Goal: Task Accomplishment & Management: Use online tool/utility

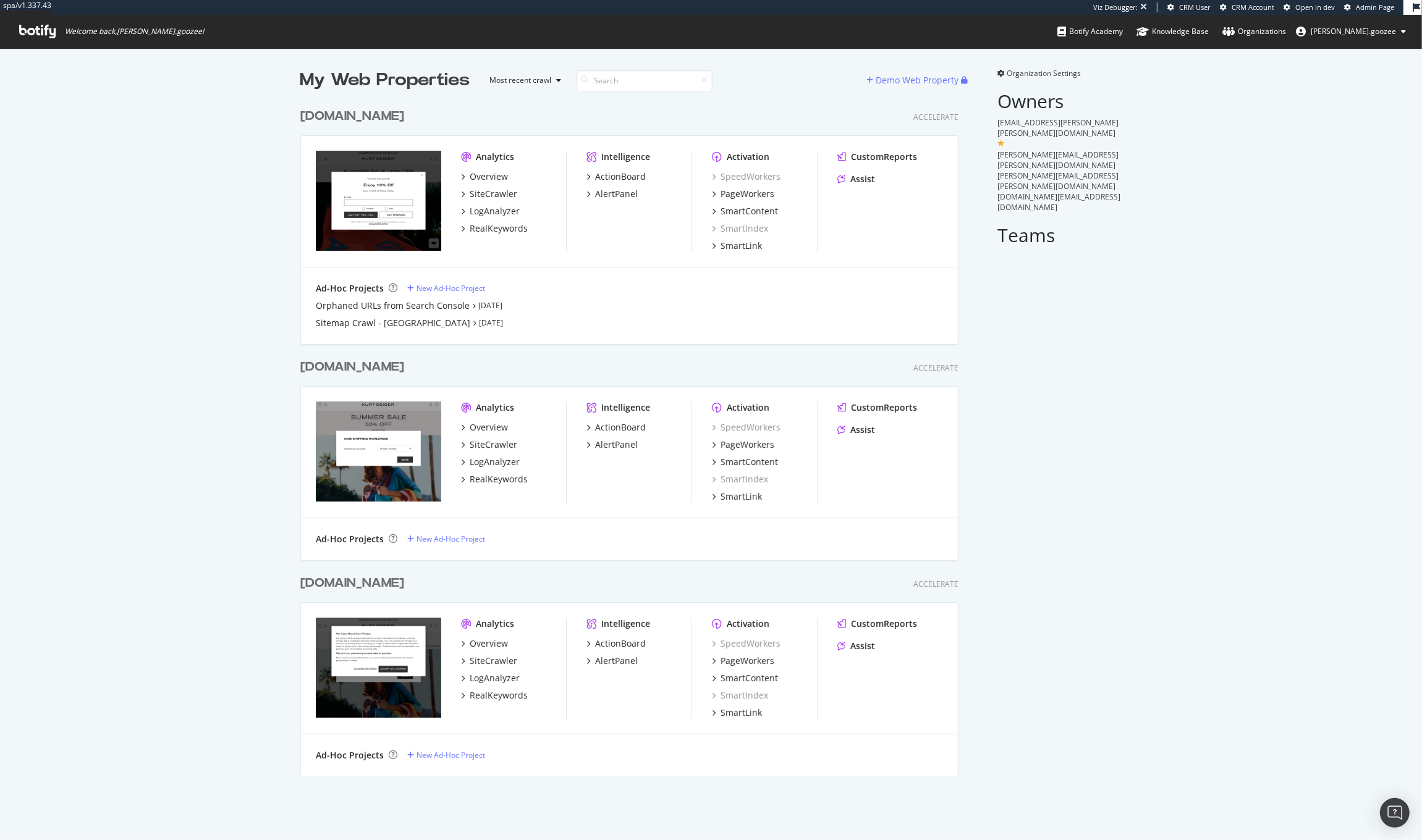
scroll to position [671, 656]
click at [444, 607] on div "Analytics Overview SiteCrawler LogAnalyzer RealKeywords Intelligence ActionBoar…" at bounding box center [629, 669] width 657 height 132
click at [448, 578] on div "[DOMAIN_NAME] Accelerate" at bounding box center [629, 584] width 658 height 18
click at [404, 580] on div "[DOMAIN_NAME]" at bounding box center [352, 584] width 104 height 18
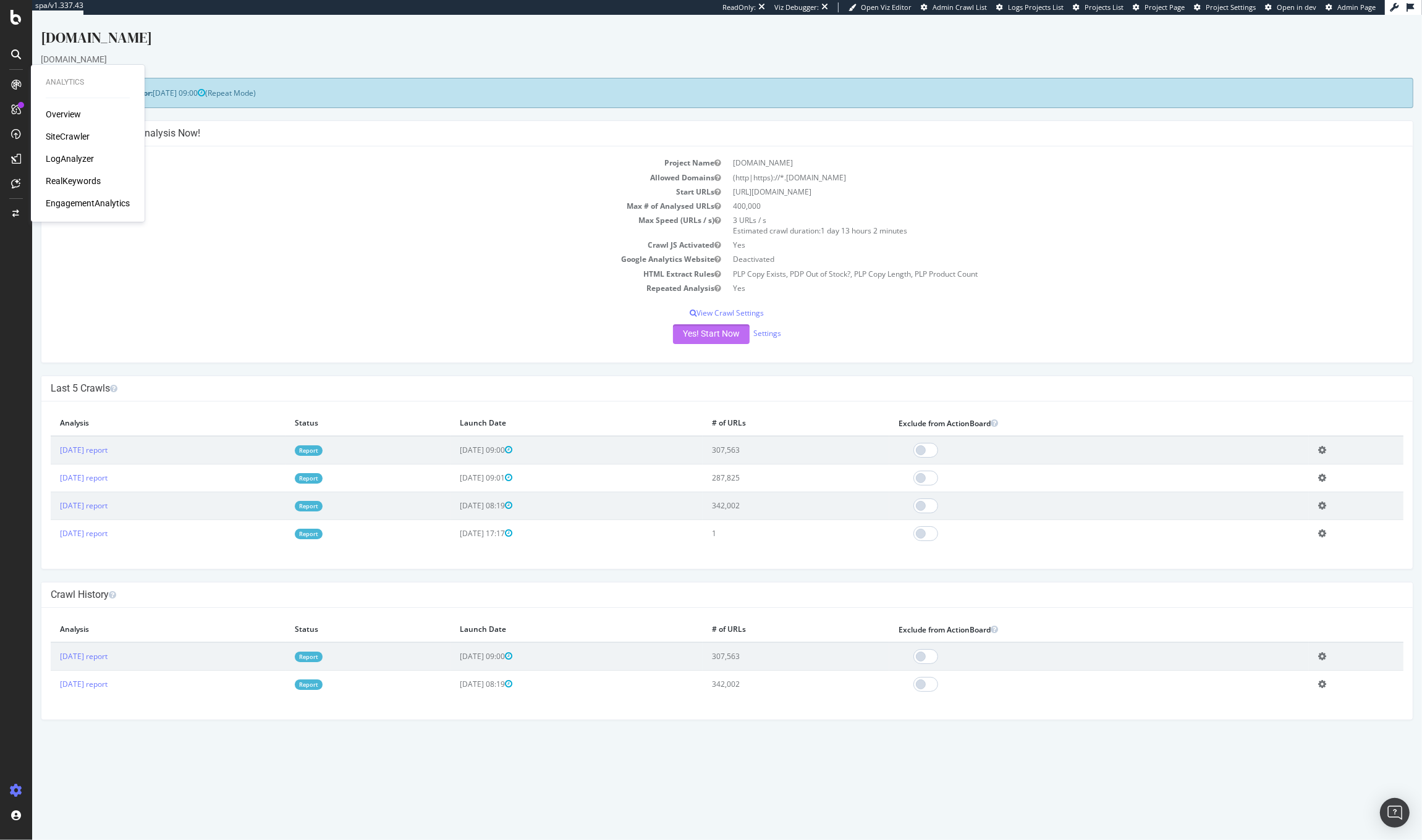
click at [701, 332] on button "Yes! Start Now" at bounding box center [711, 334] width 77 height 20
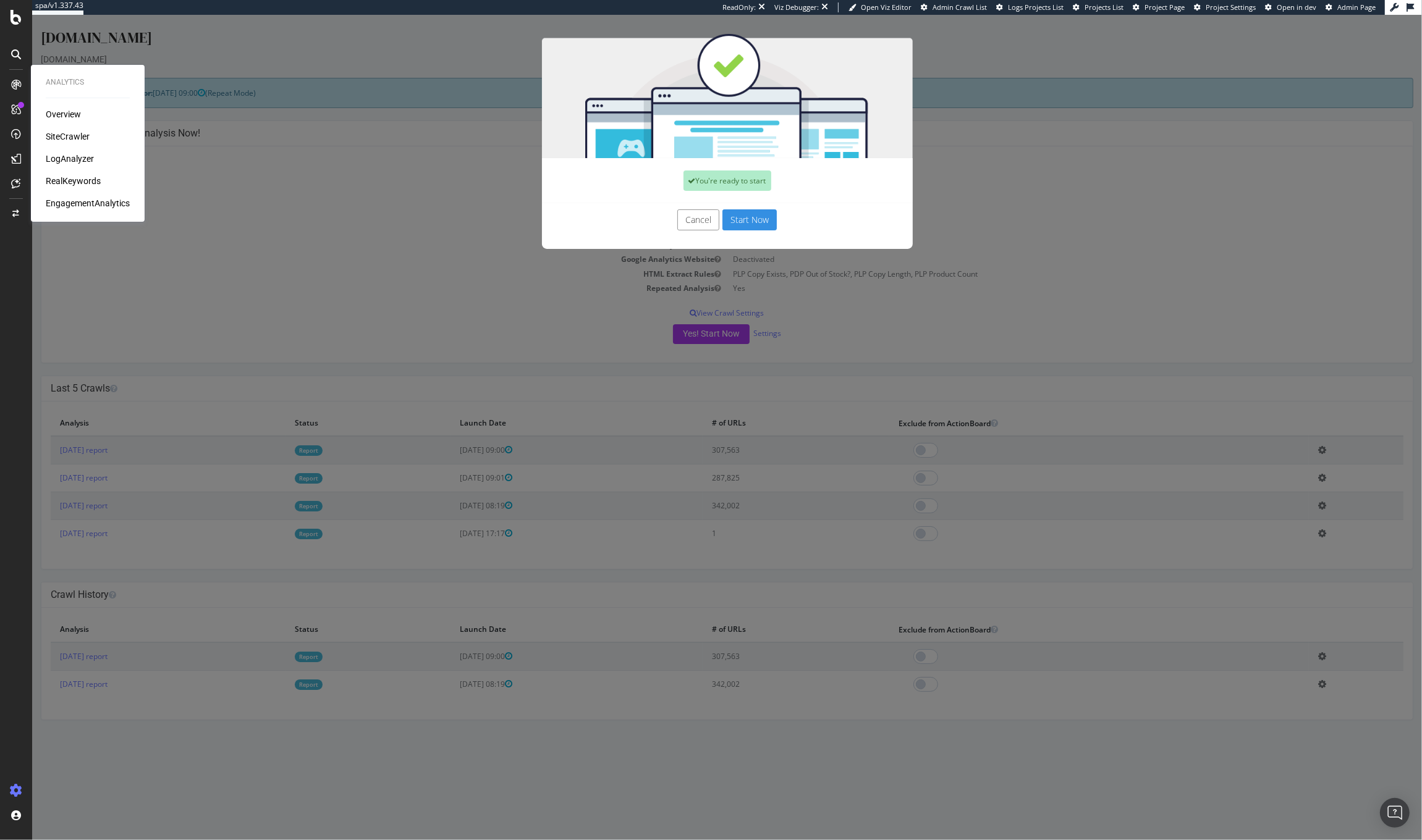
click at [757, 220] on button "Start Now" at bounding box center [750, 220] width 55 height 21
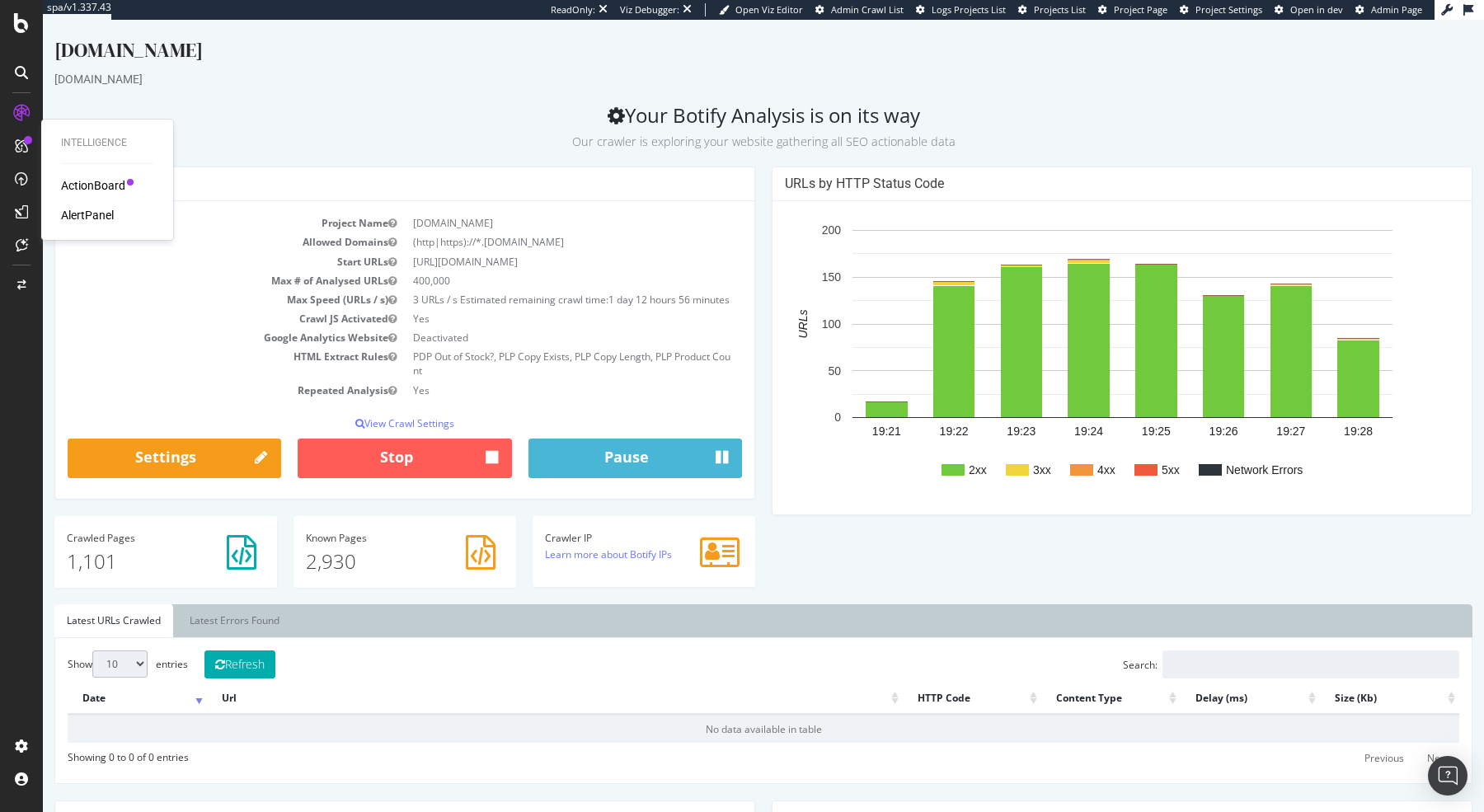
click at [89, 190] on div "ActionBoard" at bounding box center [93, 185] width 65 height 17
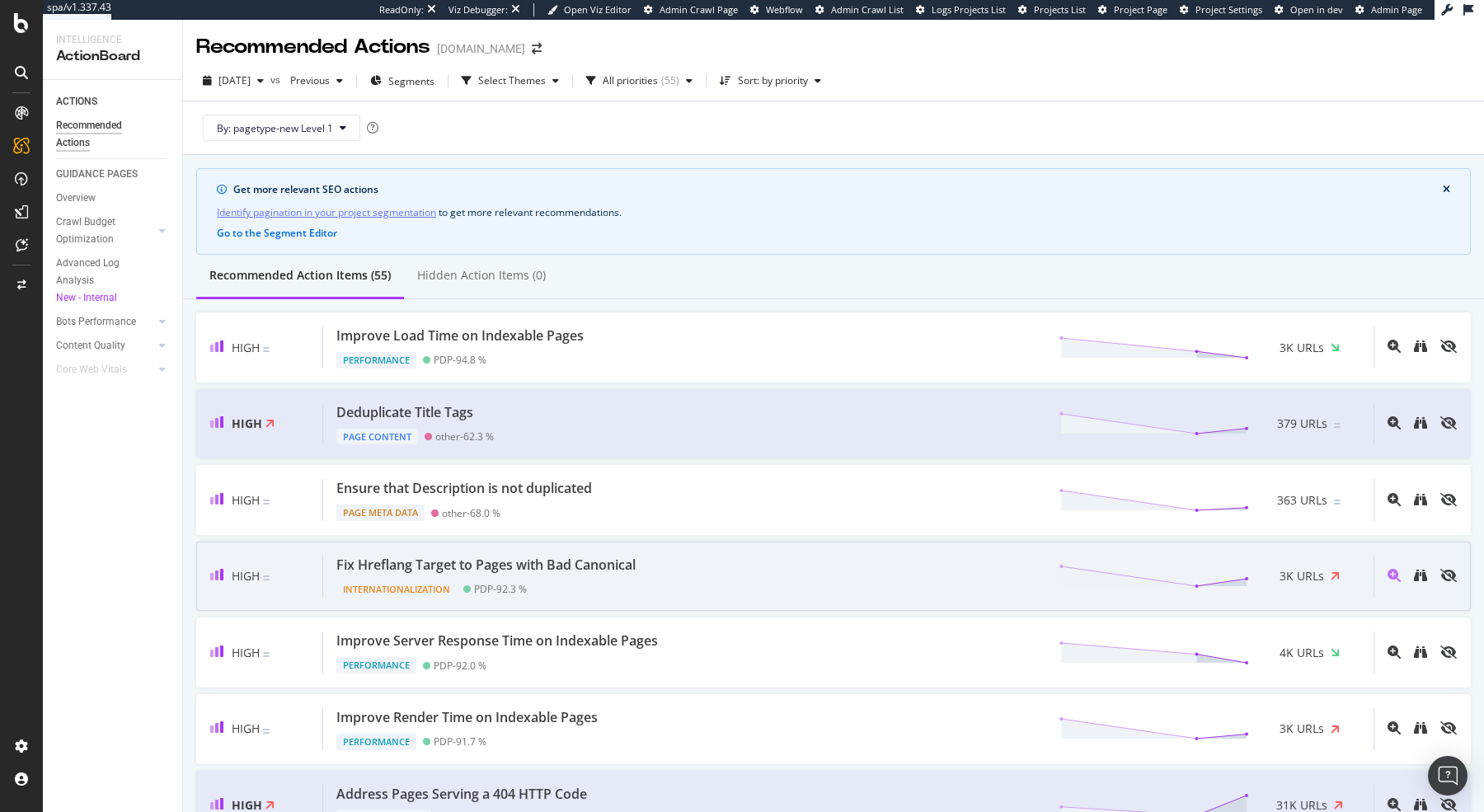
click at [446, 559] on div "Fix Hreflang Target to Pages with Bad Canonical" at bounding box center [486, 565] width 300 height 19
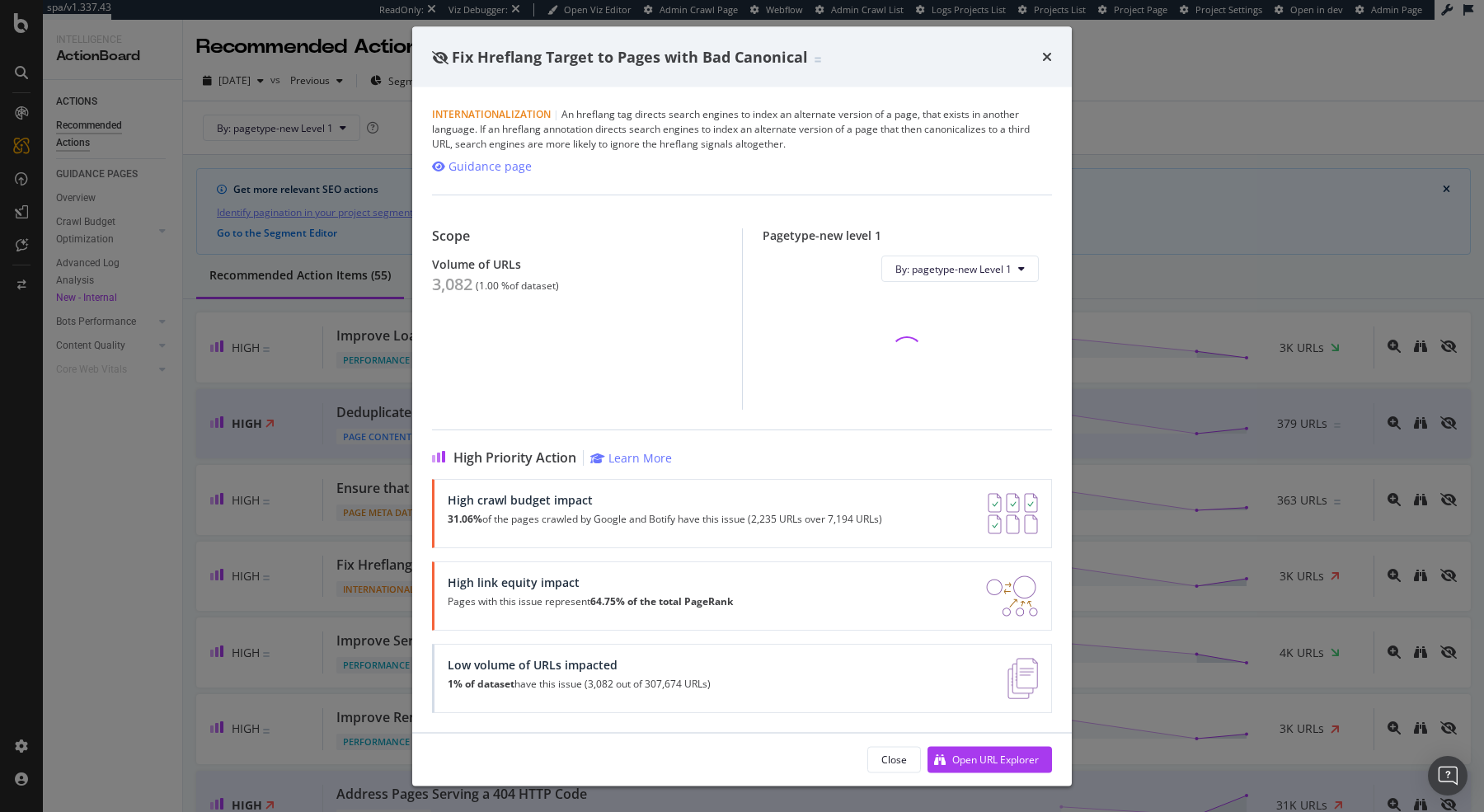
click at [1125, 243] on div "Fix Hreflang Target to Pages with Bad Canonical Internationalization | An hrefl…" at bounding box center [742, 406] width 1484 height 812
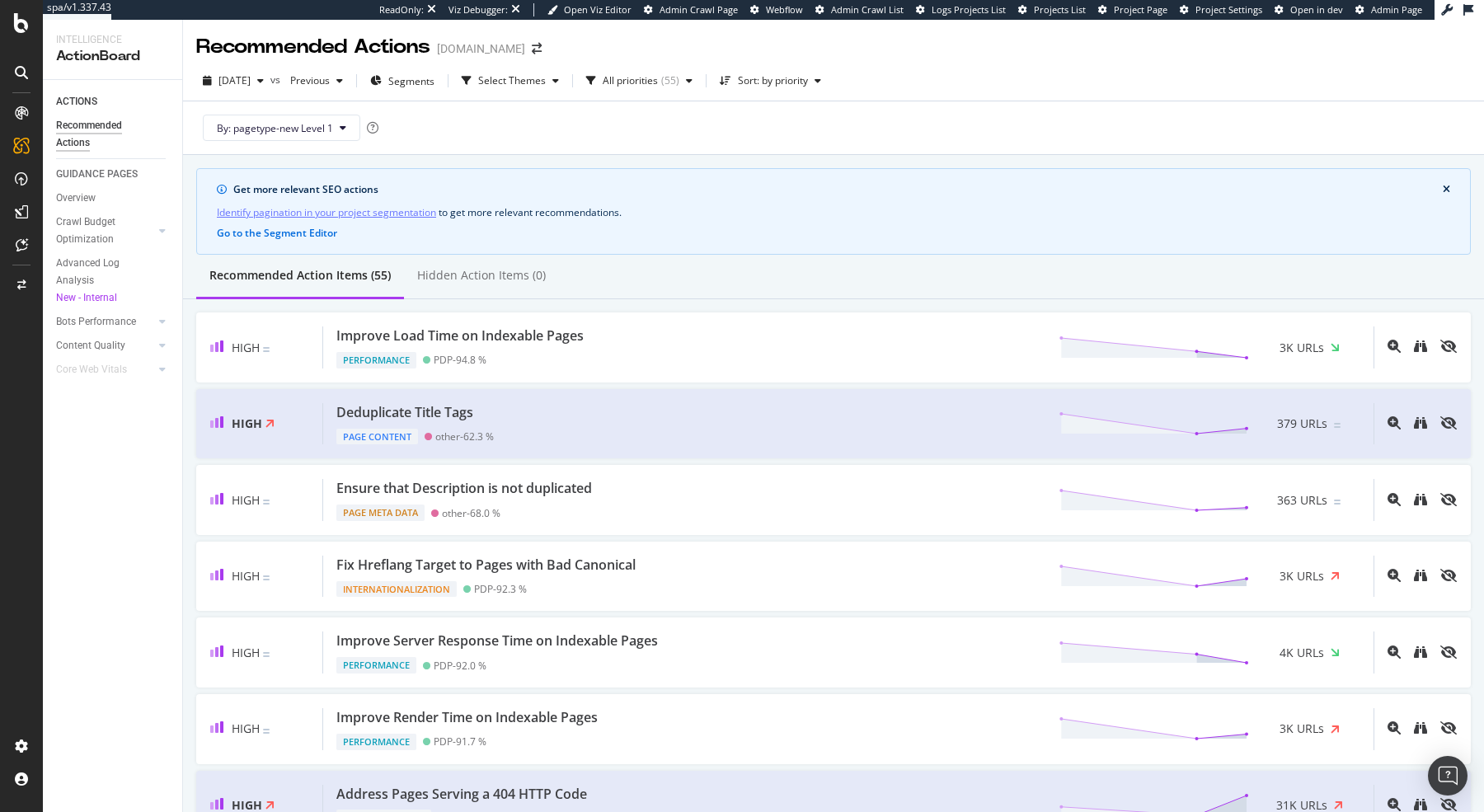
click at [258, 105] on div "By: pagetype-new Level 1" at bounding box center [833, 127] width 1275 height 53
click at [235, 85] on span "[DATE]" at bounding box center [234, 80] width 32 height 14
click at [613, 200] on div "Get more relevant SEO actions Identify pagination in your project segmentation …" at bounding box center [833, 211] width 1275 height 87
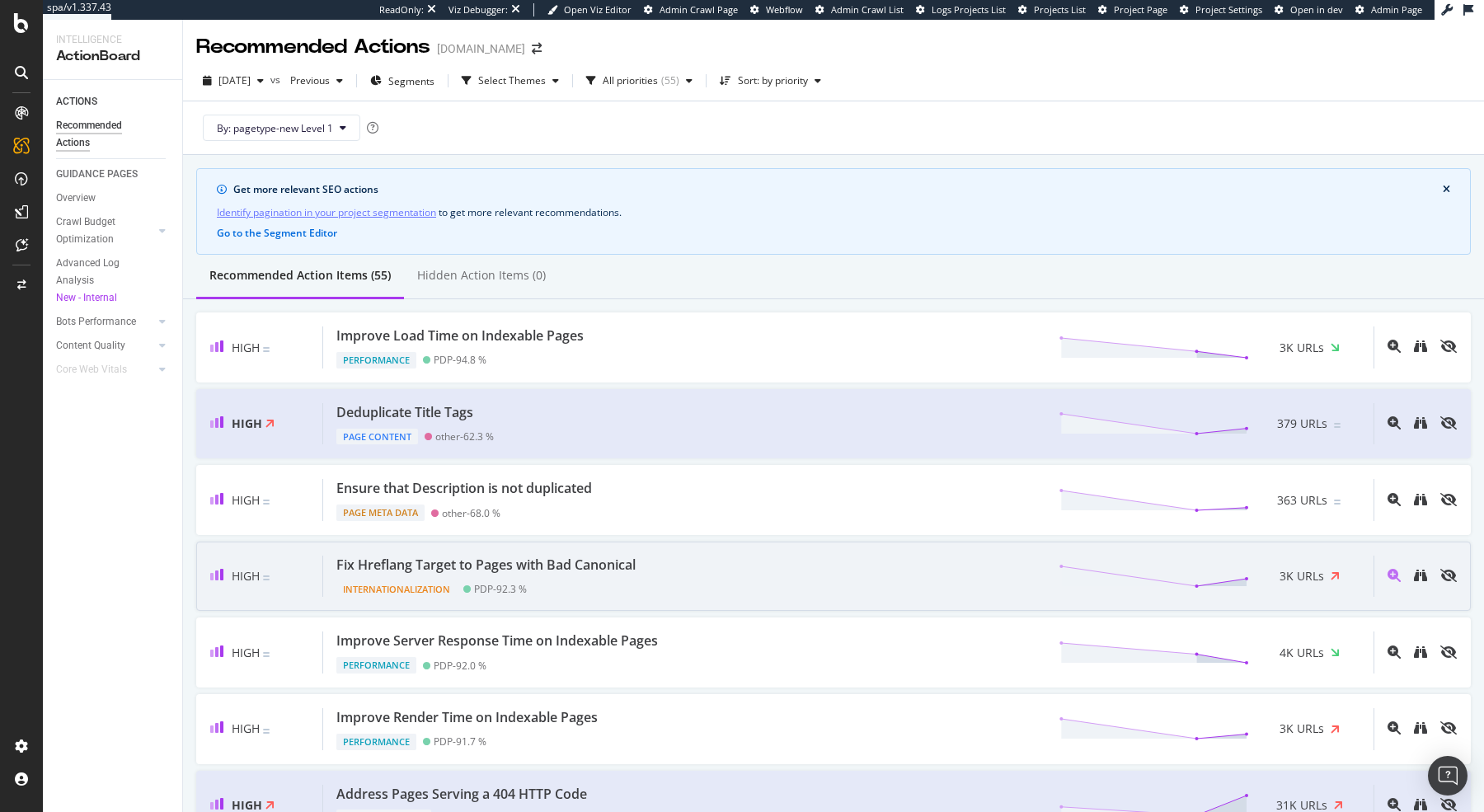
click at [557, 556] on div "Fix Hreflang Target to Pages with Bad Canonical" at bounding box center [486, 565] width 300 height 19
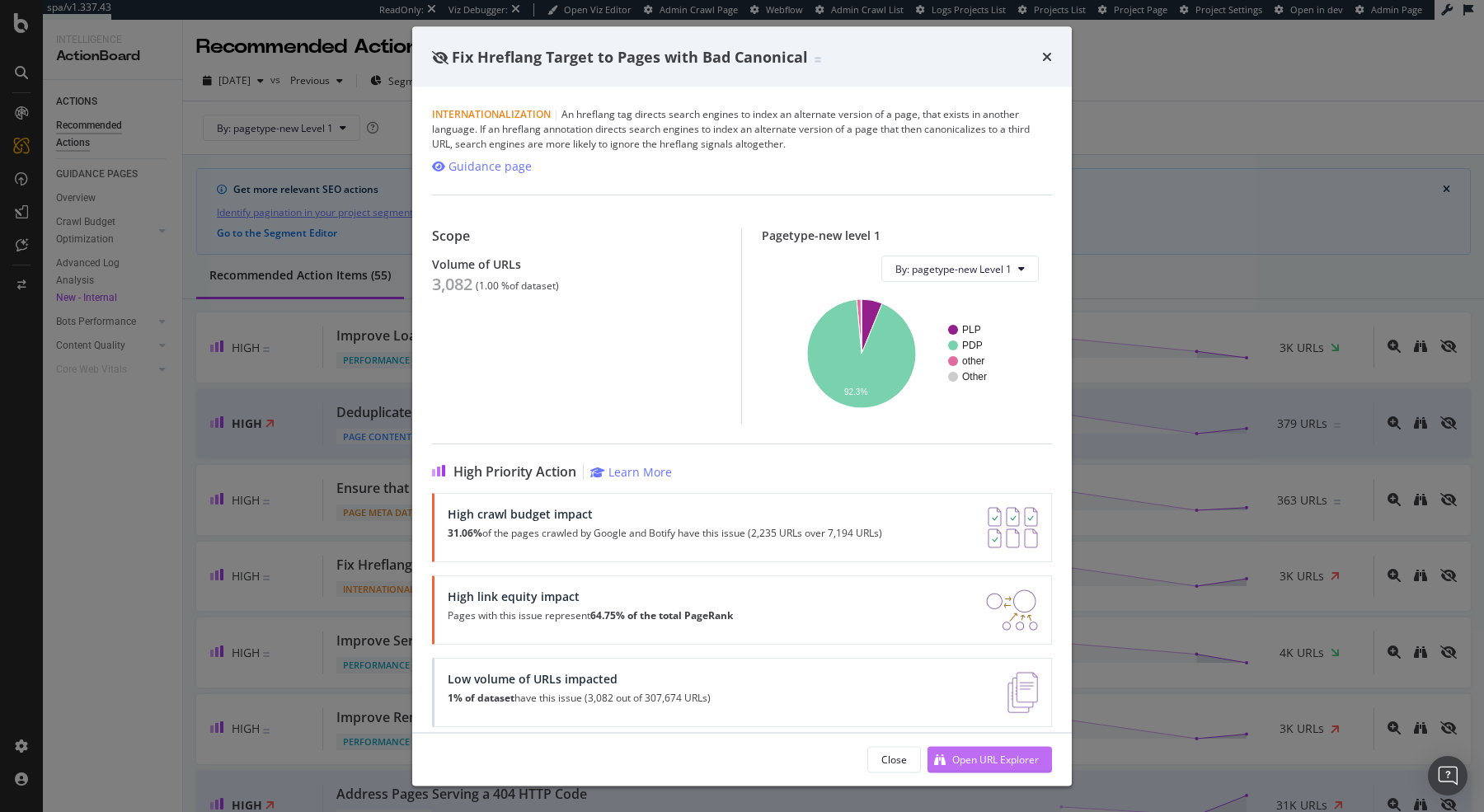
click at [991, 760] on div "Open URL Explorer" at bounding box center [995, 759] width 87 height 14
click at [1042, 56] on icon "times" at bounding box center [1047, 57] width 10 height 13
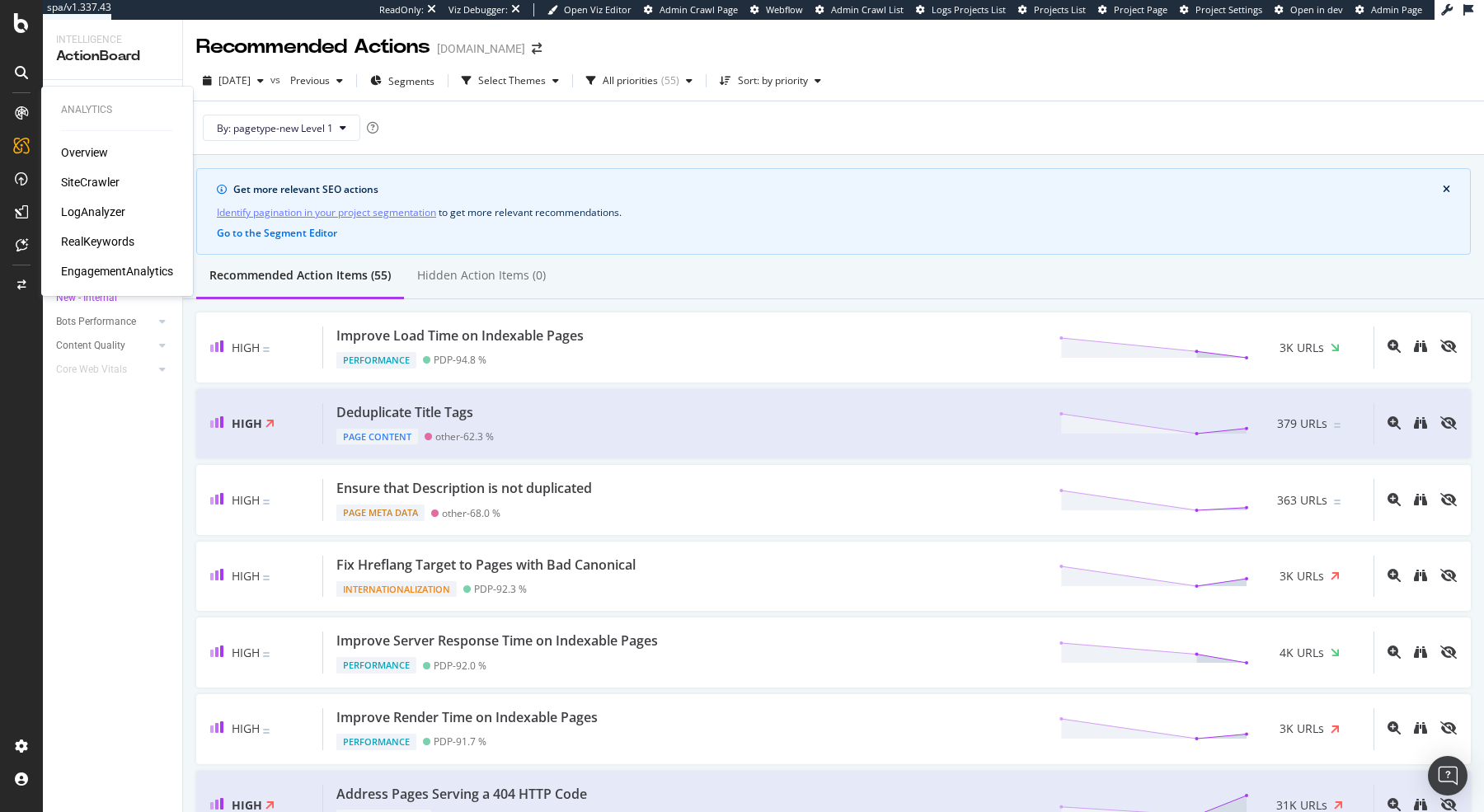
click at [95, 153] on div "Overview" at bounding box center [84, 153] width 47 height 17
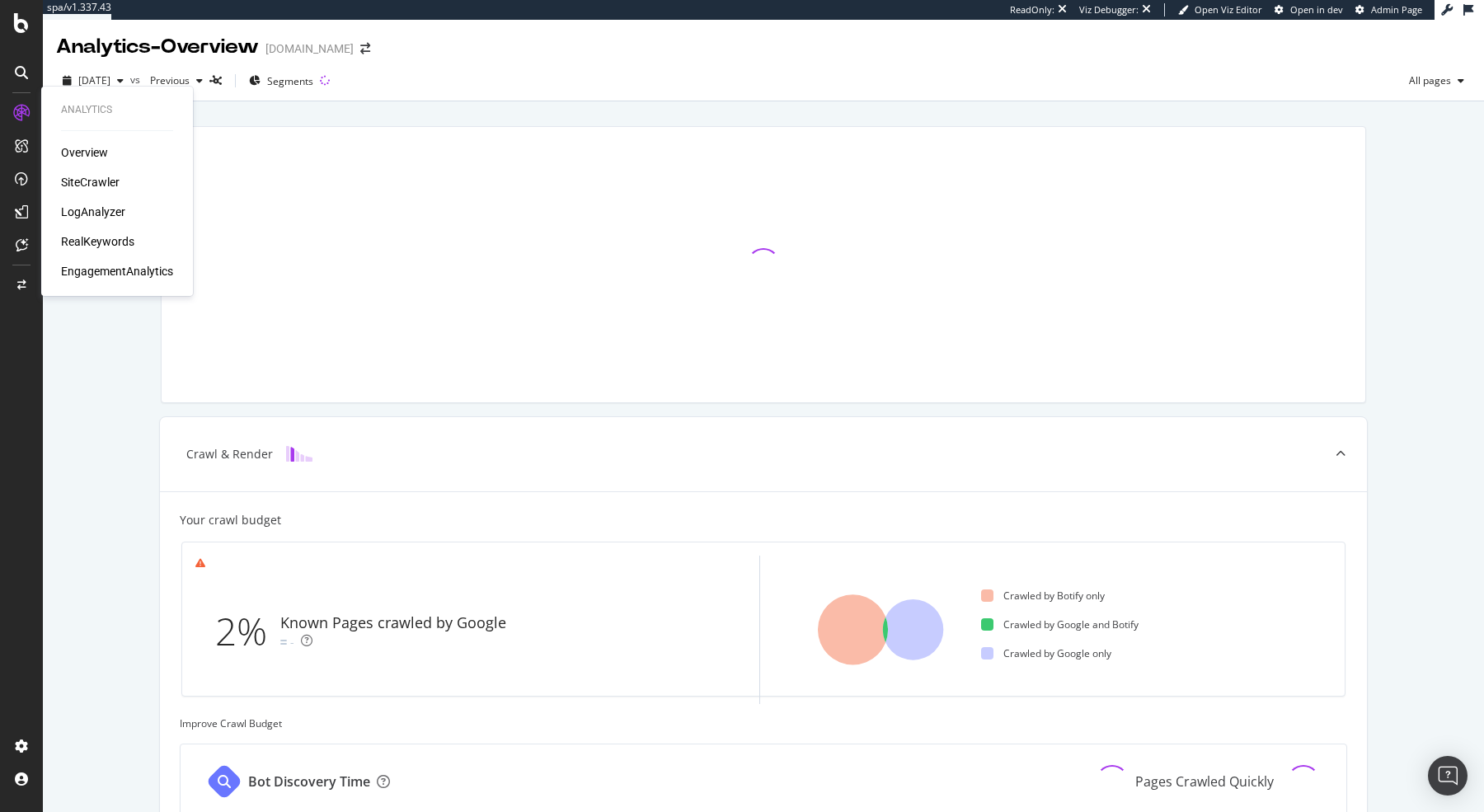
click at [94, 181] on div "SiteCrawler" at bounding box center [90, 182] width 59 height 17
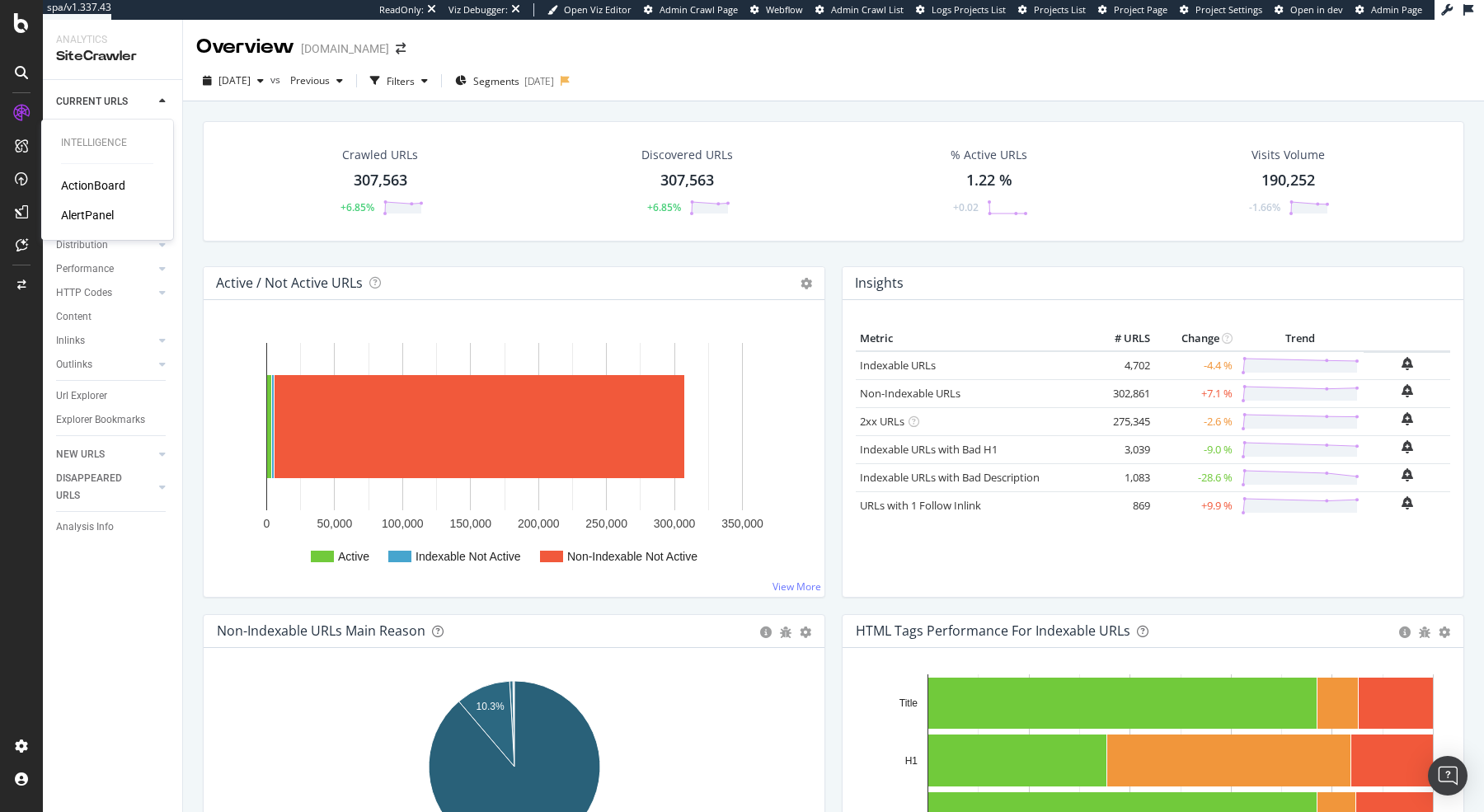
click at [78, 188] on div "ActionBoard" at bounding box center [93, 185] width 65 height 17
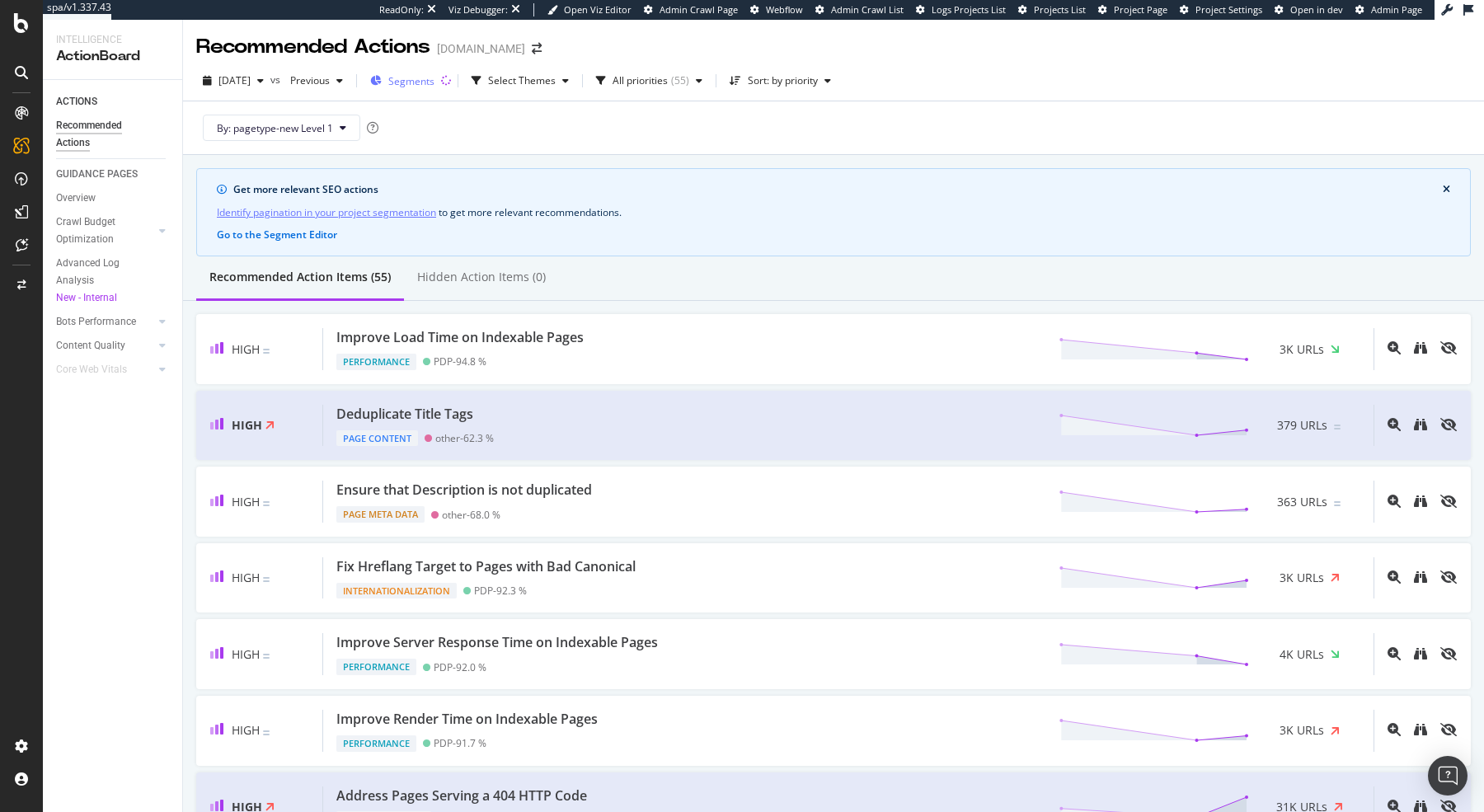
click at [421, 83] on span "Segments" at bounding box center [411, 80] width 46 height 14
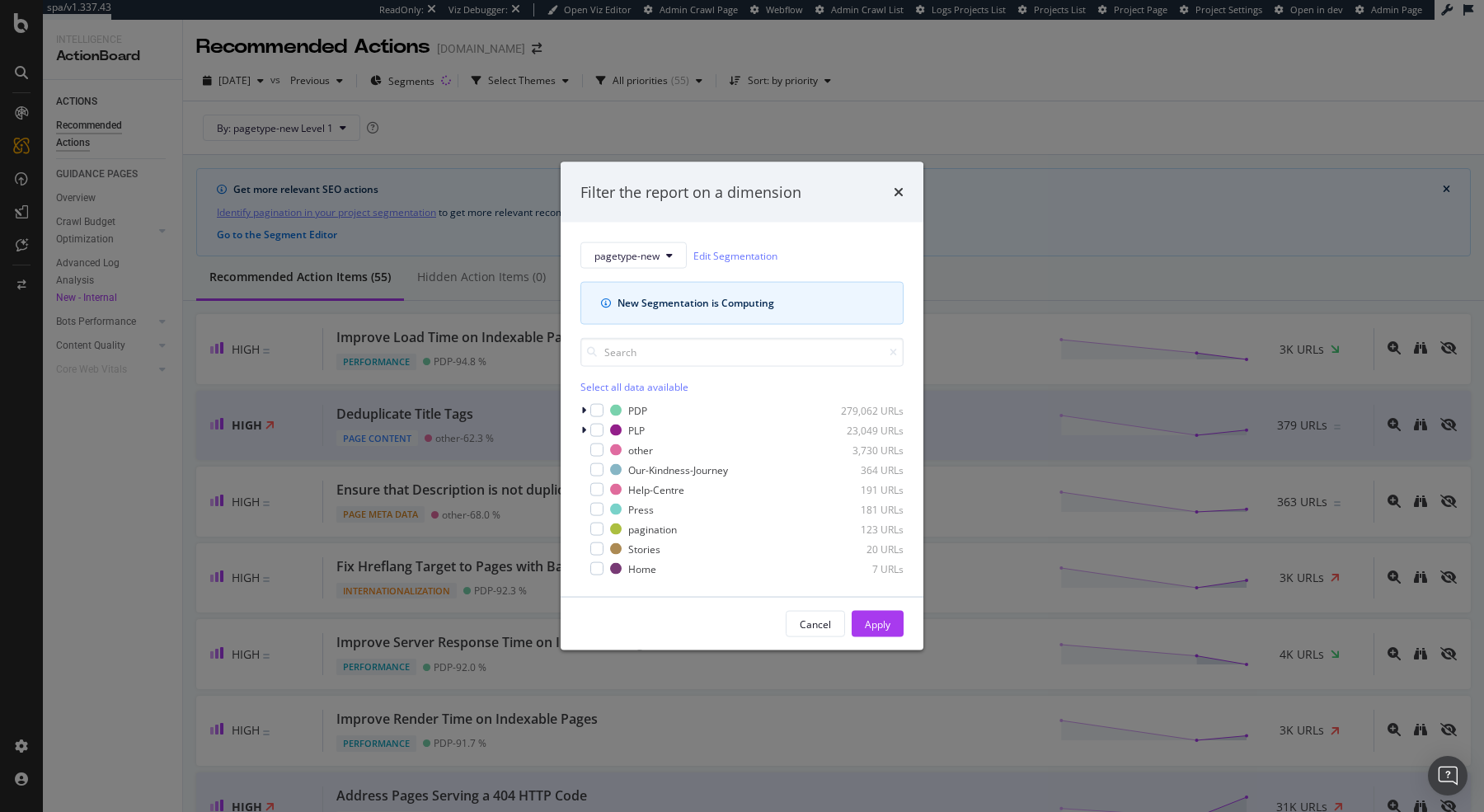
click at [893, 190] on div "Filter the report on a dimension" at bounding box center [742, 192] width 324 height 21
click at [902, 190] on icon "times" at bounding box center [899, 192] width 10 height 13
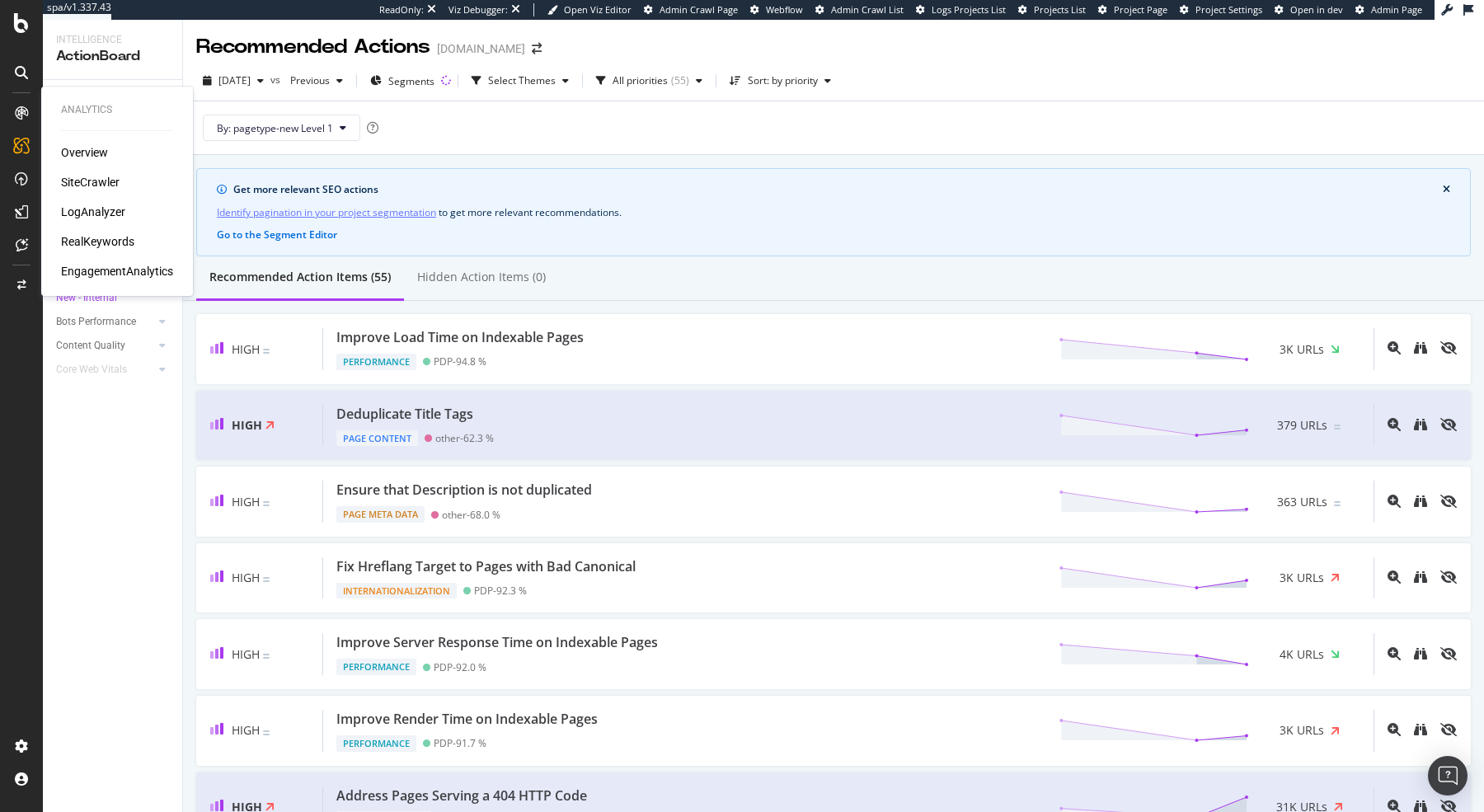
click at [89, 187] on div "SiteCrawler" at bounding box center [90, 182] width 59 height 17
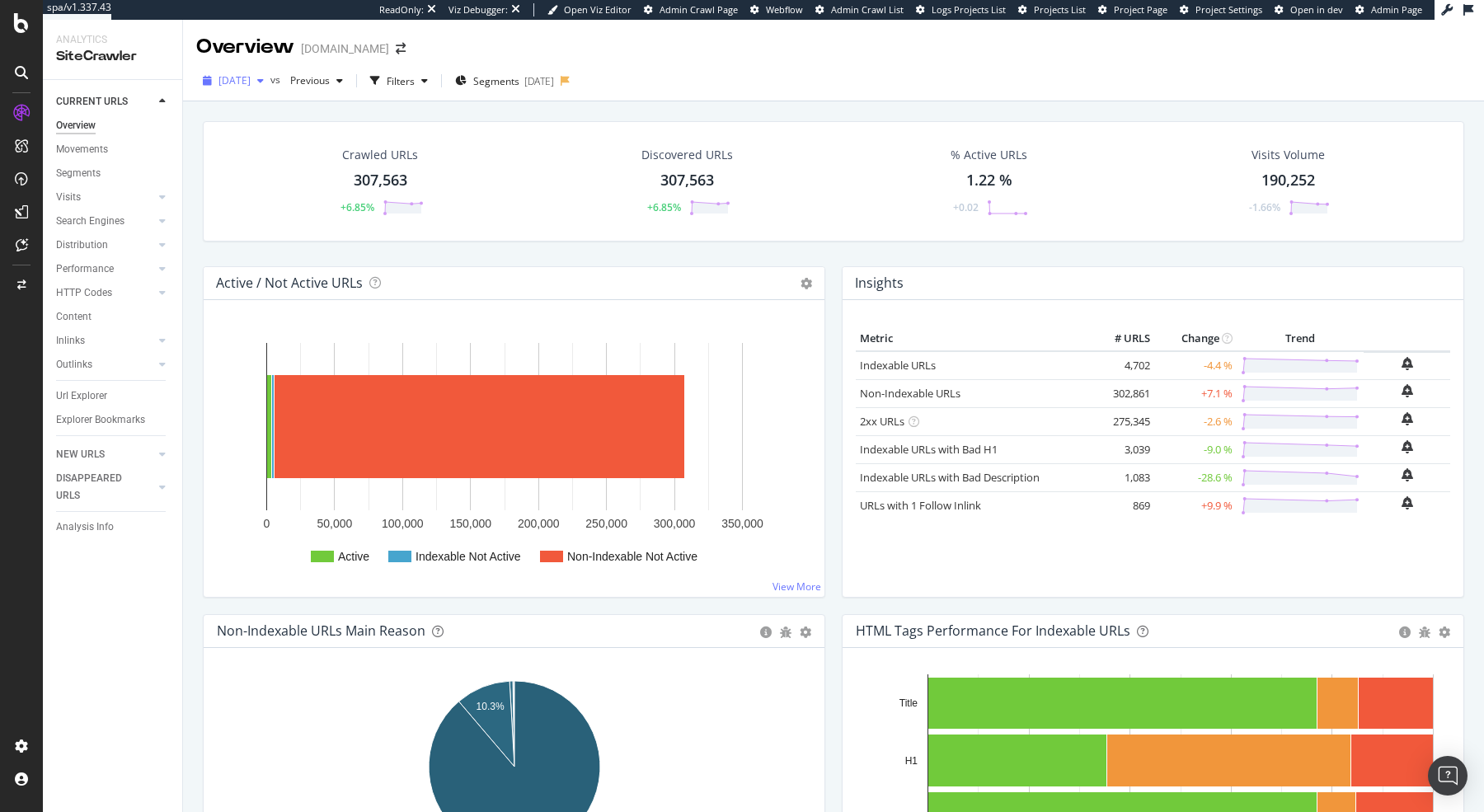
click at [251, 86] on span "[DATE]" at bounding box center [234, 80] width 32 height 14
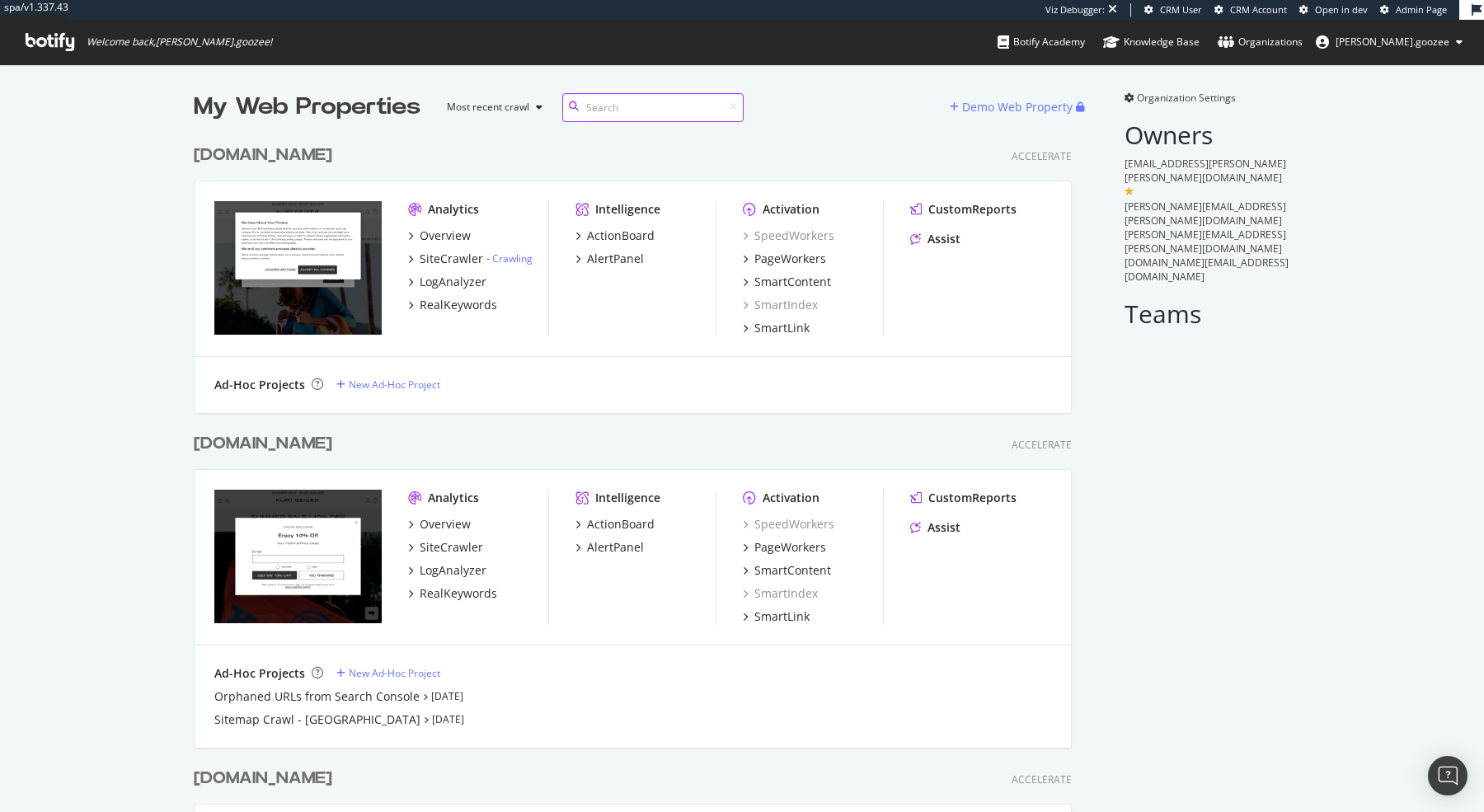
scroll to position [812, 1484]
click at [464, 259] on div "SiteCrawler" at bounding box center [451, 259] width 64 height 17
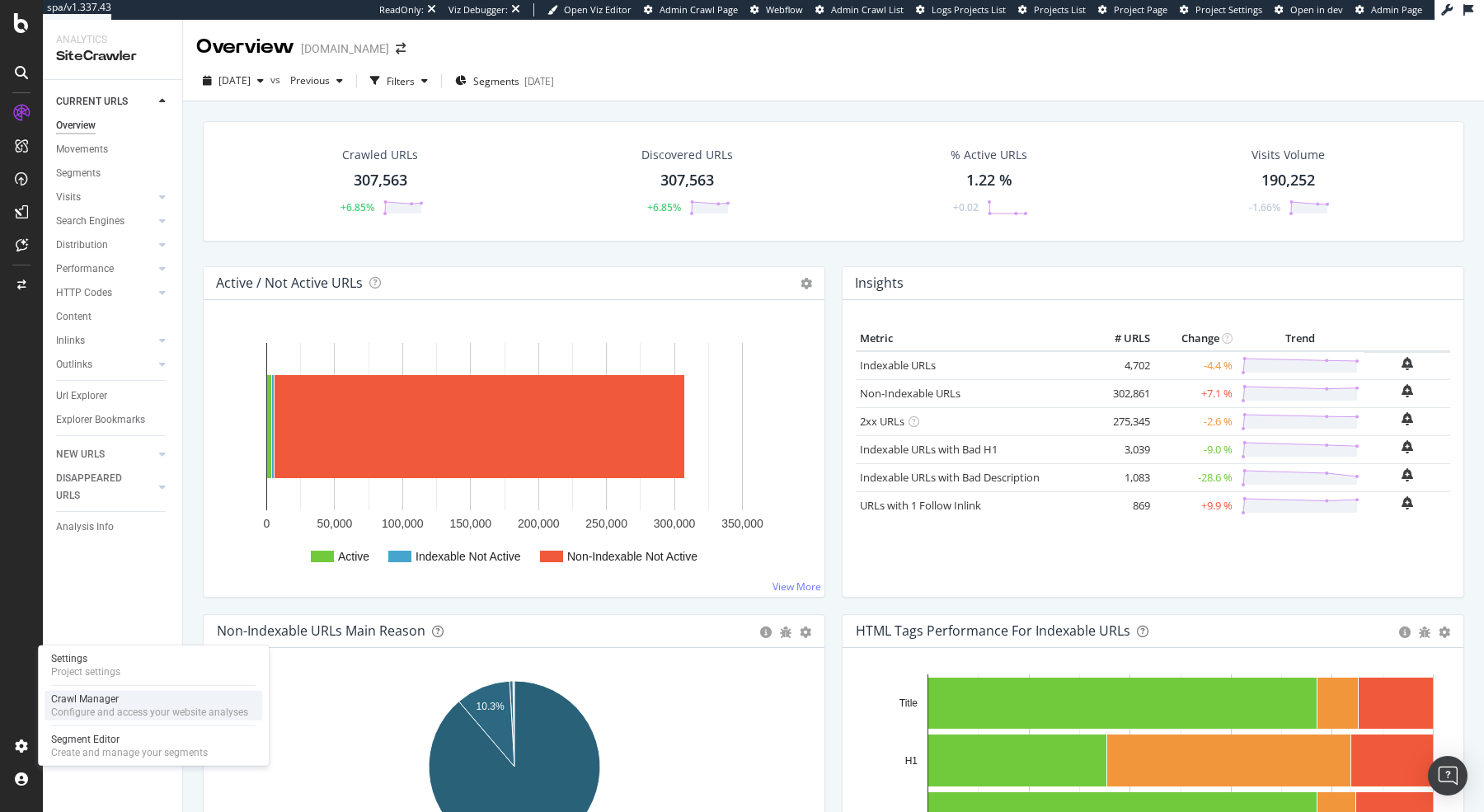
click at [90, 697] on div "Crawl Manager" at bounding box center [149, 699] width 197 height 13
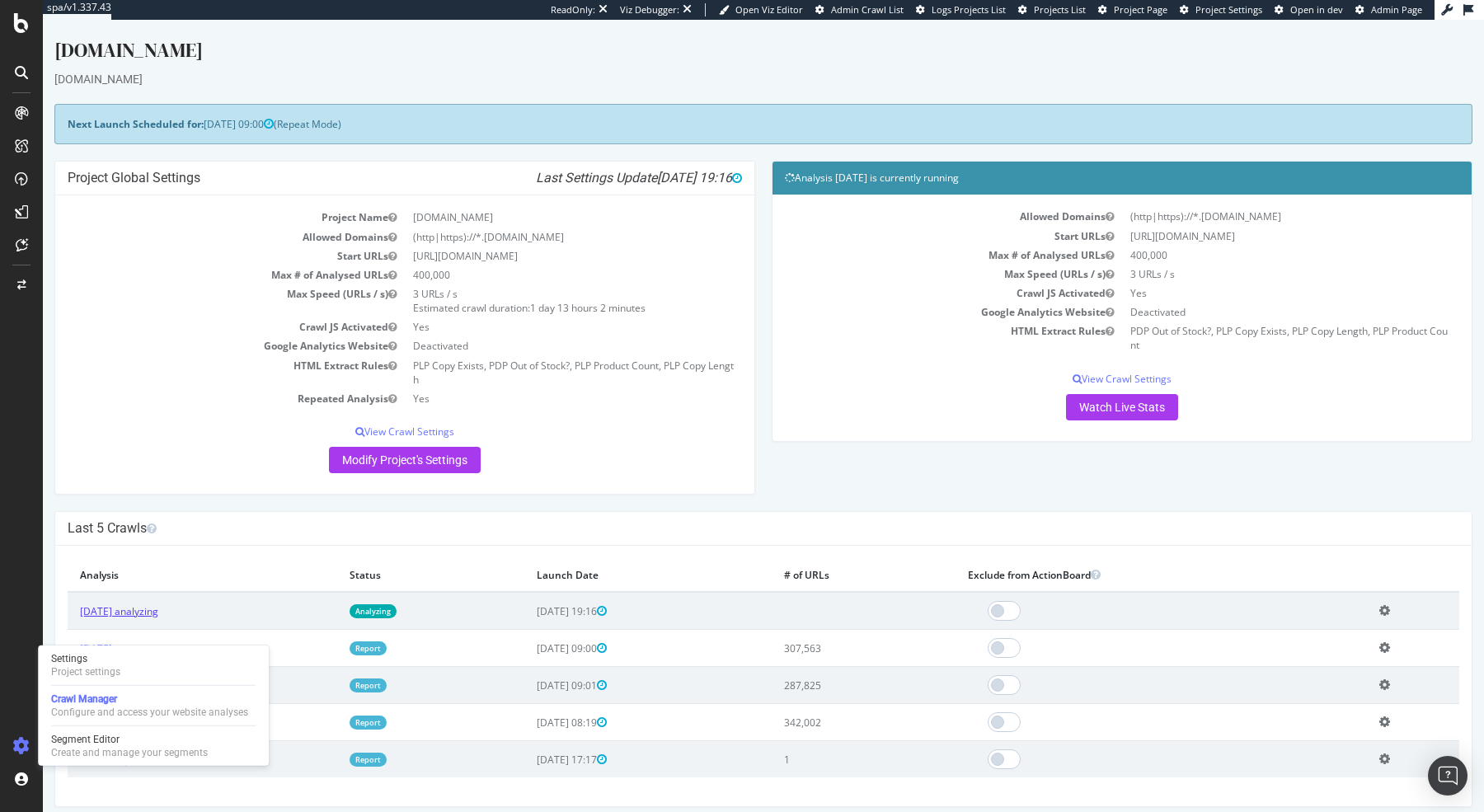
click at [159, 613] on link "2025 Sep. 25th analyzing" at bounding box center [119, 611] width 78 height 14
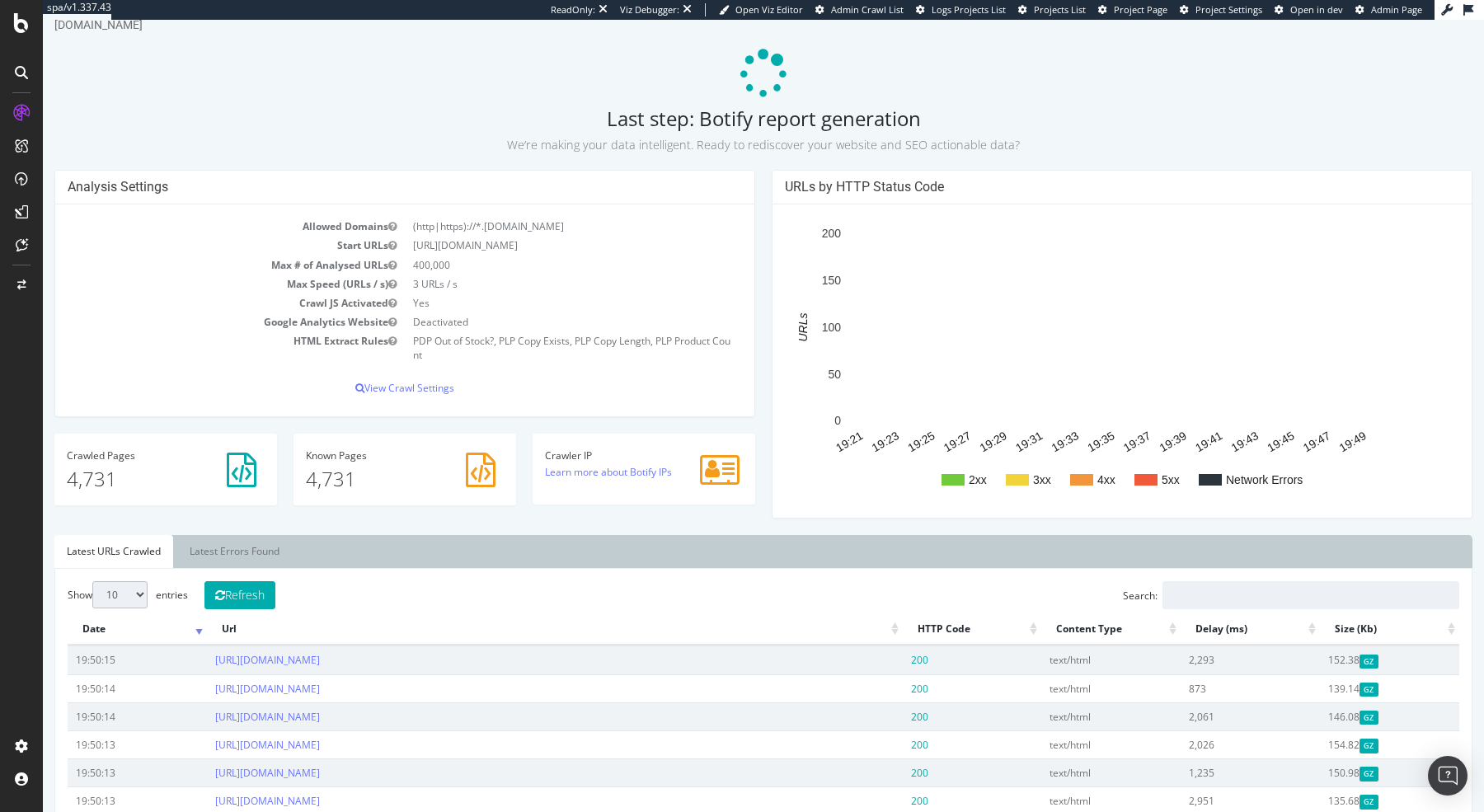
scroll to position [51, 0]
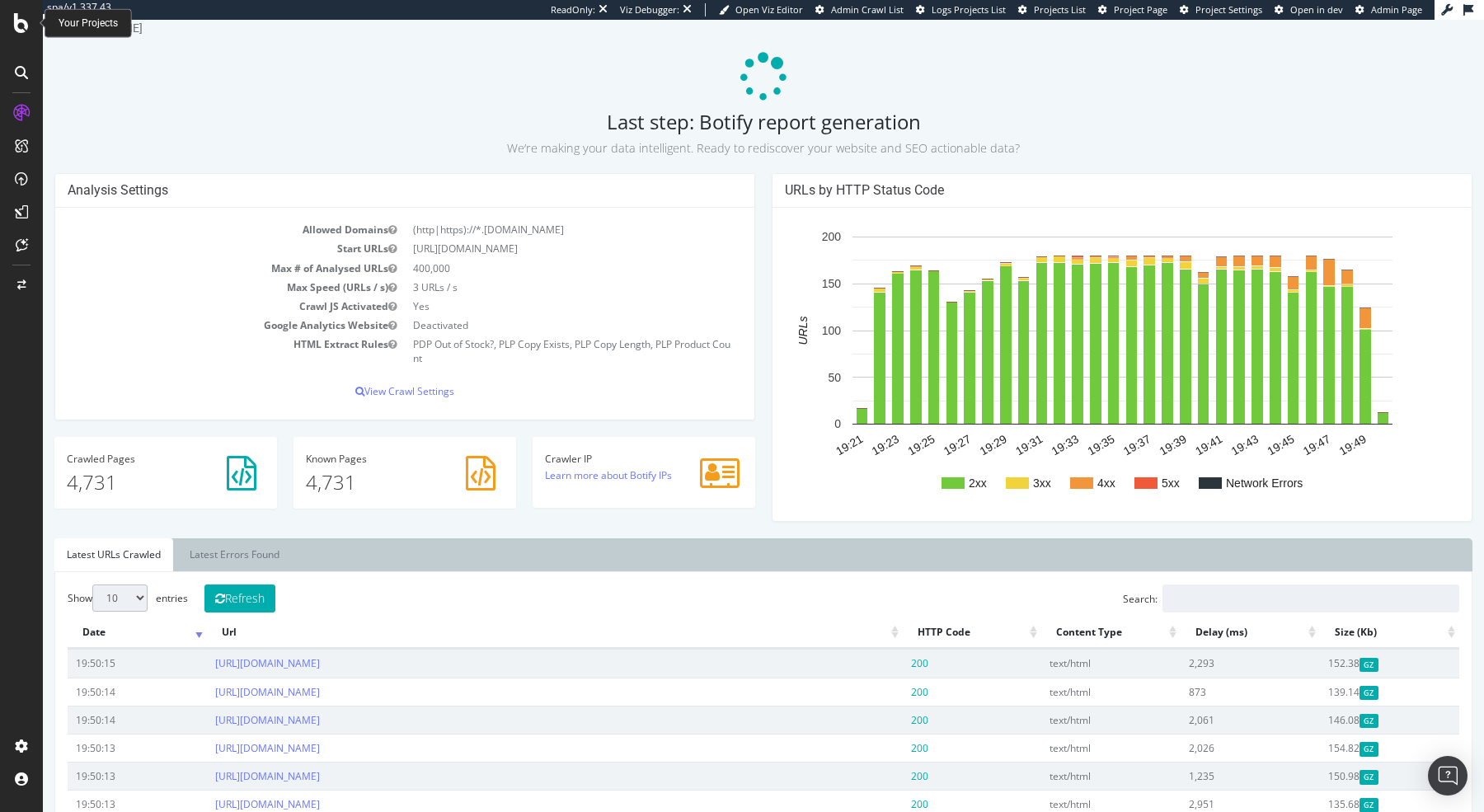
click at [14, 28] on icon at bounding box center [21, 22] width 15 height 19
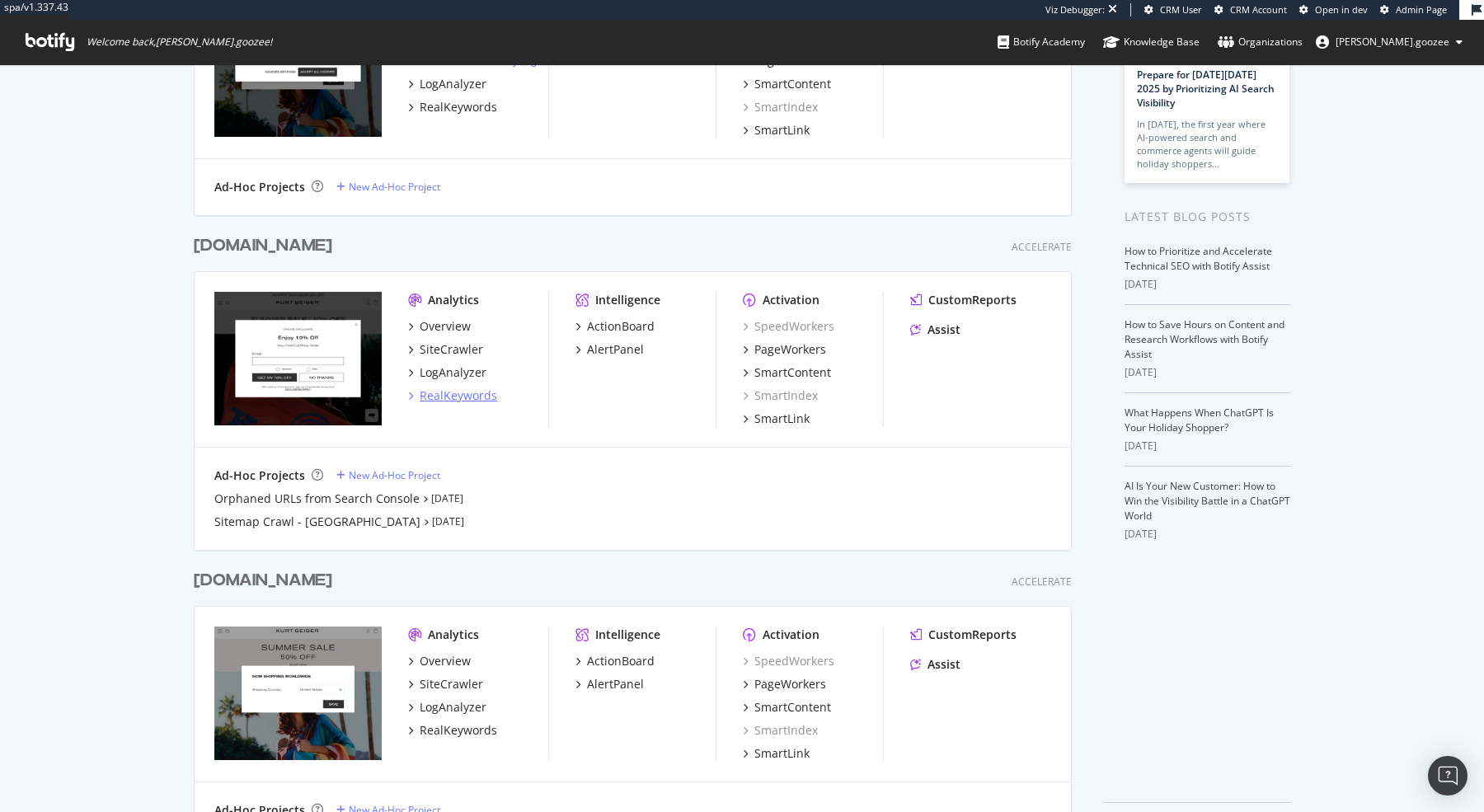
scroll to position [250, 0]
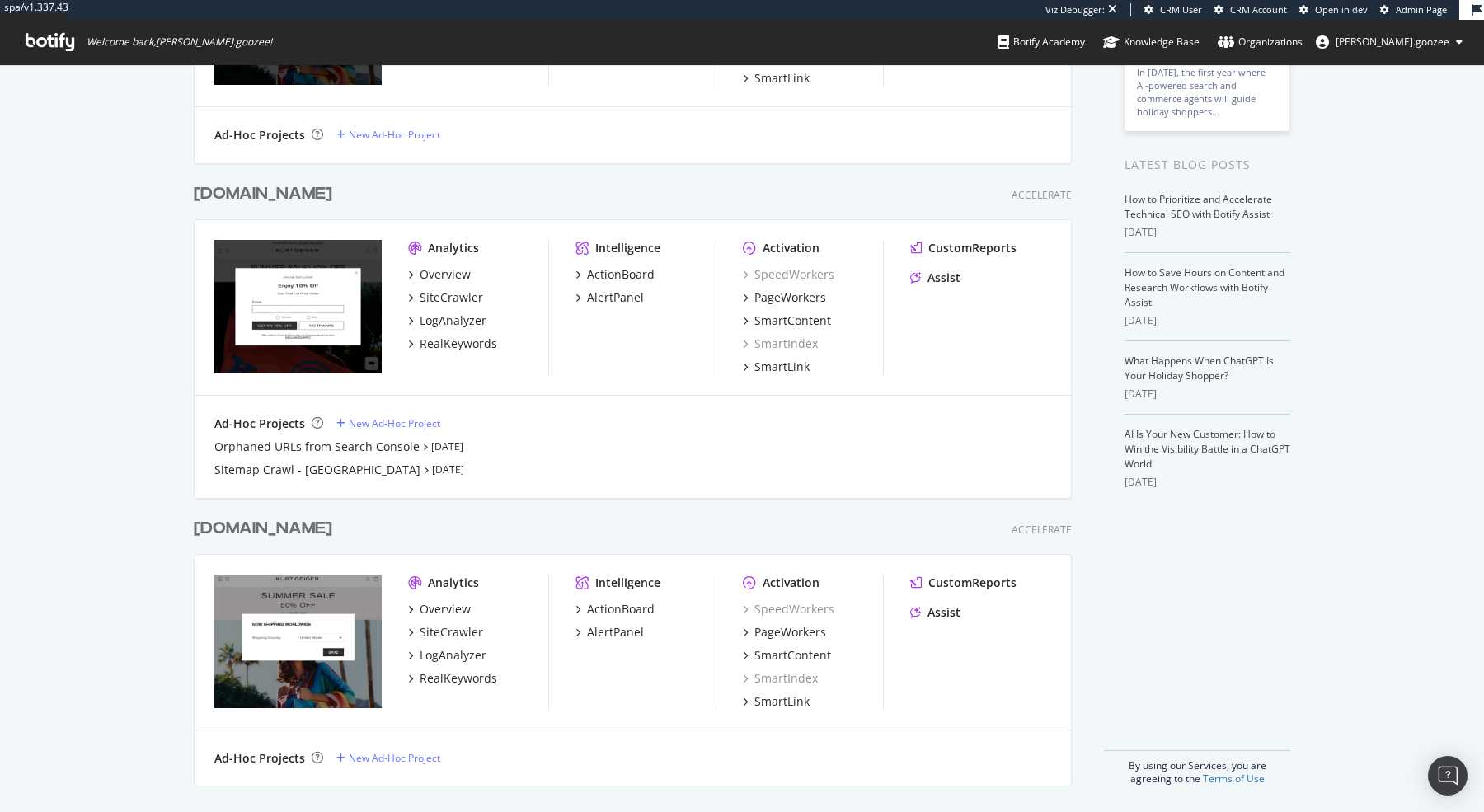
click at [371, 186] on div "www.kurtgeiger.us Accelerate" at bounding box center [632, 194] width 878 height 24
click at [371, 188] on div "www.kurtgeiger.us Accelerate" at bounding box center [632, 194] width 878 height 24
click at [368, 190] on div "www.kurtgeiger.us Accelerate" at bounding box center [632, 194] width 878 height 24
click at [339, 191] on div "www.kurtgeiger.us" at bounding box center [265, 194] width 145 height 24
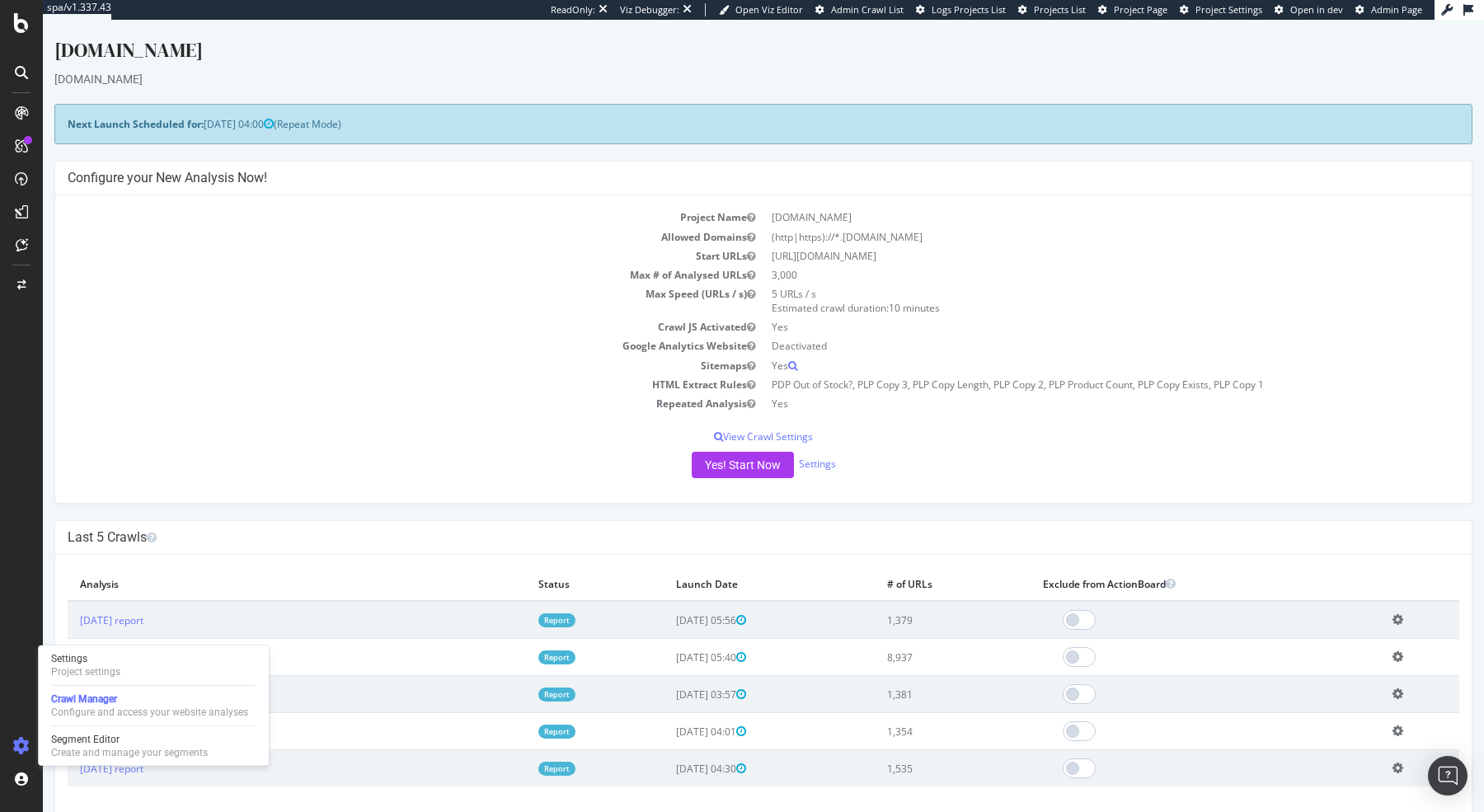
click at [709, 477] on div "Project Name www.kurtgeiger.us Allowed Domains (http|https)://*.kurtgeiger.us S…" at bounding box center [763, 349] width 1417 height 308
click at [731, 465] on button "Yes! Start Now" at bounding box center [742, 465] width 102 height 27
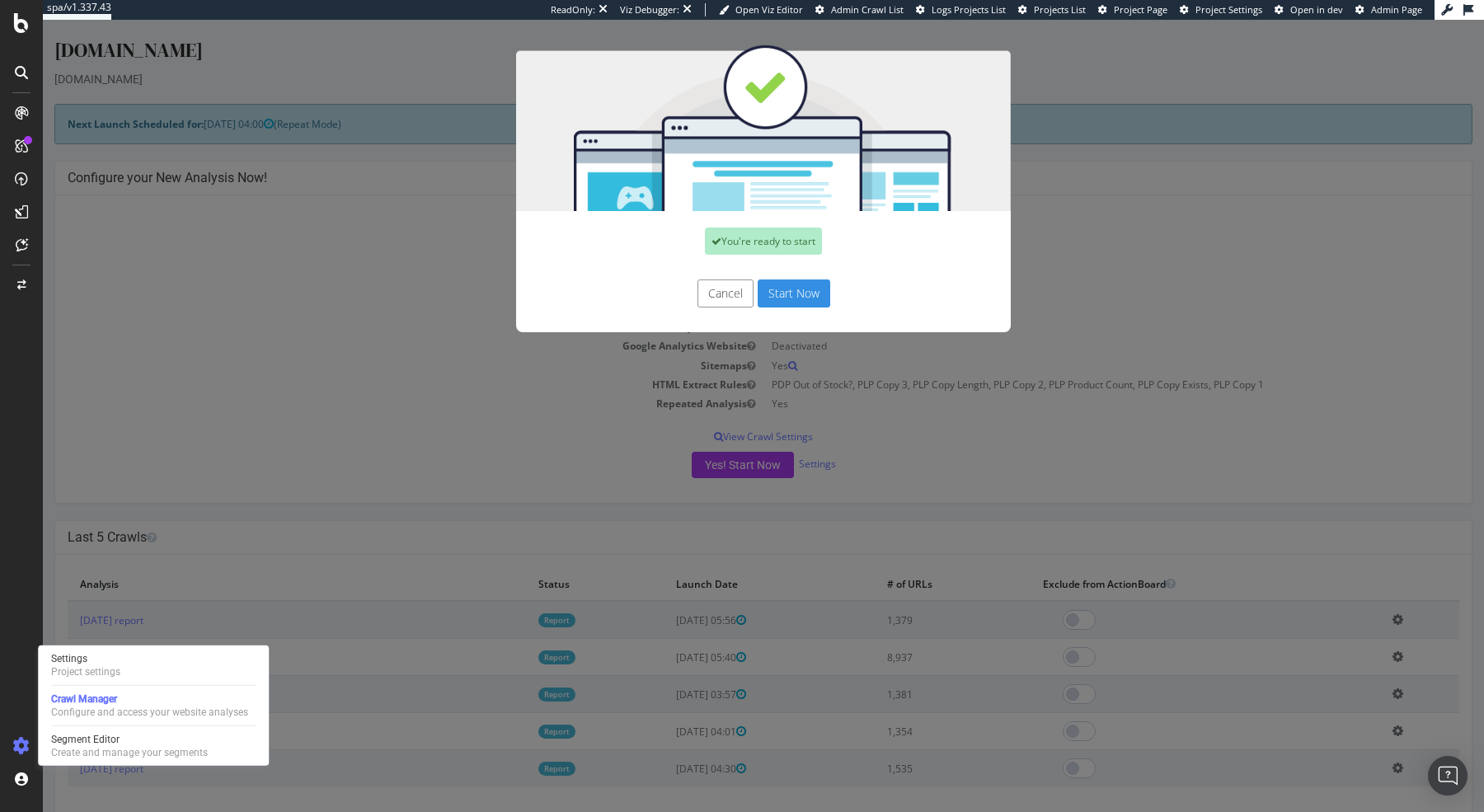
click at [807, 295] on button "Start Now" at bounding box center [794, 293] width 73 height 28
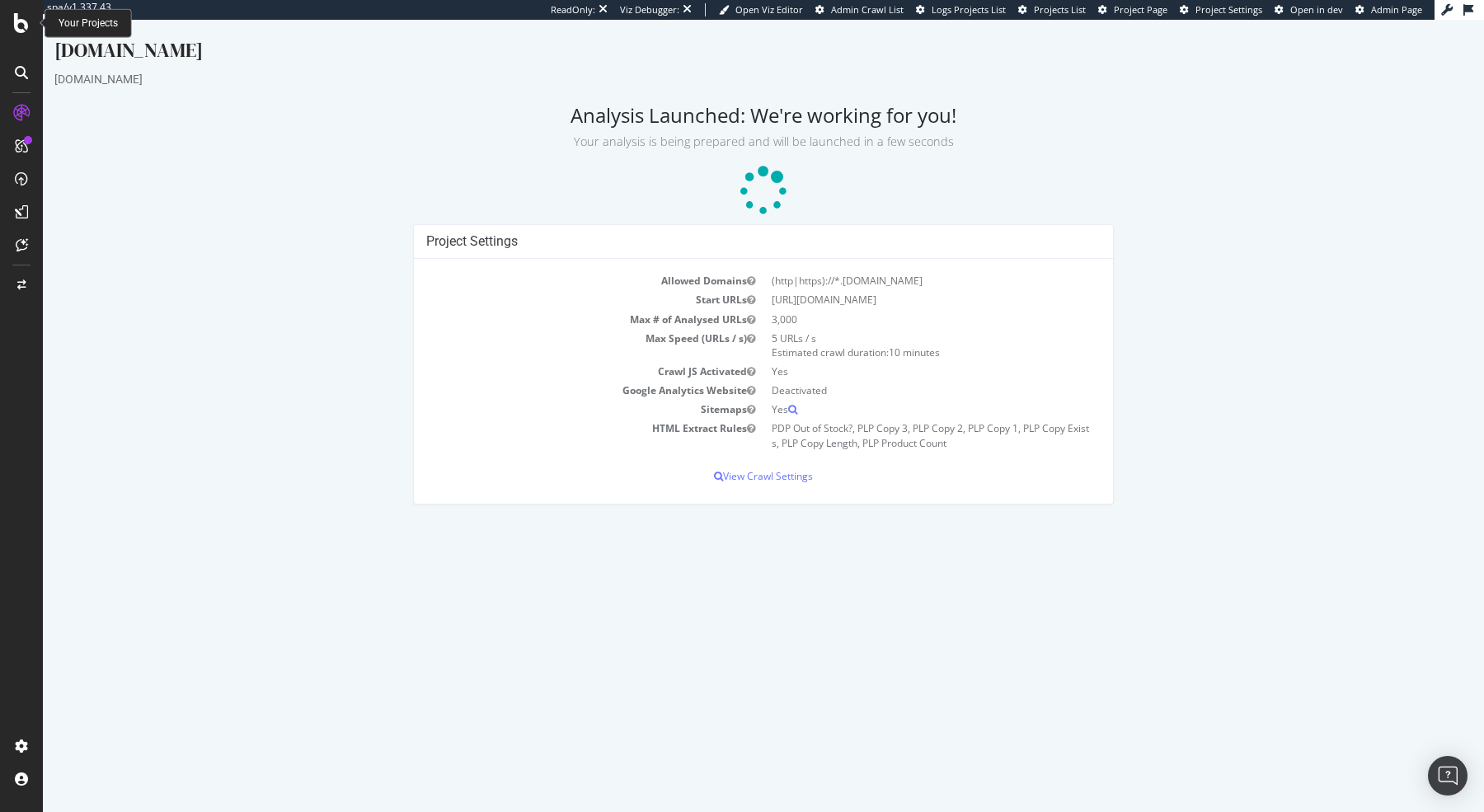
click at [21, 28] on icon at bounding box center [21, 22] width 15 height 19
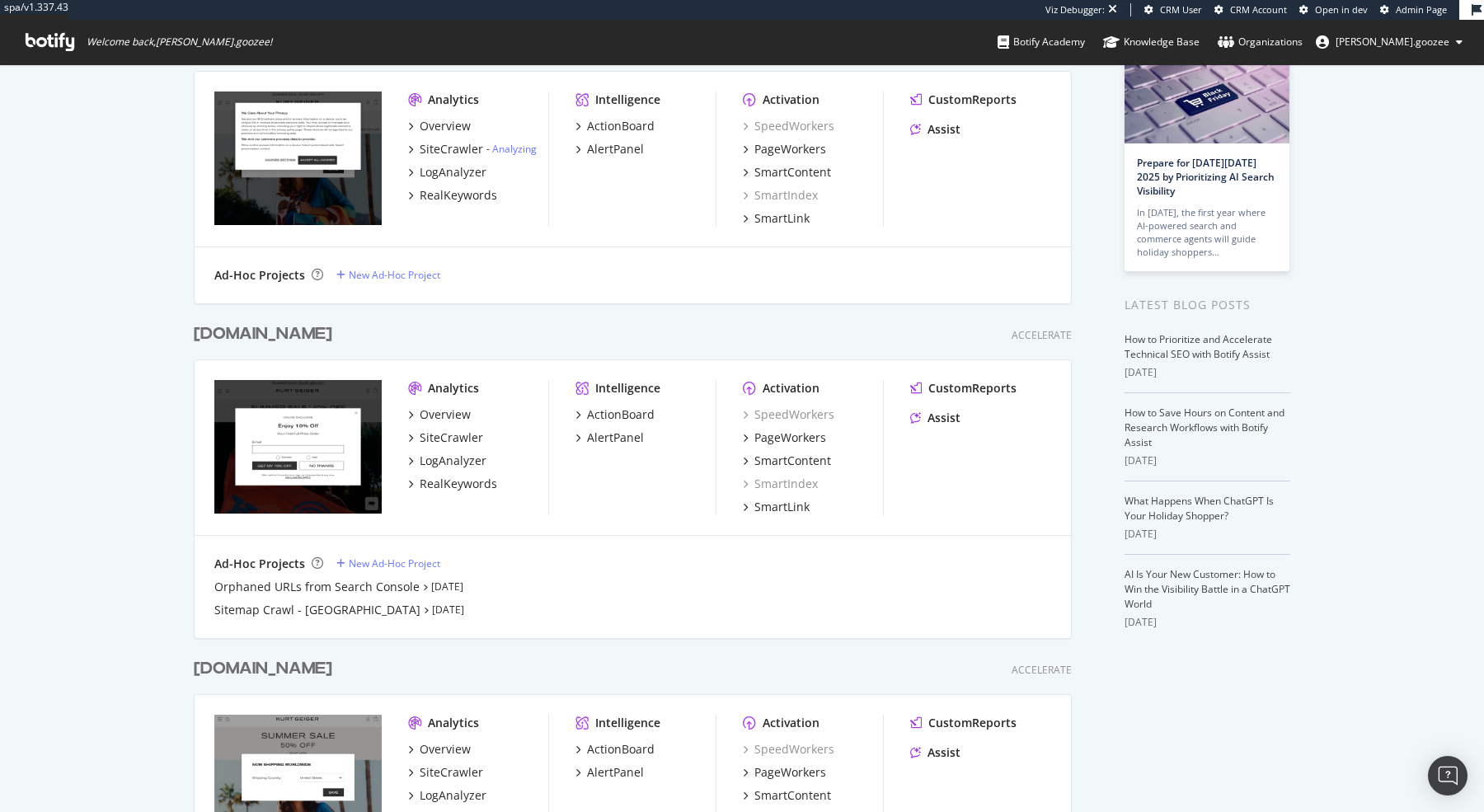
scroll to position [250, 0]
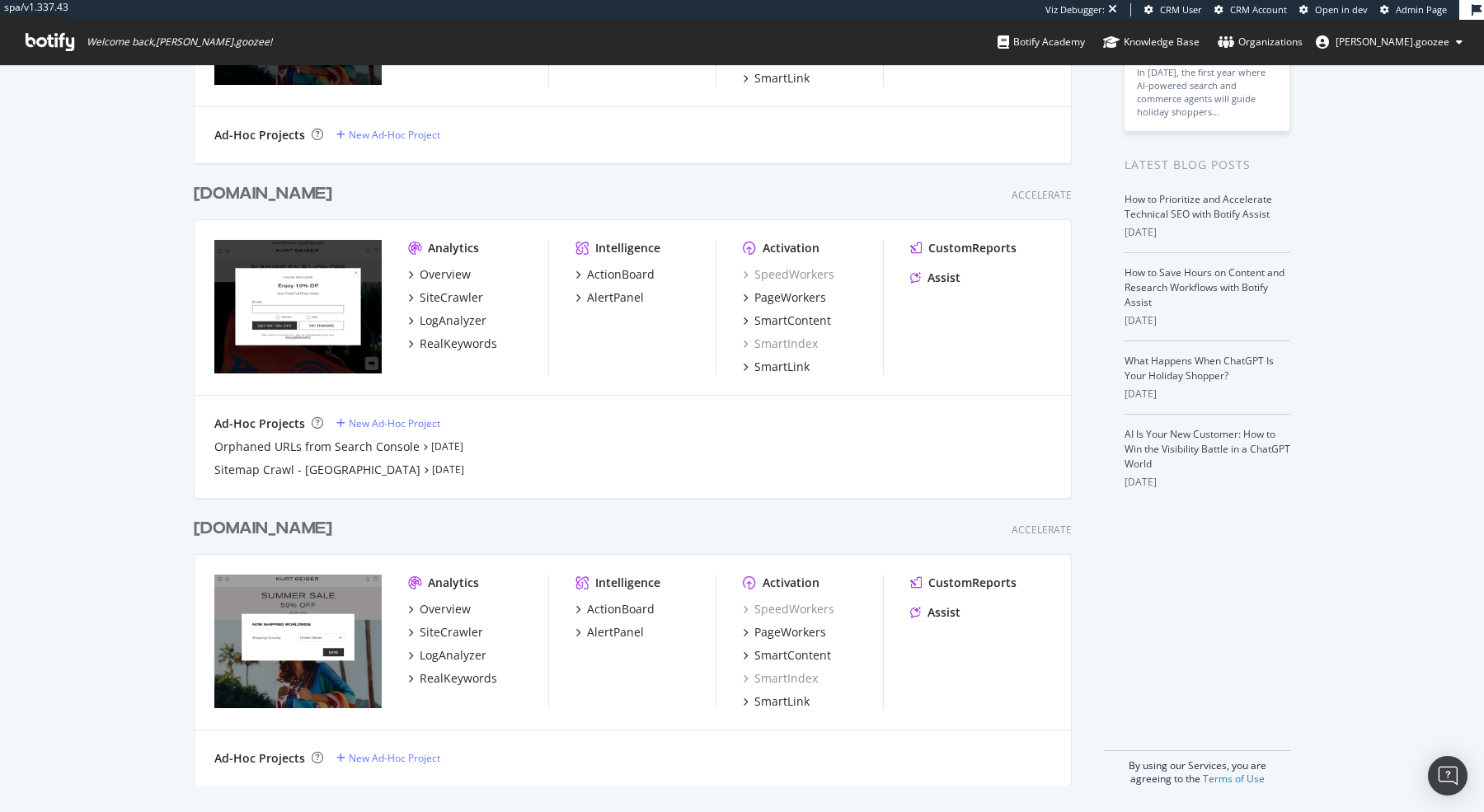
click at [314, 525] on div "kurtgeiger.mx" at bounding box center [265, 529] width 145 height 24
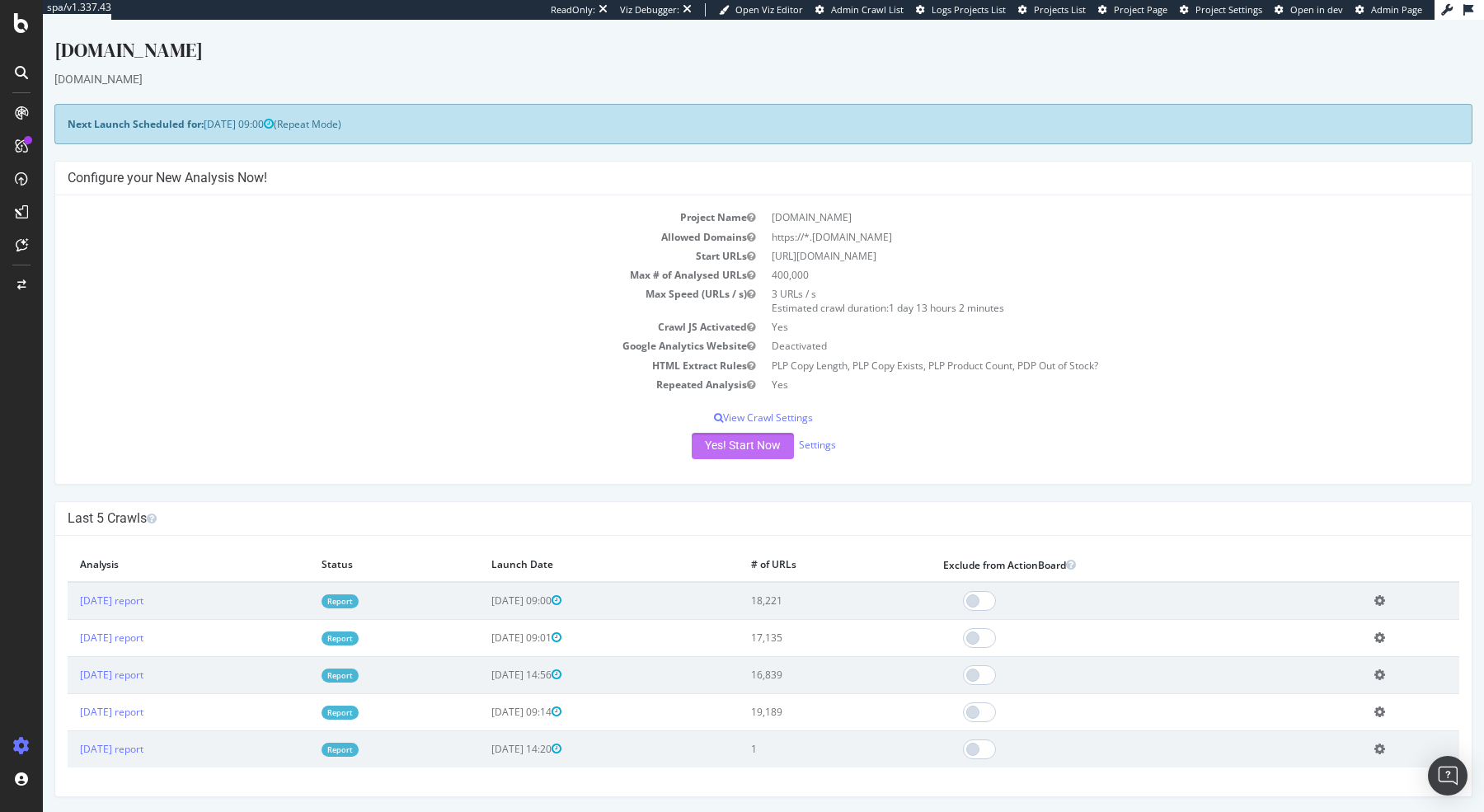
click at [712, 443] on button "Yes! Start Now" at bounding box center [742, 446] width 102 height 27
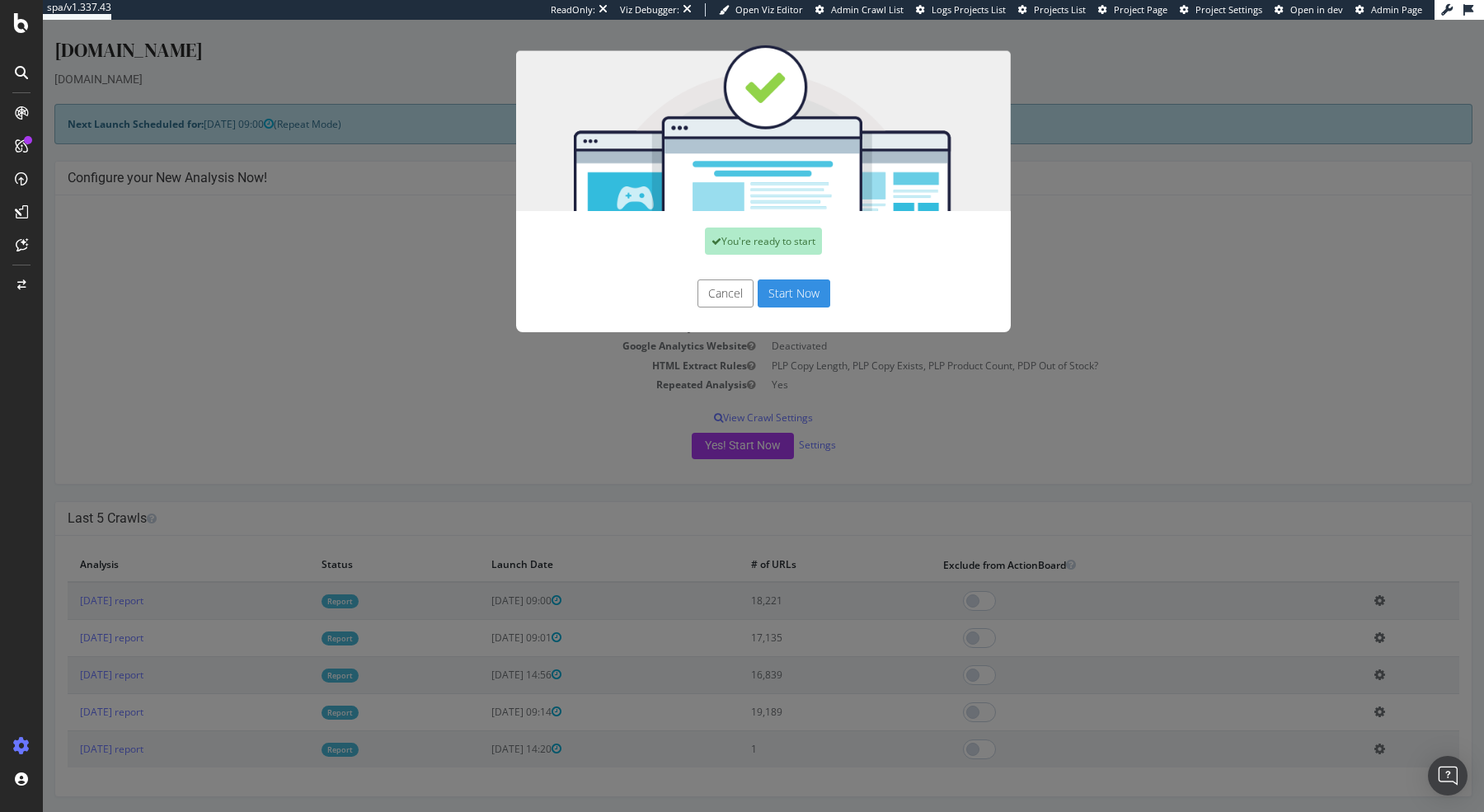
click at [800, 265] on div "You're ready to start" at bounding box center [763, 241] width 495 height 60
click at [788, 293] on button "Start Now" at bounding box center [794, 293] width 73 height 28
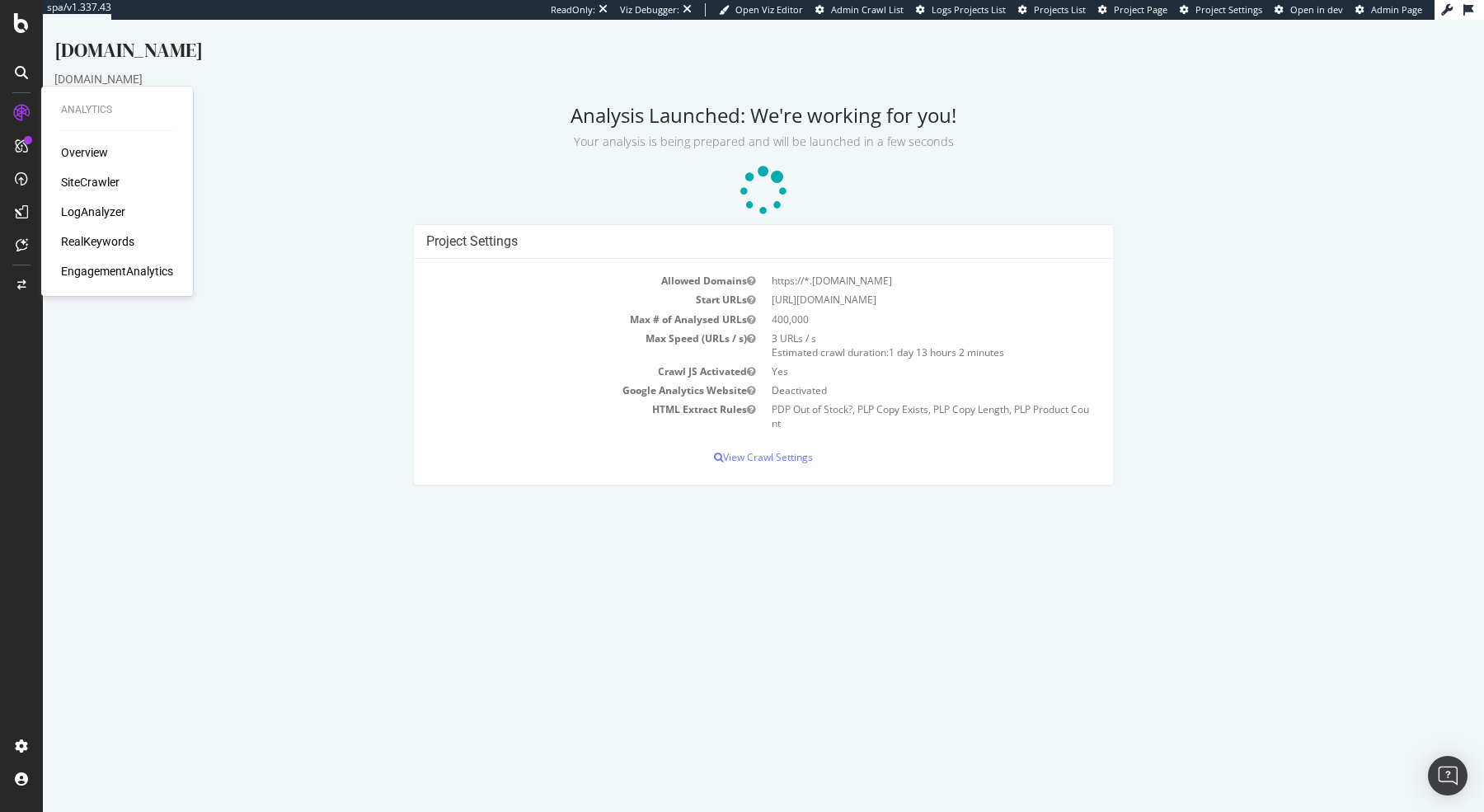
click at [95, 245] on div "RealKeywords" at bounding box center [98, 241] width 74 height 17
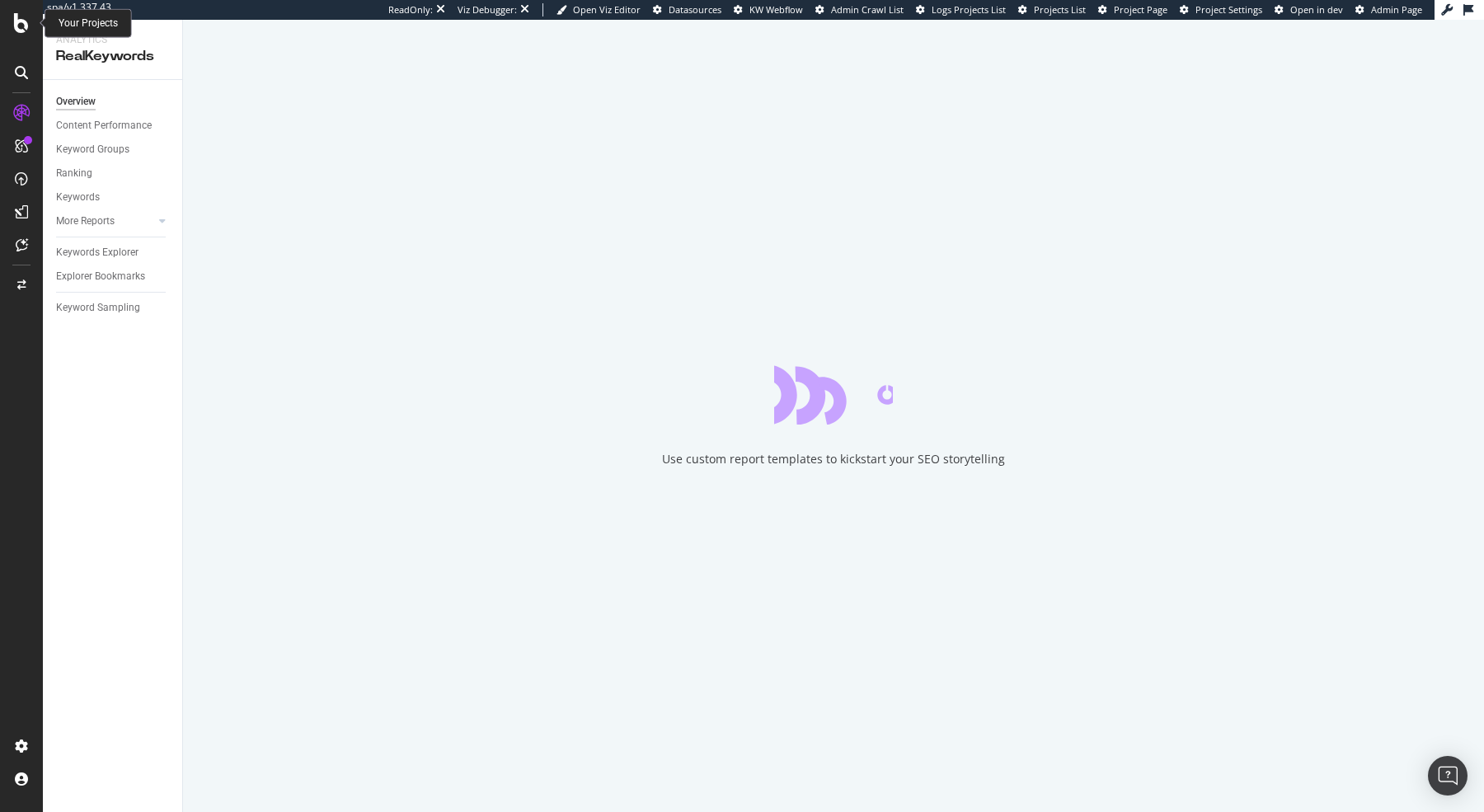
click at [20, 18] on icon at bounding box center [21, 22] width 15 height 19
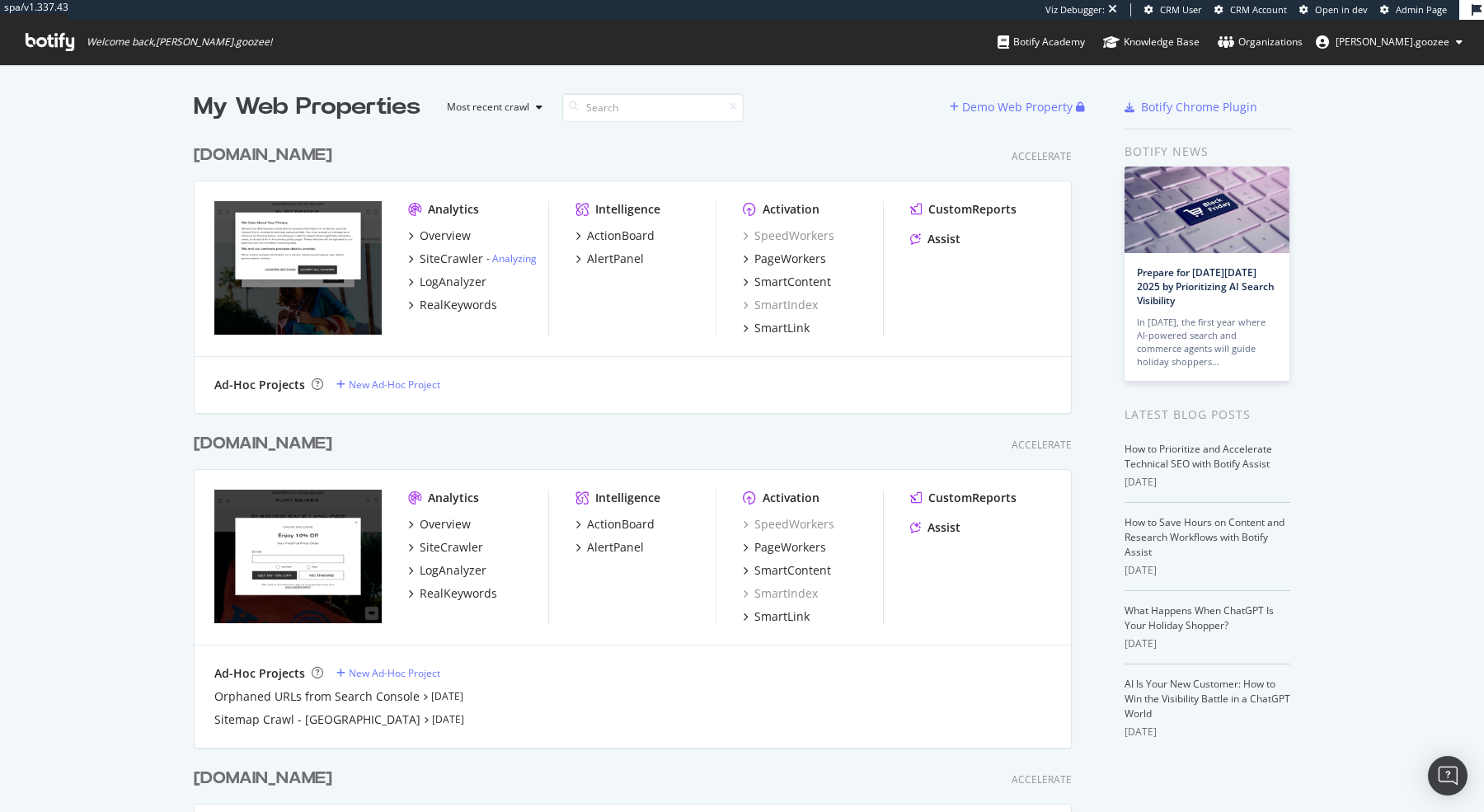
click at [386, 152] on div "www.kurtgeiger.com Accelerate" at bounding box center [632, 156] width 878 height 24
click at [339, 152] on div "[DOMAIN_NAME]" at bounding box center [265, 156] width 145 height 24
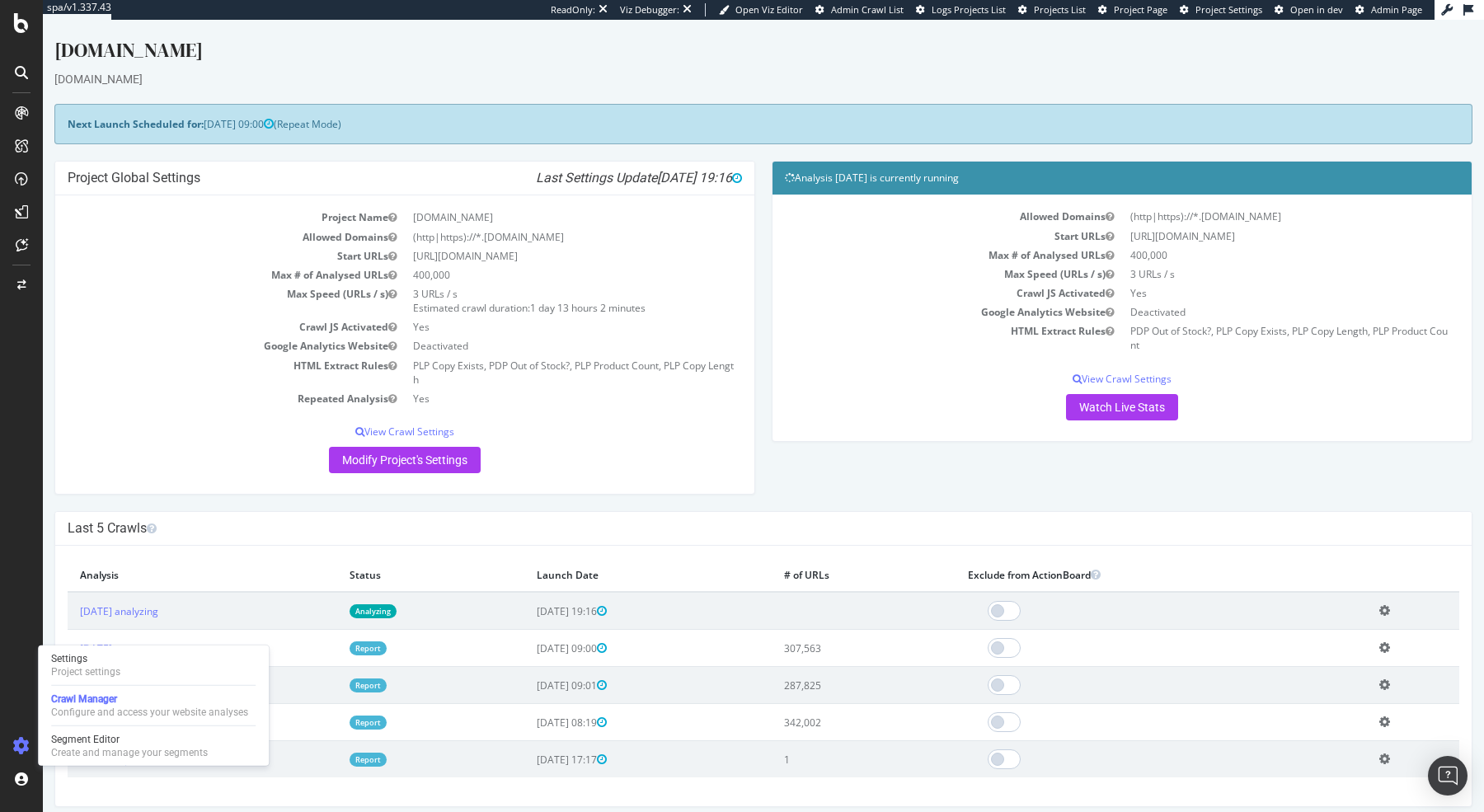
click at [103, 729] on div "Settings Project settings Crawl Manager Configure and access your website analy…" at bounding box center [153, 705] width 230 height 121
click at [101, 746] on div "Create and manage your segments" at bounding box center [129, 752] width 157 height 13
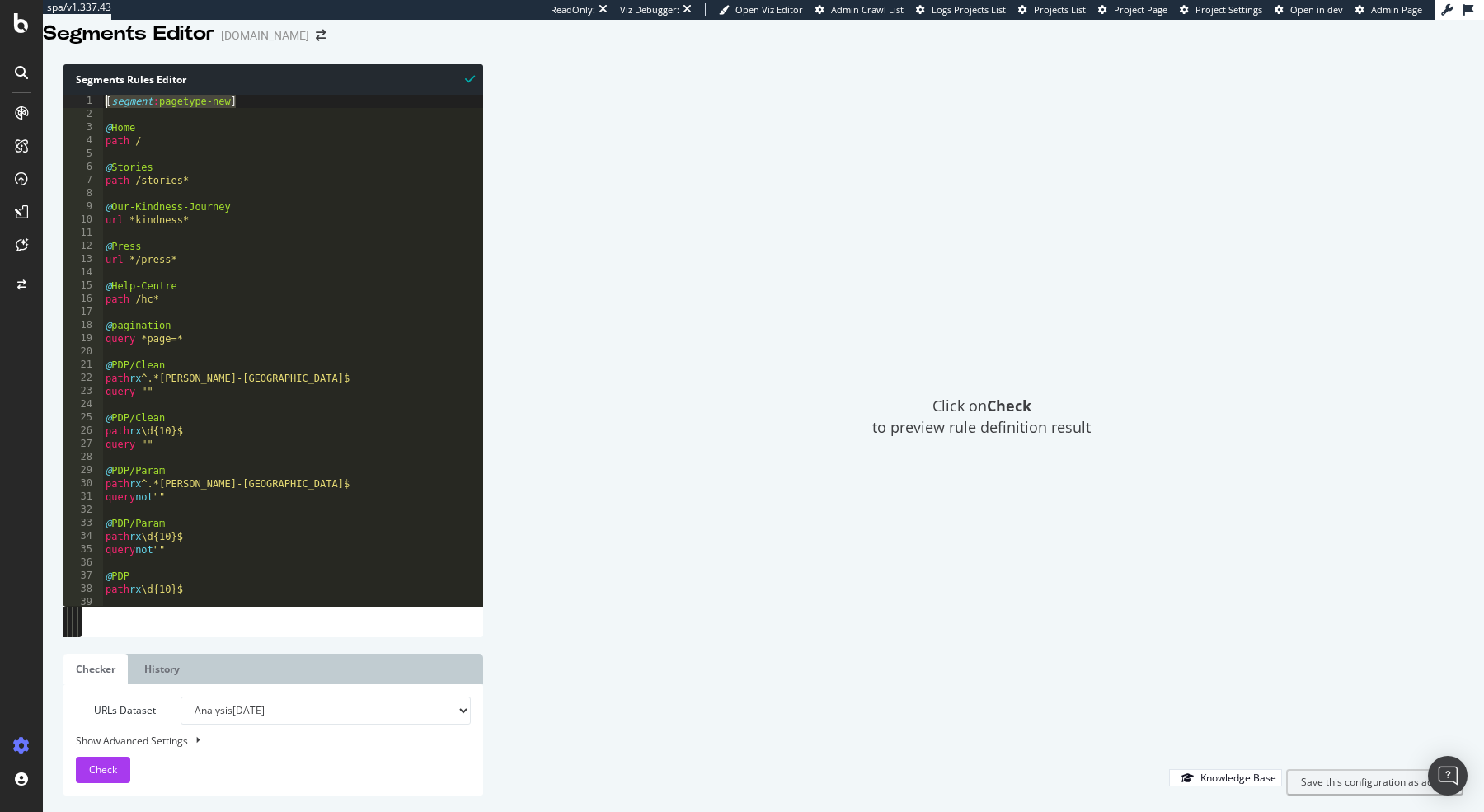
drag, startPoint x: 266, startPoint y: 128, endPoint x: 88, endPoint y: 111, distance: 178.8
click at [88, 111] on div "Segments Rules Editor 1 2 3 4 5 6 7 8 9 10 11 12 13 14 15 16 17 18 19 20 21 22 …" at bounding box center [273, 351] width 419 height 573
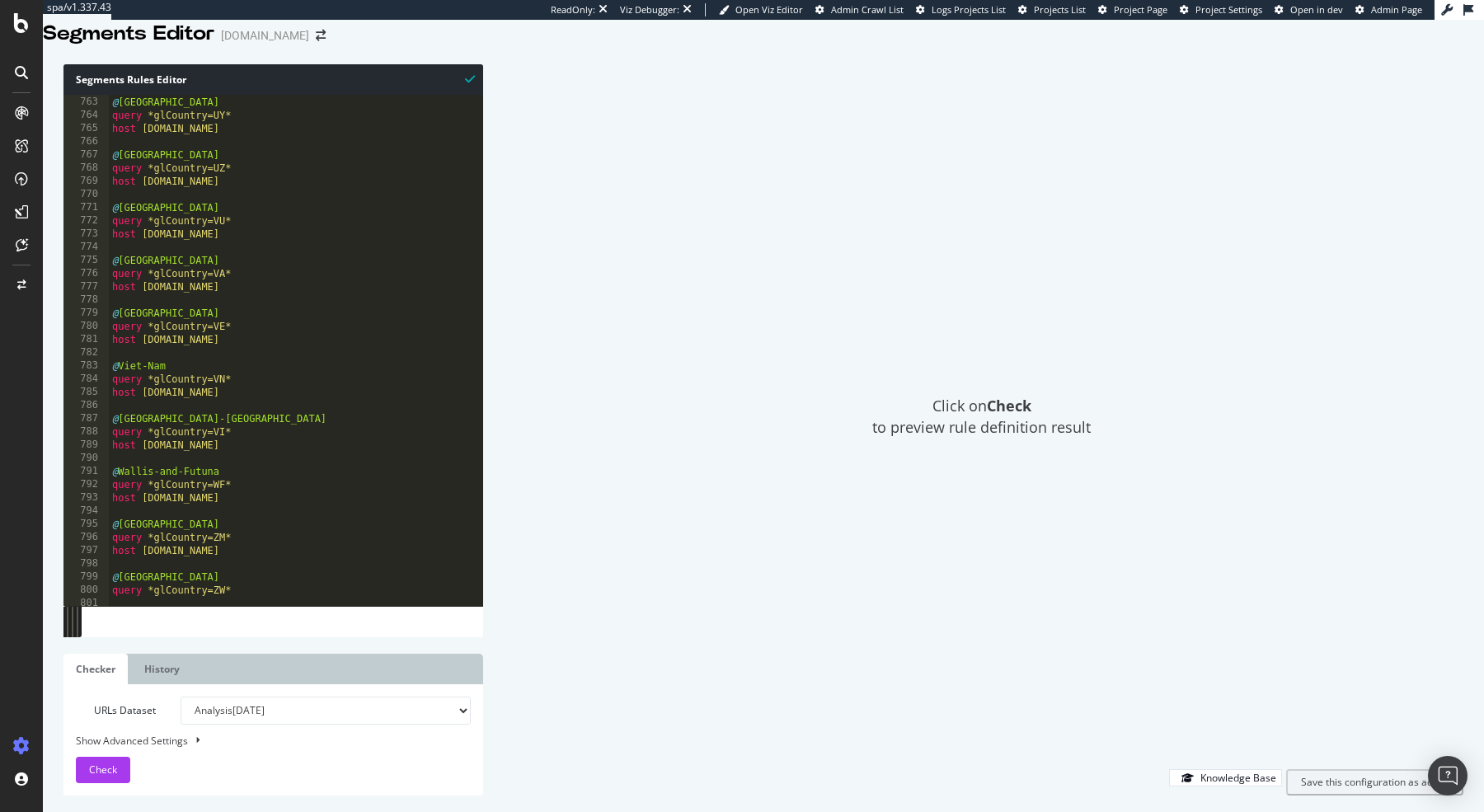
scroll to position [10165, 0]
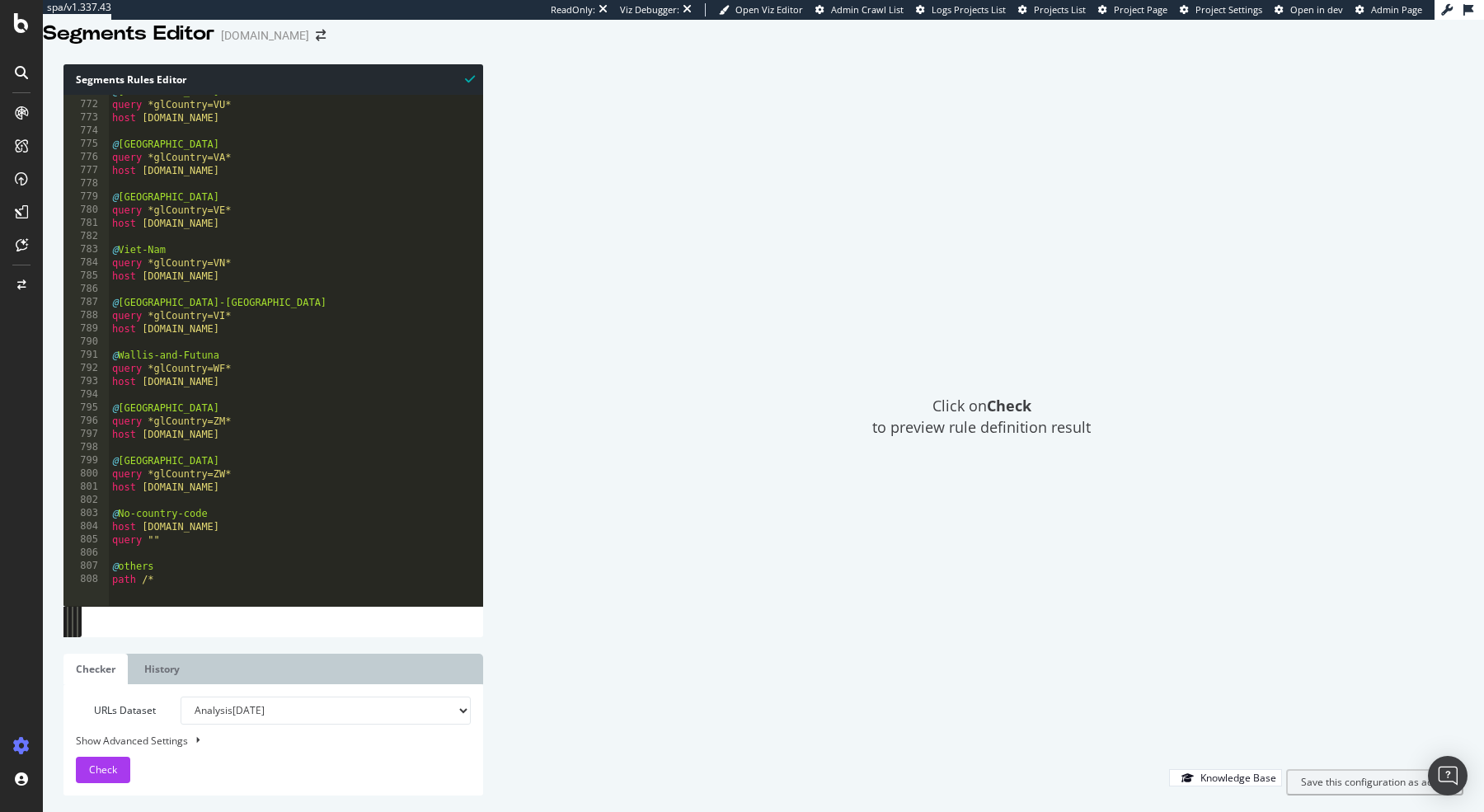
click at [218, 594] on div "@ Vanuatu query *glCountry=VU* host global.kurtgeiger.com @ Vatican-City query …" at bounding box center [296, 344] width 375 height 518
type textarea "path /*"
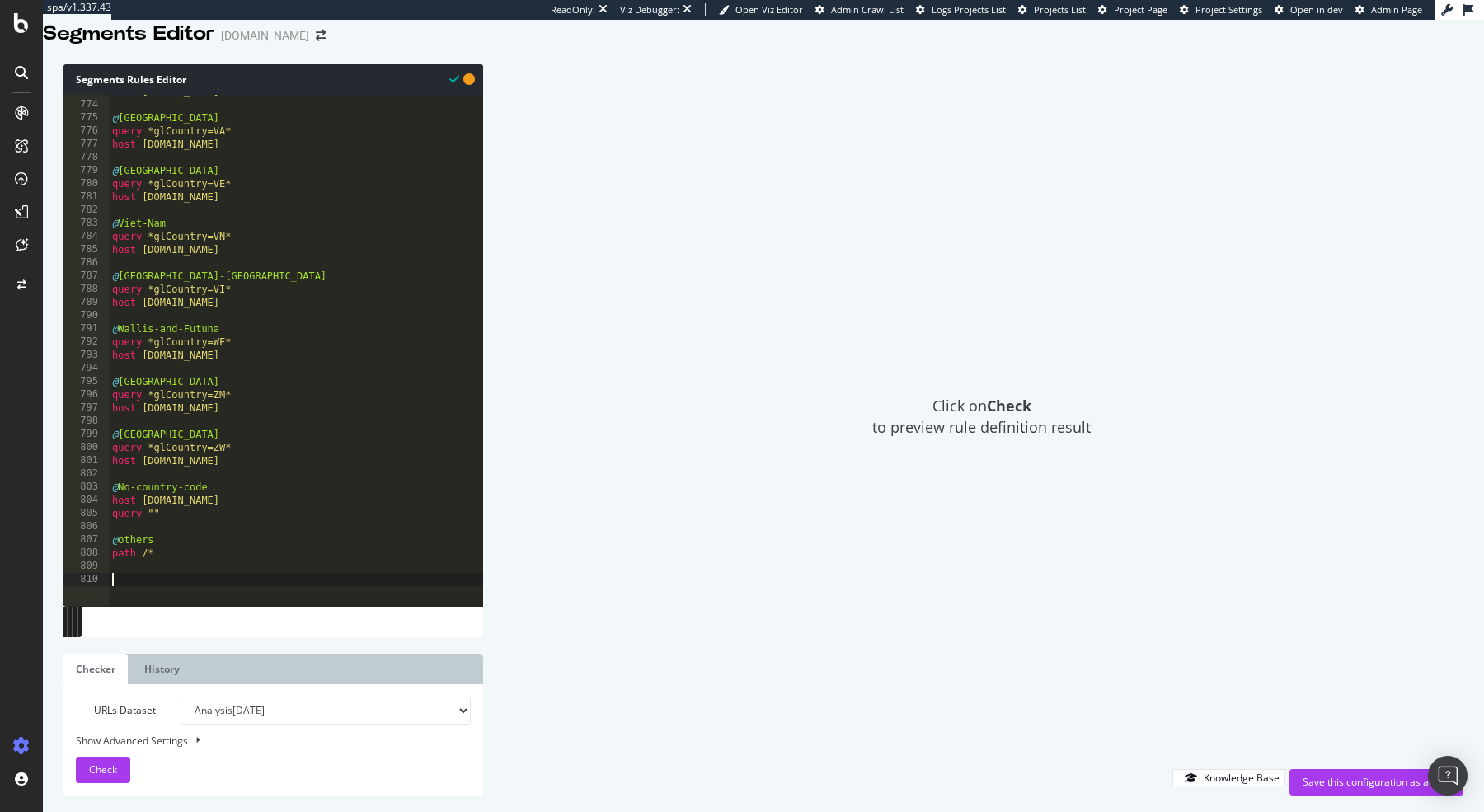
scroll to position [10206, 0]
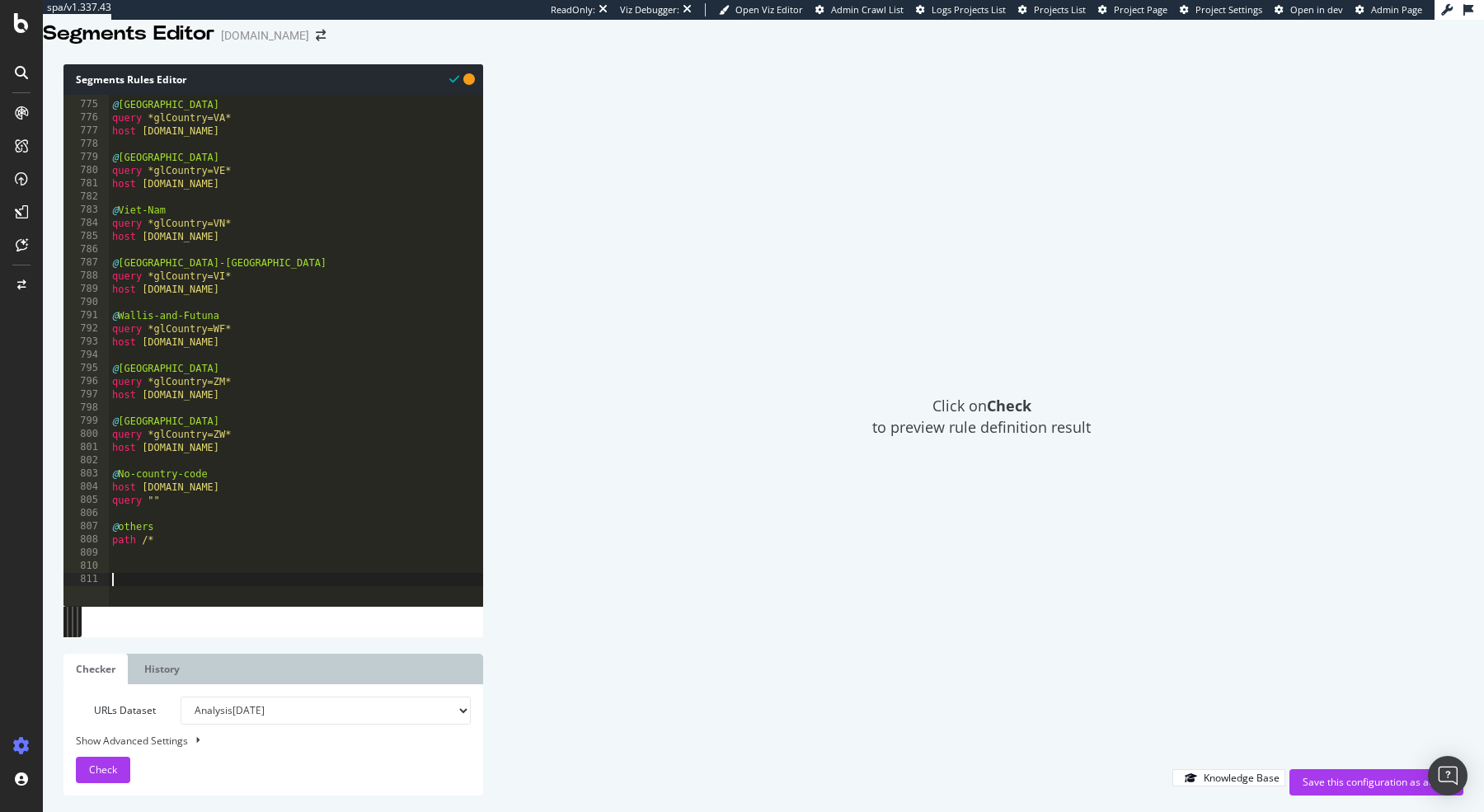
paste textarea "[segment:pagetype-new]"
click at [237, 599] on div "@ Vatican-City query *glCountry=VA* host global.kurtgeiger.com @ Venezuela quer…" at bounding box center [296, 344] width 375 height 518
type textarea "[segment:country-param]"
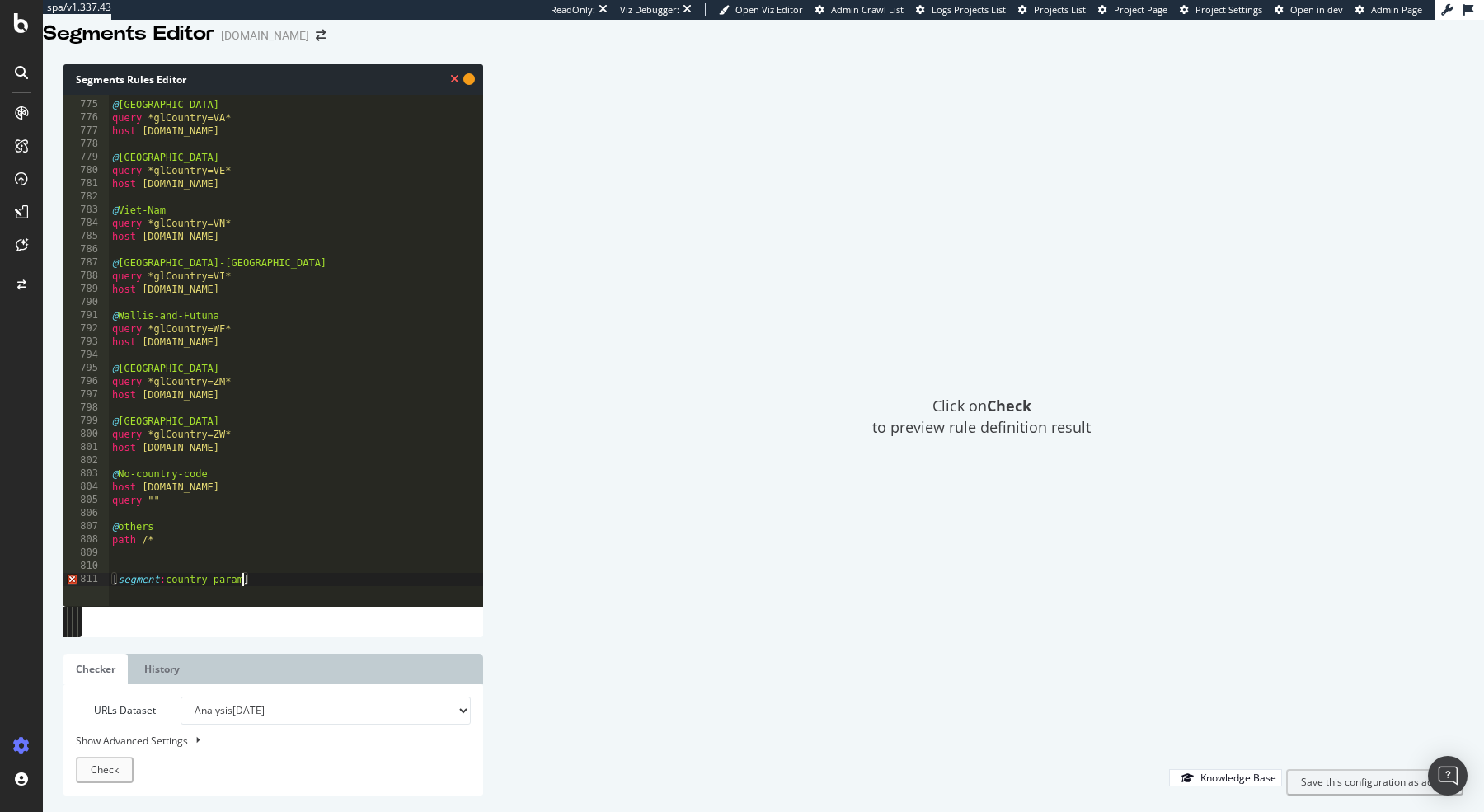
click at [255, 584] on div "@ Vatican-City query *glCountry=VA* host global.kurtgeiger.com @ Venezuela quer…" at bounding box center [296, 344] width 375 height 518
click at [262, 593] on div "@ Vatican-City query *glCountry=VA* host global.kurtgeiger.com @ Venezuela quer…" at bounding box center [296, 344] width 375 height 518
click at [265, 600] on div "@ Vatican-City query *glCountry=VA* host global.kurtgeiger.com @ Venezuela quer…" at bounding box center [296, 344] width 375 height 518
type textarea "[segment:country-param]"
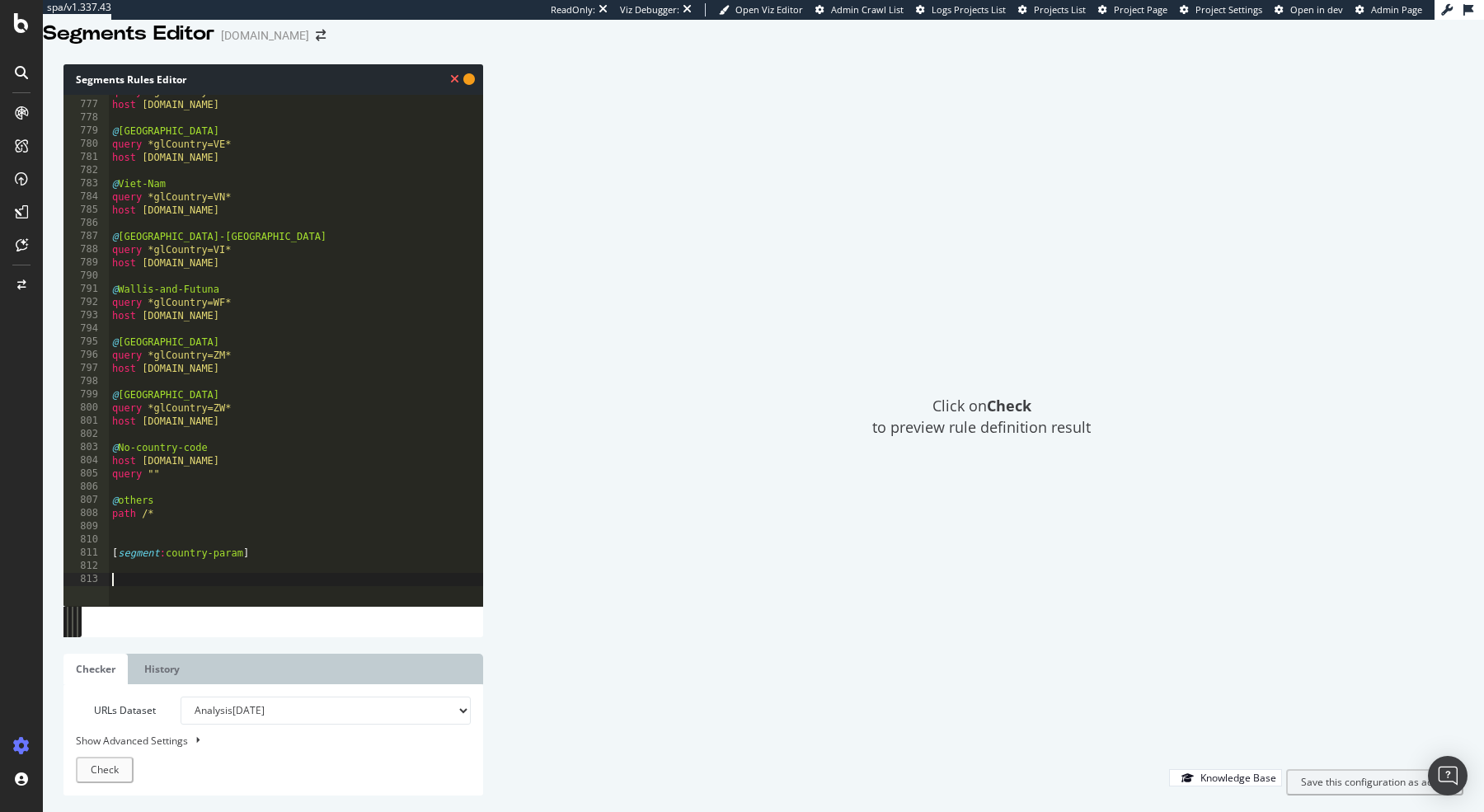
scroll to position [10232, 0]
type textarea "G"
type textarea "!"
type textarea "@GL-URL"
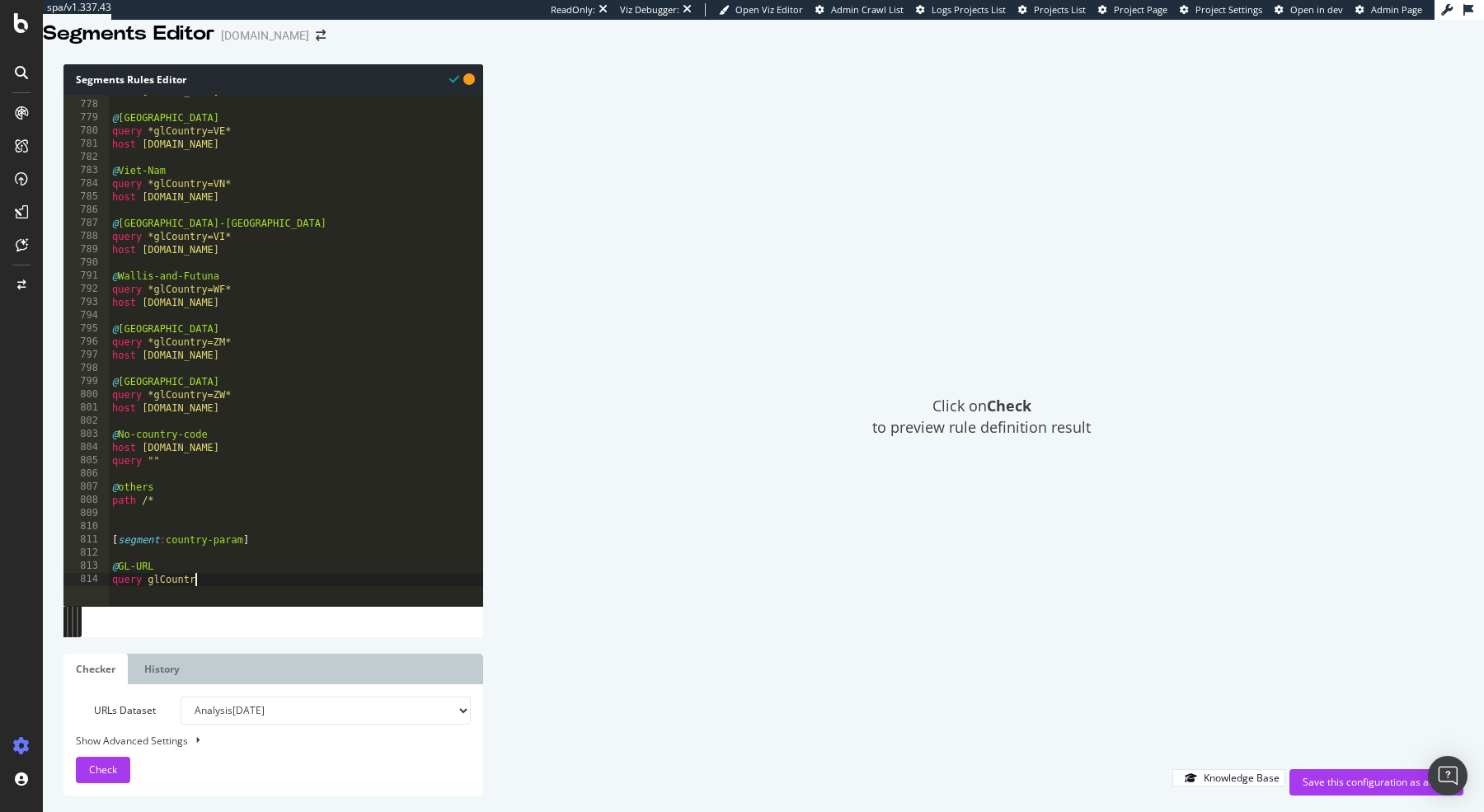
scroll to position [0, 6]
type textarea "query glCountry"
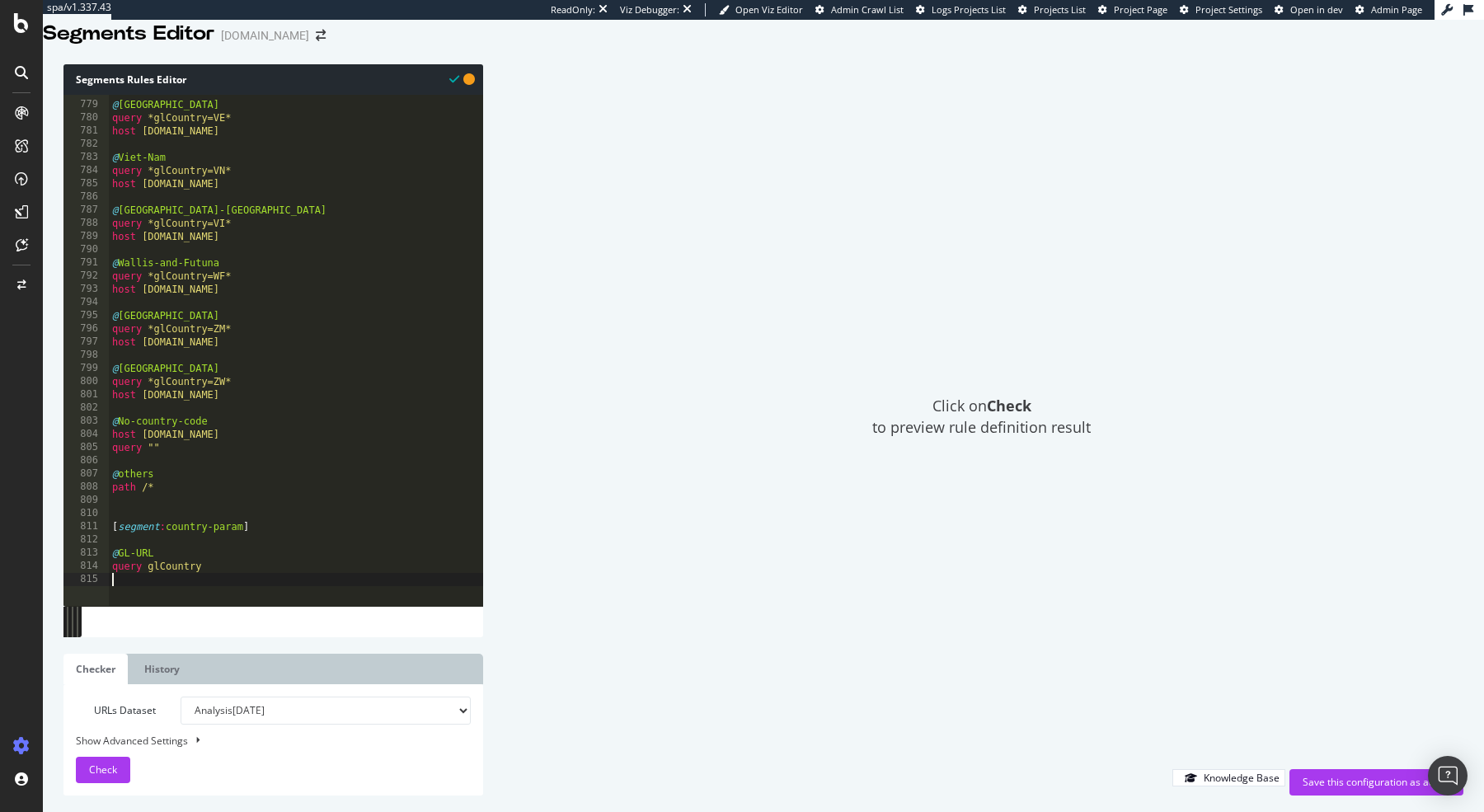
scroll to position [10271, 0]
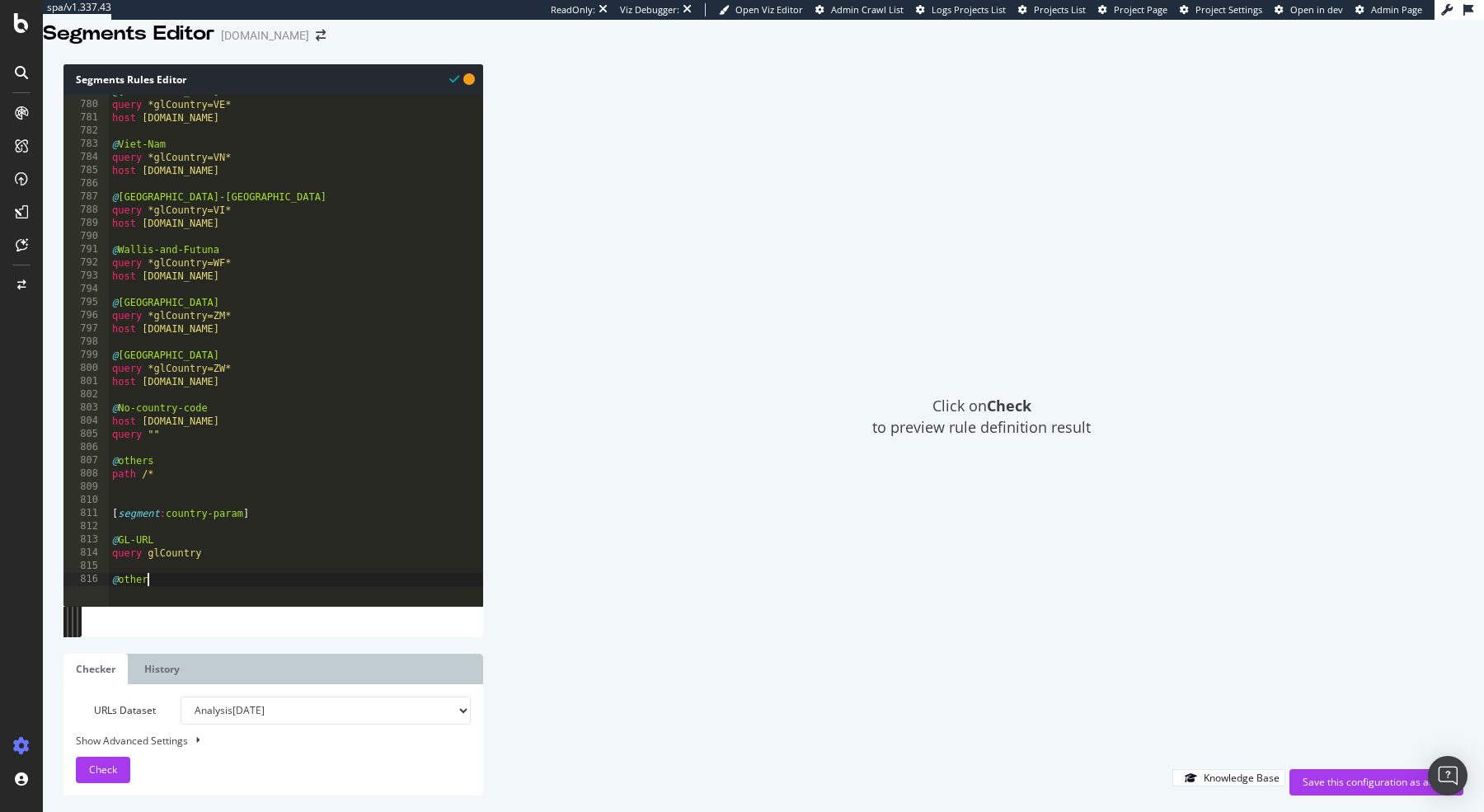
type textarea "@others"
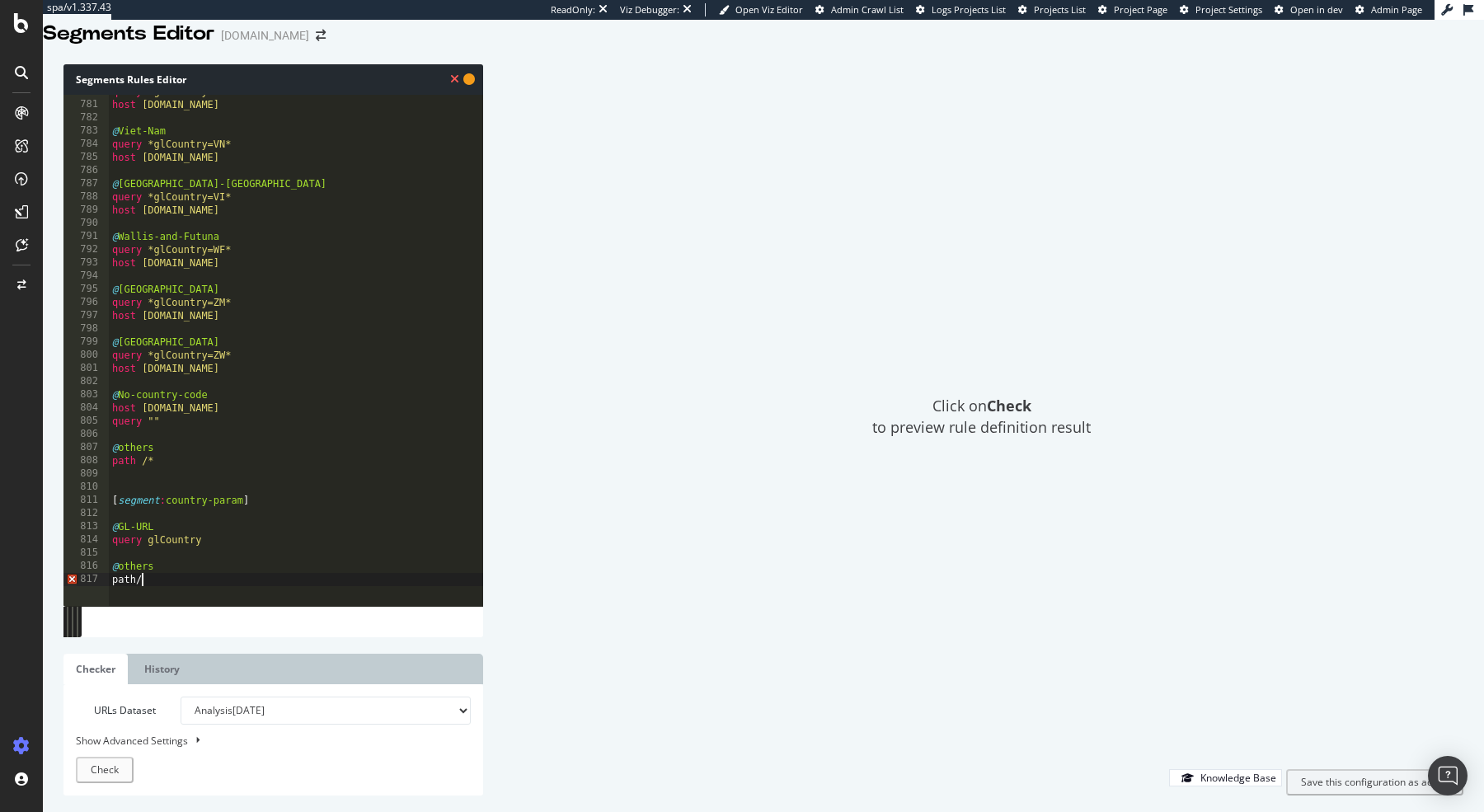
scroll to position [0, 2]
click at [255, 565] on div "query *glCountry=VE* host global.kurtgeiger.com @ Viet-Nam query *glCountry=VN*…" at bounding box center [296, 344] width 375 height 518
click at [136, 602] on div "query *glCountry=VE* host global.kurtgeiger.com @ Viet-Nam query *glCountry=VN*…" at bounding box center [296, 344] width 375 height 518
click at [277, 570] on div "query *glCountry=VE* host global.kurtgeiger.com @ Viet-Nam query *glCountry=VN*…" at bounding box center [296, 344] width 375 height 518
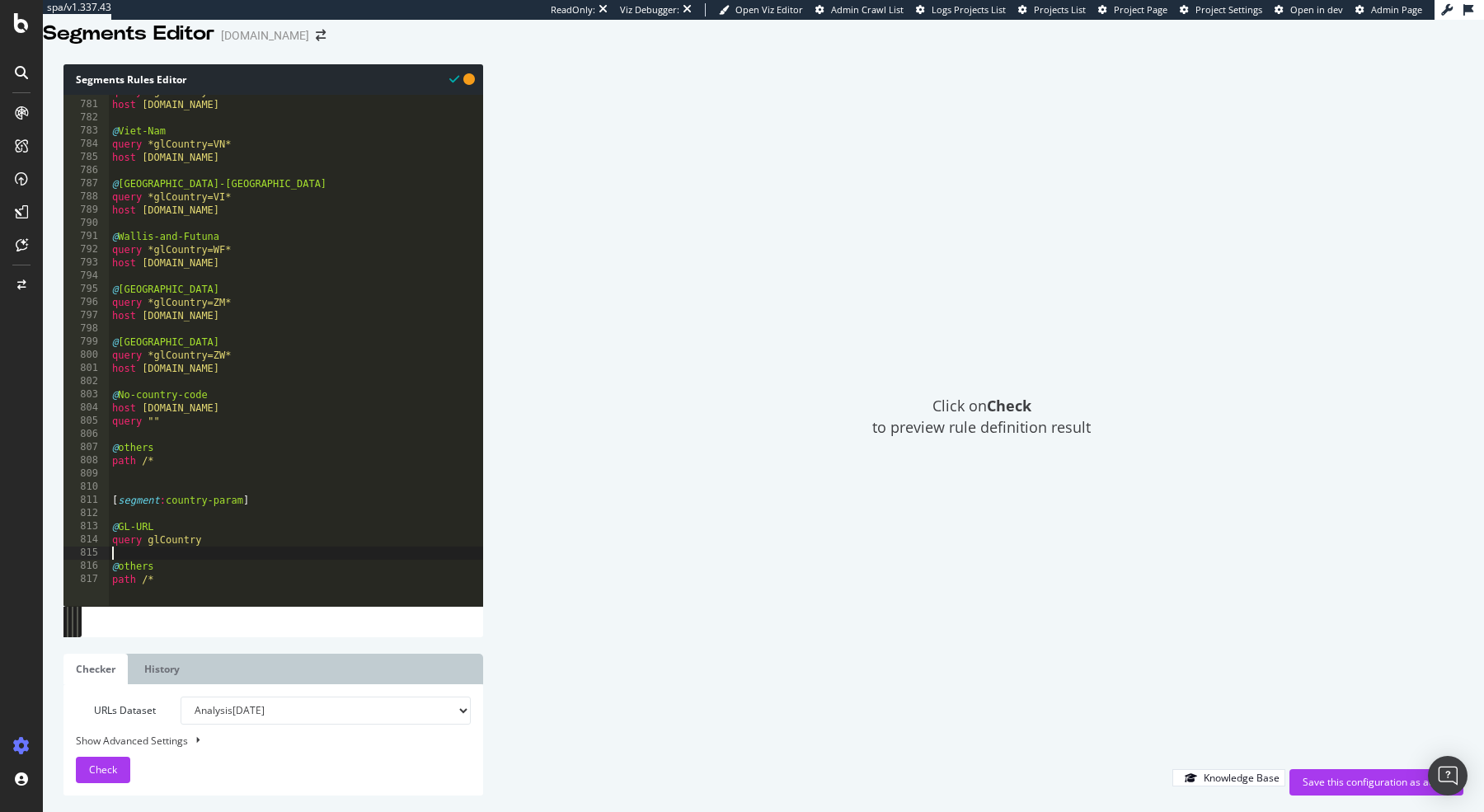
scroll to position [0, 0]
click at [217, 559] on div "query *glCountry=VE* host global.kurtgeiger.com @ Viet-Nam query *glCountry=VN*…" at bounding box center [296, 344] width 375 height 518
click at [150, 559] on div "query *glCountry=VE* host global.kurtgeiger.com @ Viet-Nam query *glCountry=VN*…" at bounding box center [296, 344] width 375 height 518
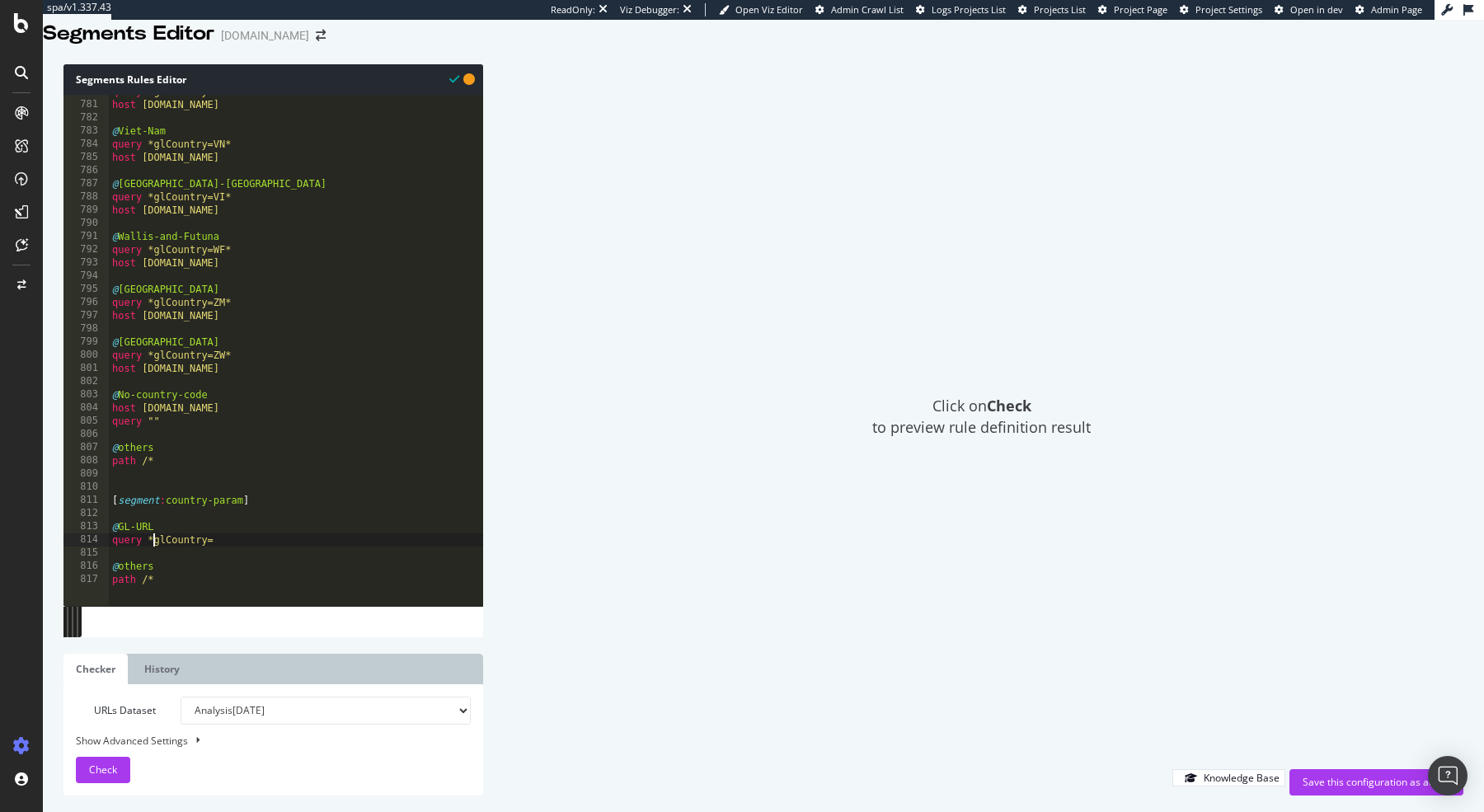
click at [222, 562] on div "query *glCountry=VE* host global.kurtgeiger.com @ Viet-Nam query *glCountry=VN*…" at bounding box center [296, 344] width 375 height 518
type textarea "query *glCountry=*"
click at [384, 715] on select "Analysis 2025 Sep. 21st Analysis 2025 Sep. 7th Analysis 2025 Jul. 31st Analysis…" at bounding box center [325, 711] width 290 height 28
select select "urlList"
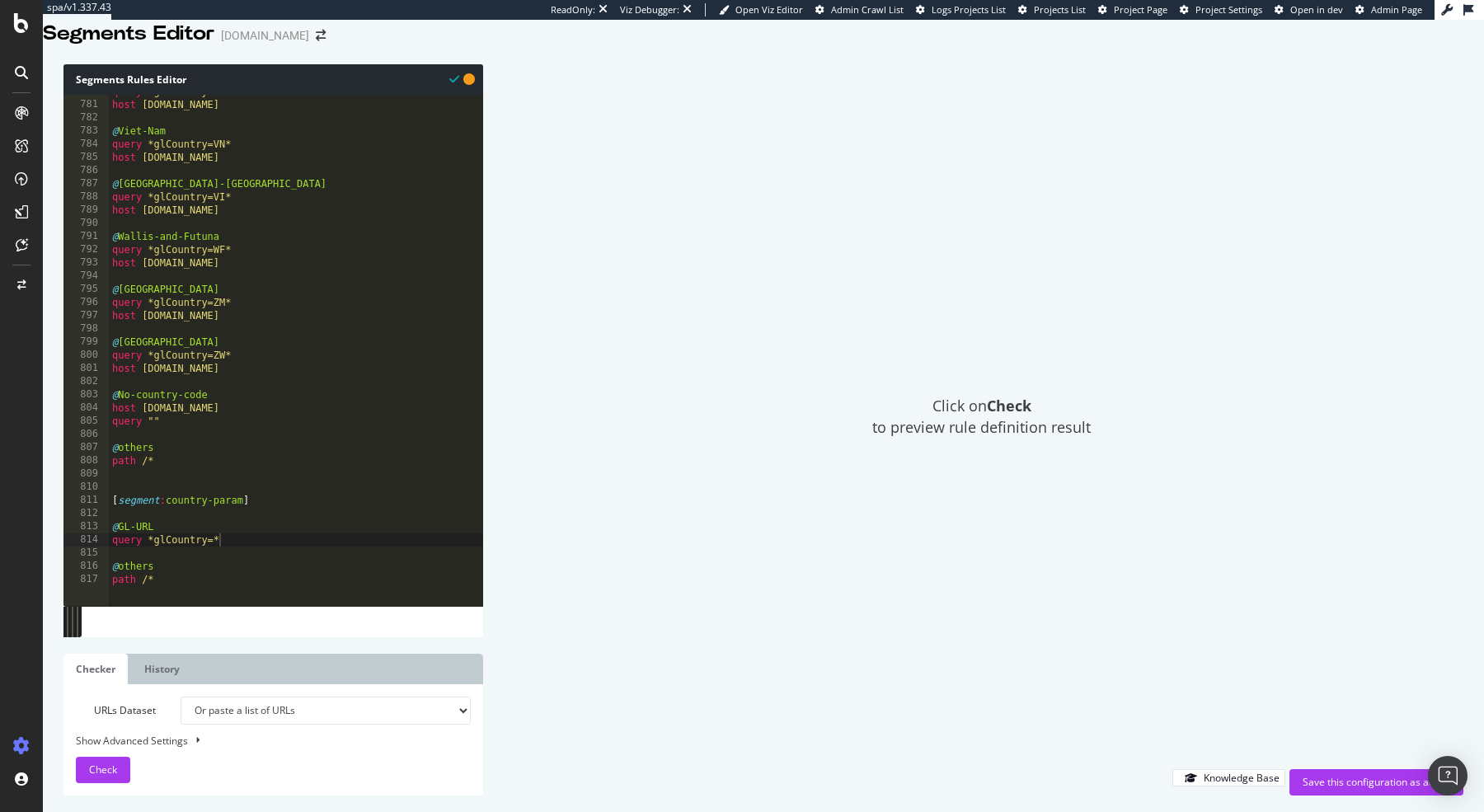
click at [181, 697] on select "Analysis 2025 Sep. 21st Analysis 2025 Sep. 7th Analysis 2025 Jul. 31st Analysis…" at bounding box center [325, 711] width 290 height 28
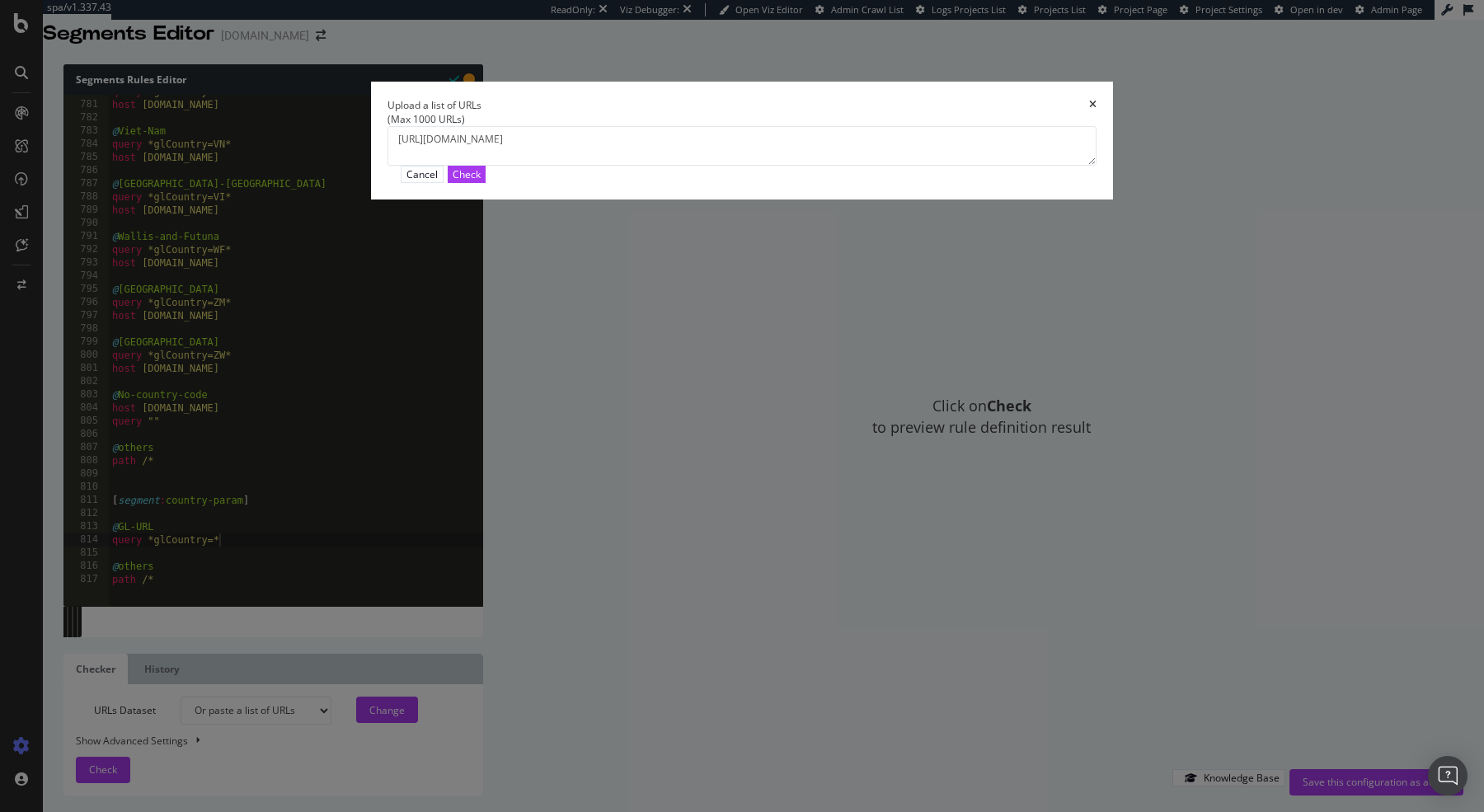
scroll to position [0, 0]
drag, startPoint x: 574, startPoint y: 405, endPoint x: 410, endPoint y: 397, distance: 164.2
click at [410, 397] on div "Upload a list of URLs (Max 1000 URLs) https://global.kurtgeiger.com/new?glCount…" at bounding box center [742, 406] width 1484 height 812
click at [687, 166] on textarea "https://global.kurtgeiger.com/new?glCountry=JM" at bounding box center [741, 146] width 709 height 40
type textarea "https://global.kurtgeiger.com/new?glCountry=JM https://global.kurtgeiger.com"
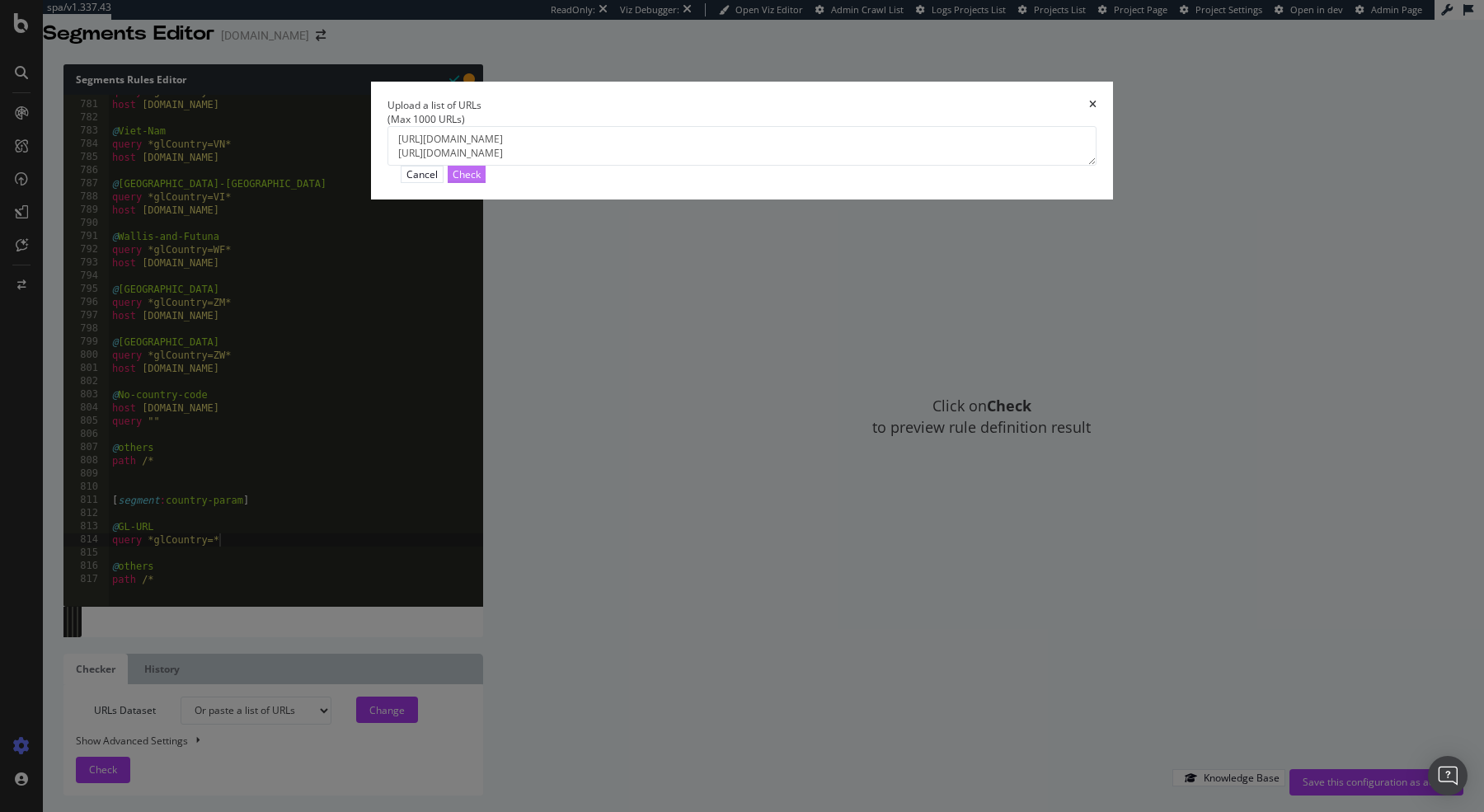
click at [480, 182] on div "Check" at bounding box center [466, 174] width 28 height 14
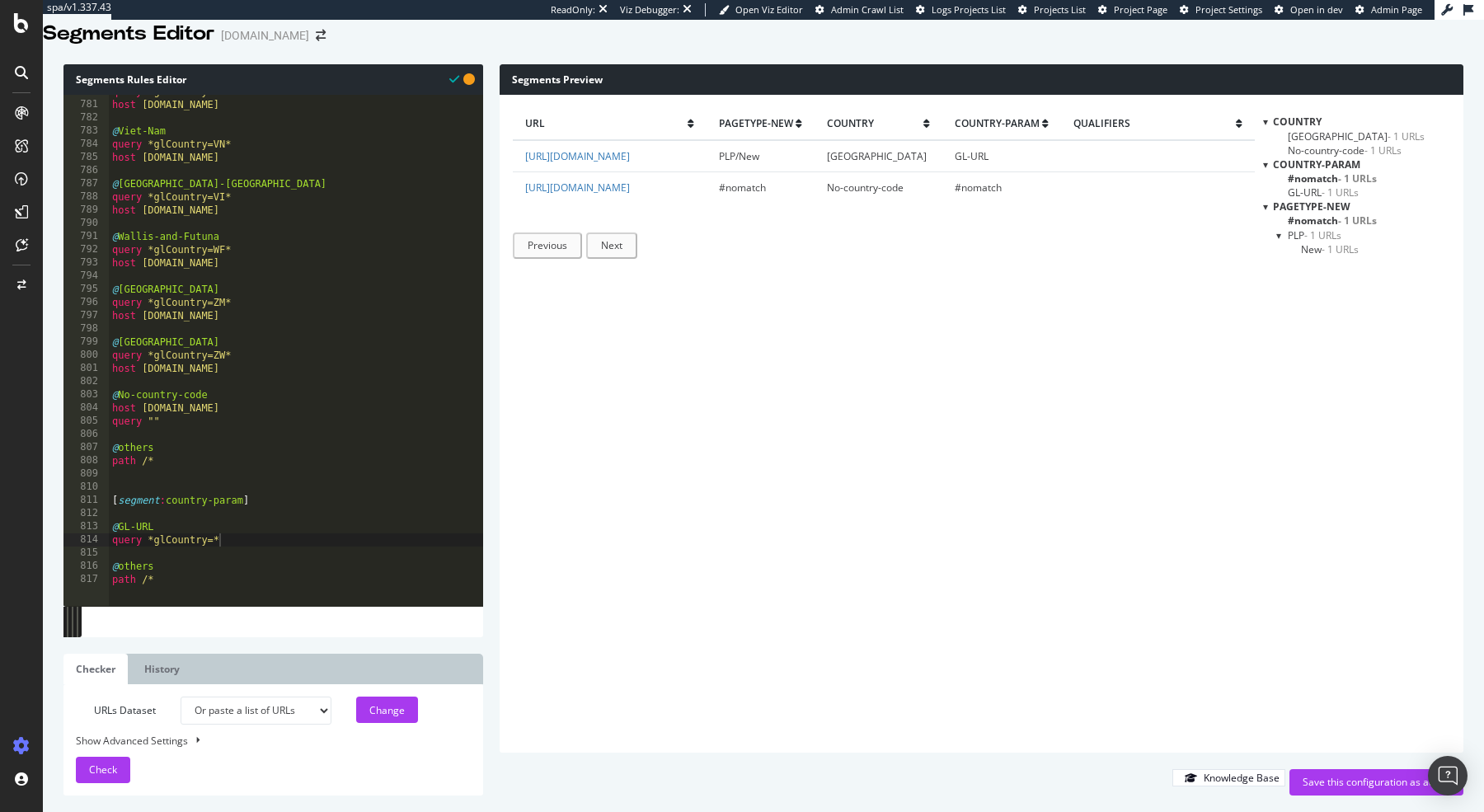
click at [148, 597] on div "query *glCountry=VE* host global.kurtgeiger.com @ Viet-Nam query *glCountry=VN*…" at bounding box center [296, 344] width 375 height 518
click at [310, 705] on select "Analysis 2025 Sep. 21st Analysis 2025 Sep. 7th Analysis 2025 Jul. 31st Analysis…" at bounding box center [255, 711] width 150 height 28
click at [323, 707] on select "Analysis 2025 Sep. 21st Analysis 2025 Sep. 7th Analysis 2025 Jul. 31st Analysis…" at bounding box center [255, 711] width 150 height 28
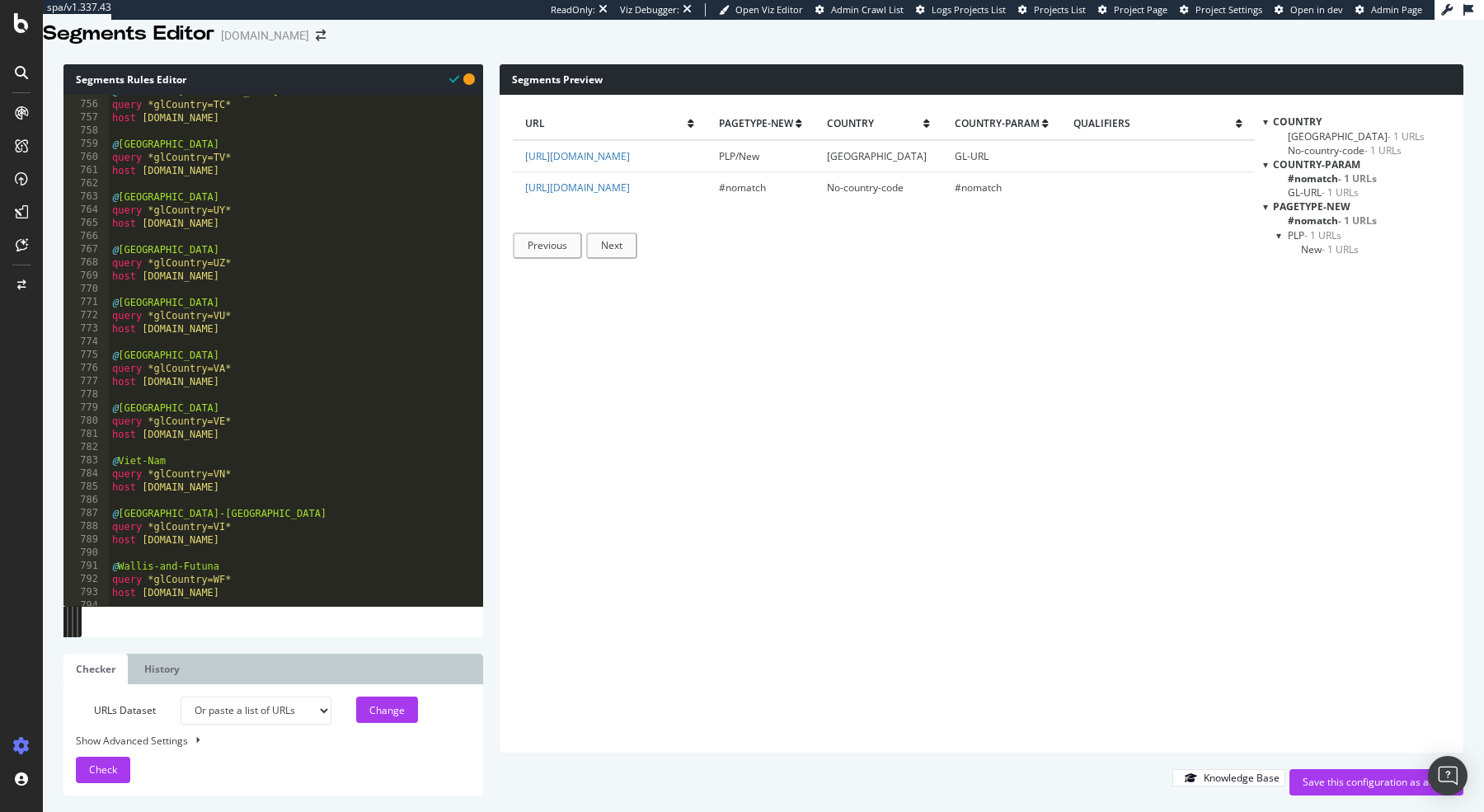
scroll to position [10284, 0]
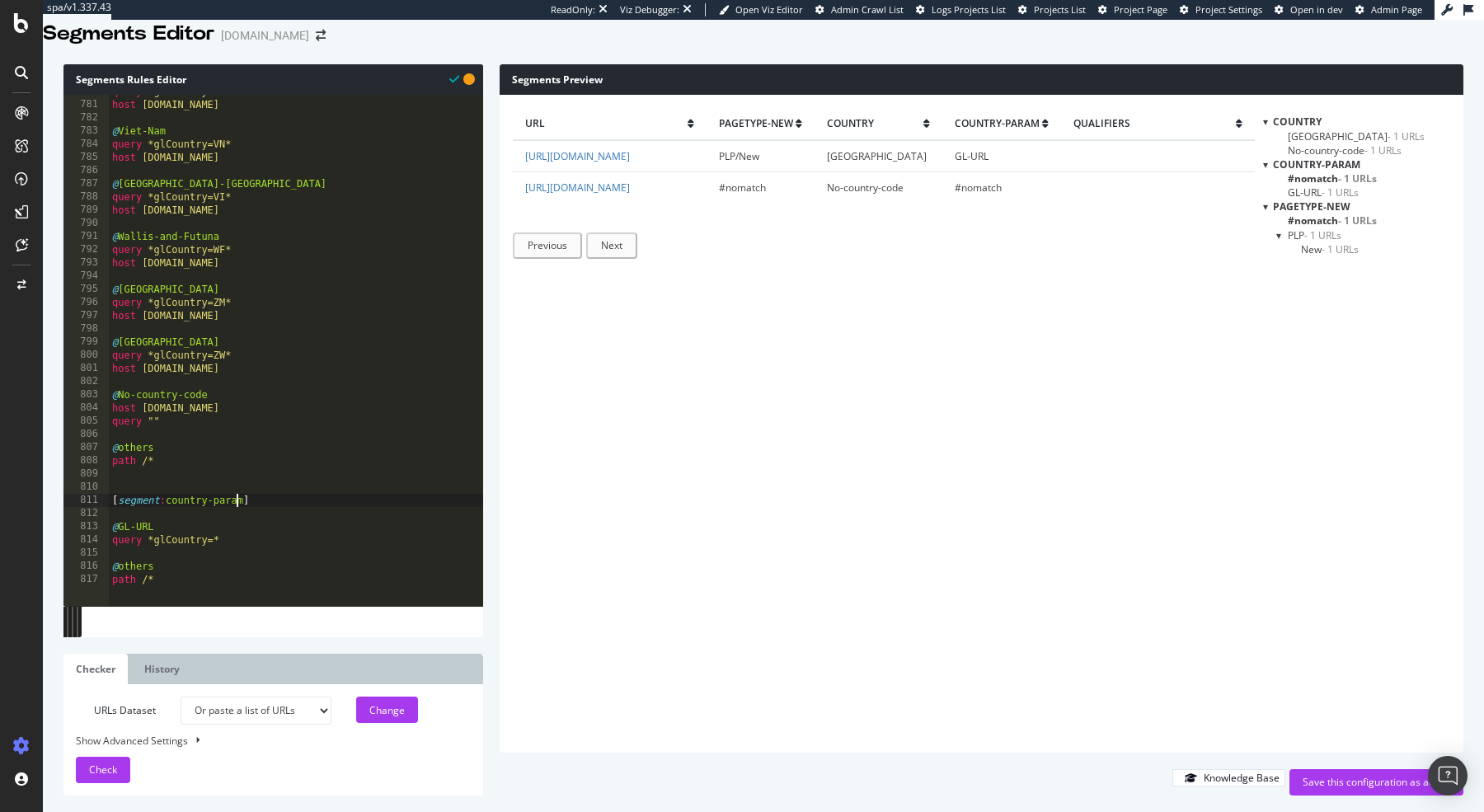
click at [238, 516] on div "query *glCountry=VE* host global.kurtgeiger.com @ Viet-Nam query *glCountry=VN*…" at bounding box center [296, 344] width 375 height 518
type textarea "[segment:country-param-checker]"
click at [1335, 781] on div "Save this configuration as active" at bounding box center [1376, 782] width 147 height 14
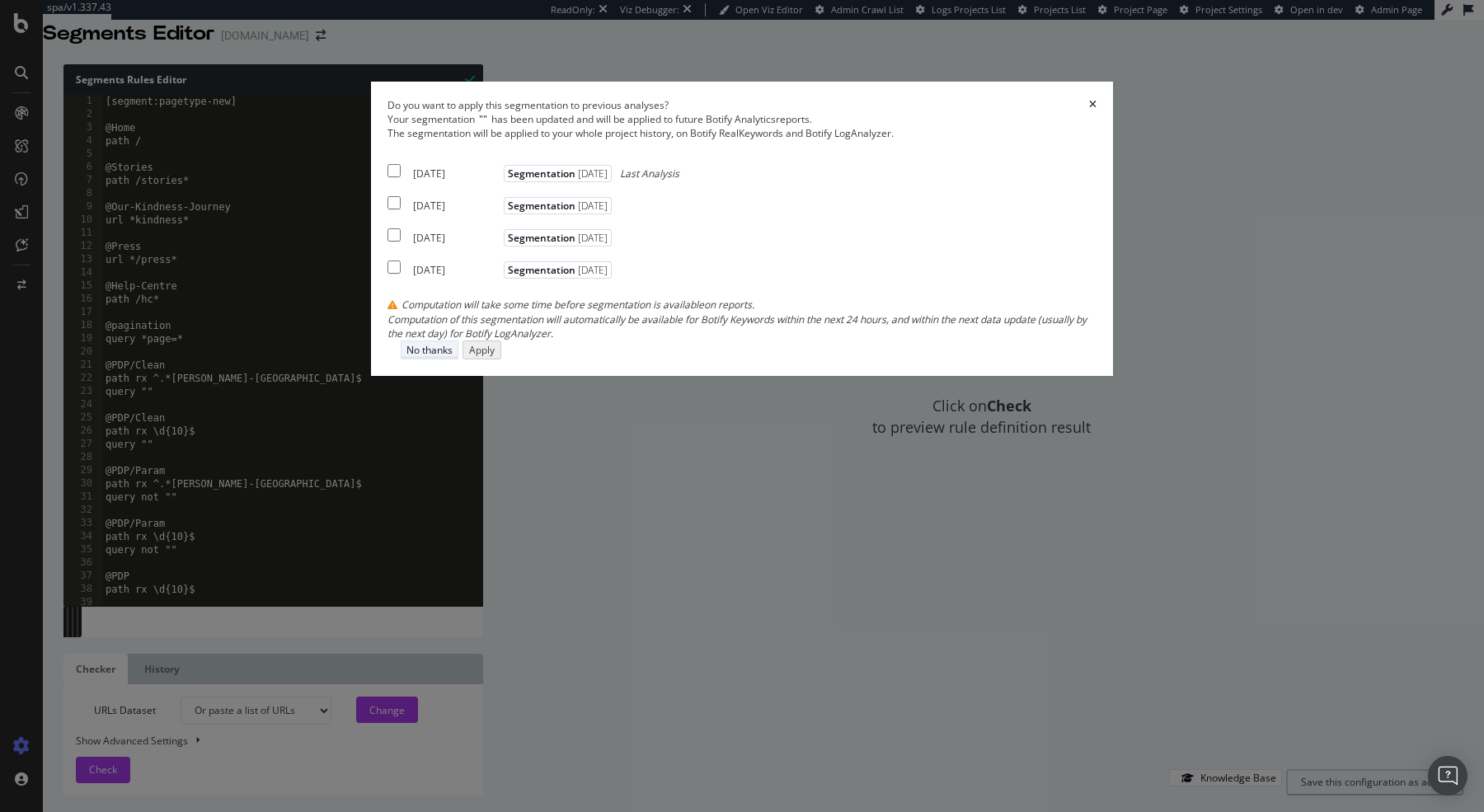
click at [453, 357] on div "No thanks" at bounding box center [430, 349] width 46 height 14
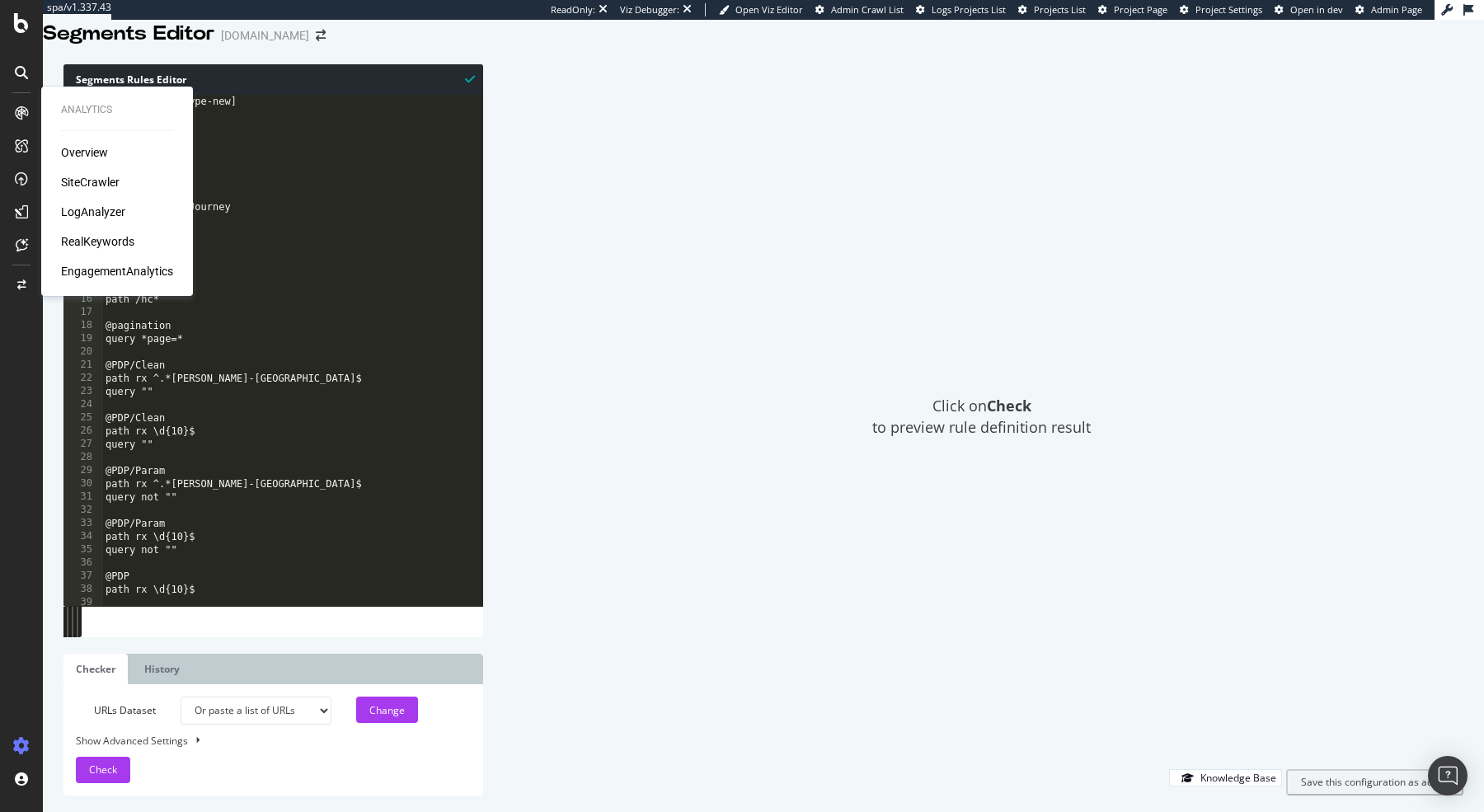
click at [71, 174] on div "SiteCrawler" at bounding box center [90, 182] width 59 height 17
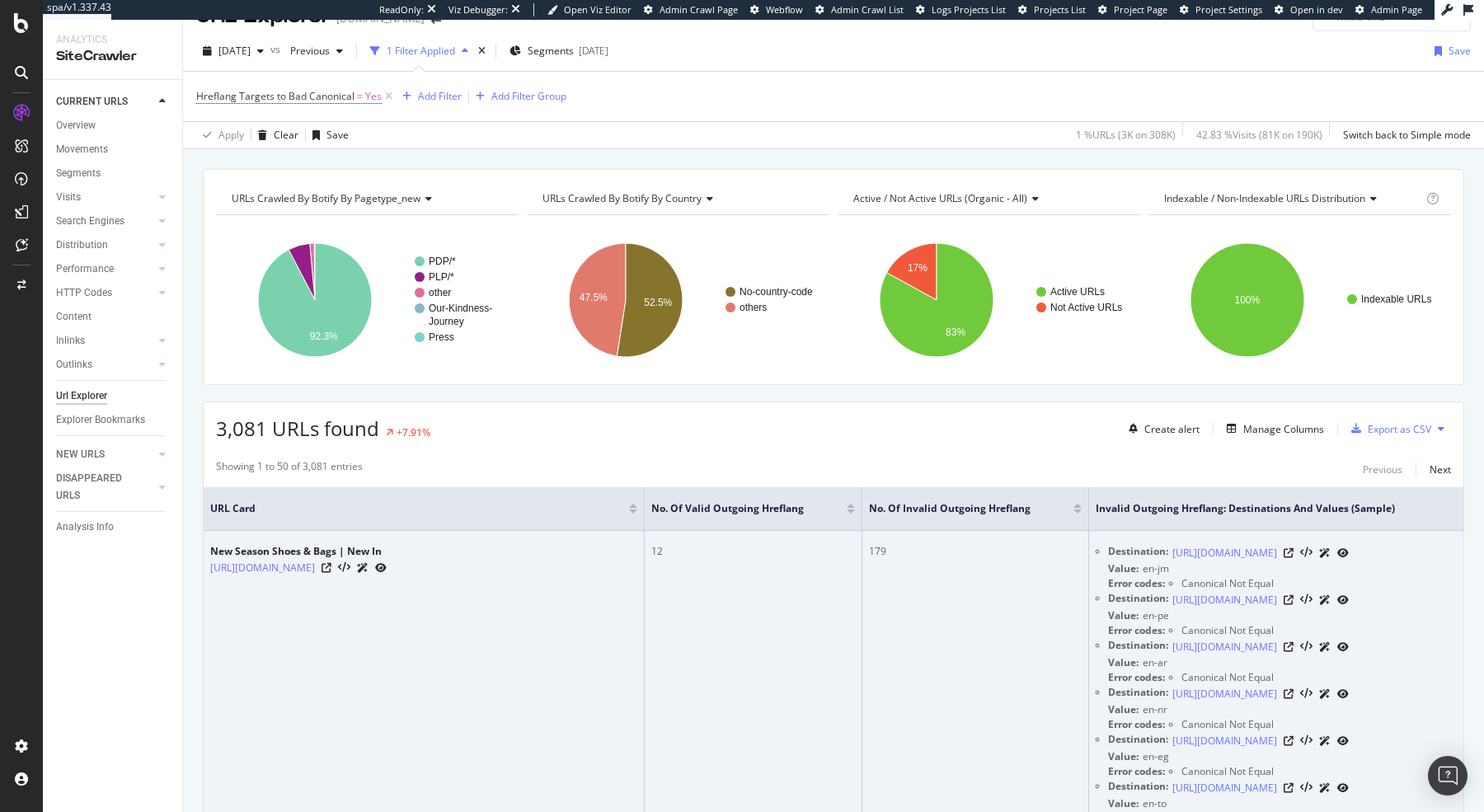
scroll to position [35, 0]
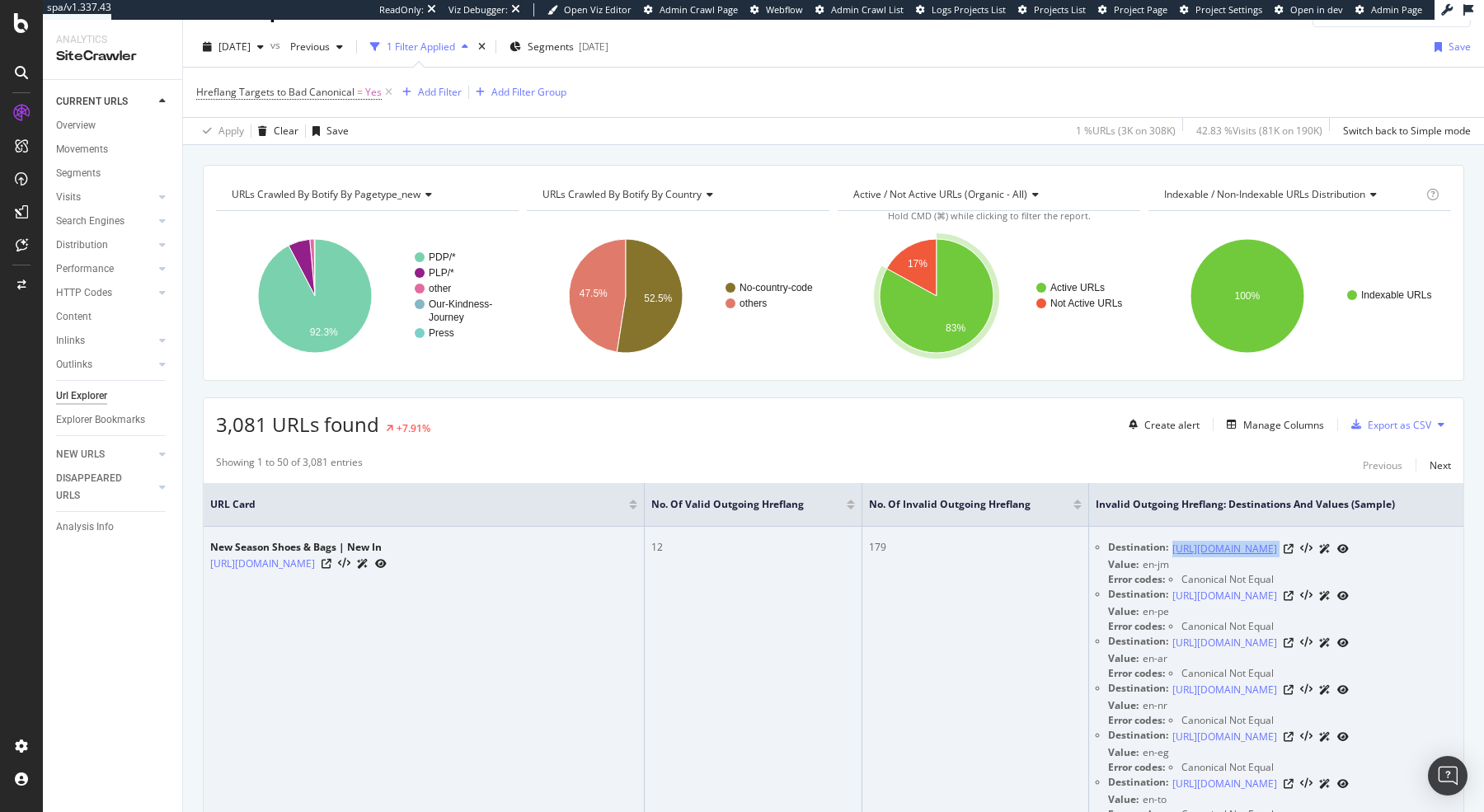
drag, startPoint x: 1351, startPoint y: 547, endPoint x: 1127, endPoint y: 548, distance: 224.0
click at [1172, 548] on div "https://global.kurtgeiger.com/new?glCountry=JM" at bounding box center [1260, 548] width 176 height 18
copy div "https://global.kurtgeiger.com/new?glCountry=JM"
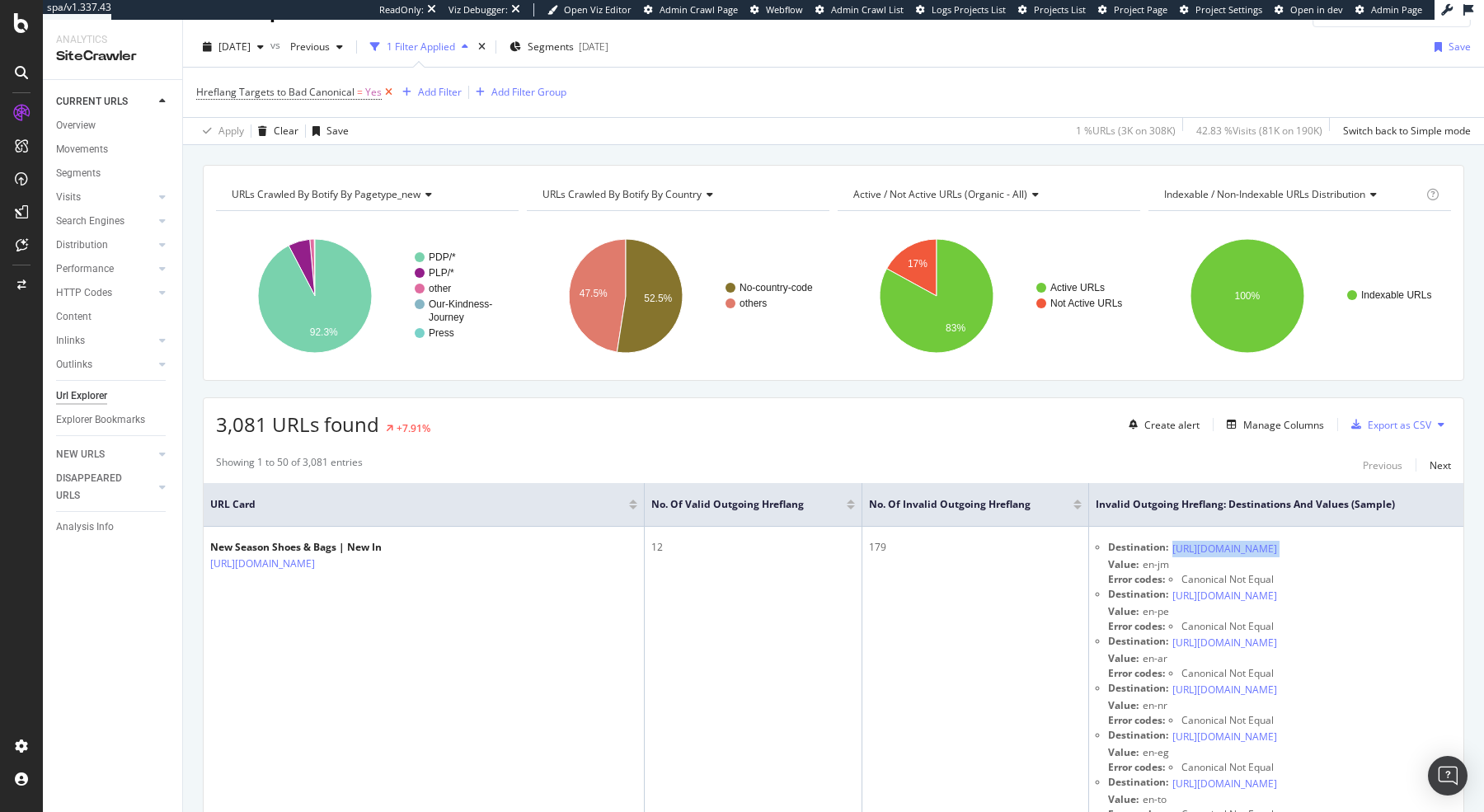
click at [393, 91] on icon at bounding box center [388, 92] width 14 height 17
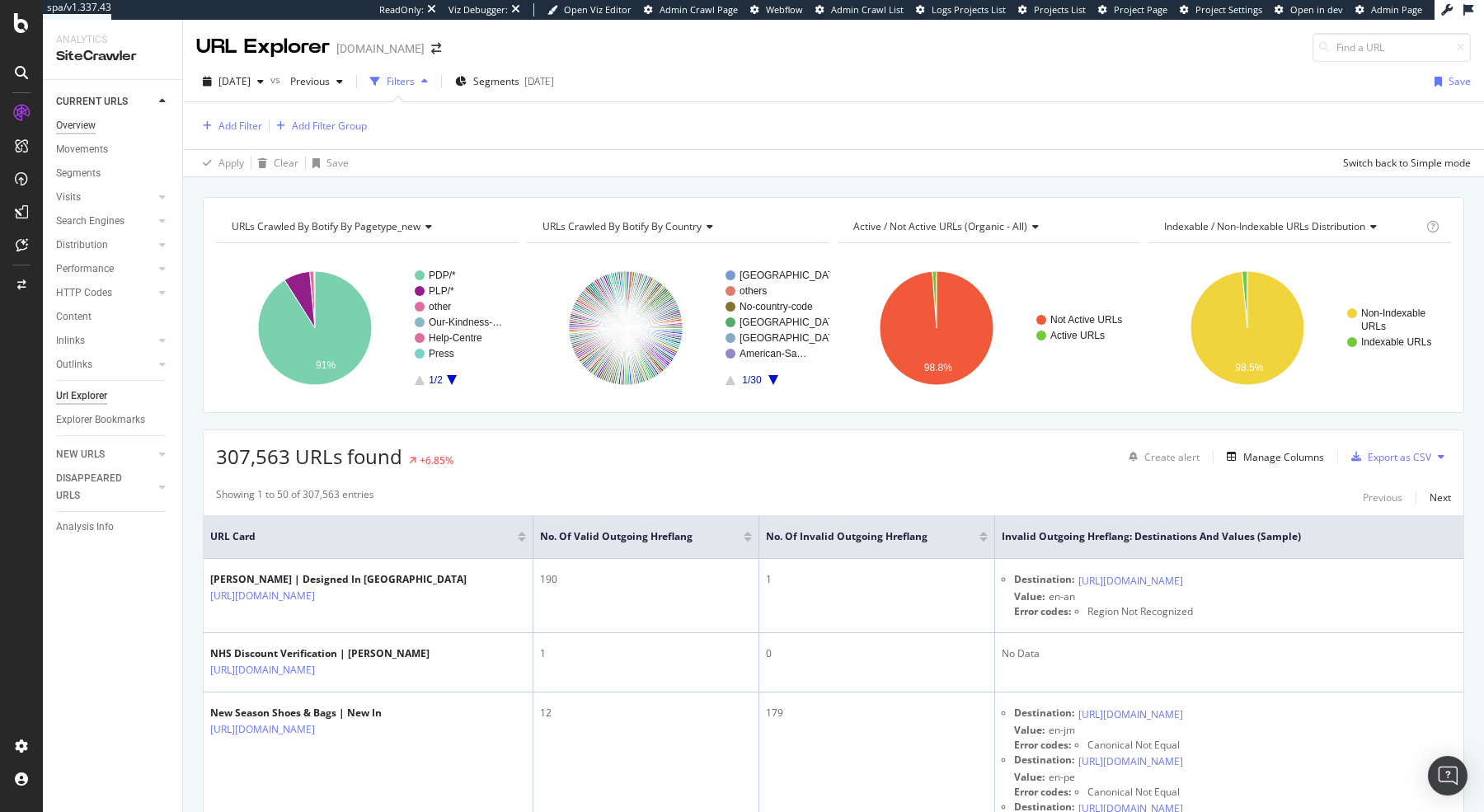
click at [80, 130] on div "Overview" at bounding box center [76, 125] width 40 height 18
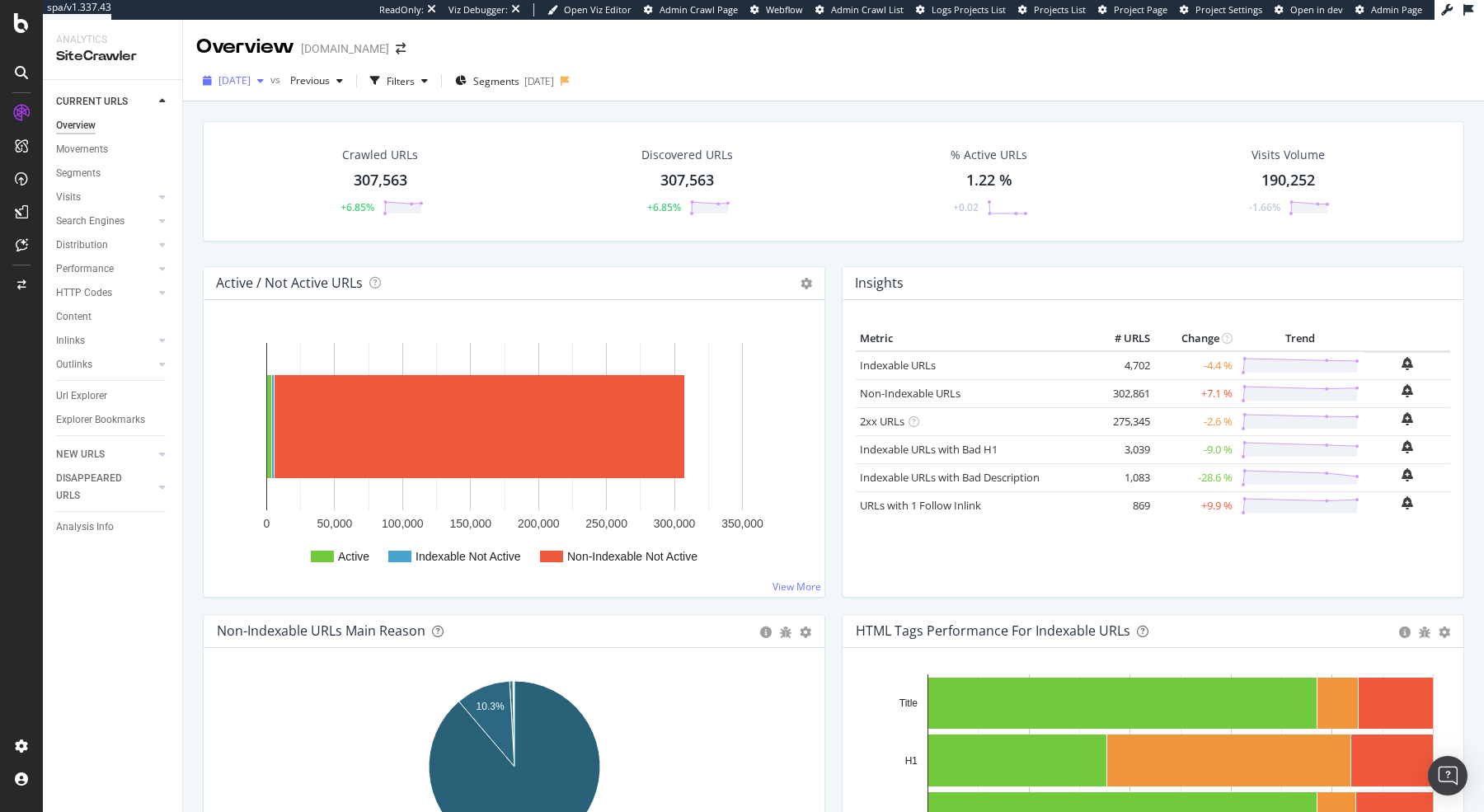
click at [251, 78] on span "[DATE]" at bounding box center [234, 80] width 32 height 14
click at [251, 80] on span "[DATE]" at bounding box center [234, 80] width 32 height 14
click at [20, 13] on icon at bounding box center [21, 22] width 15 height 19
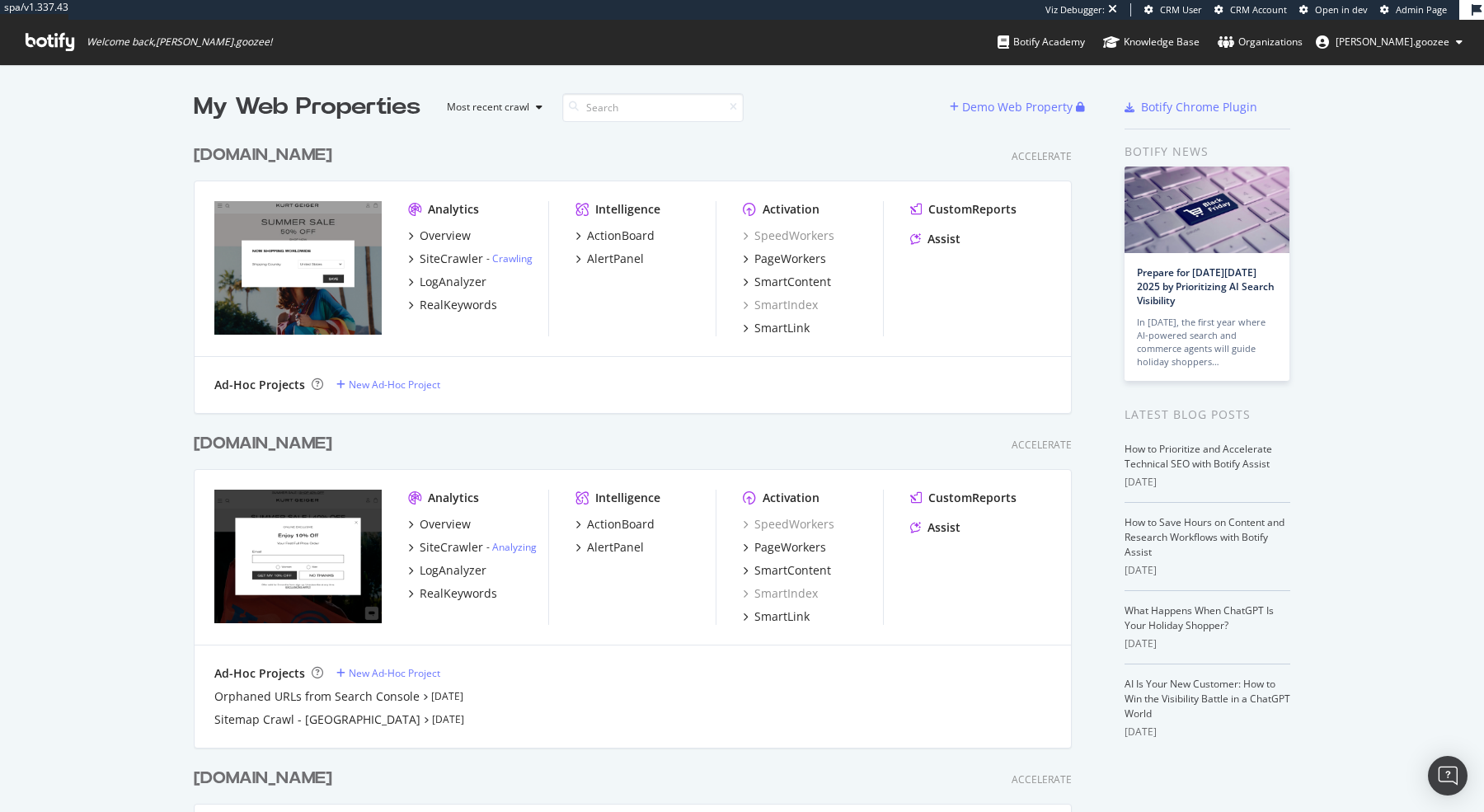
click at [339, 447] on div "[DOMAIN_NAME]" at bounding box center [265, 444] width 145 height 24
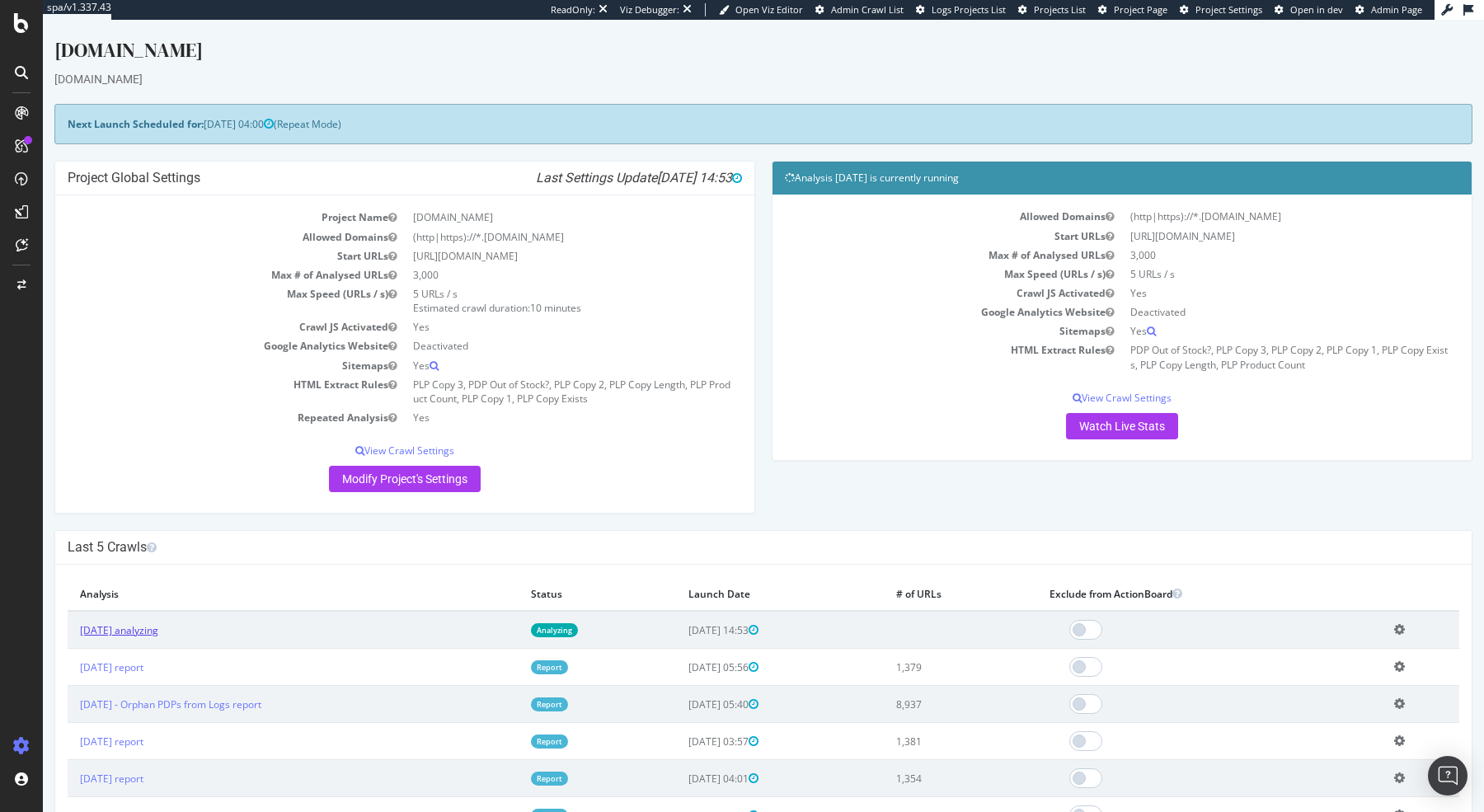
click at [159, 629] on link "2025 Sep. 25th analyzing" at bounding box center [119, 630] width 78 height 14
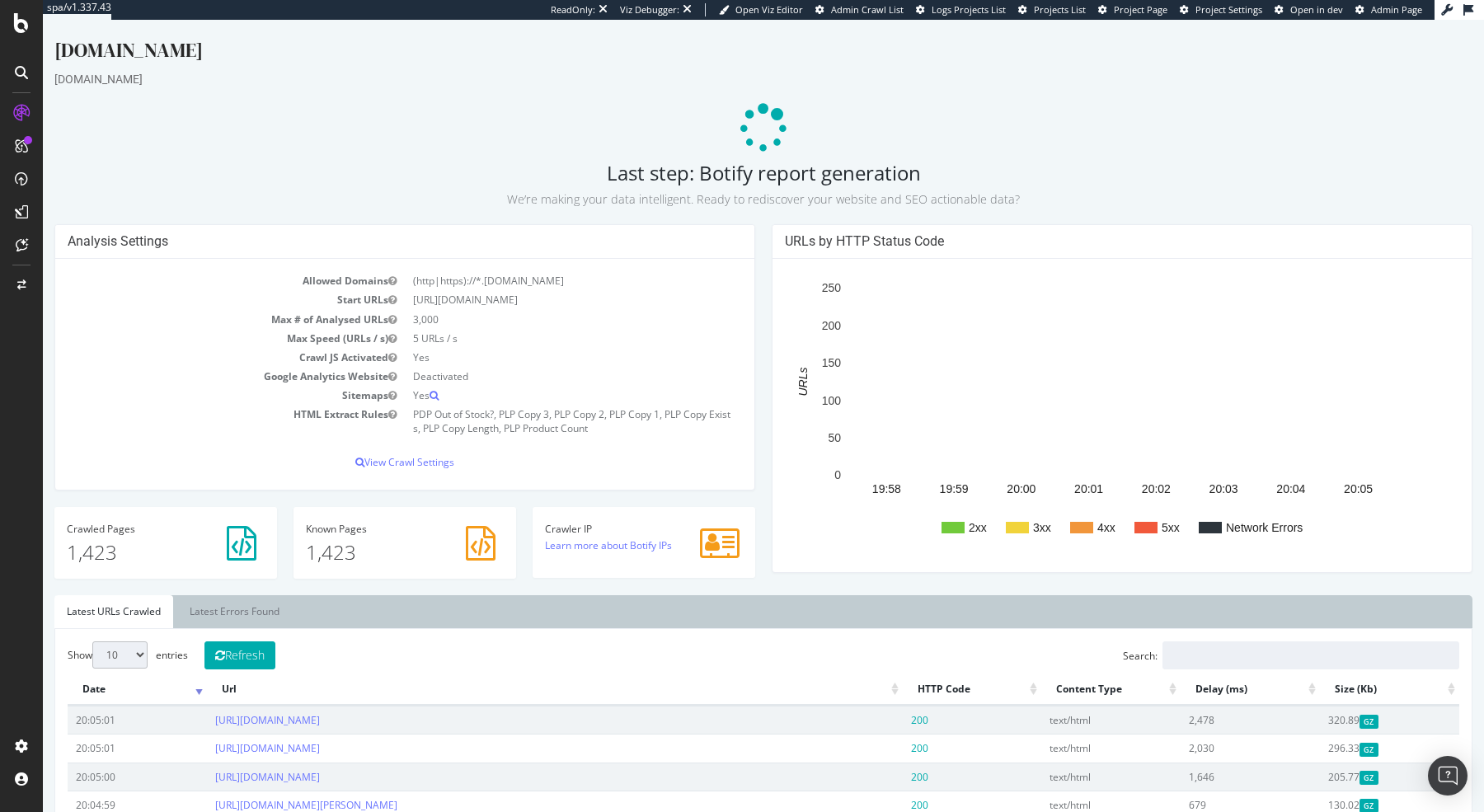
scroll to position [43, 0]
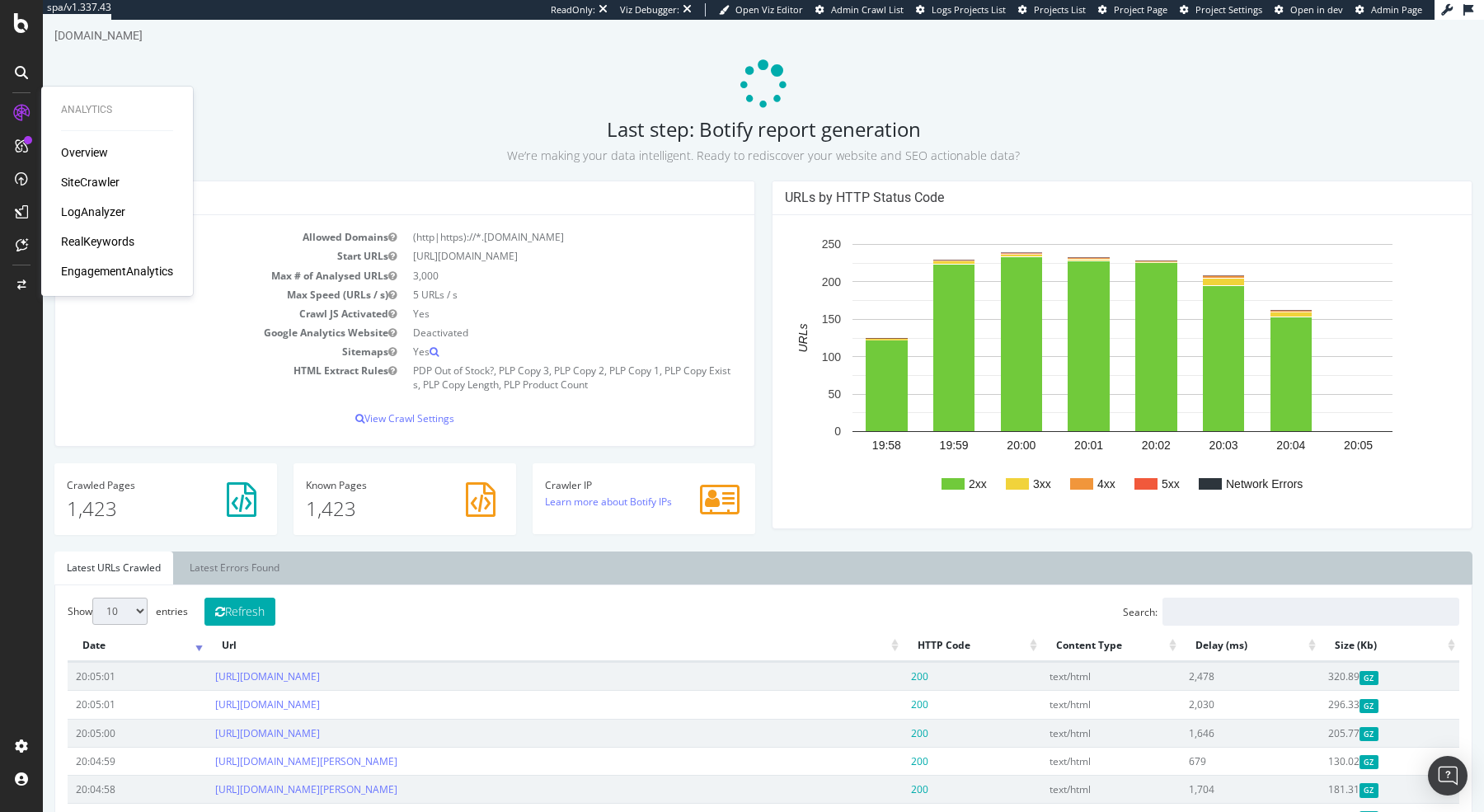
click at [81, 175] on div "SiteCrawler" at bounding box center [90, 182] width 59 height 17
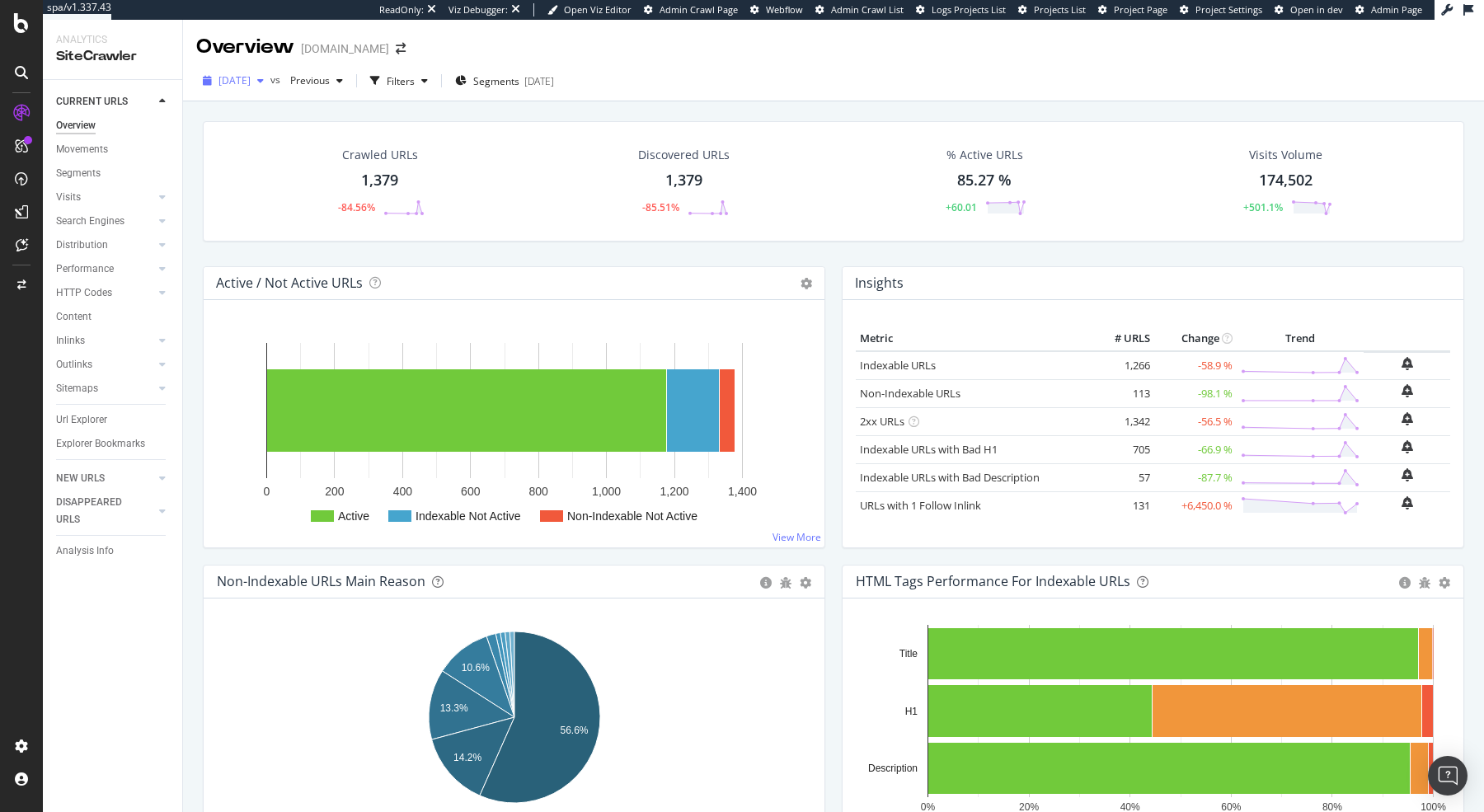
click at [251, 76] on span "2025 Sep. 22nd" at bounding box center [234, 80] width 32 height 14
click at [611, 145] on div "Discovered URLs 1,379 -85.51%" at bounding box center [684, 181] width 305 height 86
click at [18, 26] on icon at bounding box center [21, 22] width 15 height 19
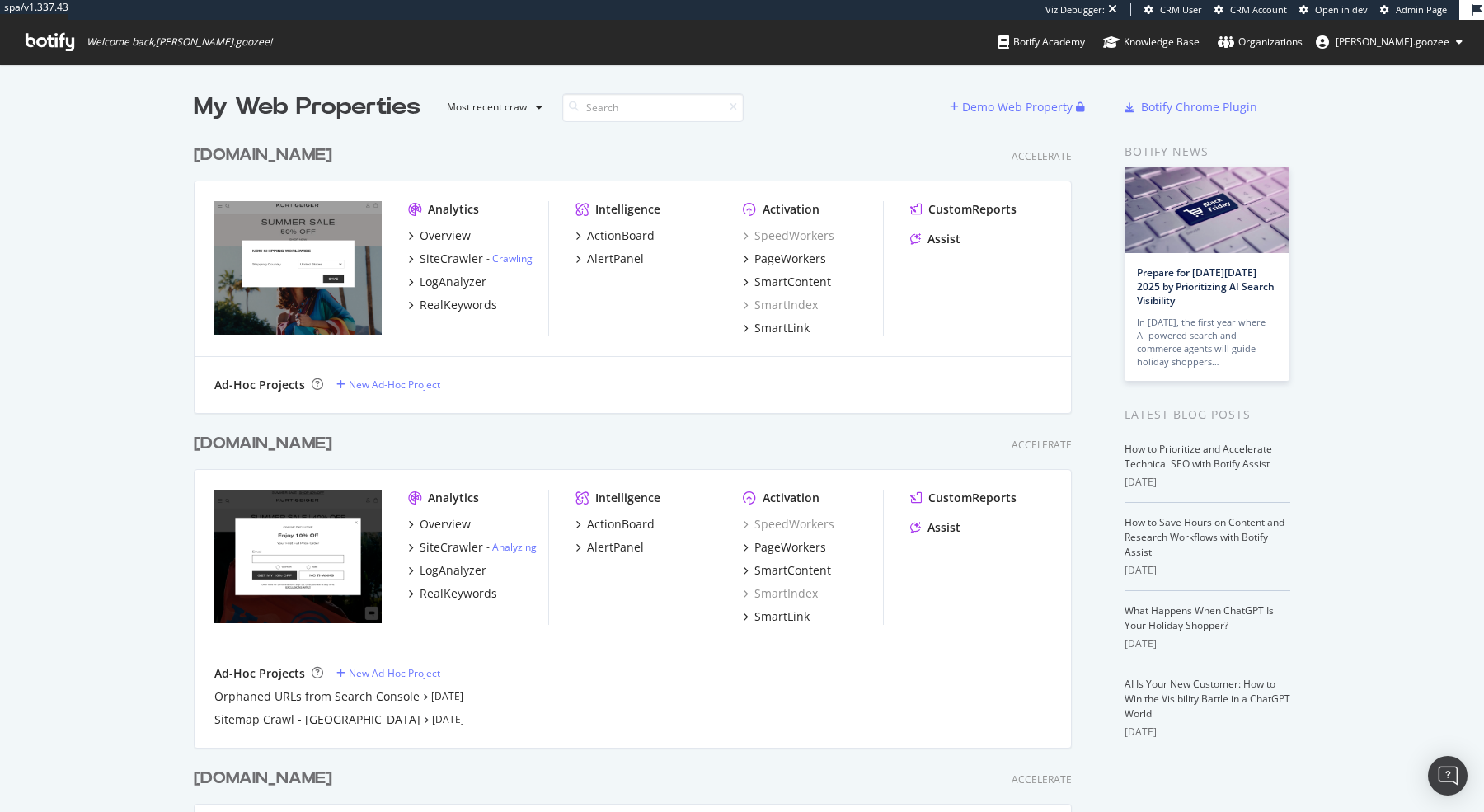
scroll to position [911, 890]
click at [475, 258] on div "SiteCrawler" at bounding box center [451, 259] width 64 height 17
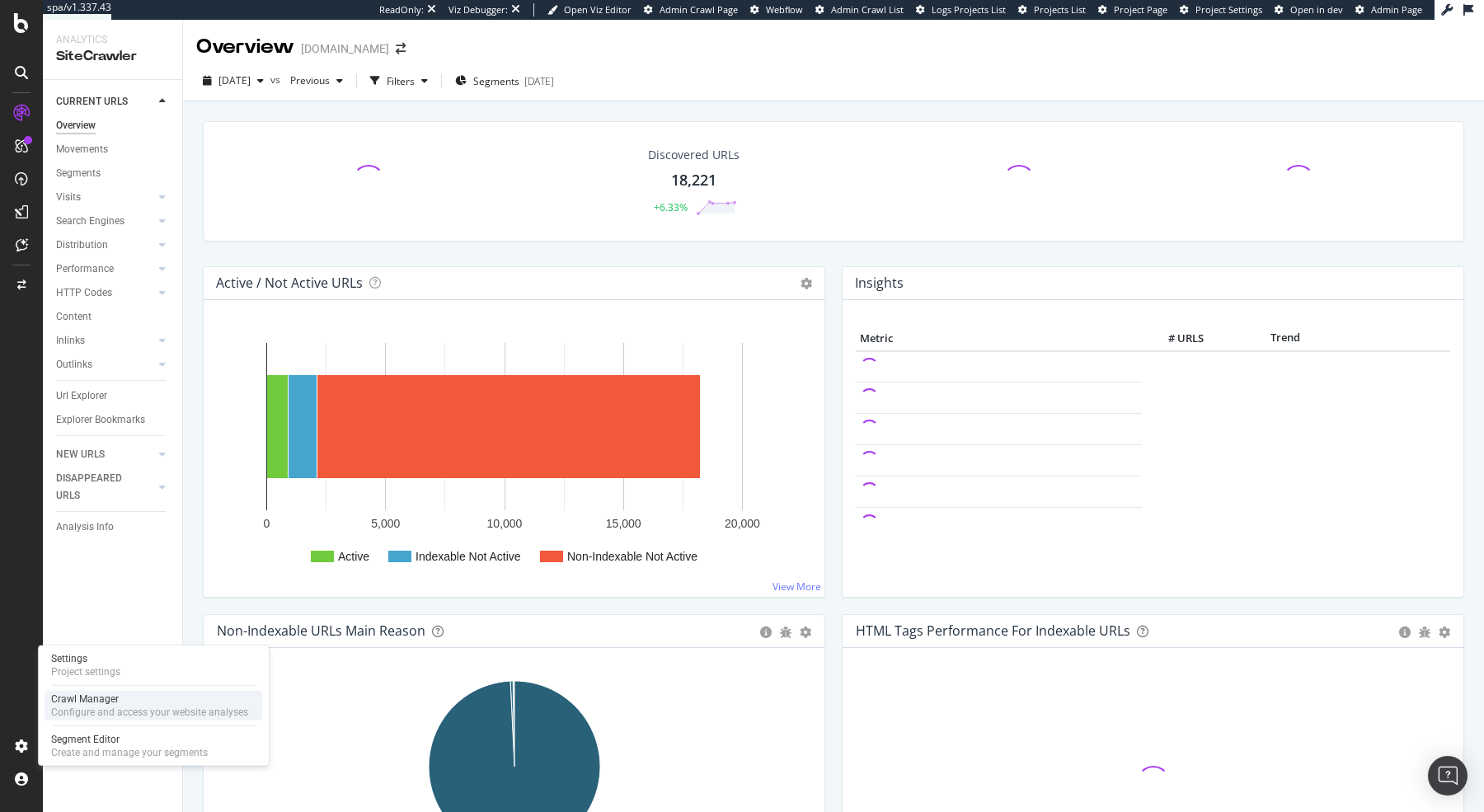
click at [83, 707] on div "Configure and access your website analyses" at bounding box center [149, 712] width 197 height 13
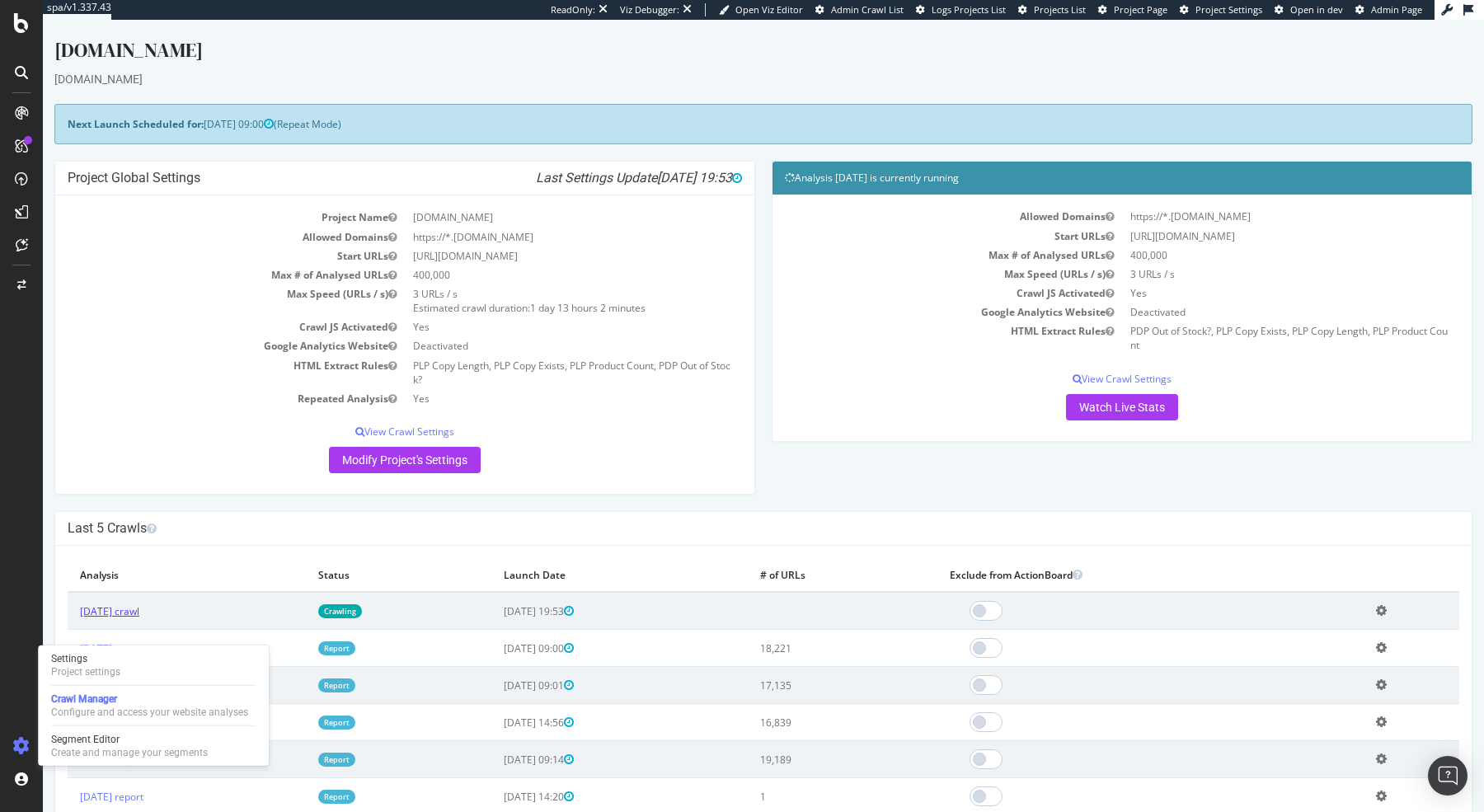
click at [139, 605] on link "[DATE] crawl" at bounding box center [110, 611] width 59 height 14
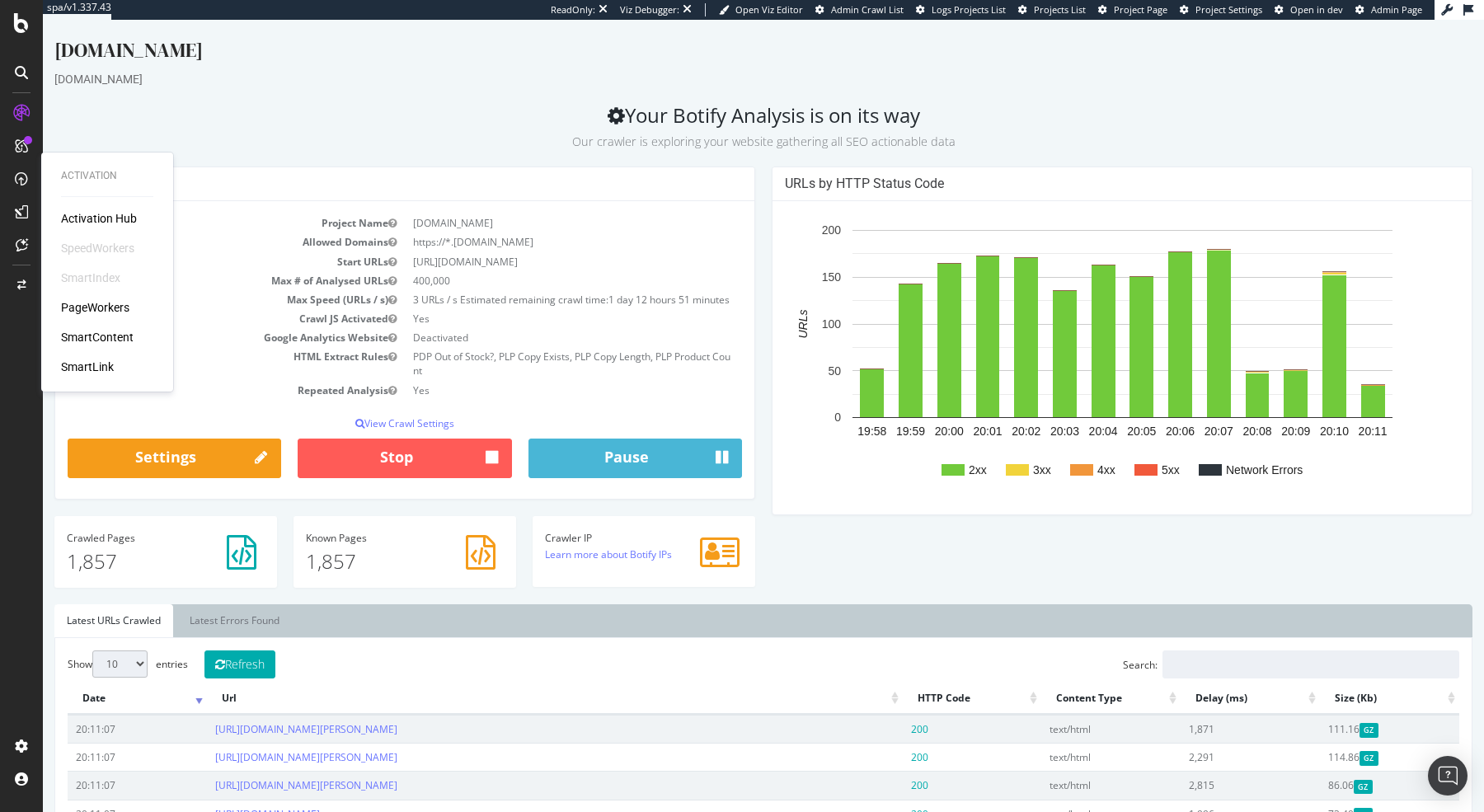
click at [437, 130] on p "Our crawler is exploring your website gathering all SEO actionable data" at bounding box center [763, 138] width 1418 height 23
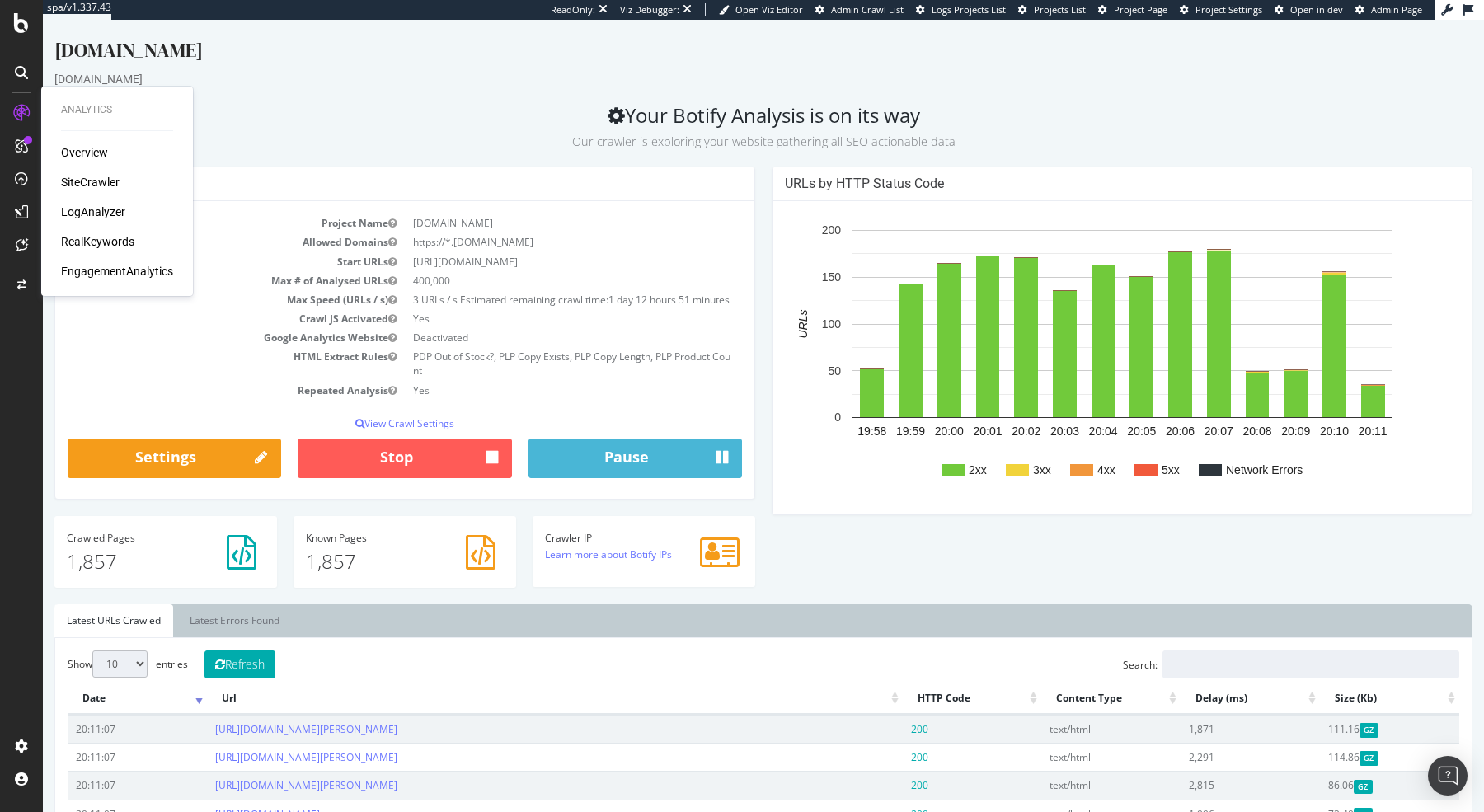
click at [66, 176] on div "SiteCrawler" at bounding box center [90, 182] width 59 height 17
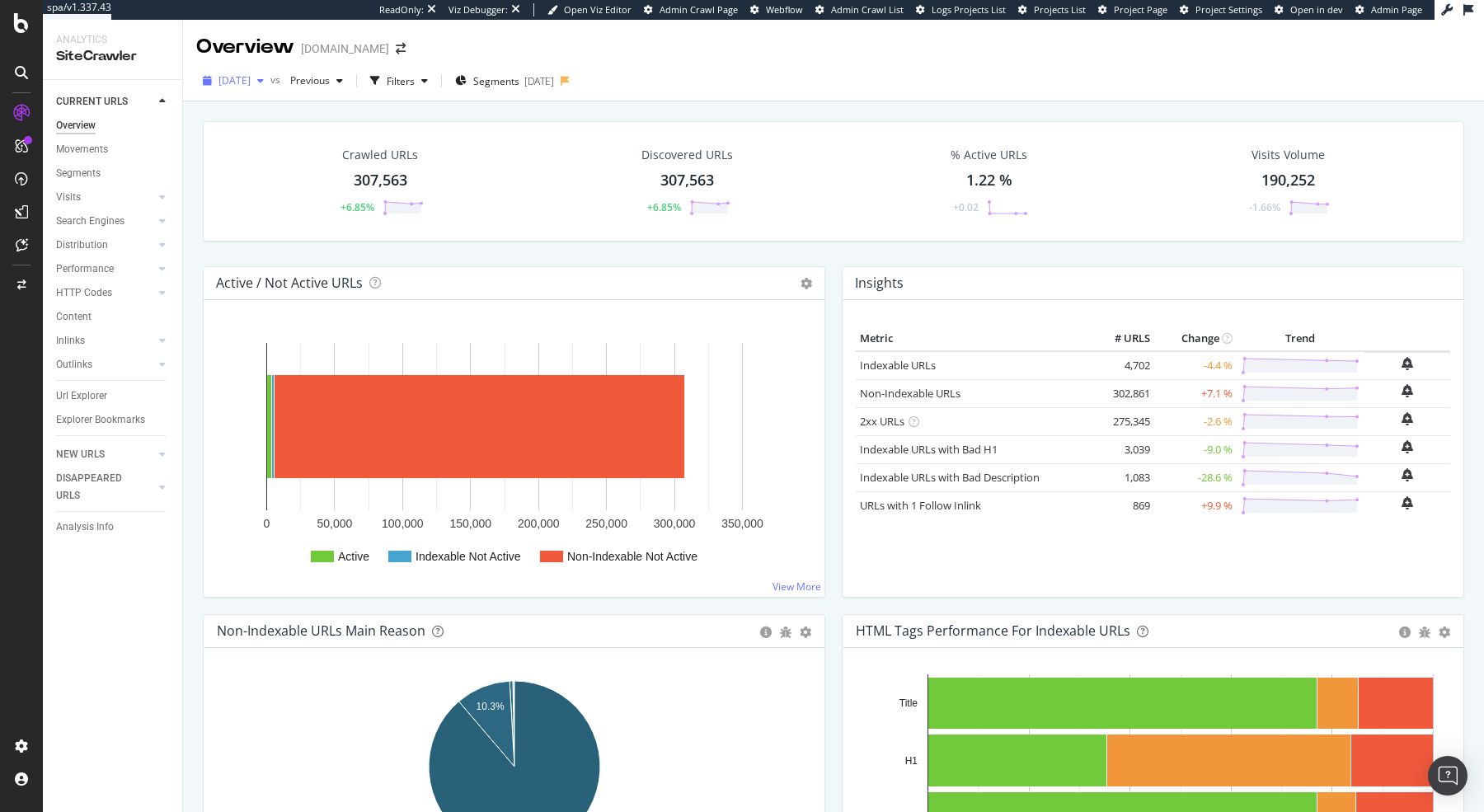
click at [251, 82] on span "[DATE]" at bounding box center [234, 80] width 32 height 14
click at [293, 147] on div "[DATE] 4.7K URLs" at bounding box center [304, 140] width 196 height 24
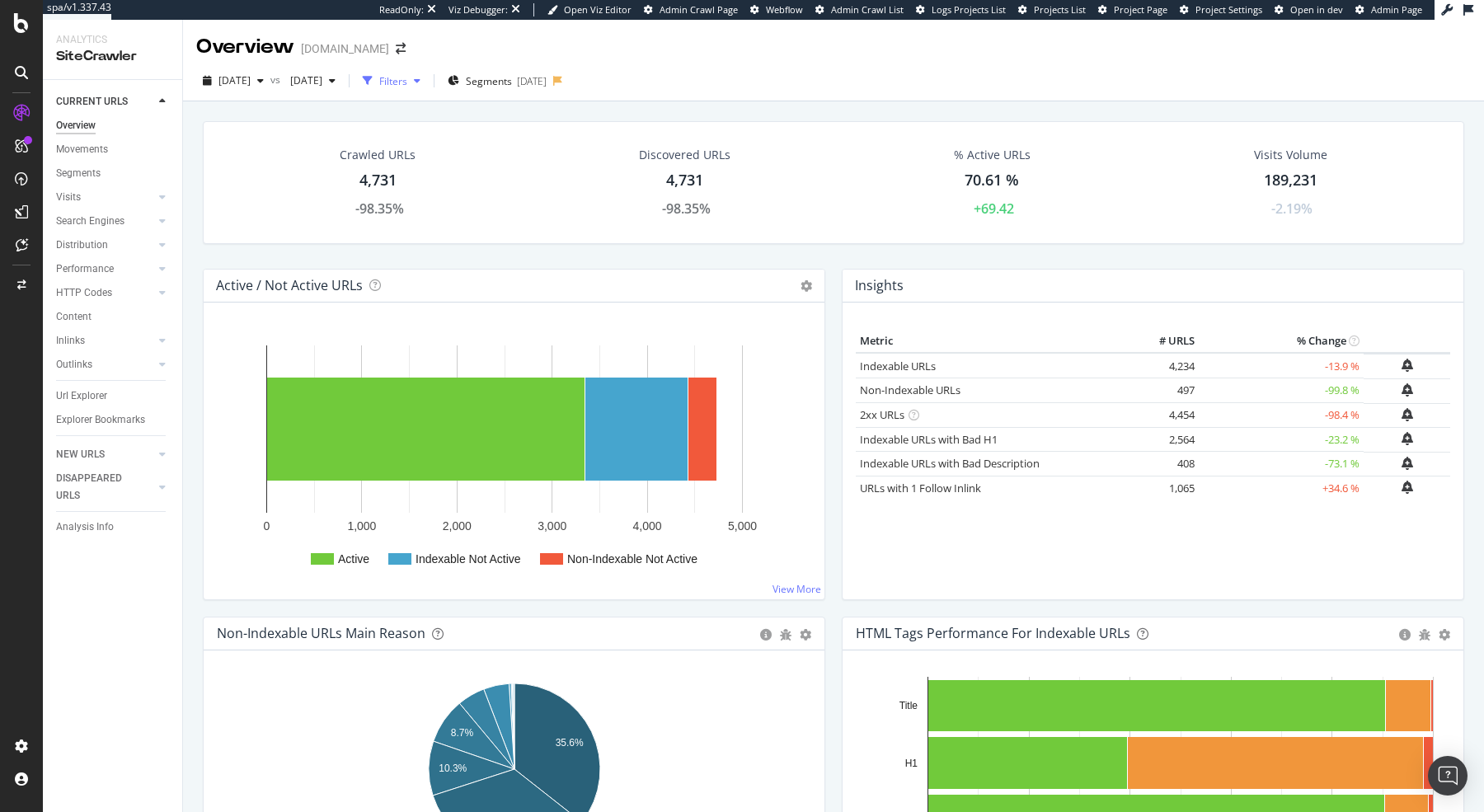
click at [407, 79] on div "Filters" at bounding box center [393, 80] width 28 height 14
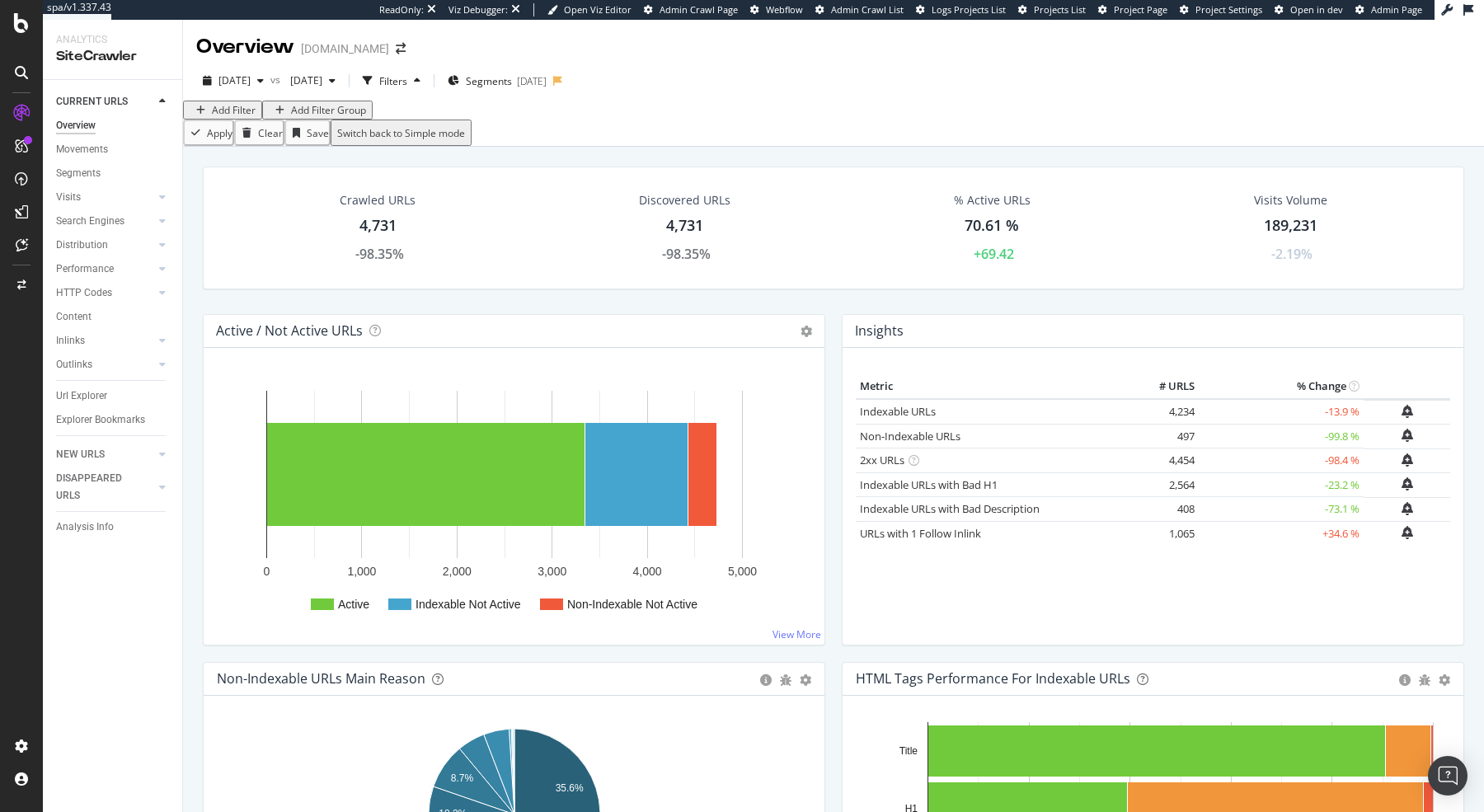
click at [247, 117] on div "Add Filter" at bounding box center [233, 110] width 43 height 14
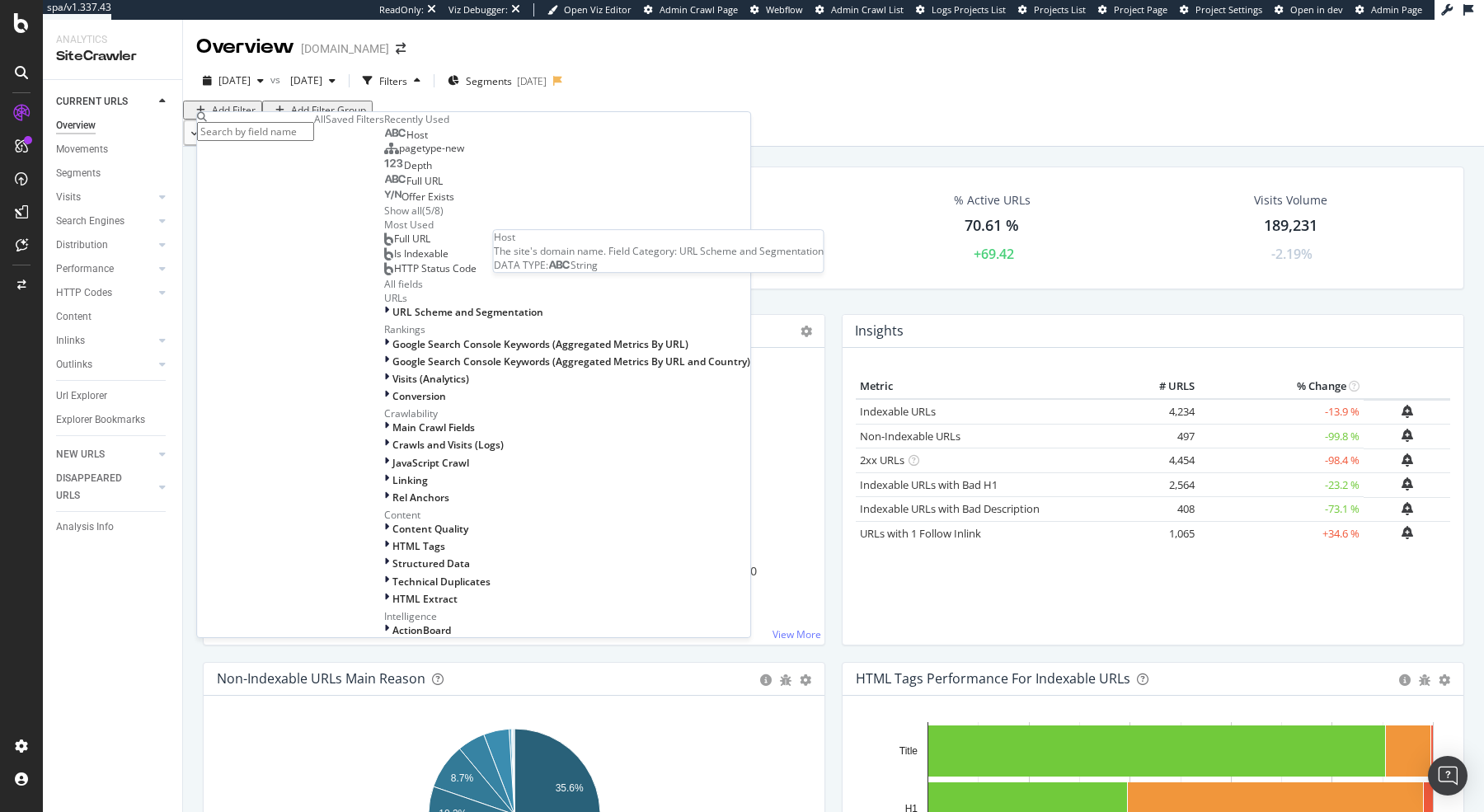
click at [384, 142] on div "Host" at bounding box center [406, 135] width 43 height 13
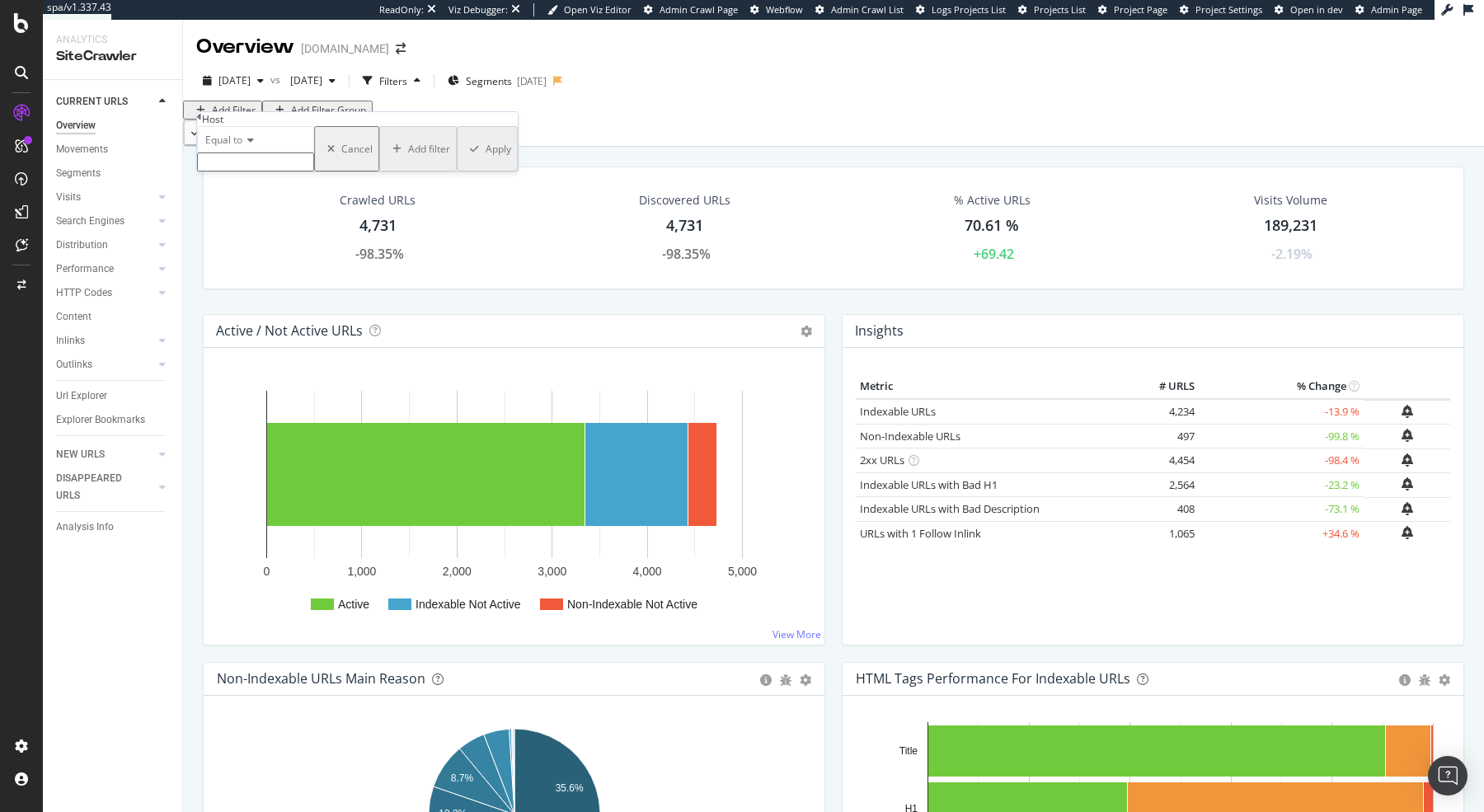
click at [243, 171] on div "Equal to Cancel Add filter Apply" at bounding box center [358, 148] width 321 height 45
click at [244, 171] on input "text" at bounding box center [255, 161] width 117 height 19
click at [255, 187] on span "[DOMAIN_NAME]" at bounding box center [229, 180] width 53 height 14
type input "[DOMAIN_NAME]"
click at [464, 179] on div "Apply" at bounding box center [488, 154] width 48 height 51
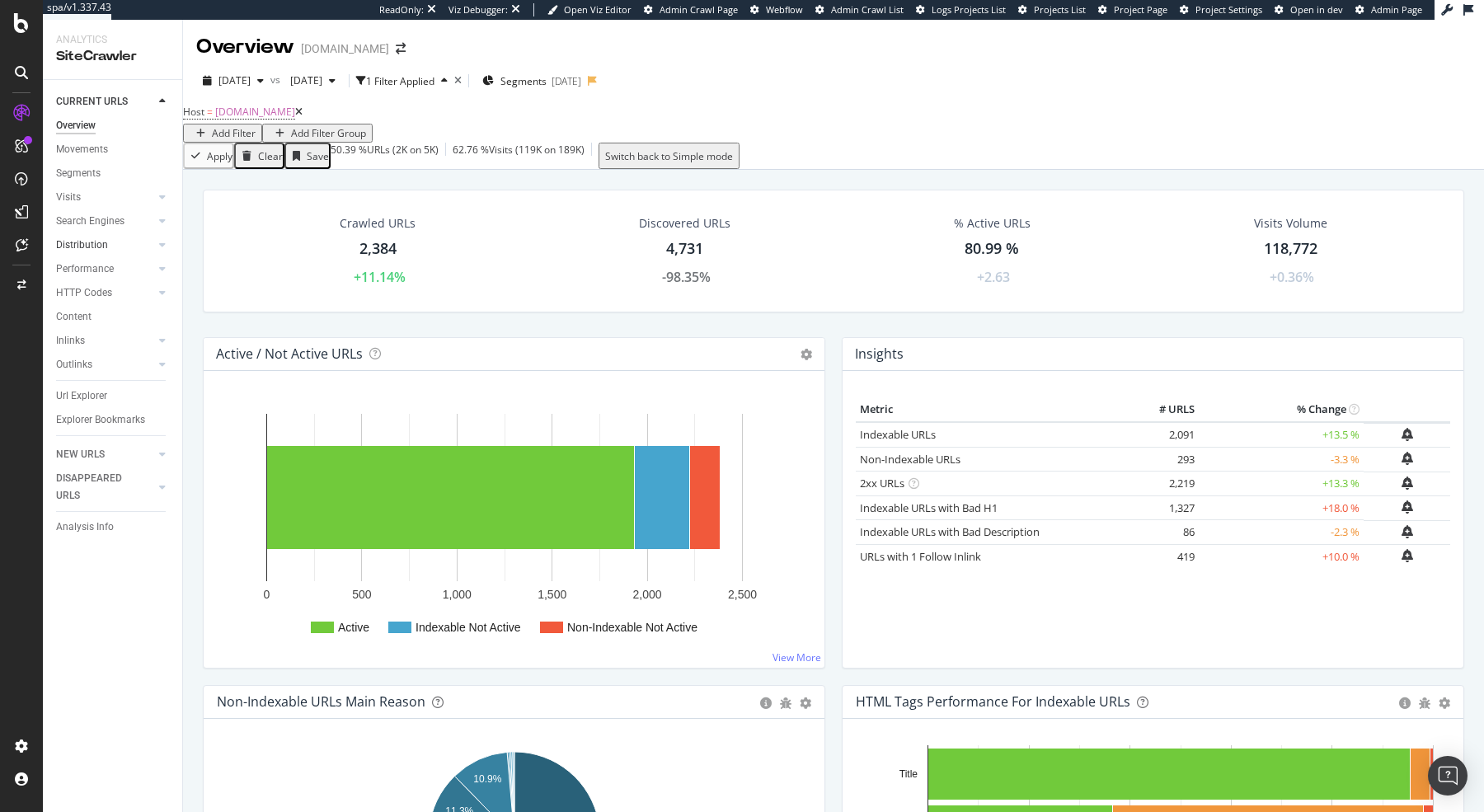
click at [111, 248] on link "Distribution" at bounding box center [105, 245] width 98 height 18
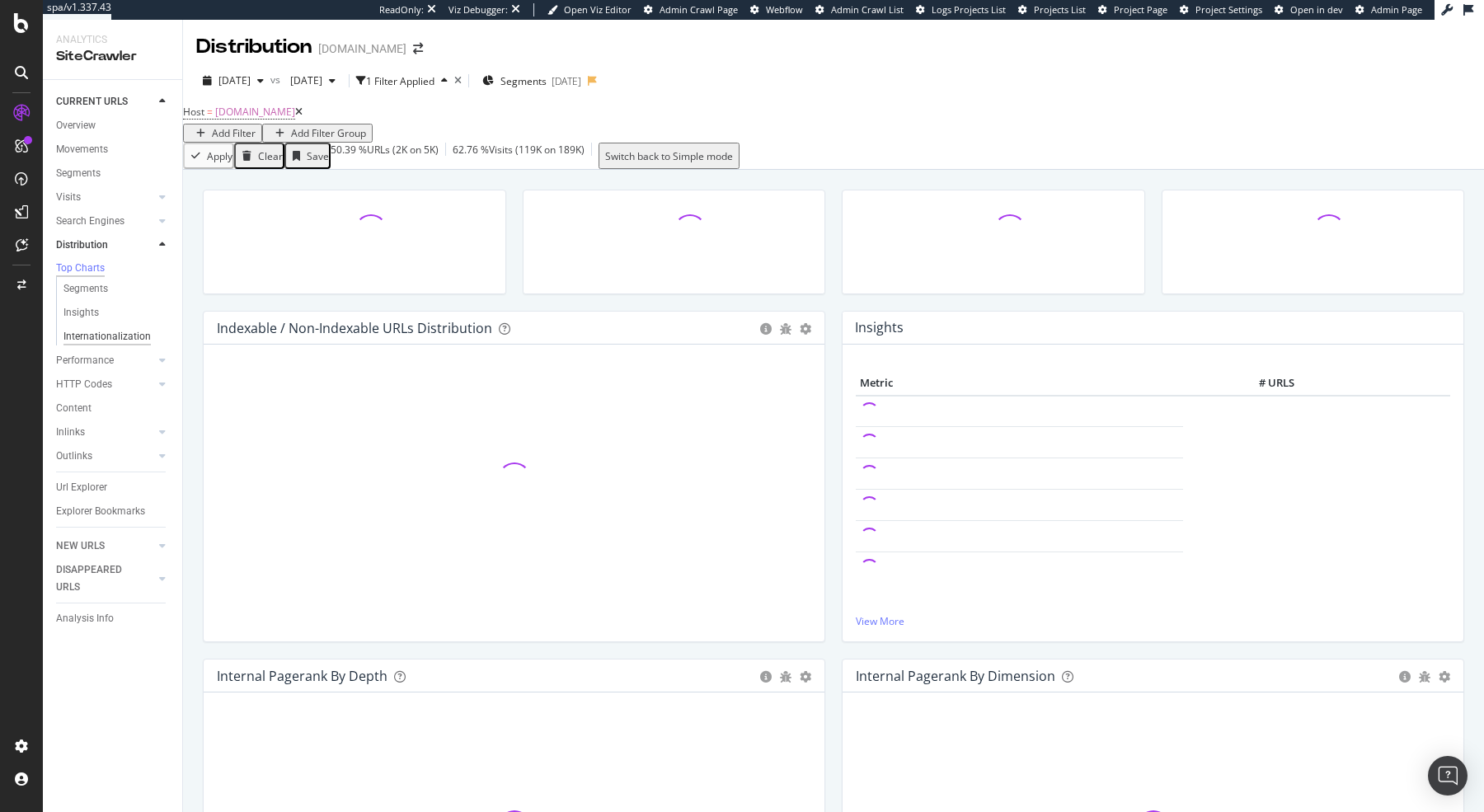
click at [131, 339] on div "Internationalization" at bounding box center [107, 336] width 88 height 18
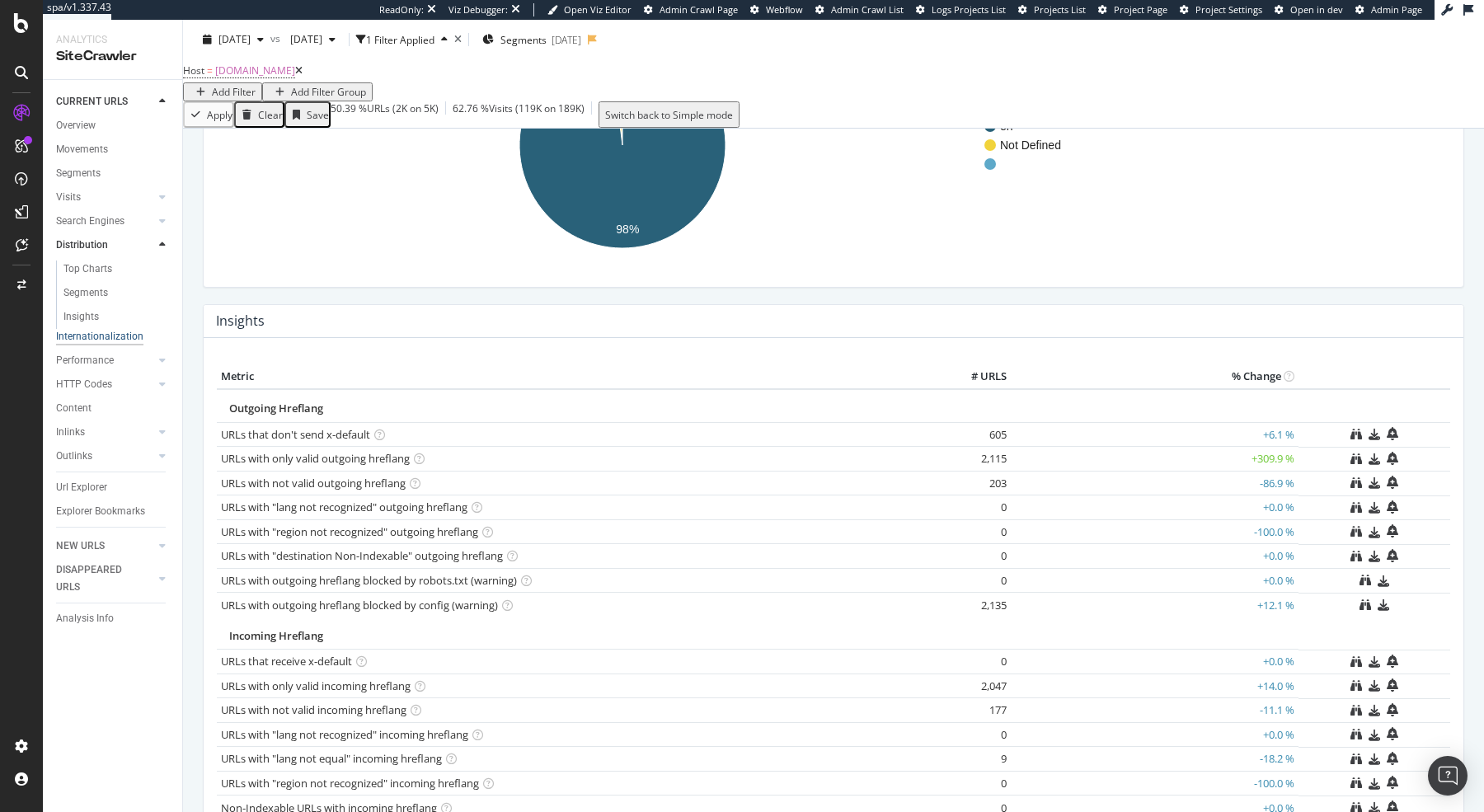
scroll to position [241, 0]
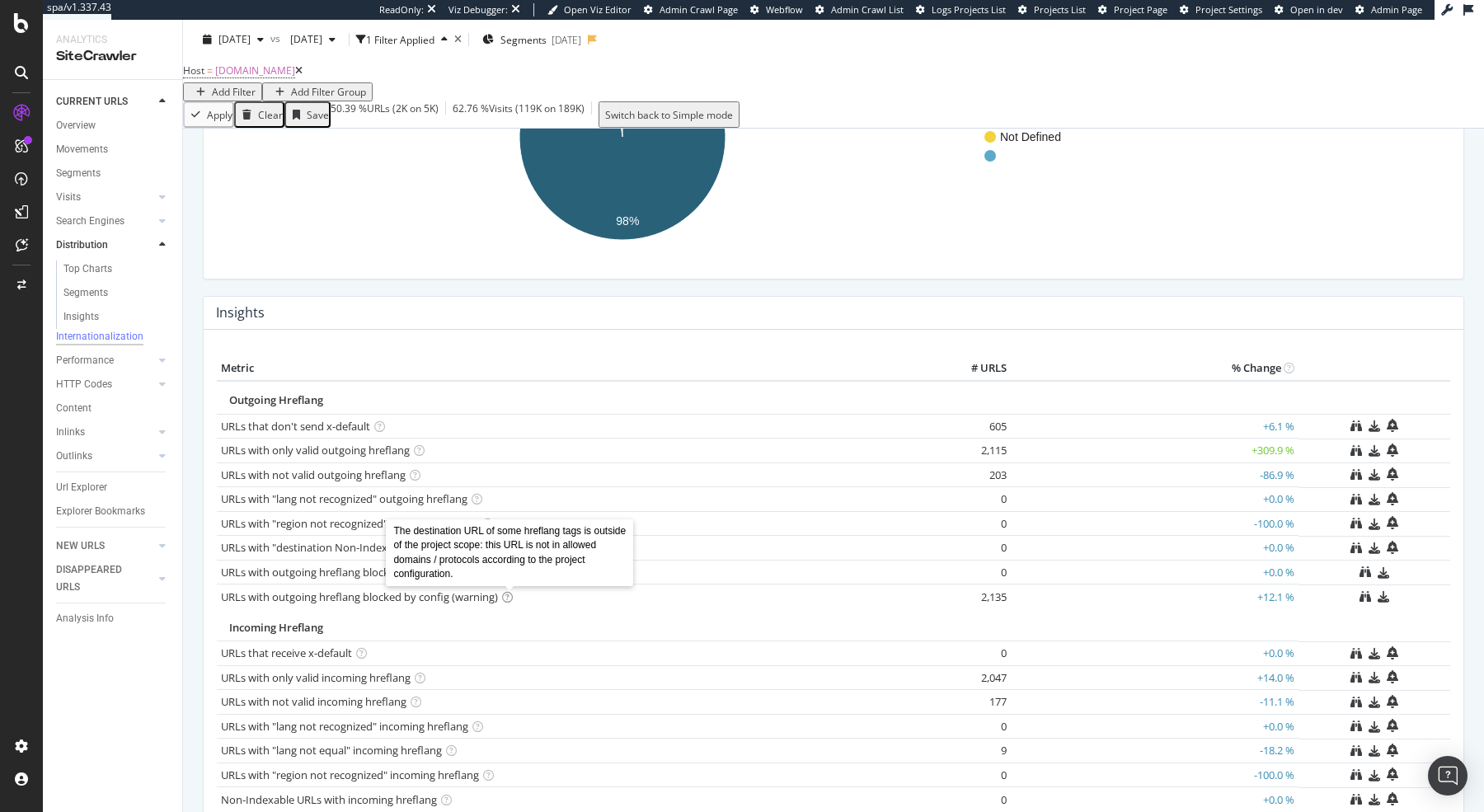
click at [510, 601] on icon at bounding box center [508, 597] width 11 height 11
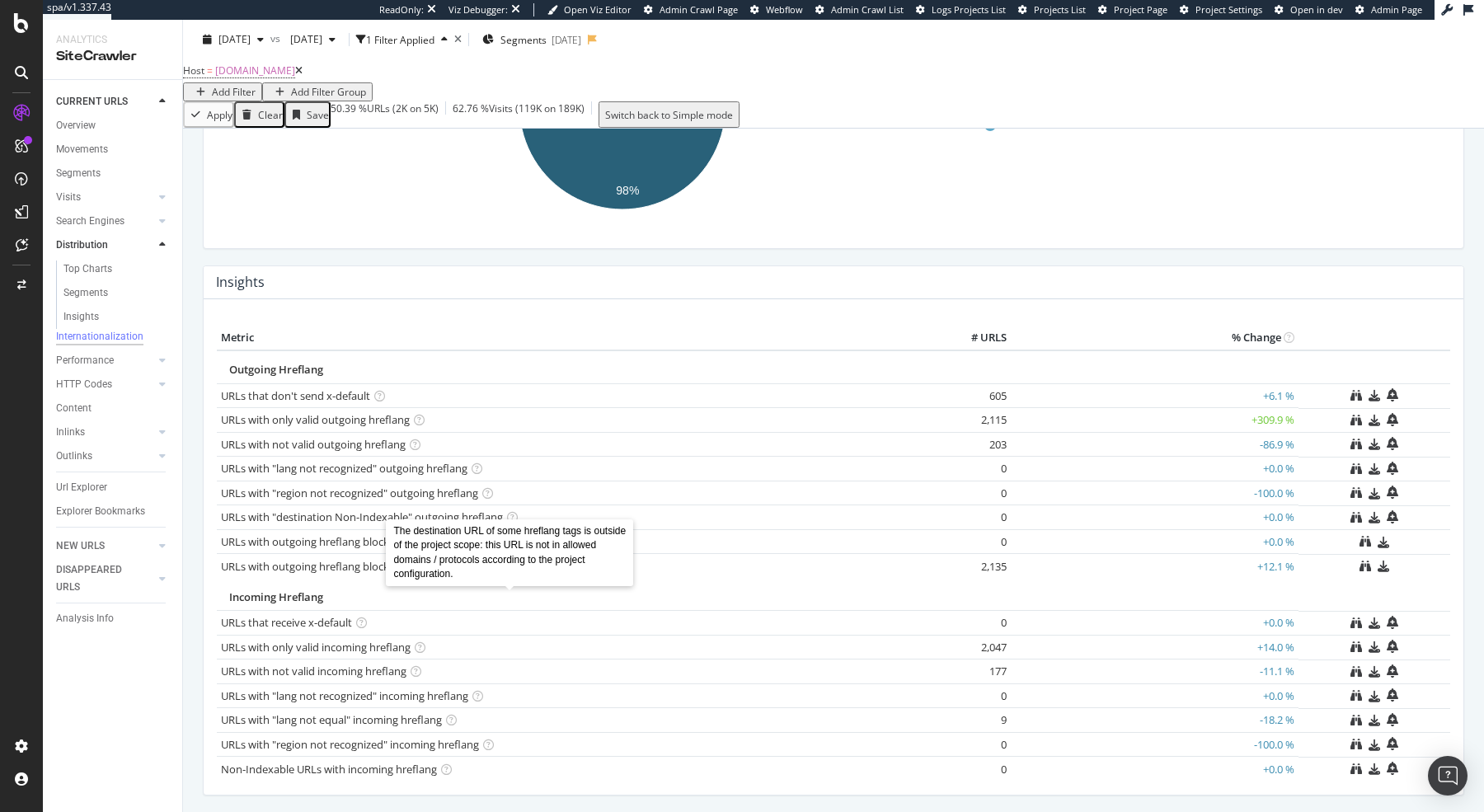
scroll to position [277, 0]
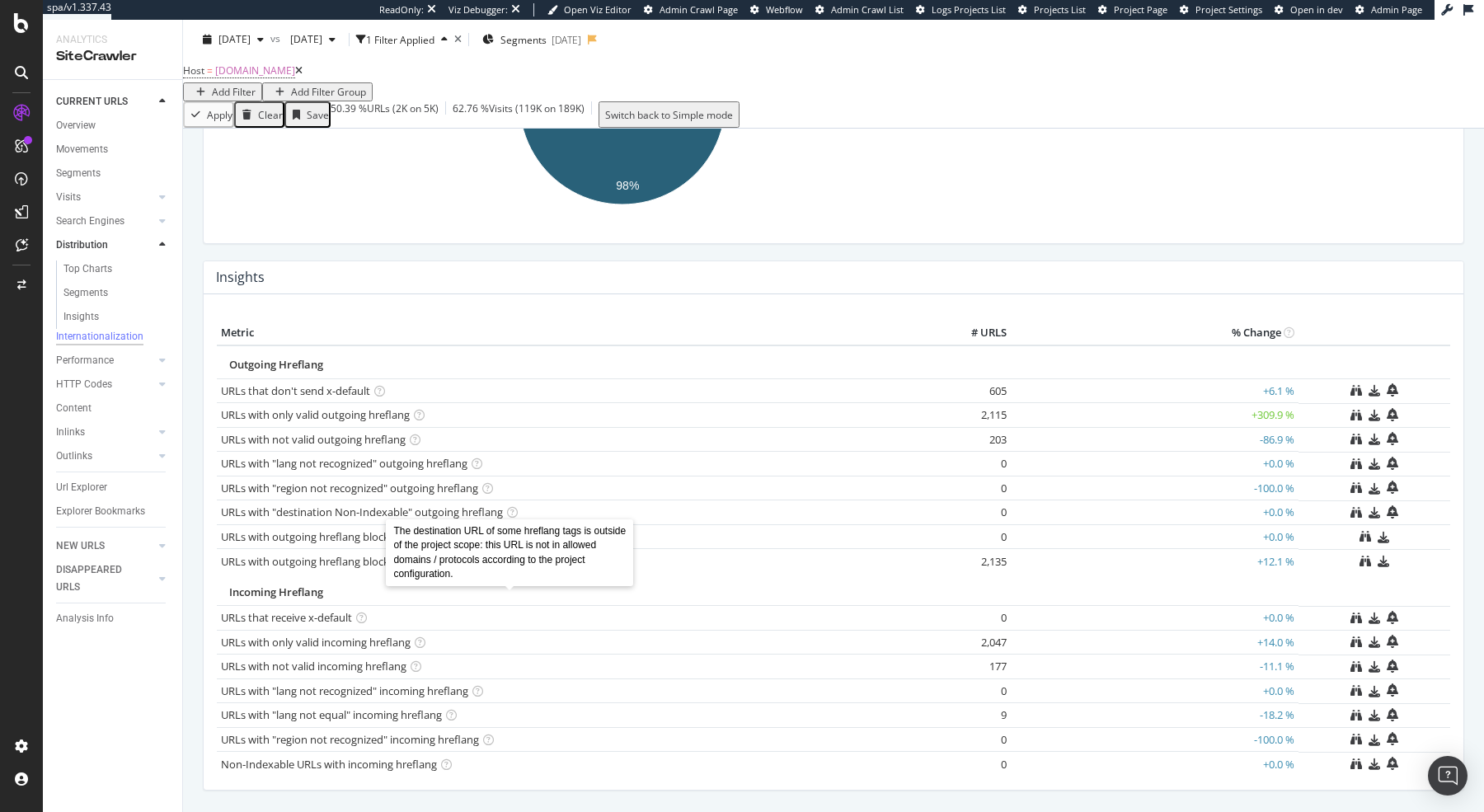
click at [991, 399] on td "605" at bounding box center [952, 391] width 115 height 25
click at [348, 398] on link "URLs that don't send x-default" at bounding box center [296, 391] width 149 height 15
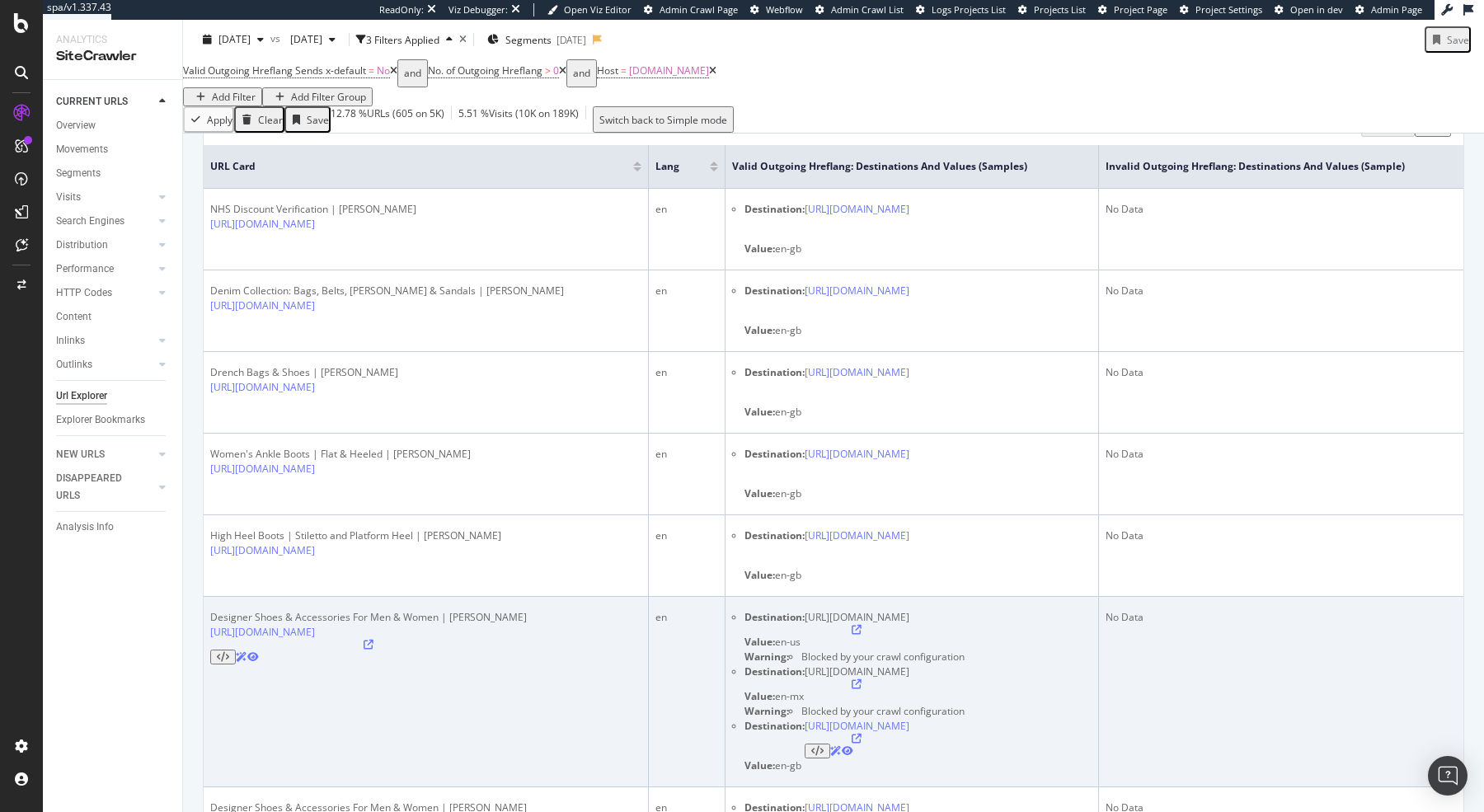
scroll to position [350, 0]
click at [373, 637] on icon at bounding box center [368, 641] width 10 height 10
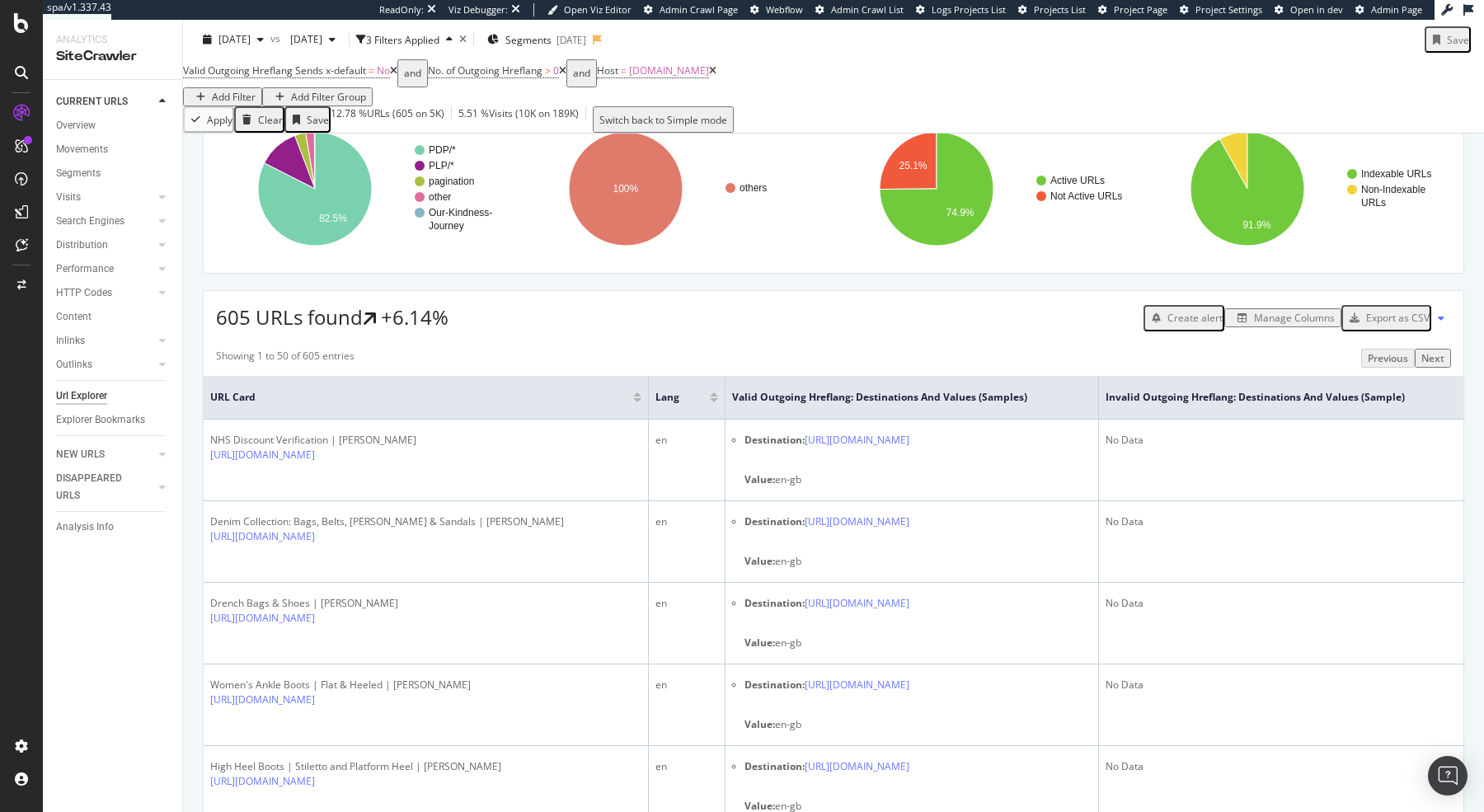
scroll to position [115, 0]
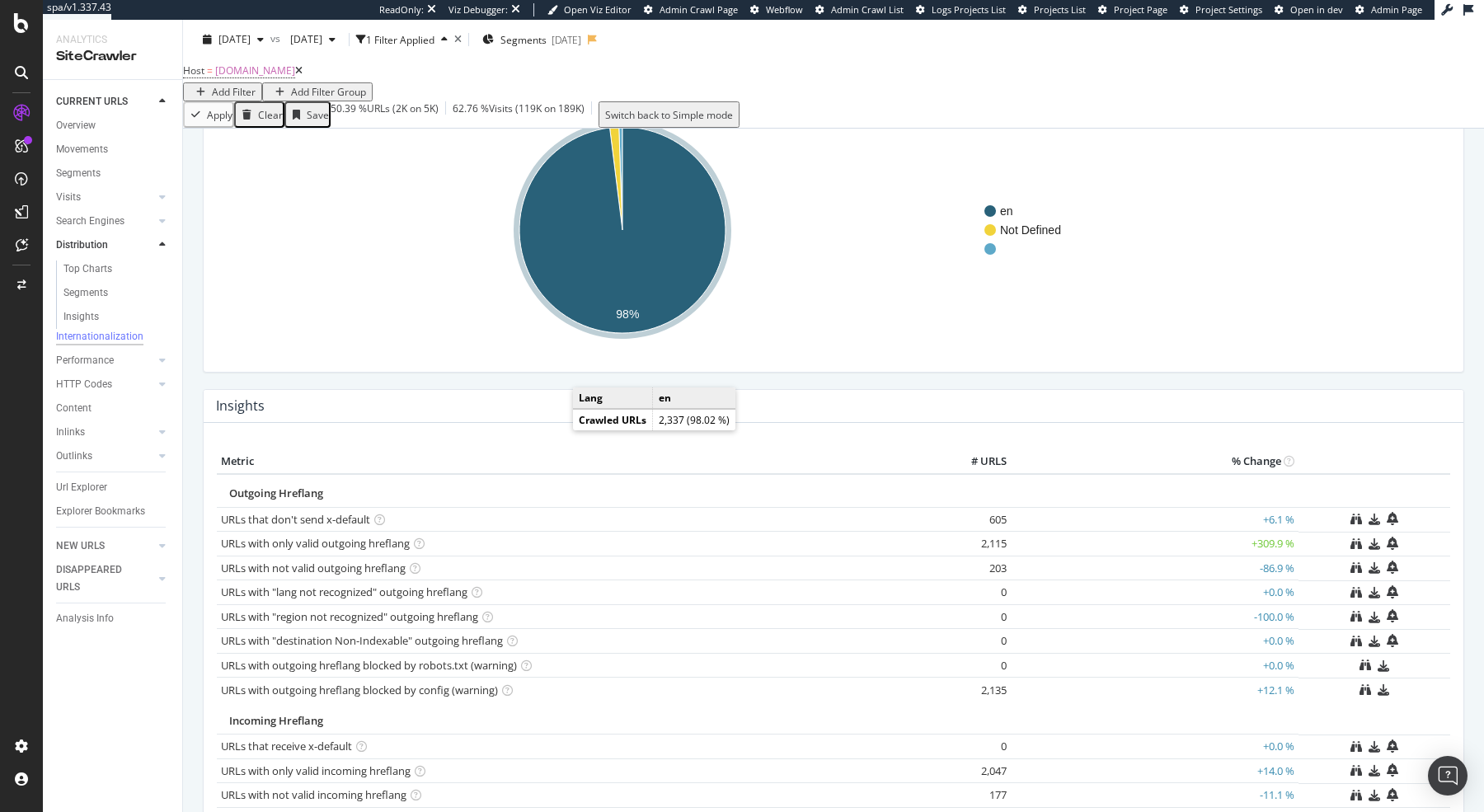
scroll to position [331, 0]
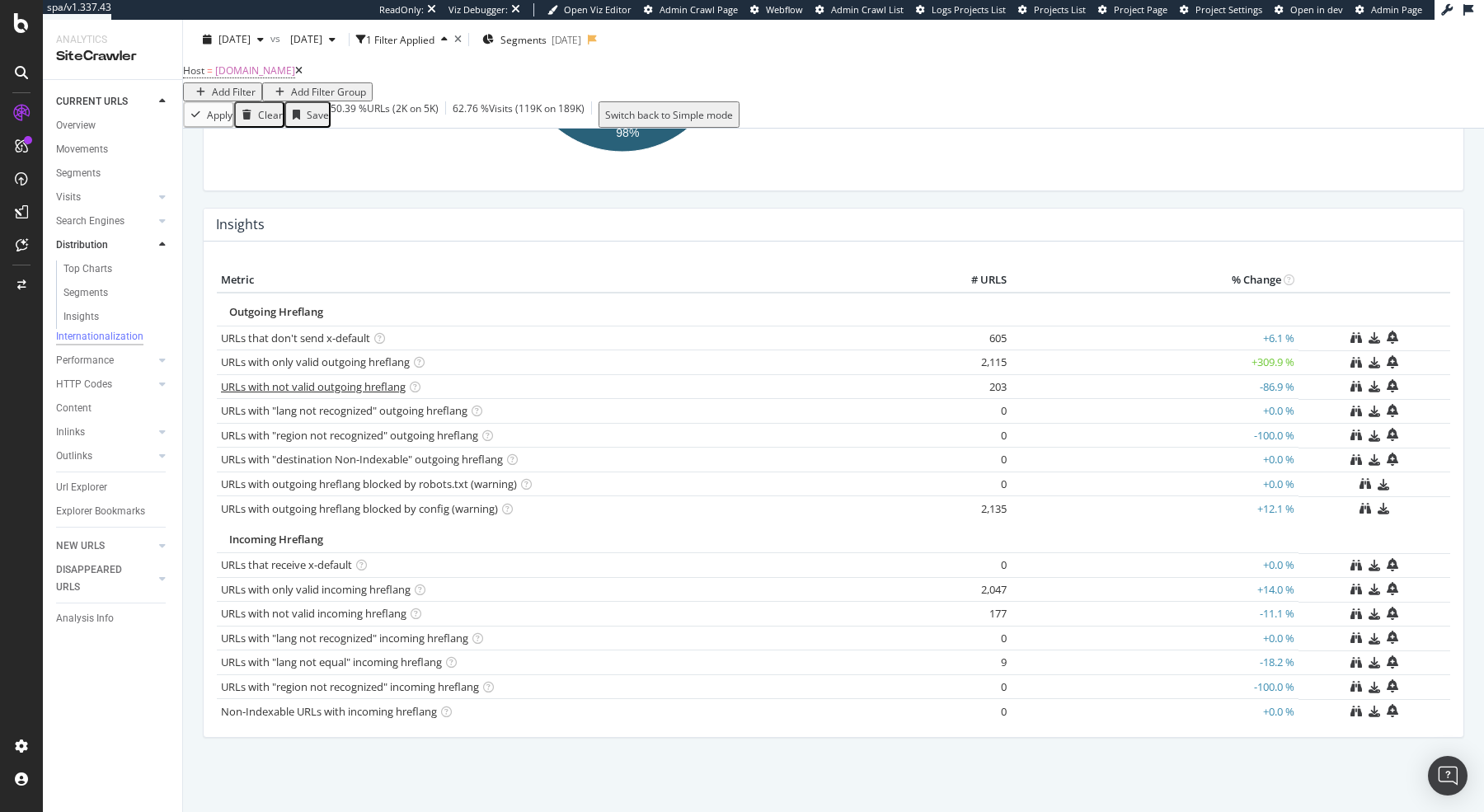
click at [371, 391] on link "URLs with not valid outgoing hreflang" at bounding box center [313, 386] width 184 height 15
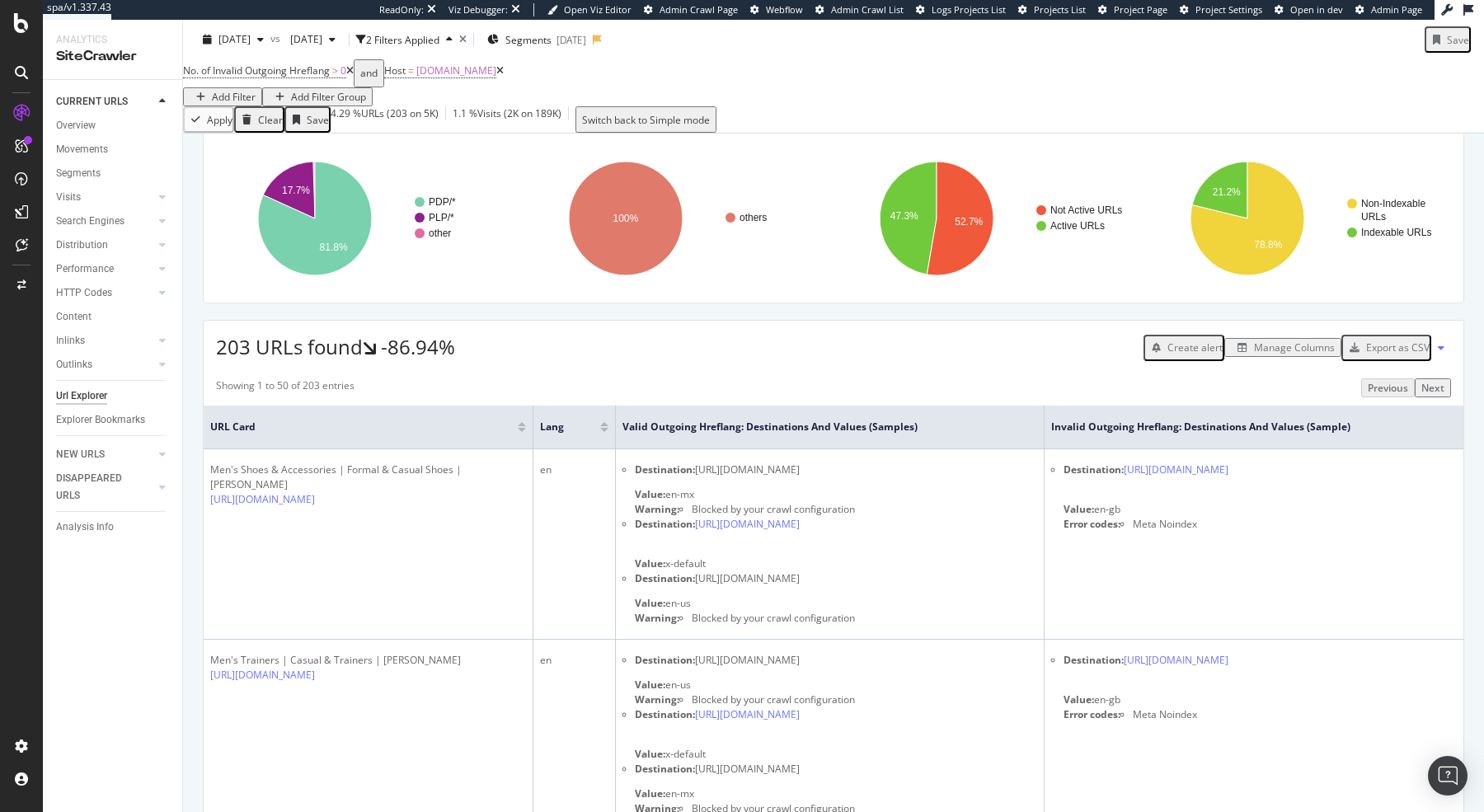
scroll to position [90, 0]
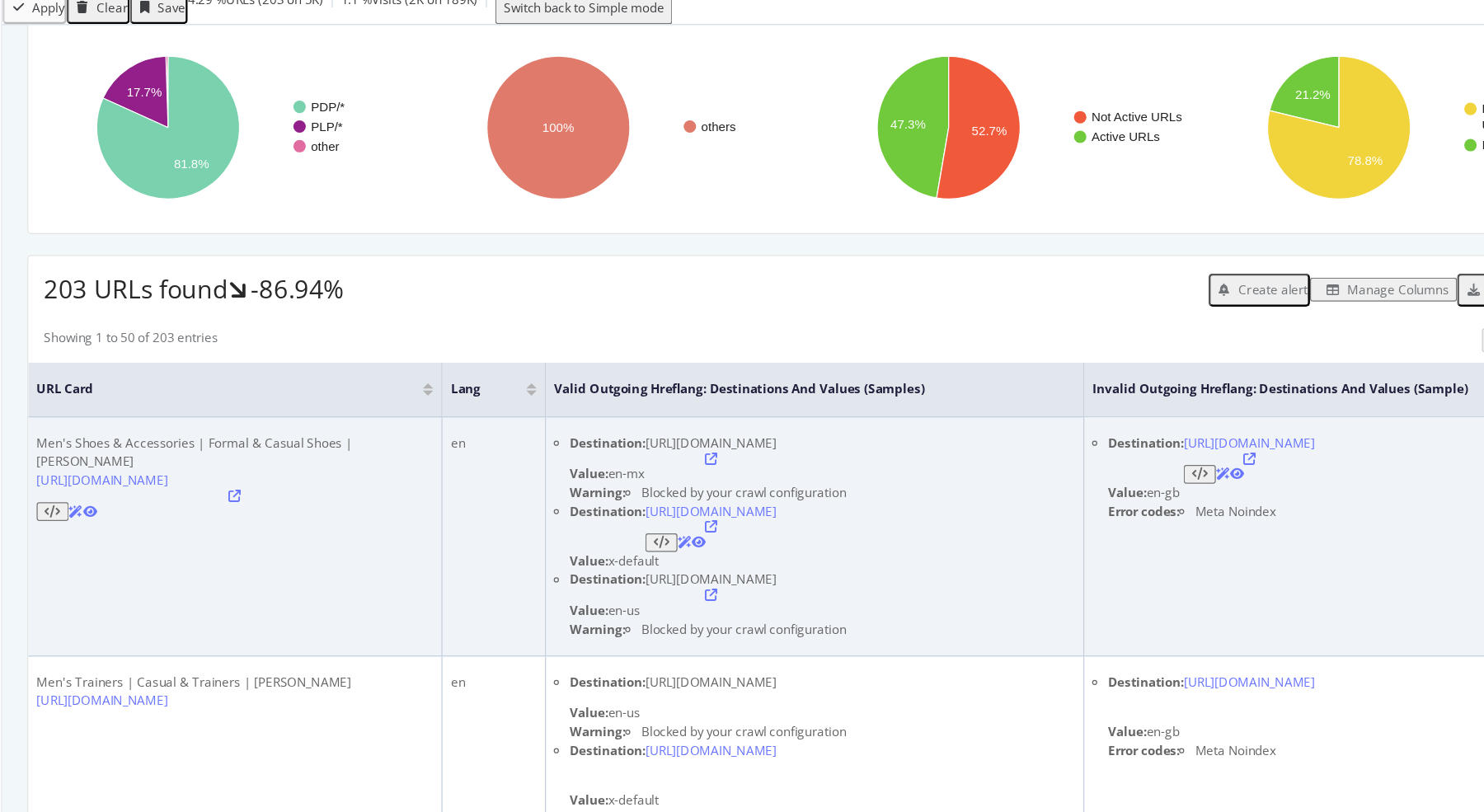
click at [1020, 559] on div "Value: x-default" at bounding box center [836, 560] width 402 height 15
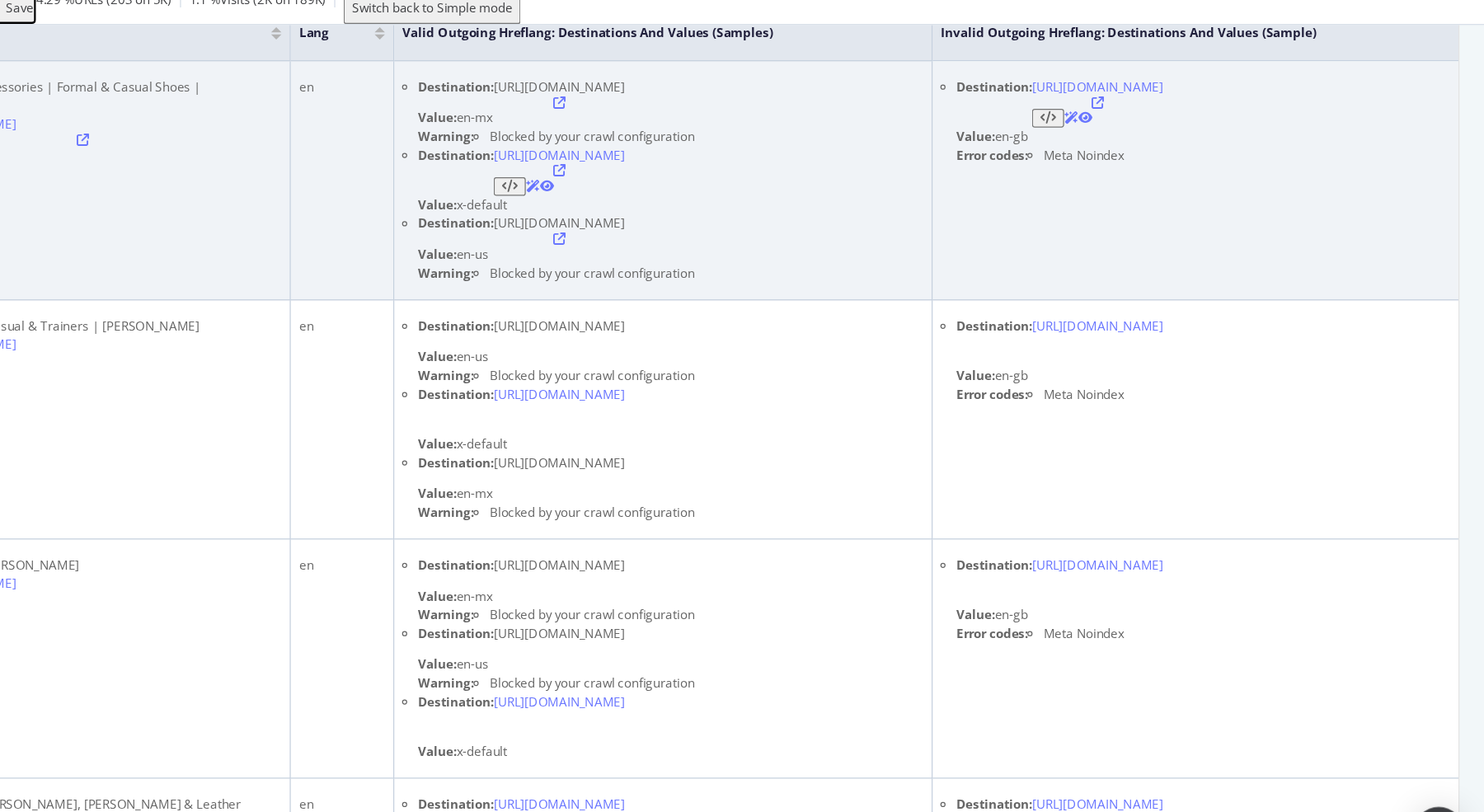
scroll to position [377, 0]
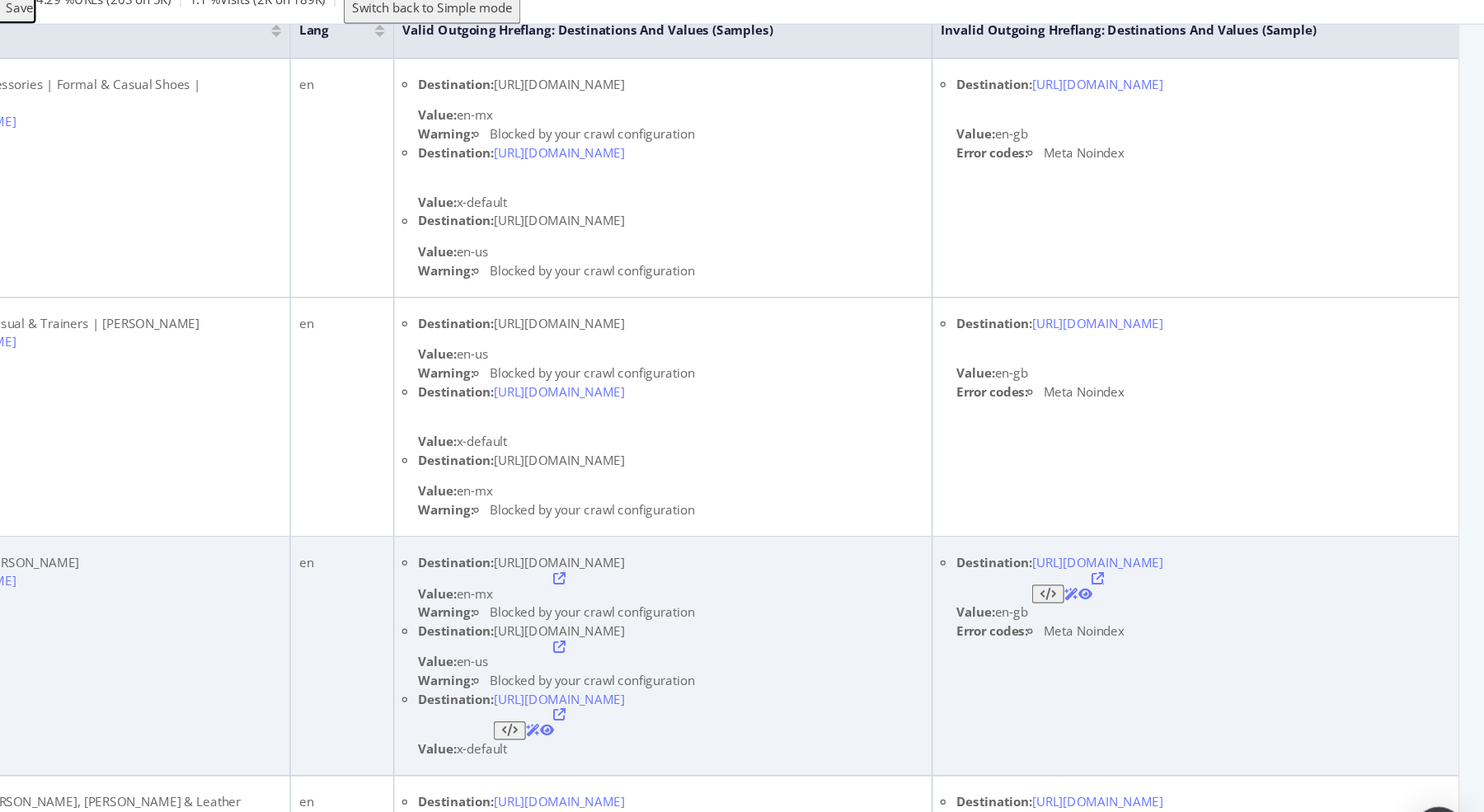
click at [1182, 569] on icon at bounding box center [1176, 573] width 10 height 10
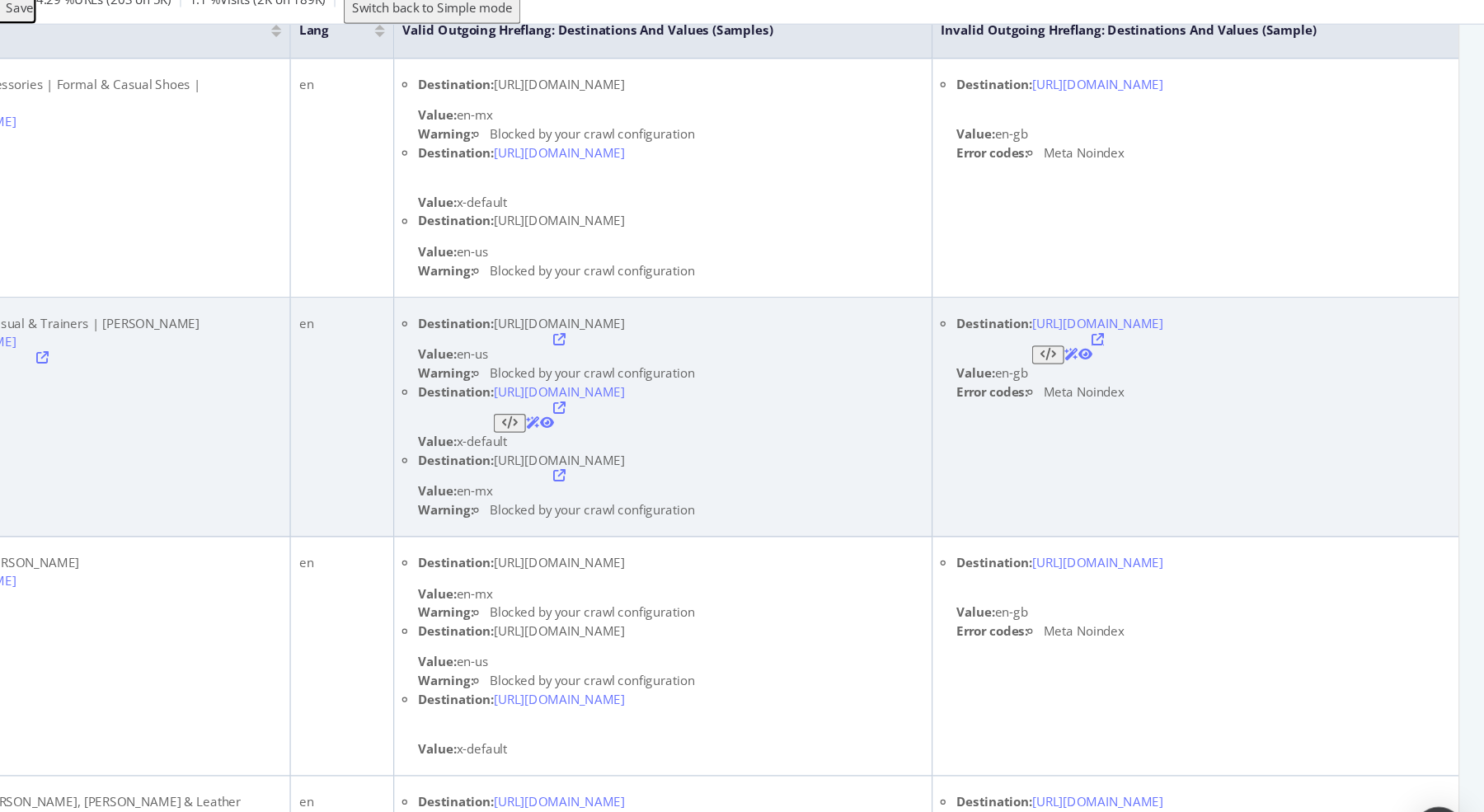
click at [1182, 379] on icon at bounding box center [1176, 383] width 10 height 10
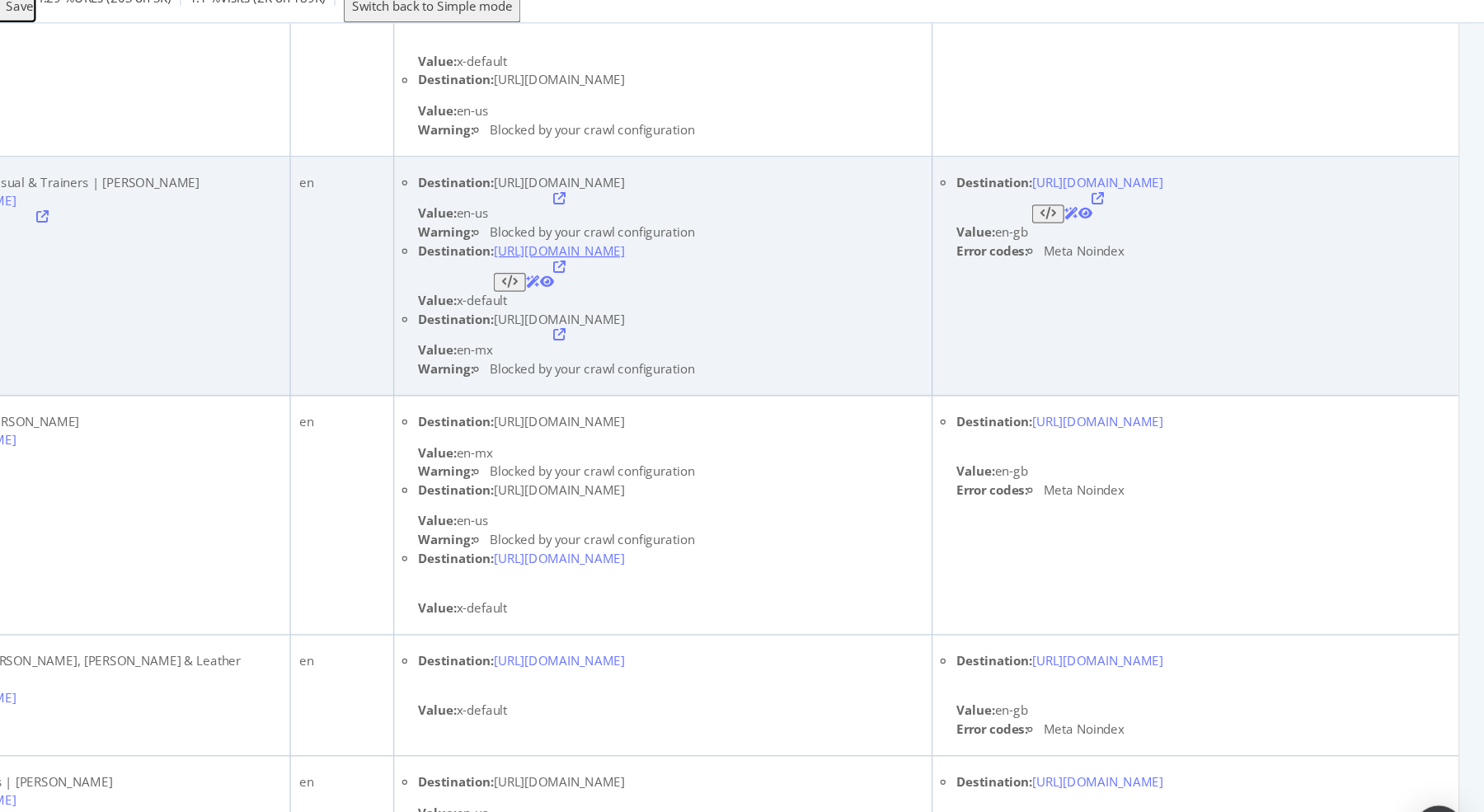
scroll to position [0, 0]
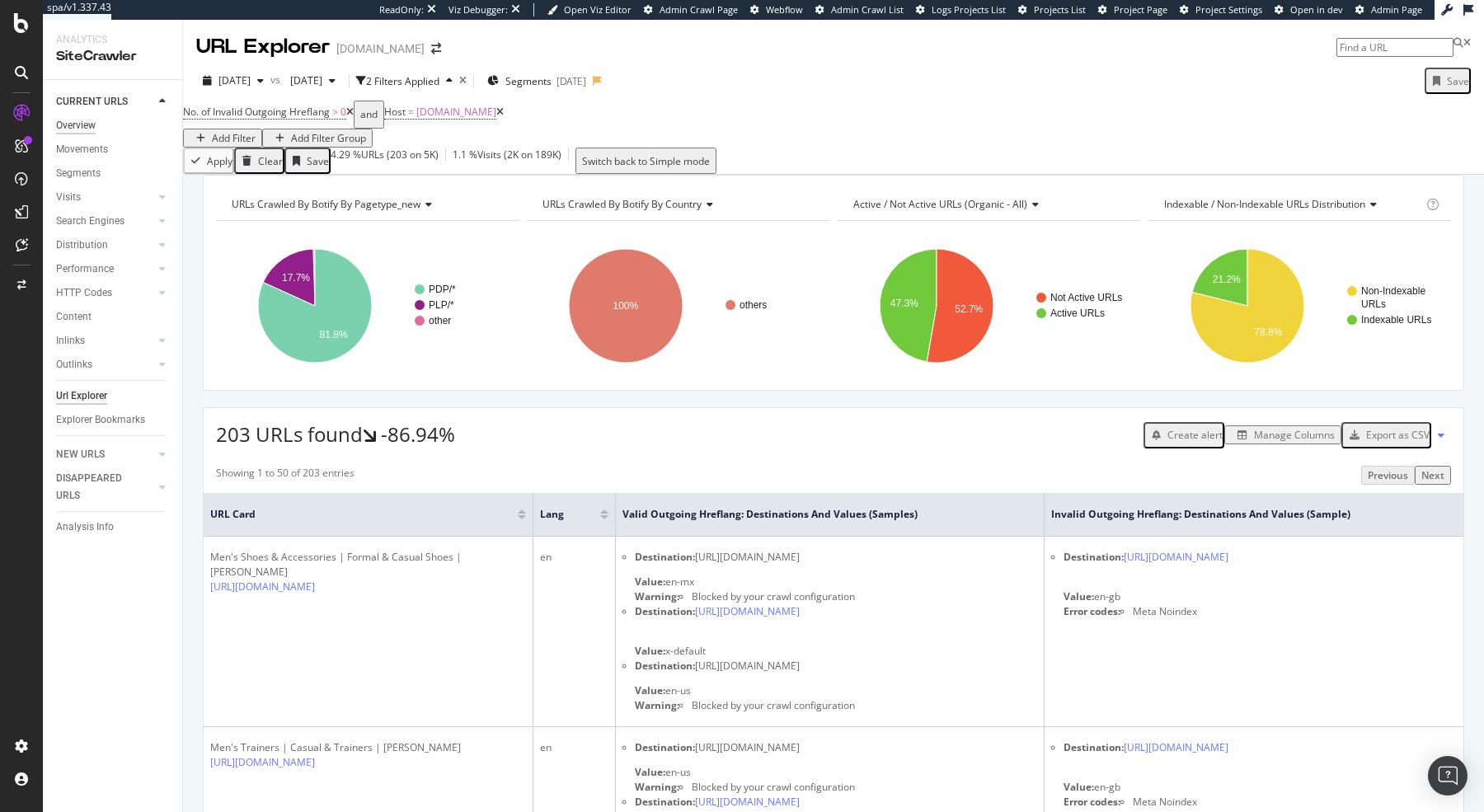
click at [78, 122] on div "Overview" at bounding box center [76, 125] width 40 height 18
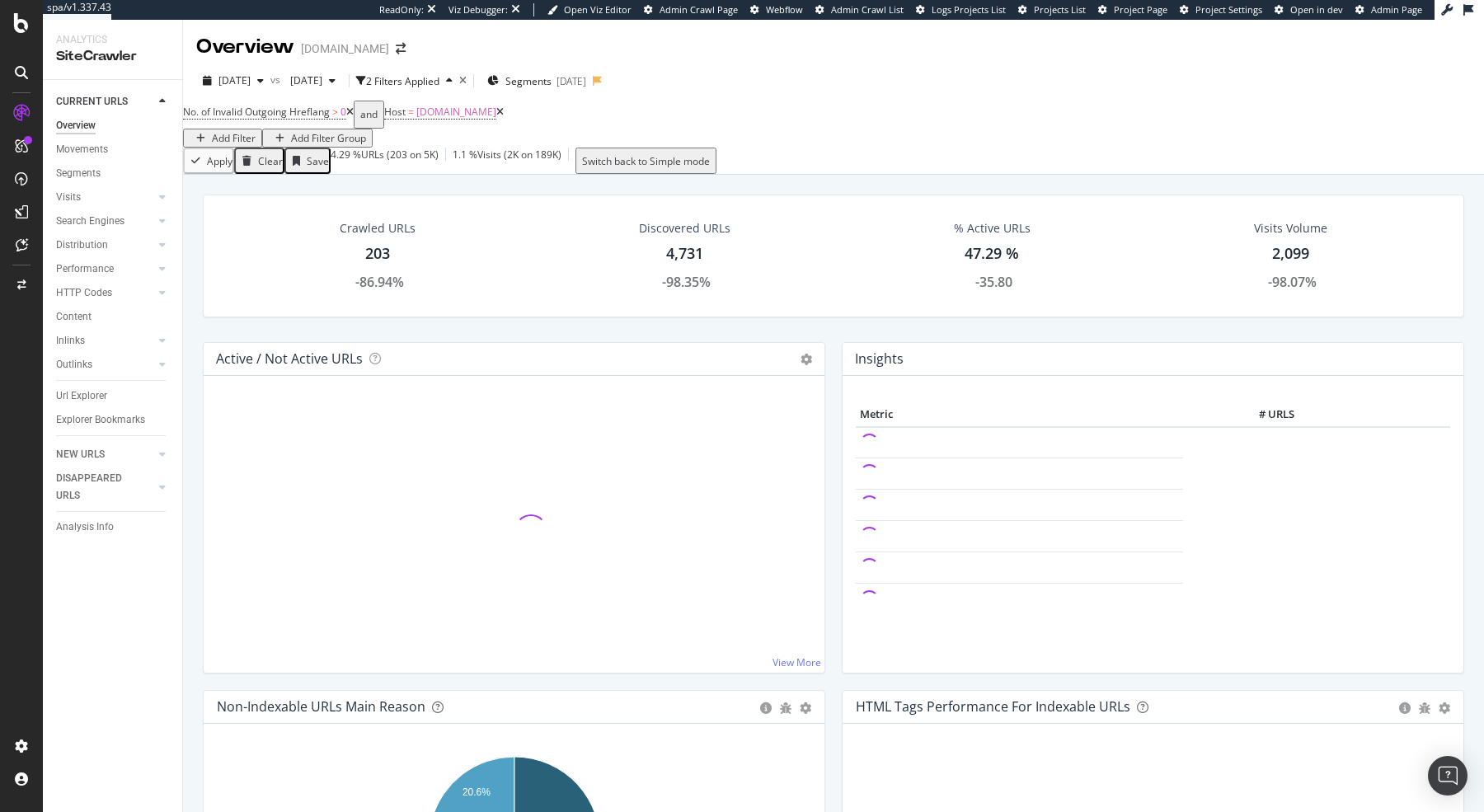
click at [503, 117] on icon at bounding box center [500, 112] width 7 height 10
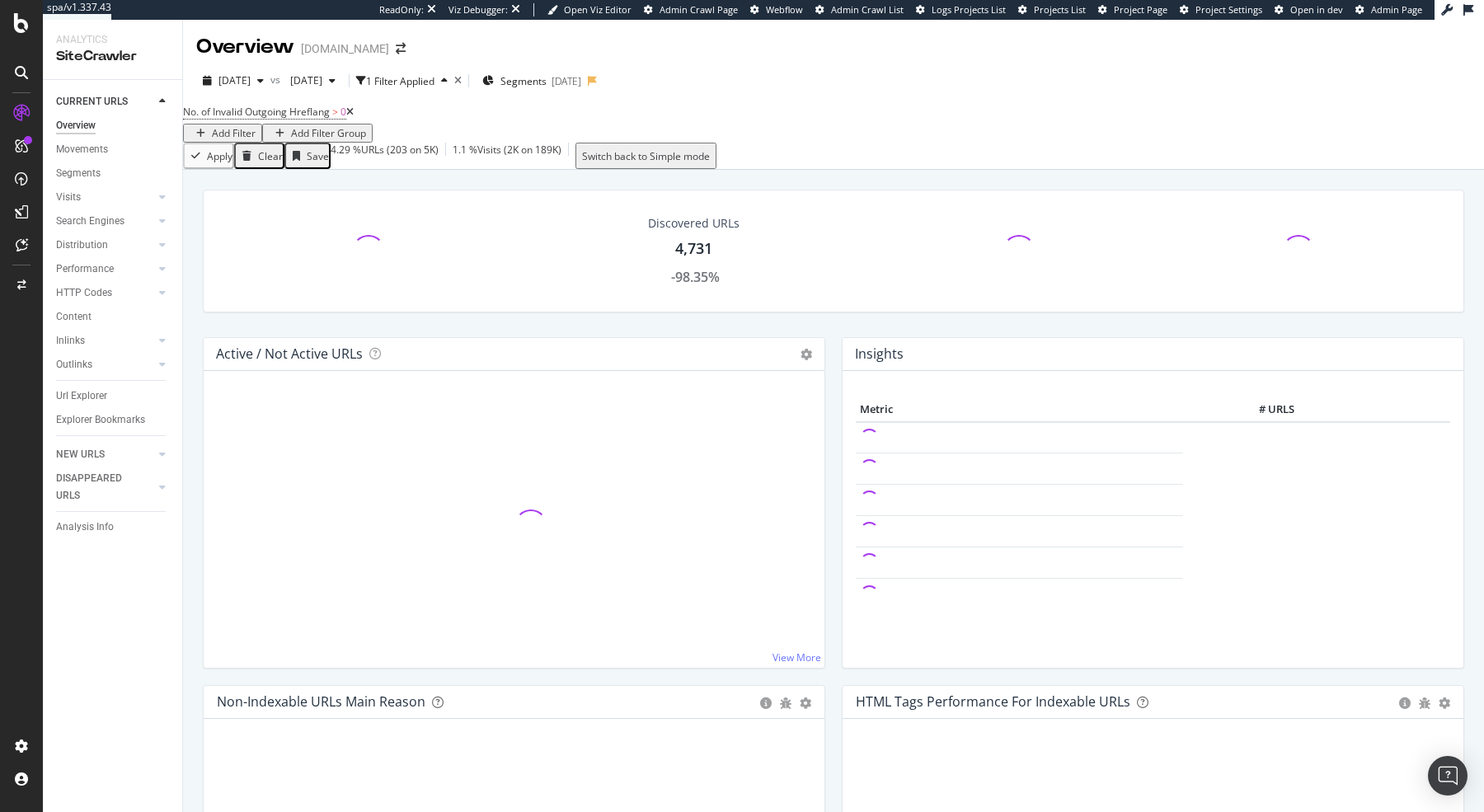
click at [354, 117] on icon at bounding box center [350, 112] width 7 height 10
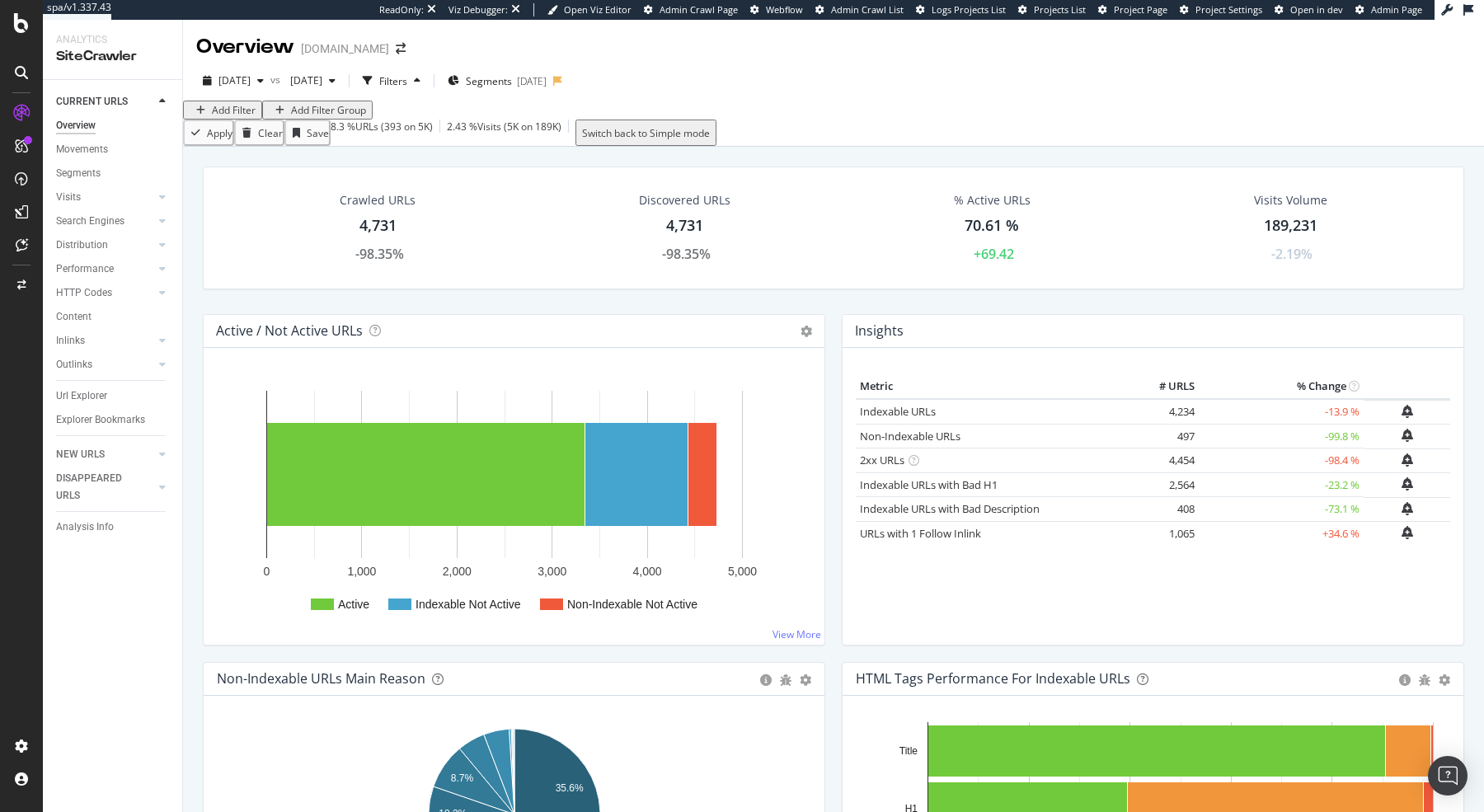
click at [255, 117] on div "Add Filter" at bounding box center [233, 110] width 43 height 14
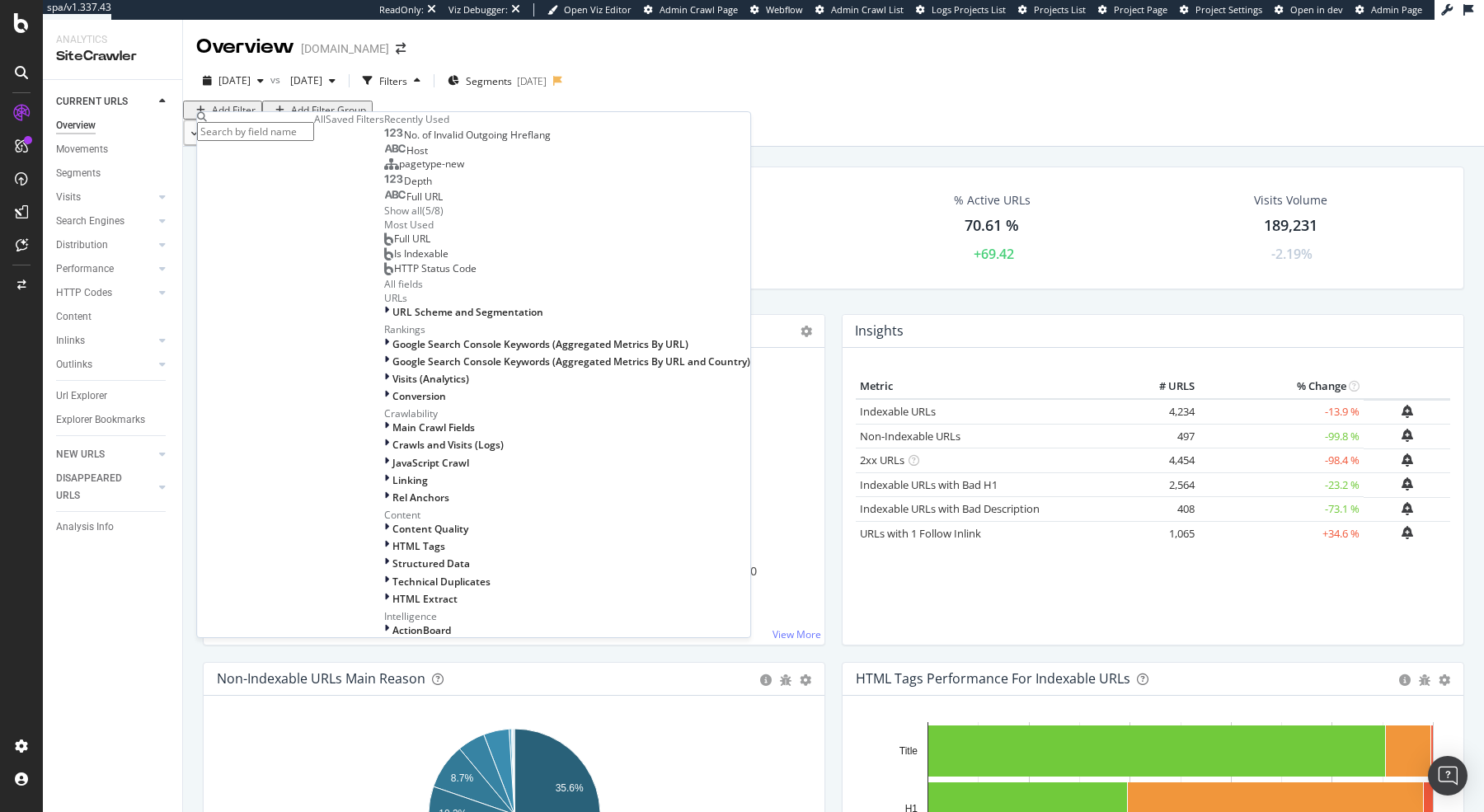
click at [384, 158] on div "Host" at bounding box center [406, 151] width 43 height 13
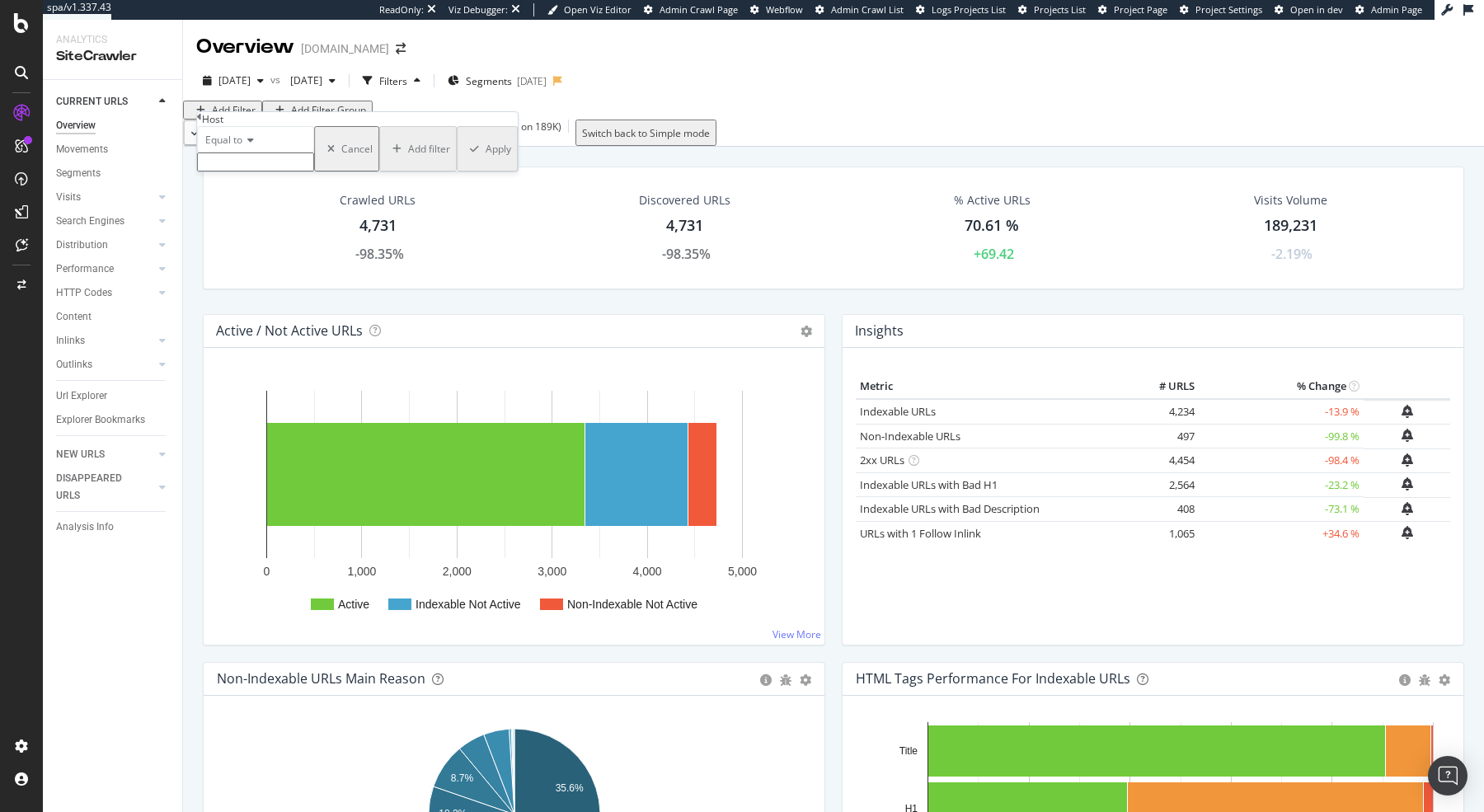
click at [245, 171] on input "text" at bounding box center [255, 161] width 117 height 19
click at [255, 205] on span "[DOMAIN_NAME]" at bounding box center [229, 197] width 53 height 14
type input "[DOMAIN_NAME]"
click at [486, 160] on div "Apply" at bounding box center [499, 153] width 26 height 14
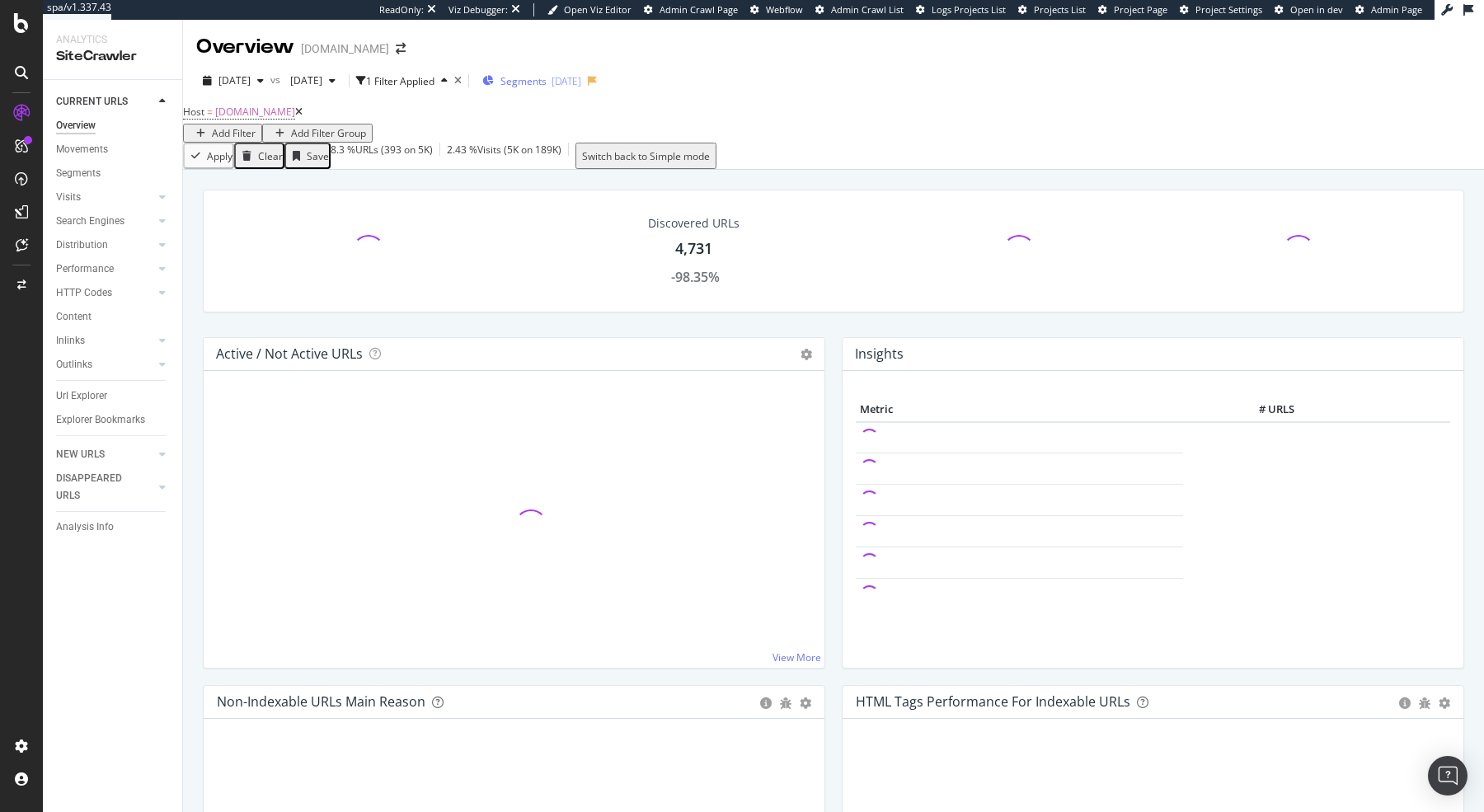
click at [582, 89] on div "Segments [DATE]" at bounding box center [531, 80] width 99 height 25
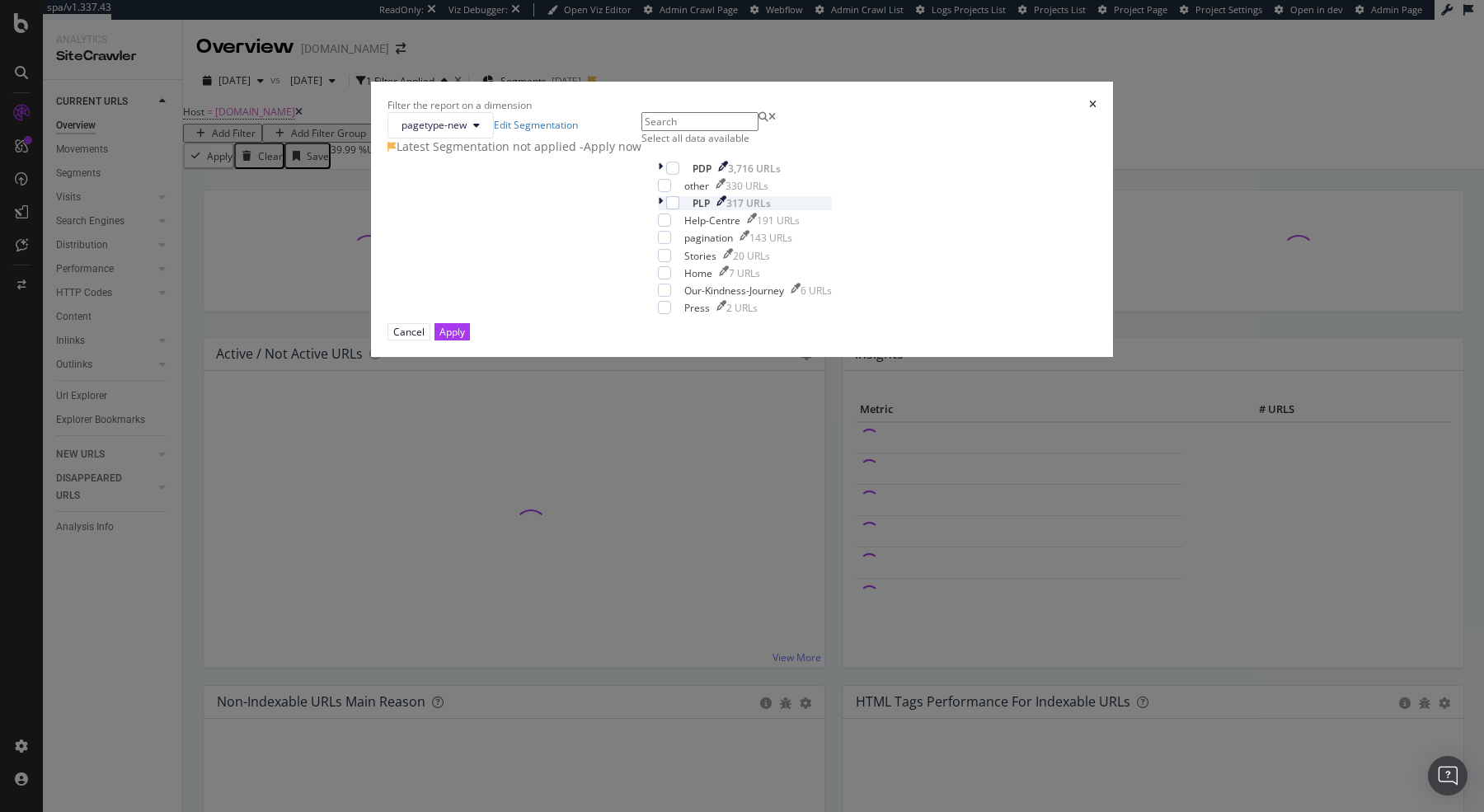
click at [658, 210] on icon "modal" at bounding box center [660, 203] width 5 height 14
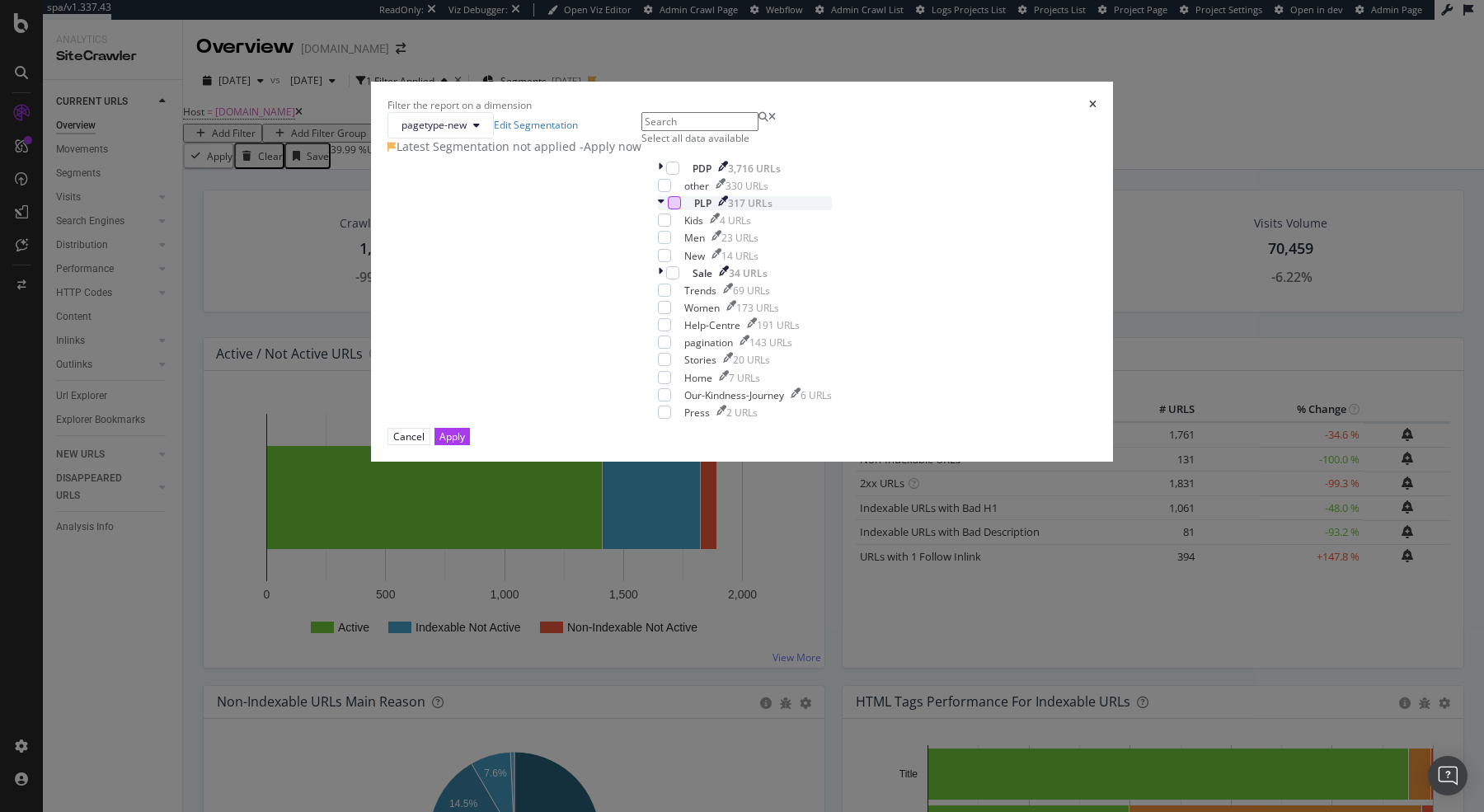
click at [667, 209] on div "modal" at bounding box center [674, 203] width 13 height 13
click at [465, 443] on div "Apply" at bounding box center [453, 436] width 26 height 14
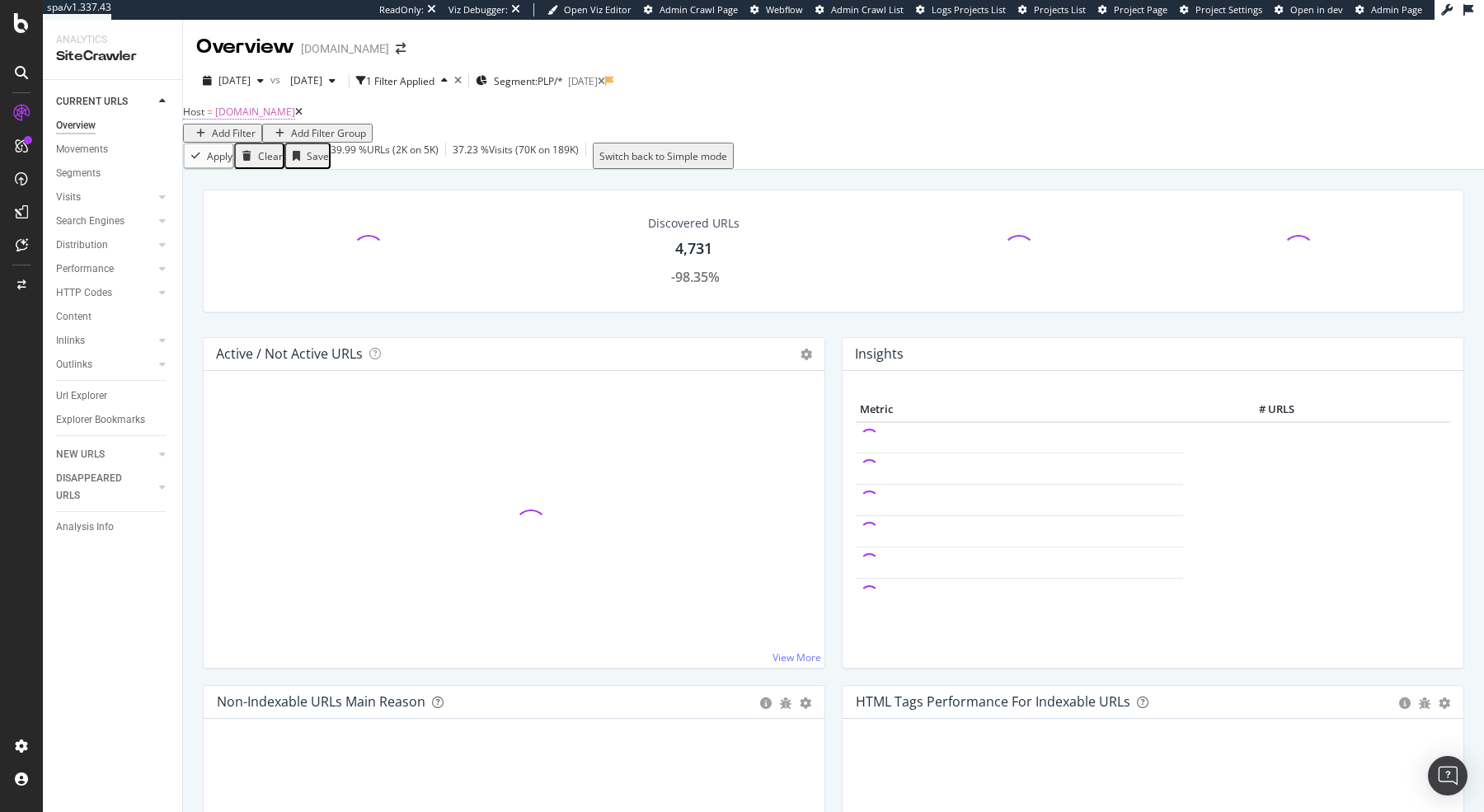
click at [259, 119] on span "[DOMAIN_NAME]" at bounding box center [254, 112] width 80 height 14
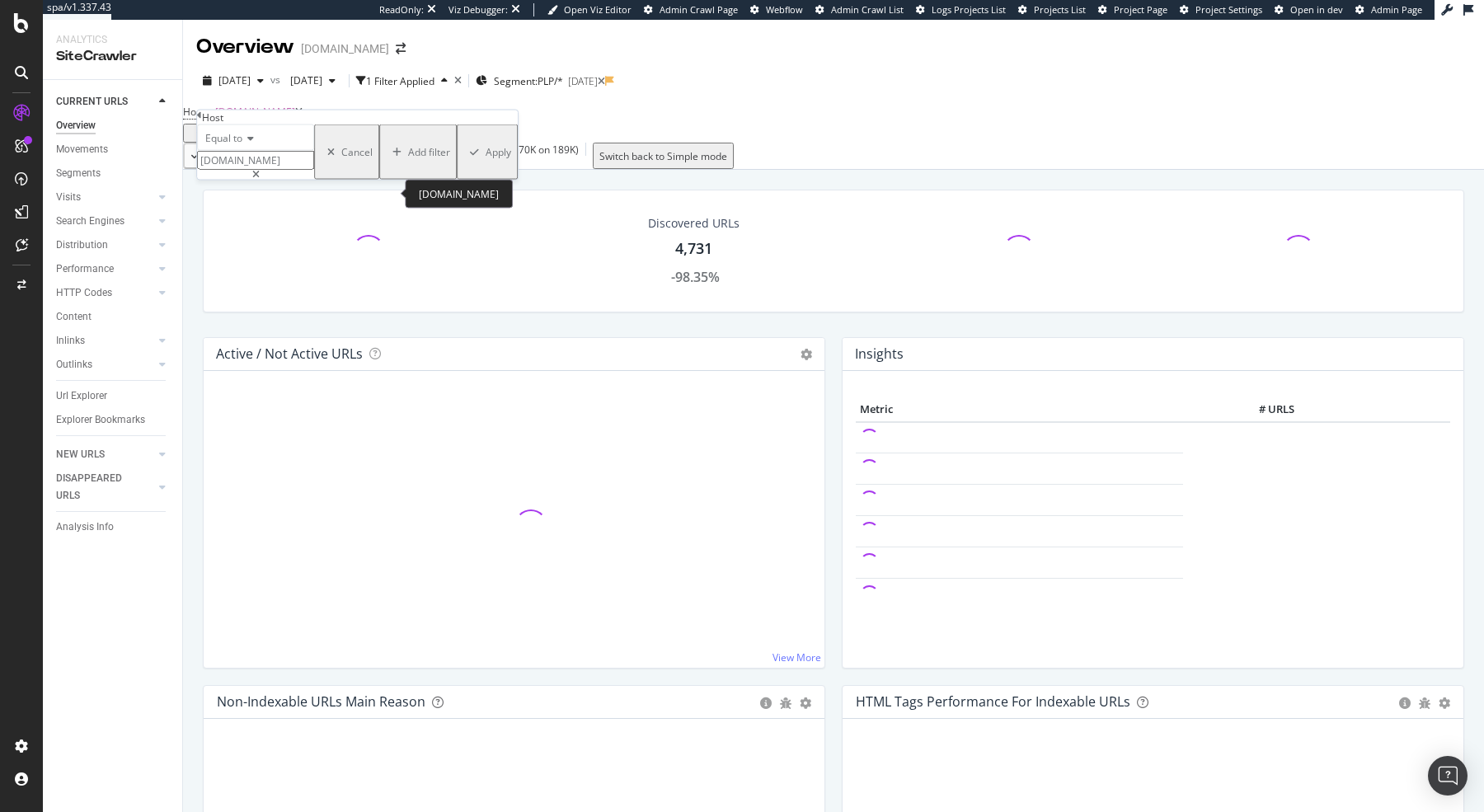
click at [248, 170] on input "[DOMAIN_NAME]" at bounding box center [255, 160] width 117 height 19
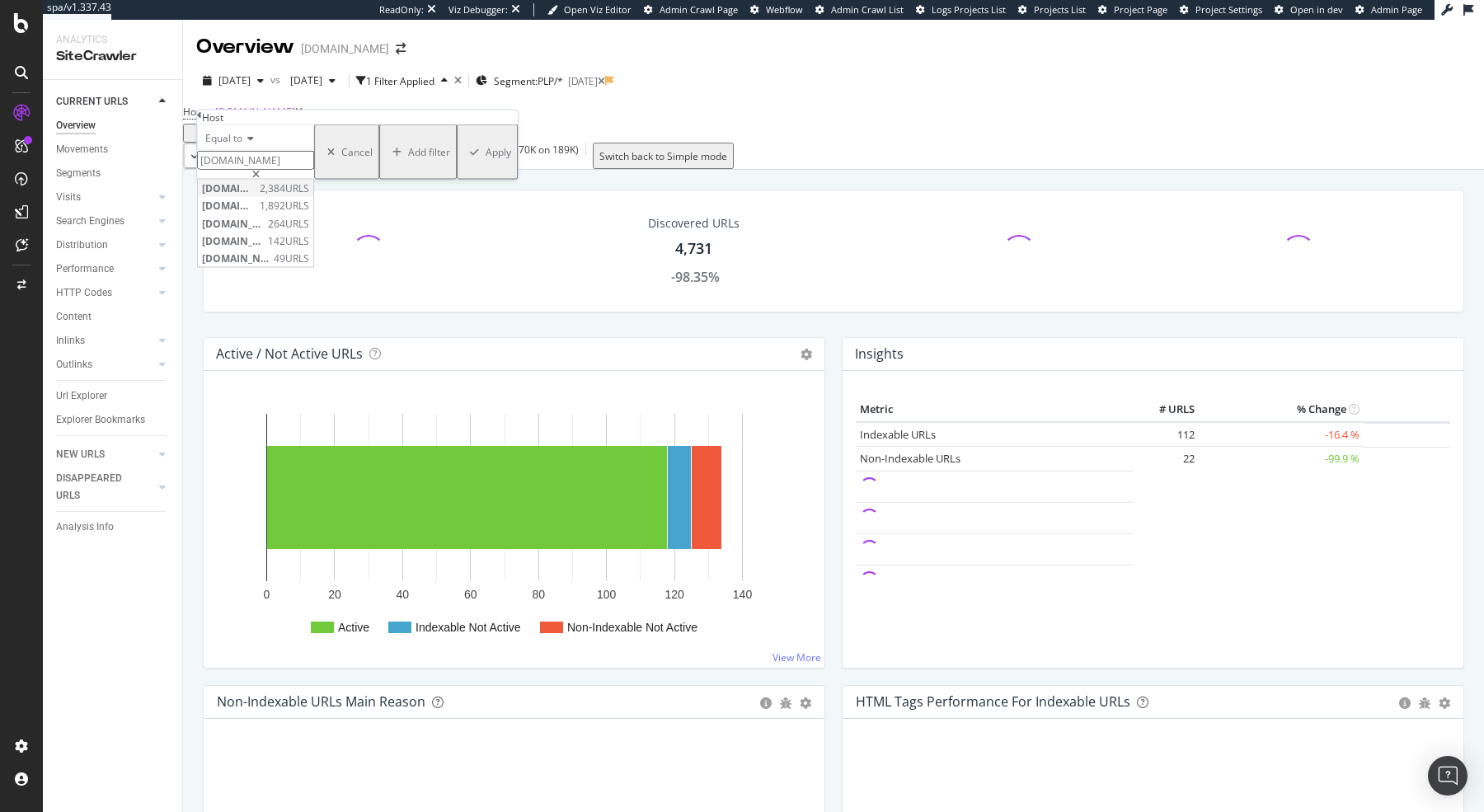
click at [255, 195] on span "[DOMAIN_NAME]" at bounding box center [229, 188] width 53 height 14
type input "[DOMAIN_NAME]"
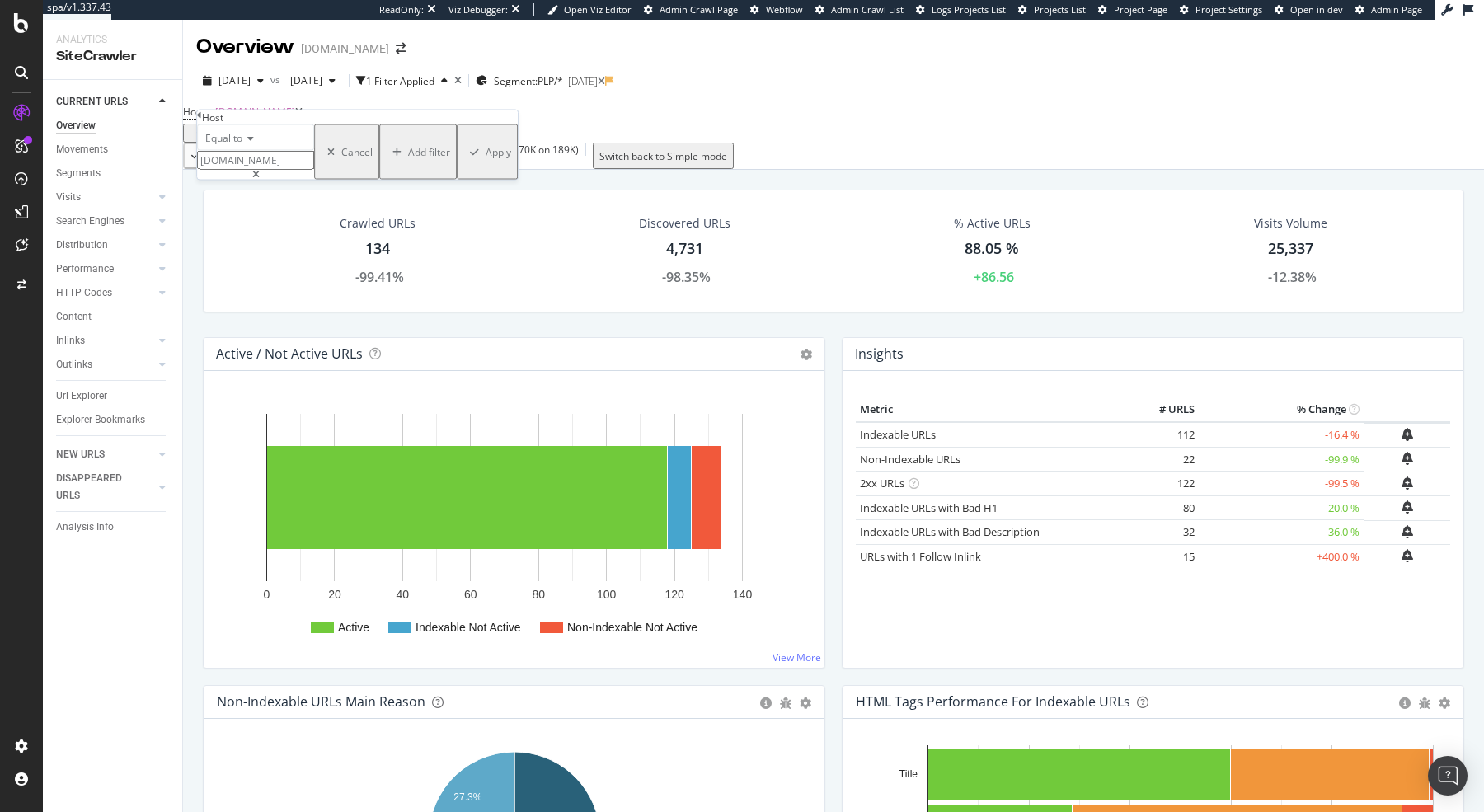
click at [486, 159] on div "Apply" at bounding box center [499, 151] width 26 height 14
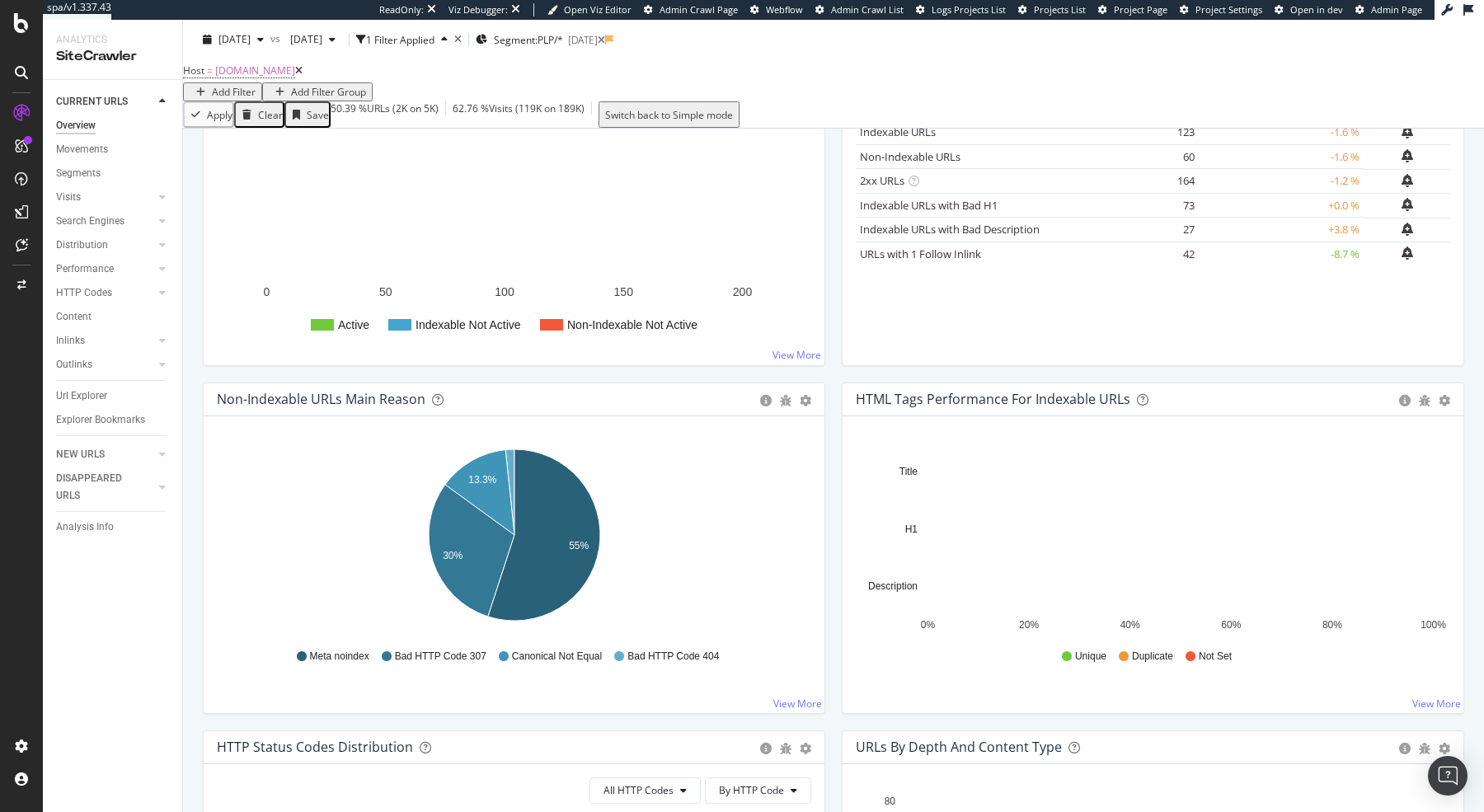
scroll to position [305, 0]
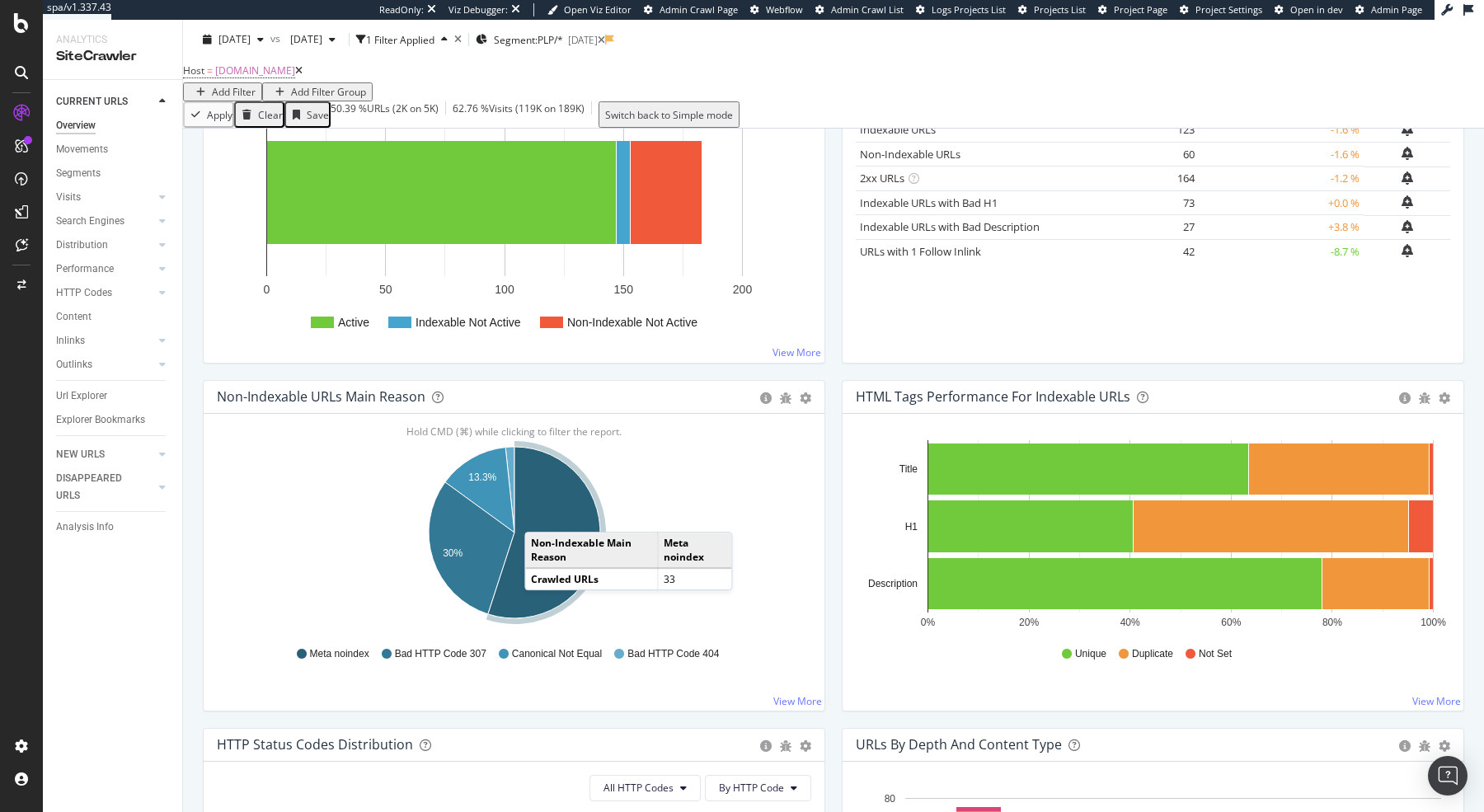
click at [541, 522] on icon "A chart." at bounding box center [544, 533] width 112 height 171
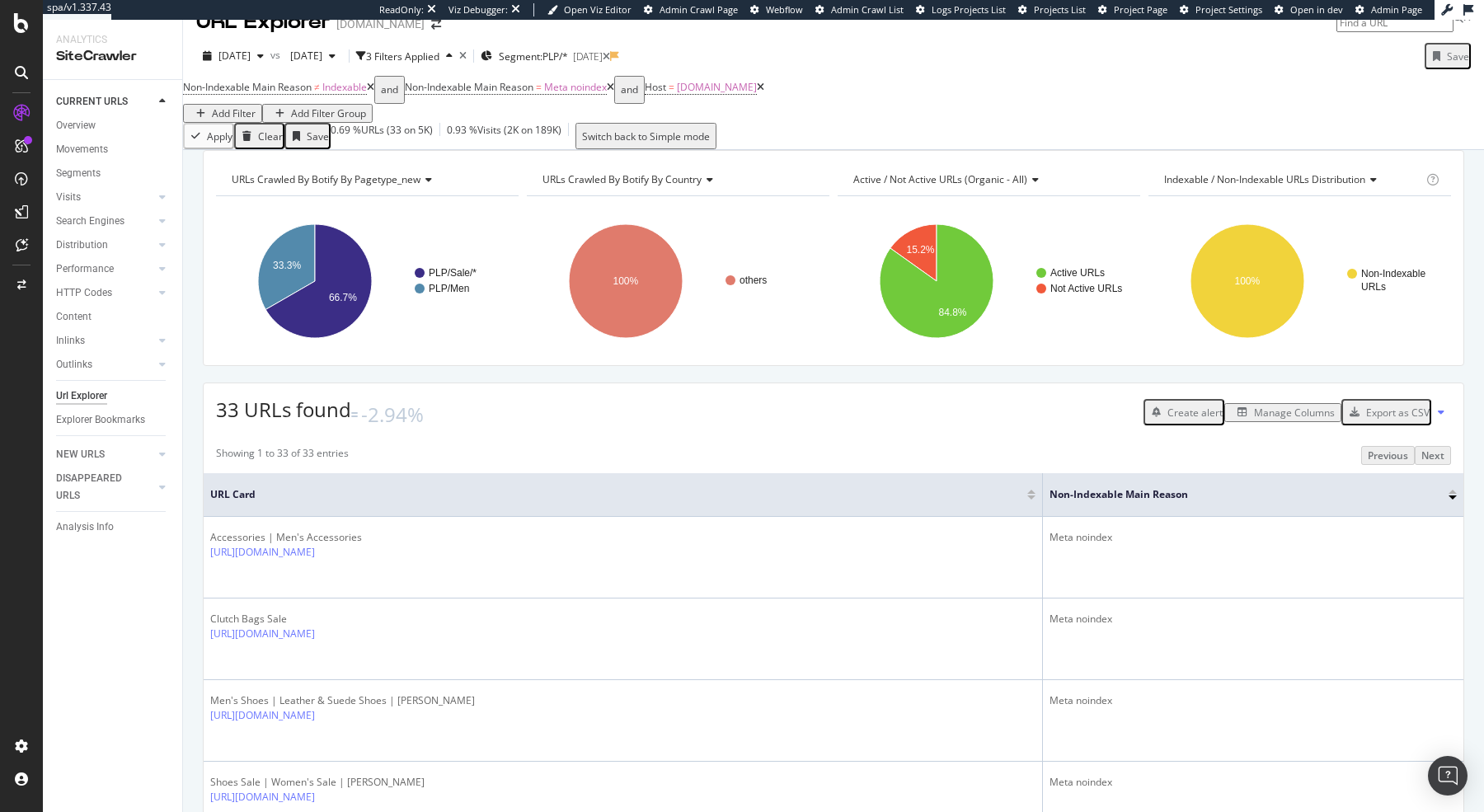
scroll to position [29, 0]
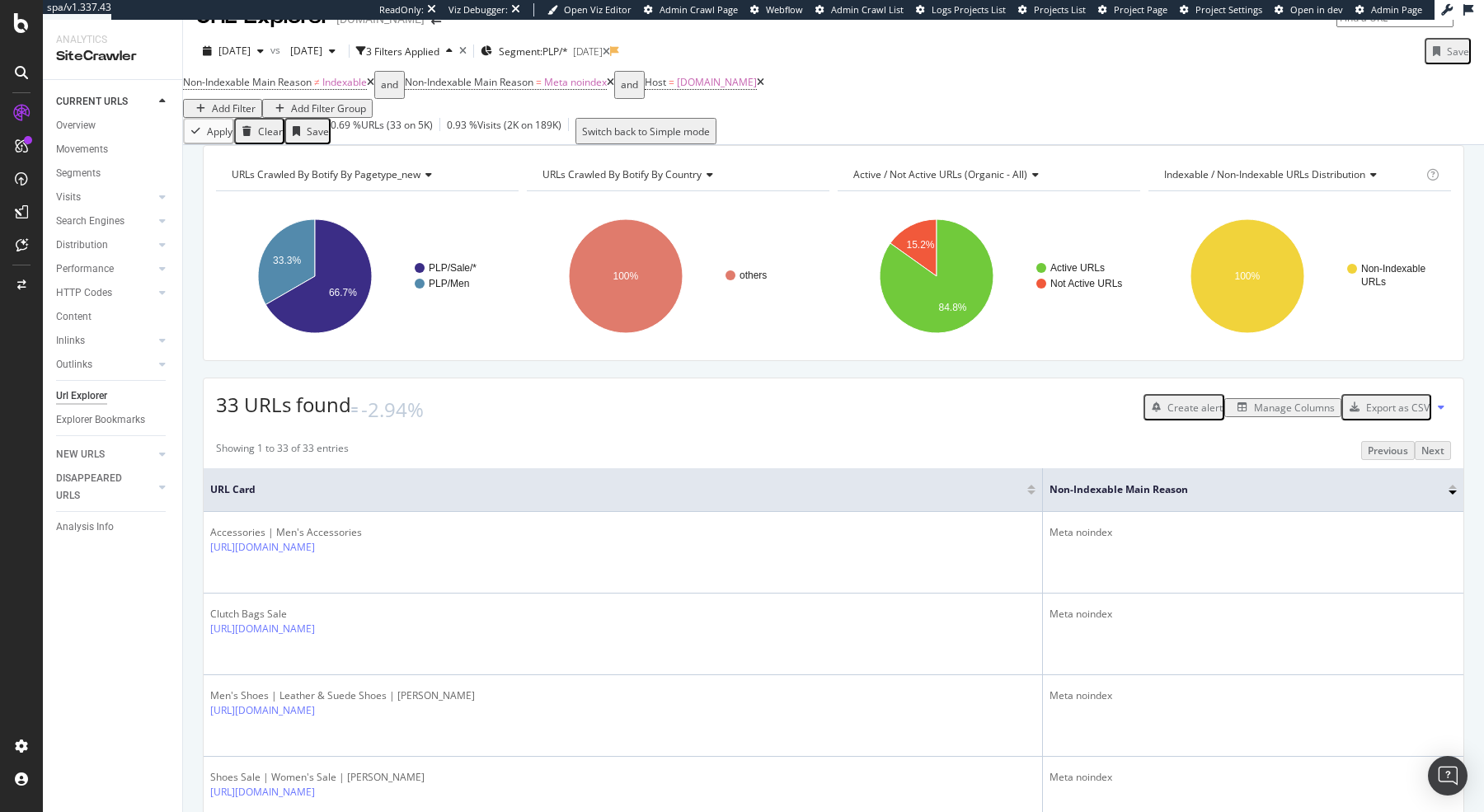
click at [1397, 418] on div "Export as CSV" at bounding box center [1386, 406] width 87 height 21
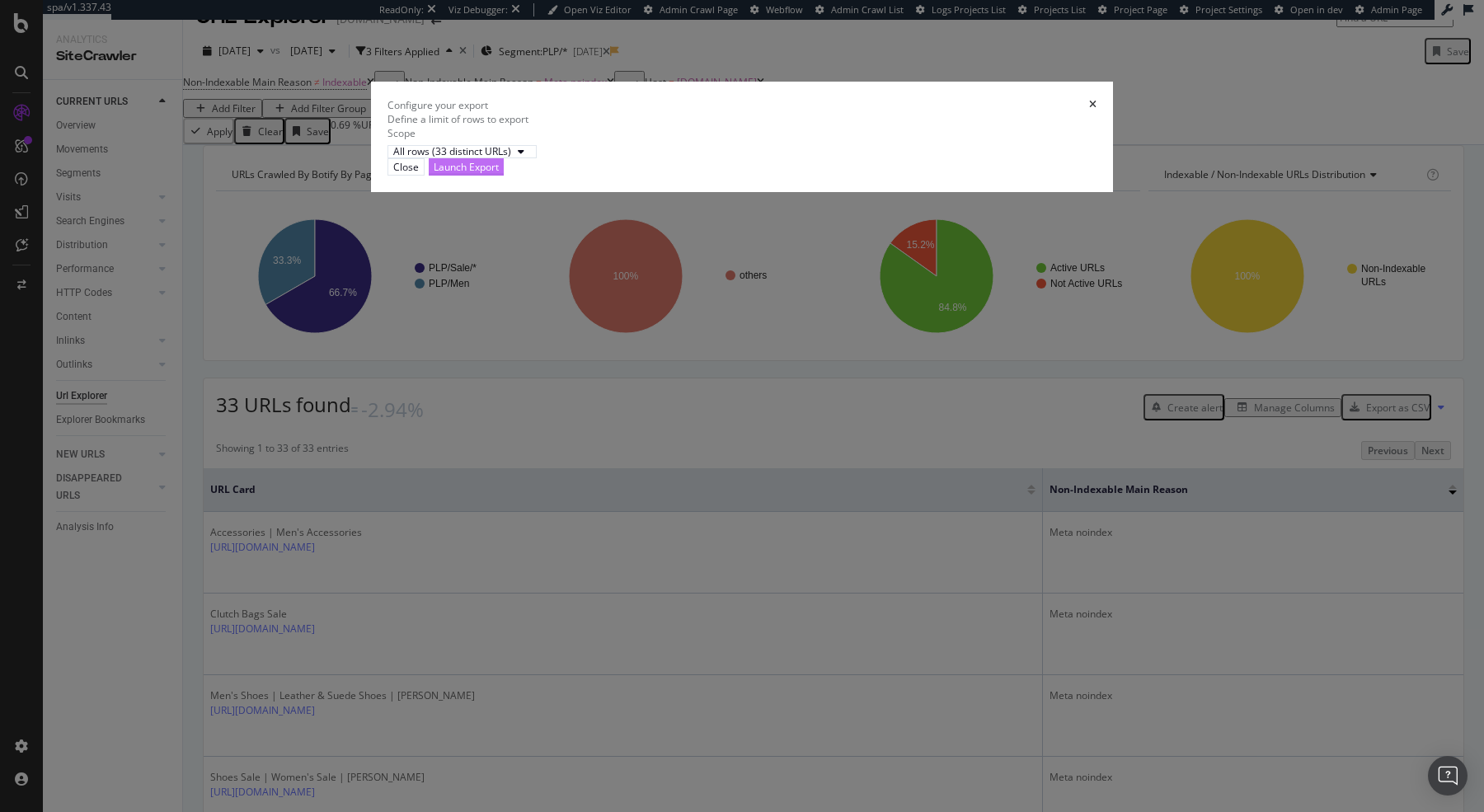
click at [499, 174] on div "Launch Export" at bounding box center [465, 167] width 65 height 14
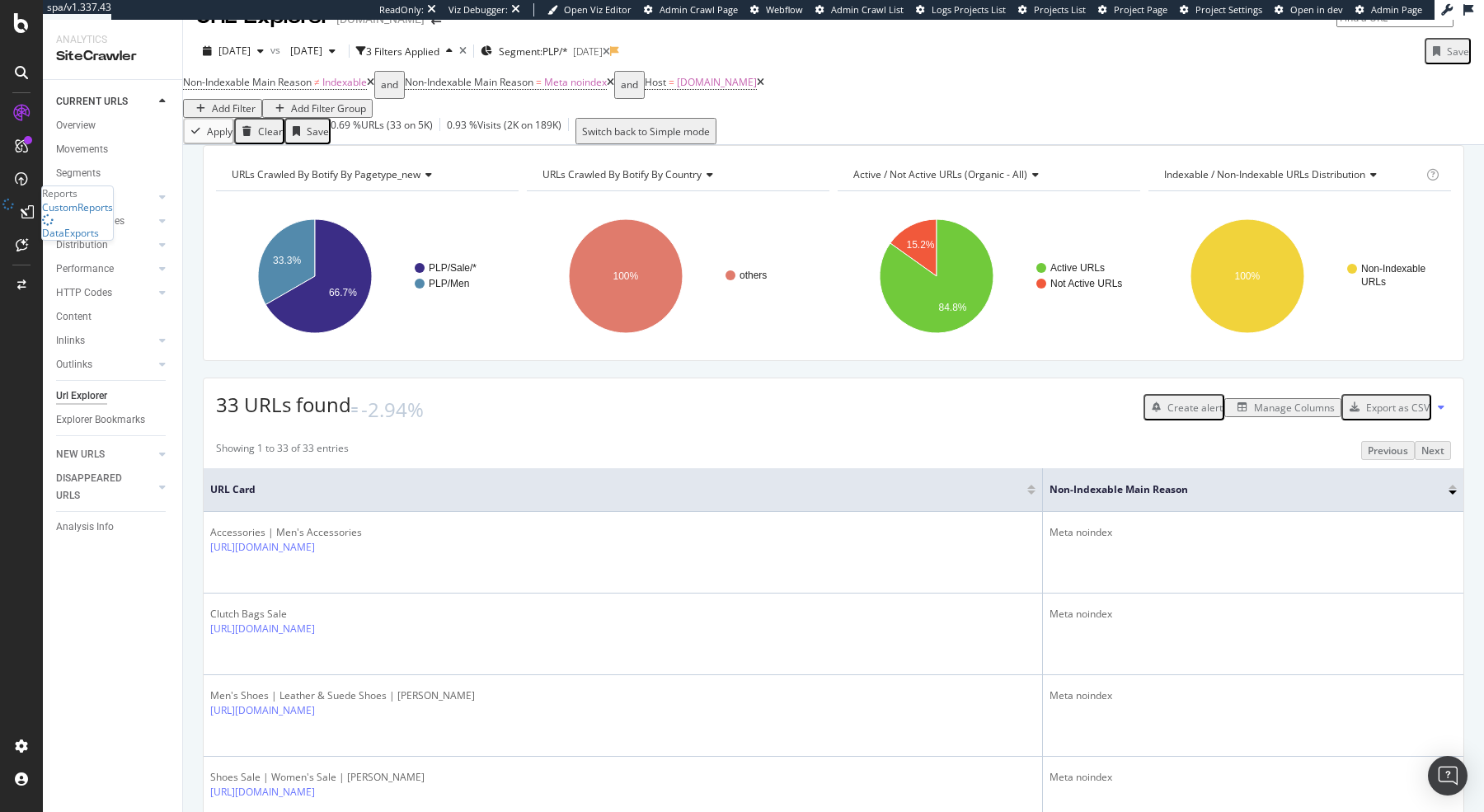
click at [75, 240] on div "CustomReports DataExports" at bounding box center [77, 219] width 71 height 40
click at [99, 229] on div "DataExports" at bounding box center [71, 221] width 57 height 14
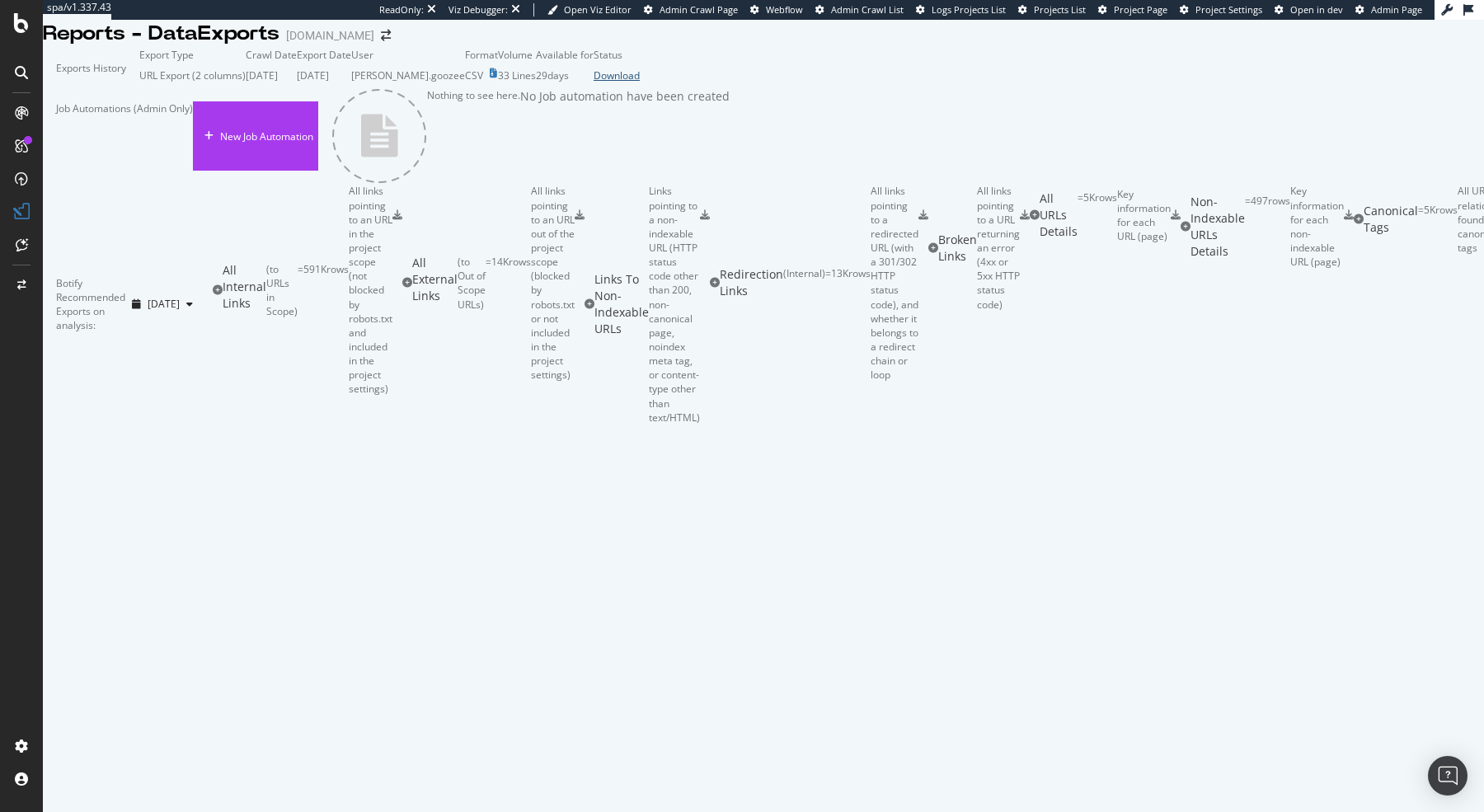
click at [640, 82] on div "Download" at bounding box center [617, 75] width 46 height 14
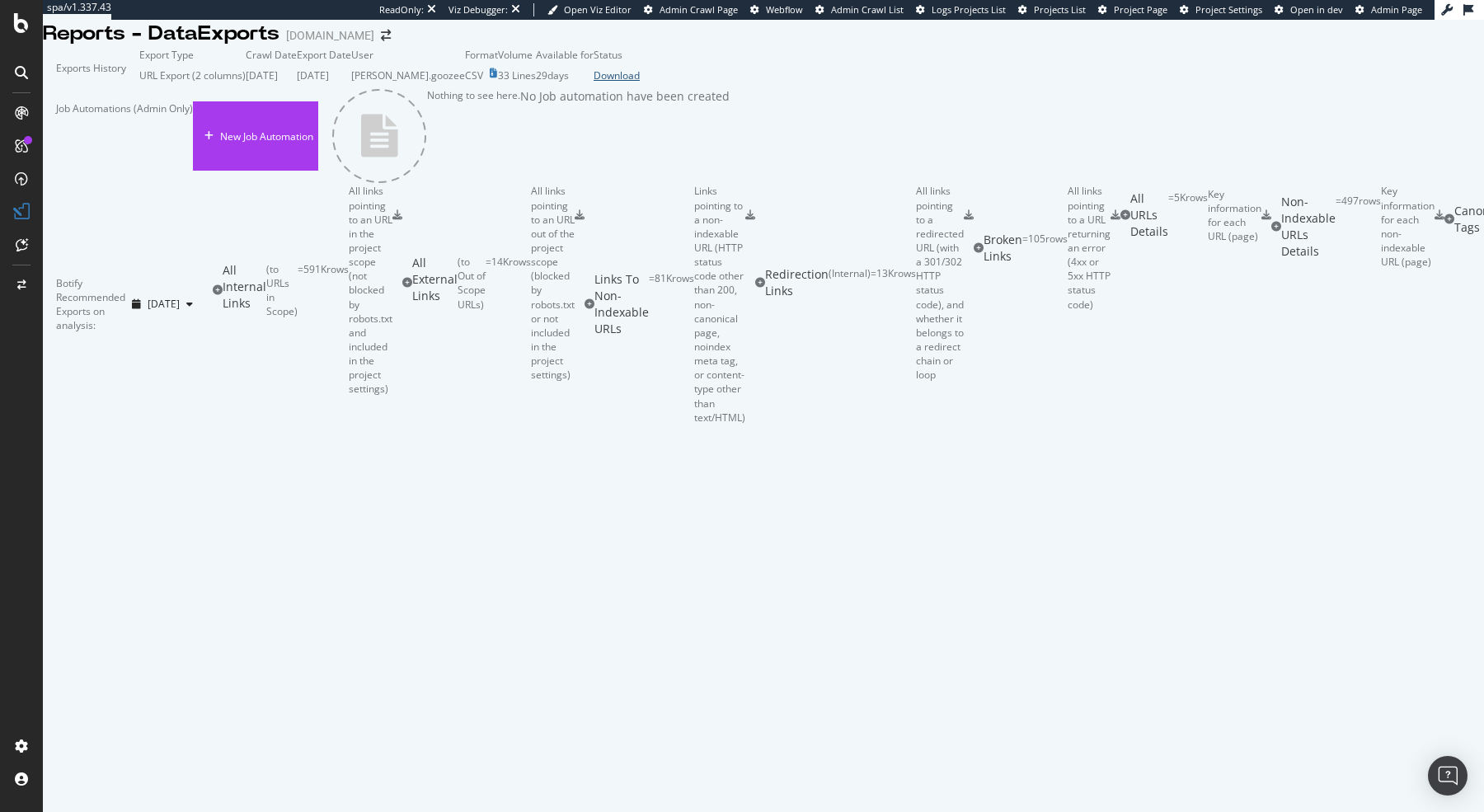
click at [640, 82] on div "Download" at bounding box center [617, 75] width 46 height 14
click at [85, 129] on div "SiteCrawler" at bounding box center [69, 122] width 53 height 14
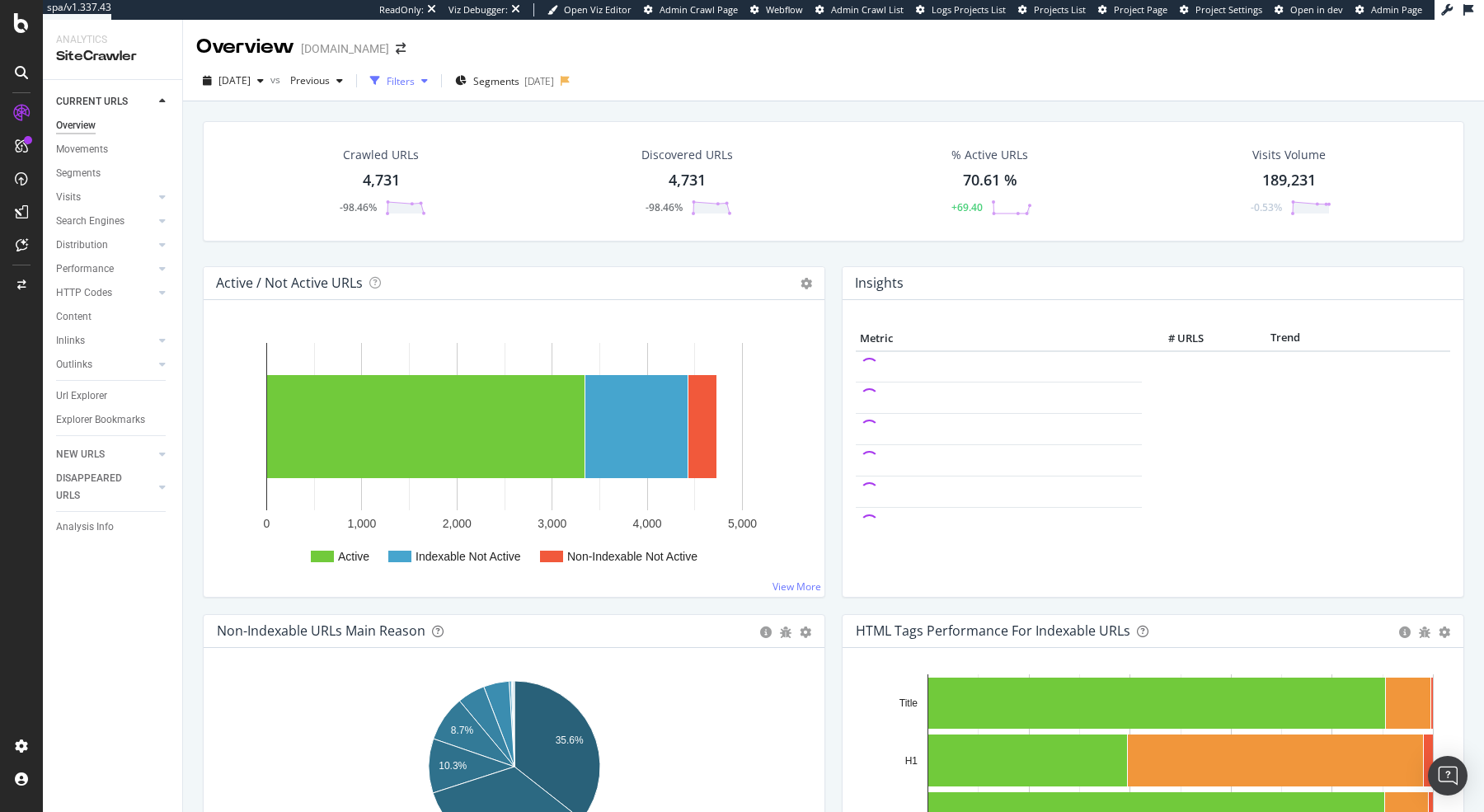
click at [386, 88] on div "button" at bounding box center [374, 80] width 23 height 23
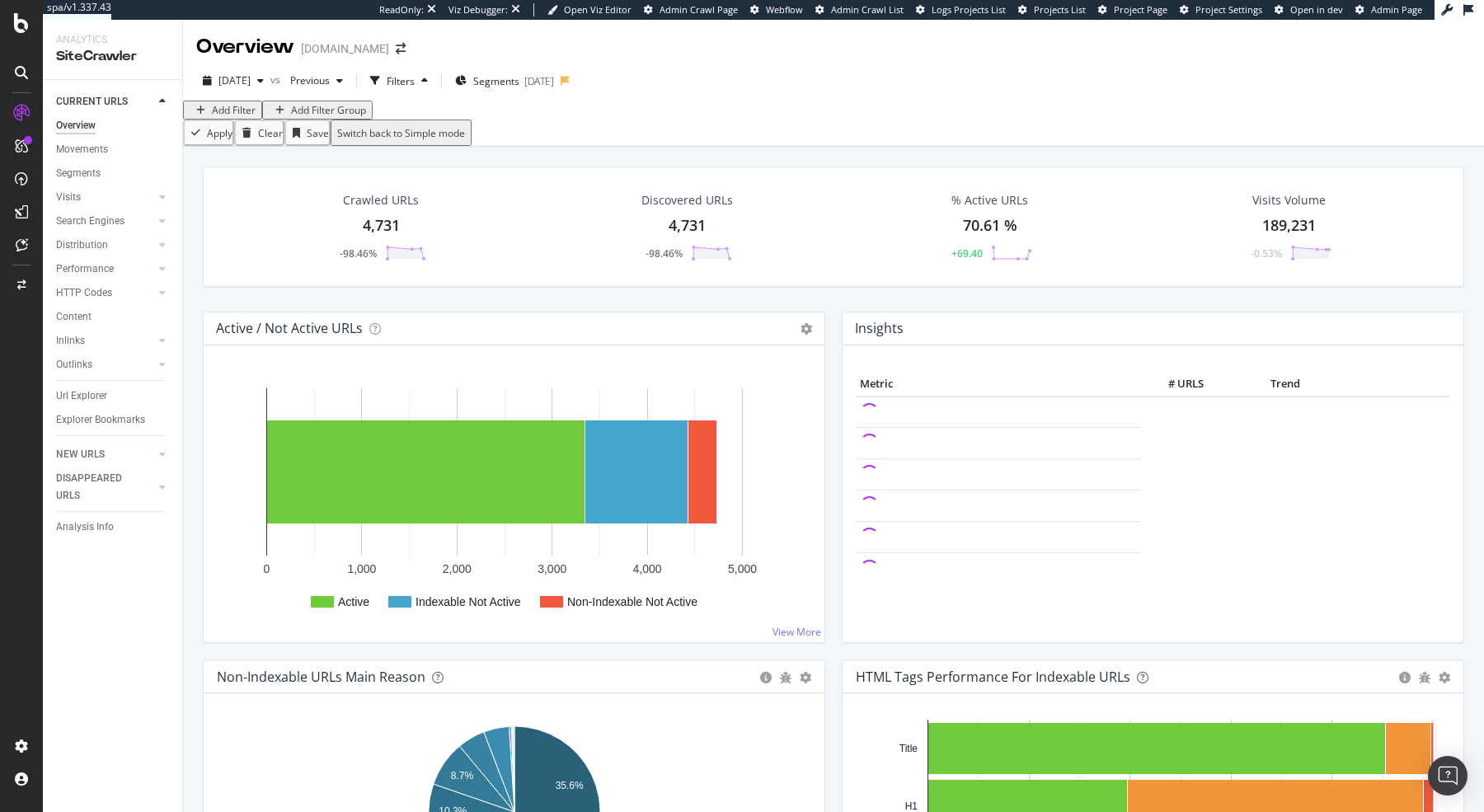
click at [233, 117] on div "Add Filter" at bounding box center [233, 110] width 43 height 14
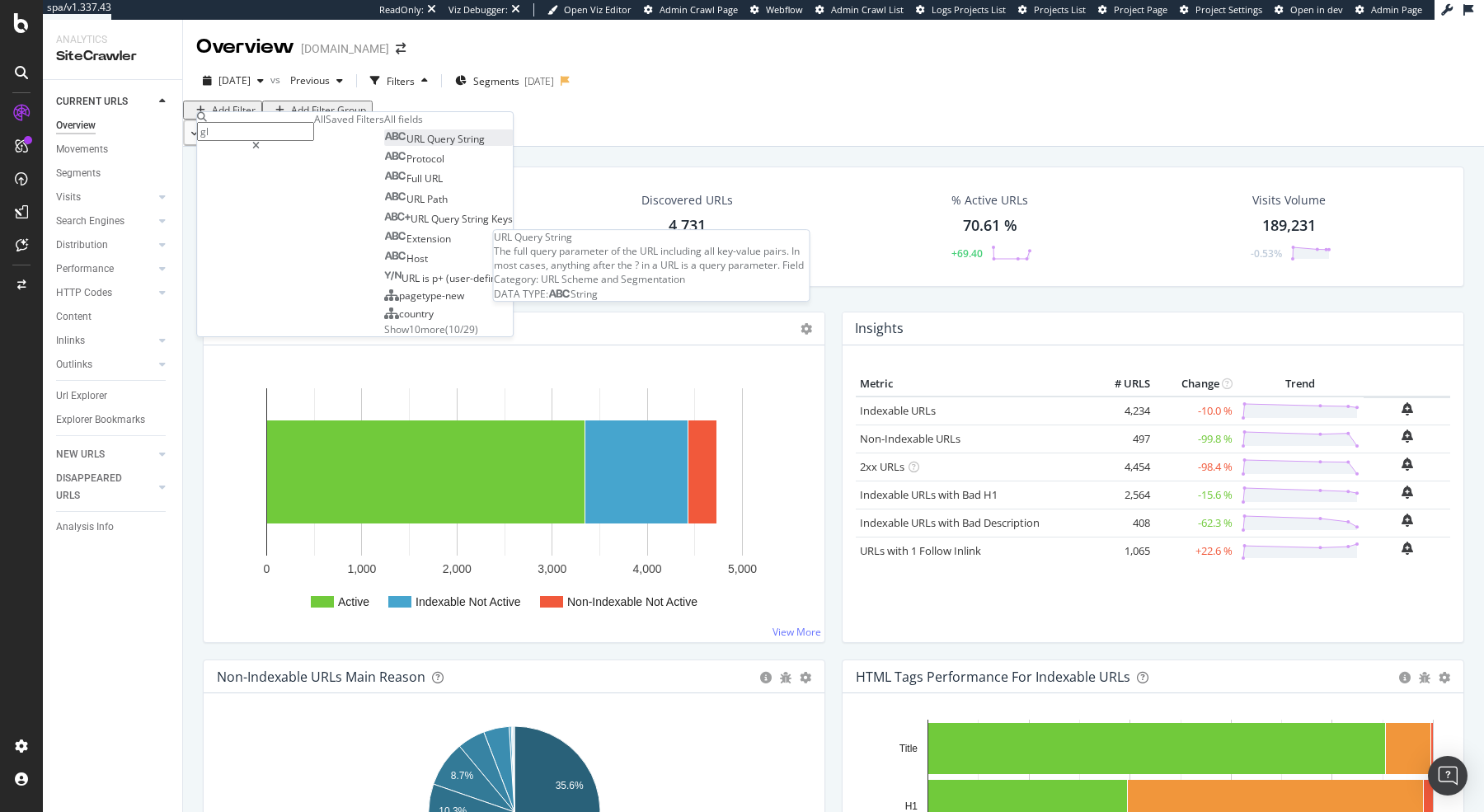
type input "g"
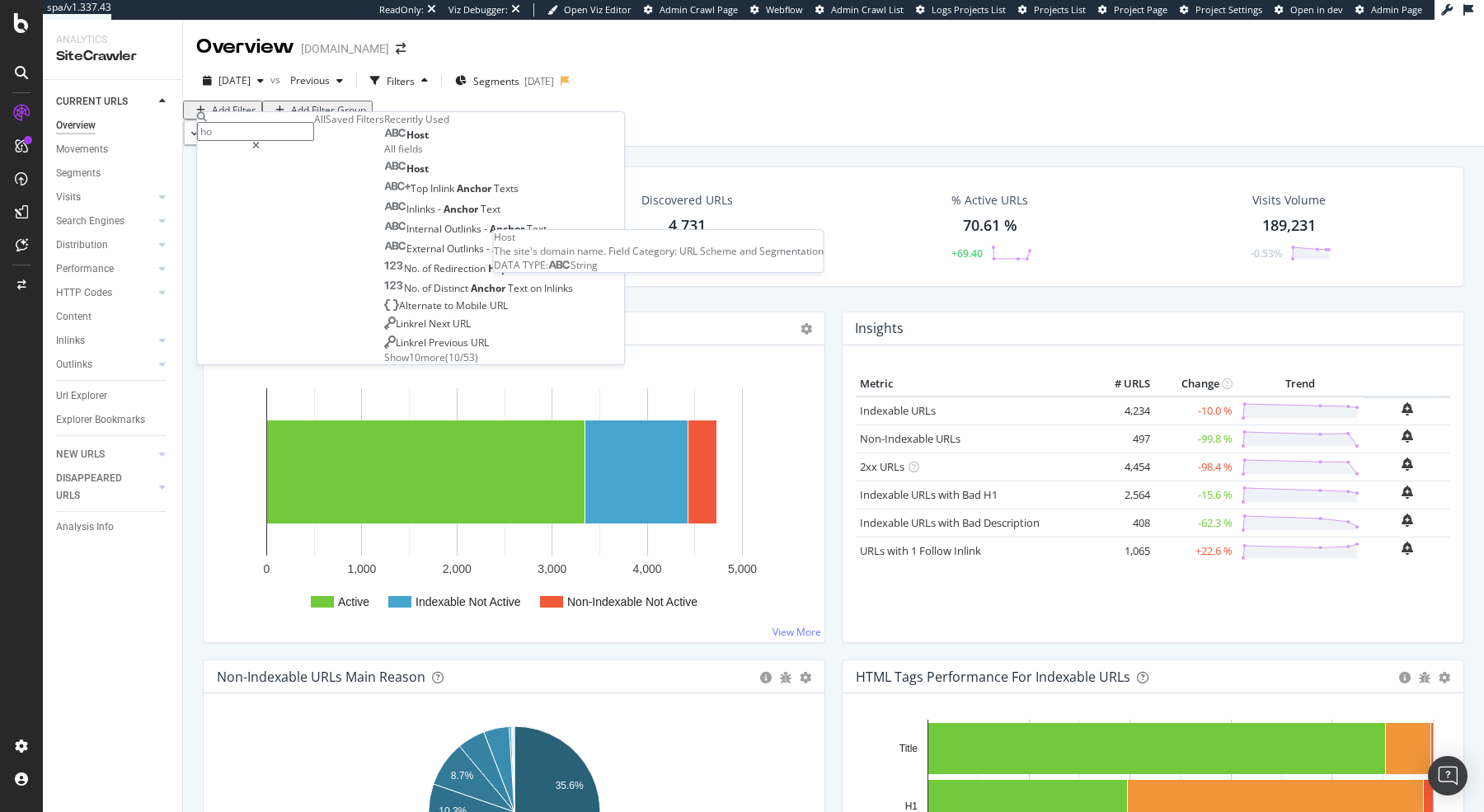
type input "ho"
click at [384, 142] on div "Host" at bounding box center [406, 135] width 44 height 13
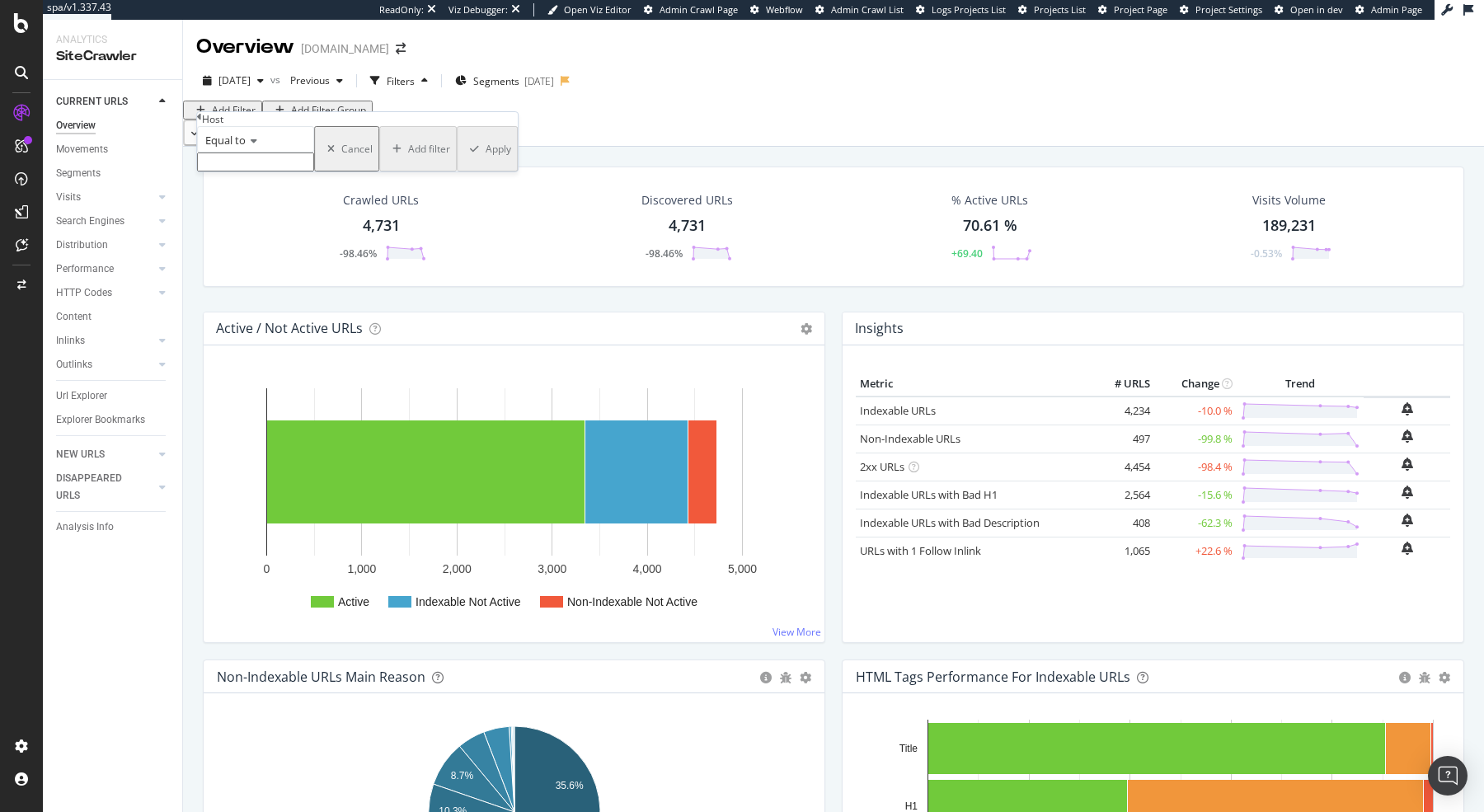
click at [242, 171] on input "text" at bounding box center [255, 161] width 117 height 19
click at [255, 205] on span "[DOMAIN_NAME]" at bounding box center [229, 197] width 53 height 14
type input "[DOMAIN_NAME]"
click at [393, 182] on div "Equal to [DOMAIN_NAME] [DOMAIN_NAME] Cancel Add filter Apply" at bounding box center [358, 154] width 321 height 55
click at [486, 160] on div "Apply" at bounding box center [499, 153] width 26 height 14
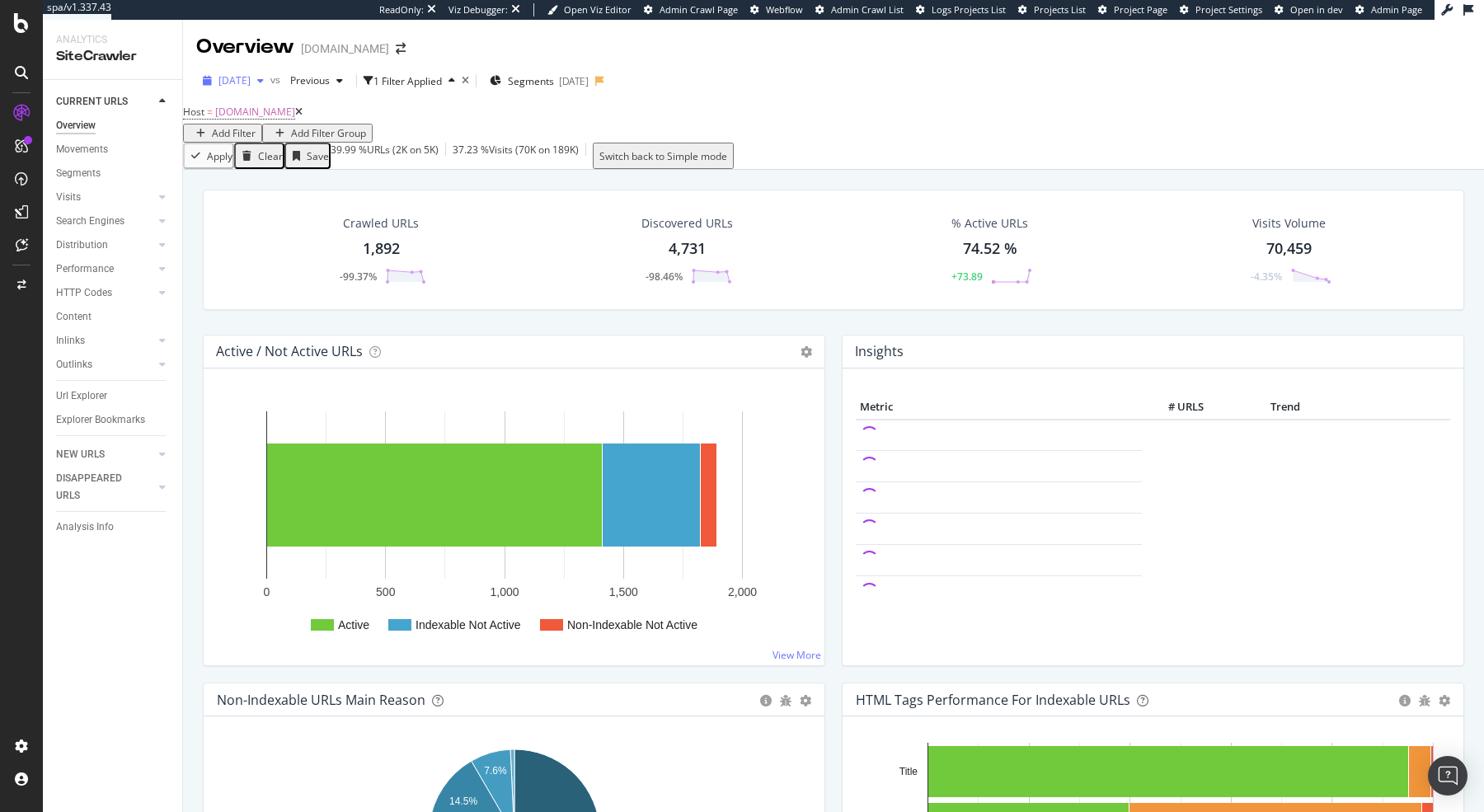
click at [246, 75] on span "[DATE]" at bounding box center [234, 80] width 32 height 14
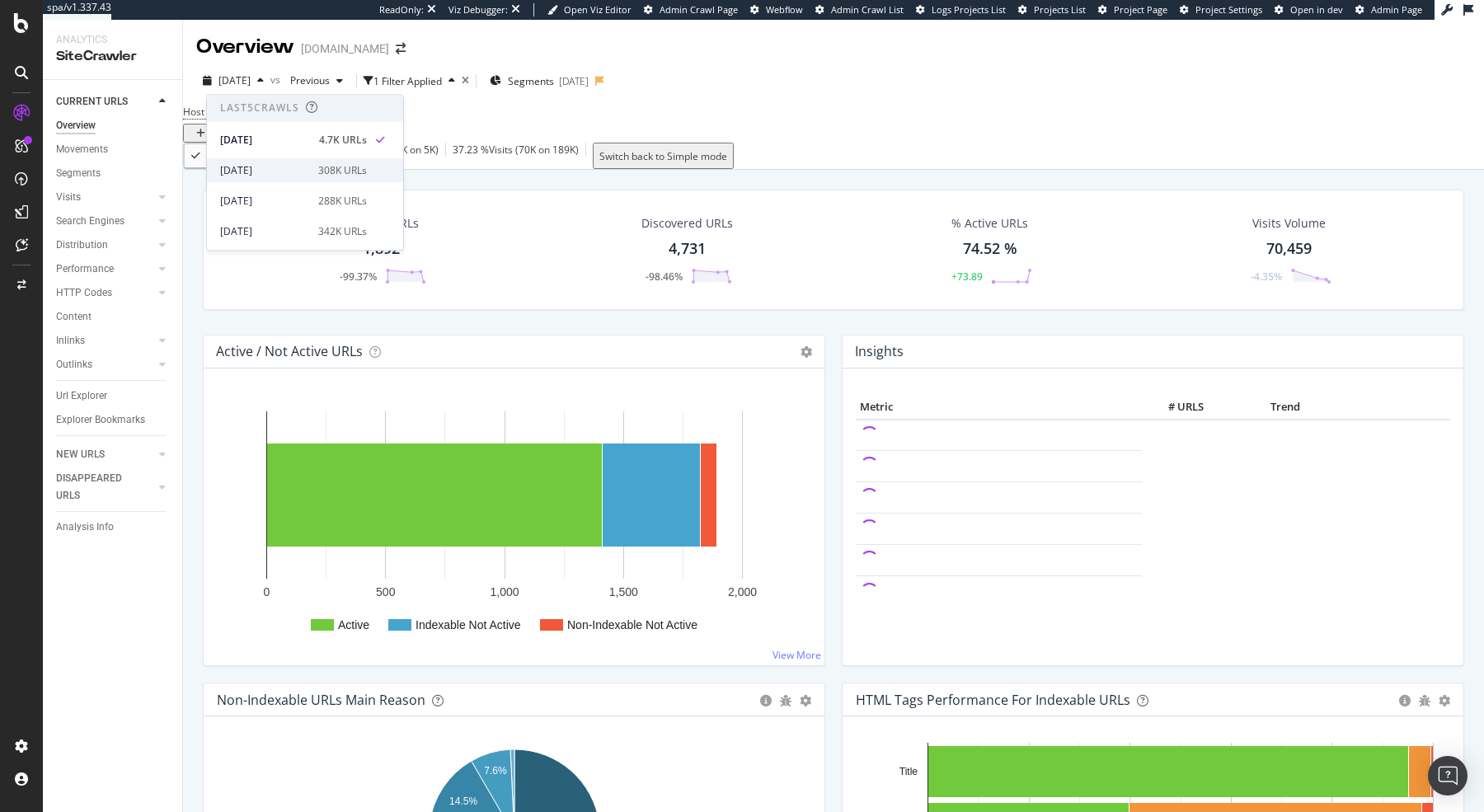
click at [281, 179] on div "[DATE] 308K URLs" at bounding box center [304, 171] width 196 height 24
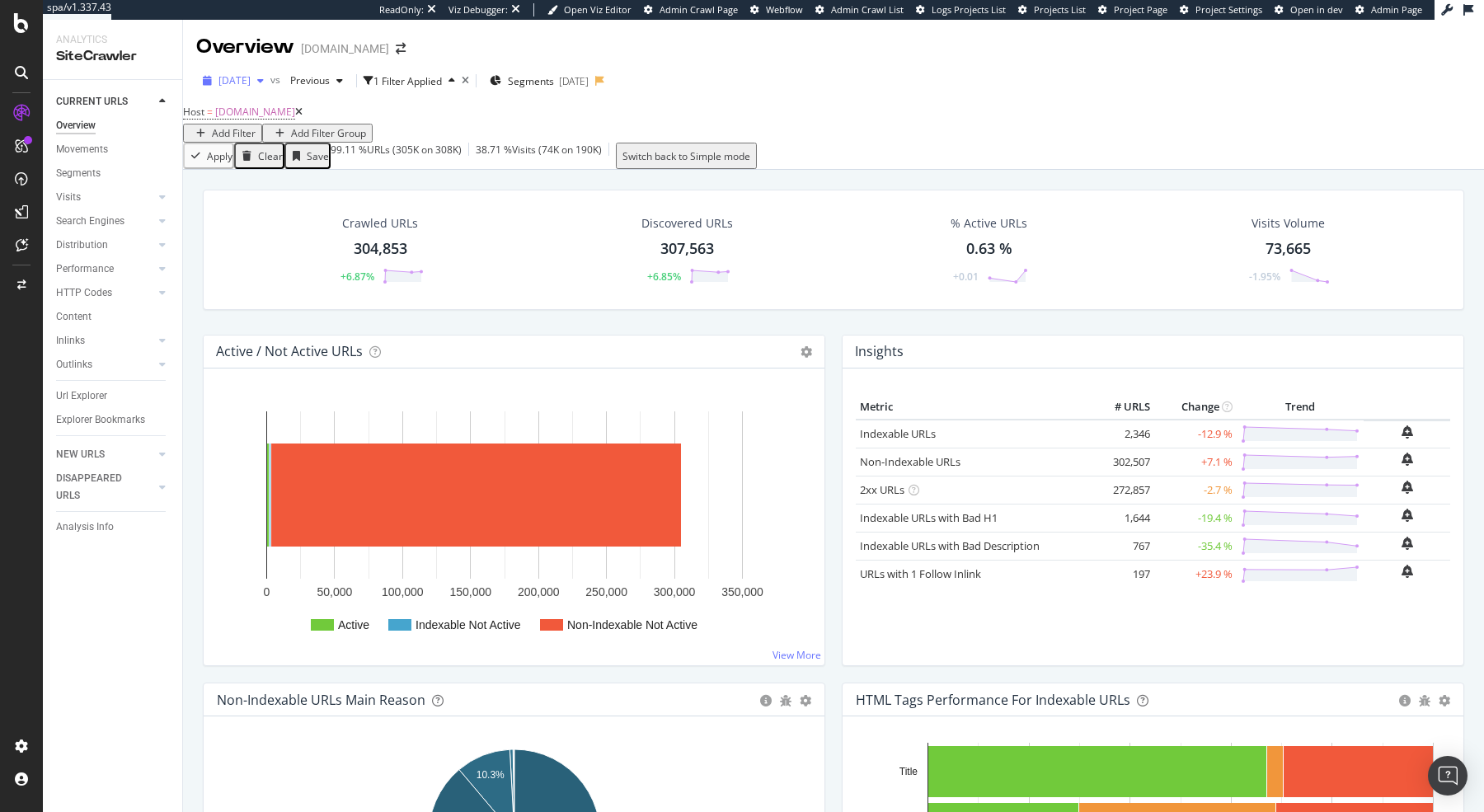
click at [264, 77] on icon "button" at bounding box center [260, 80] width 6 height 10
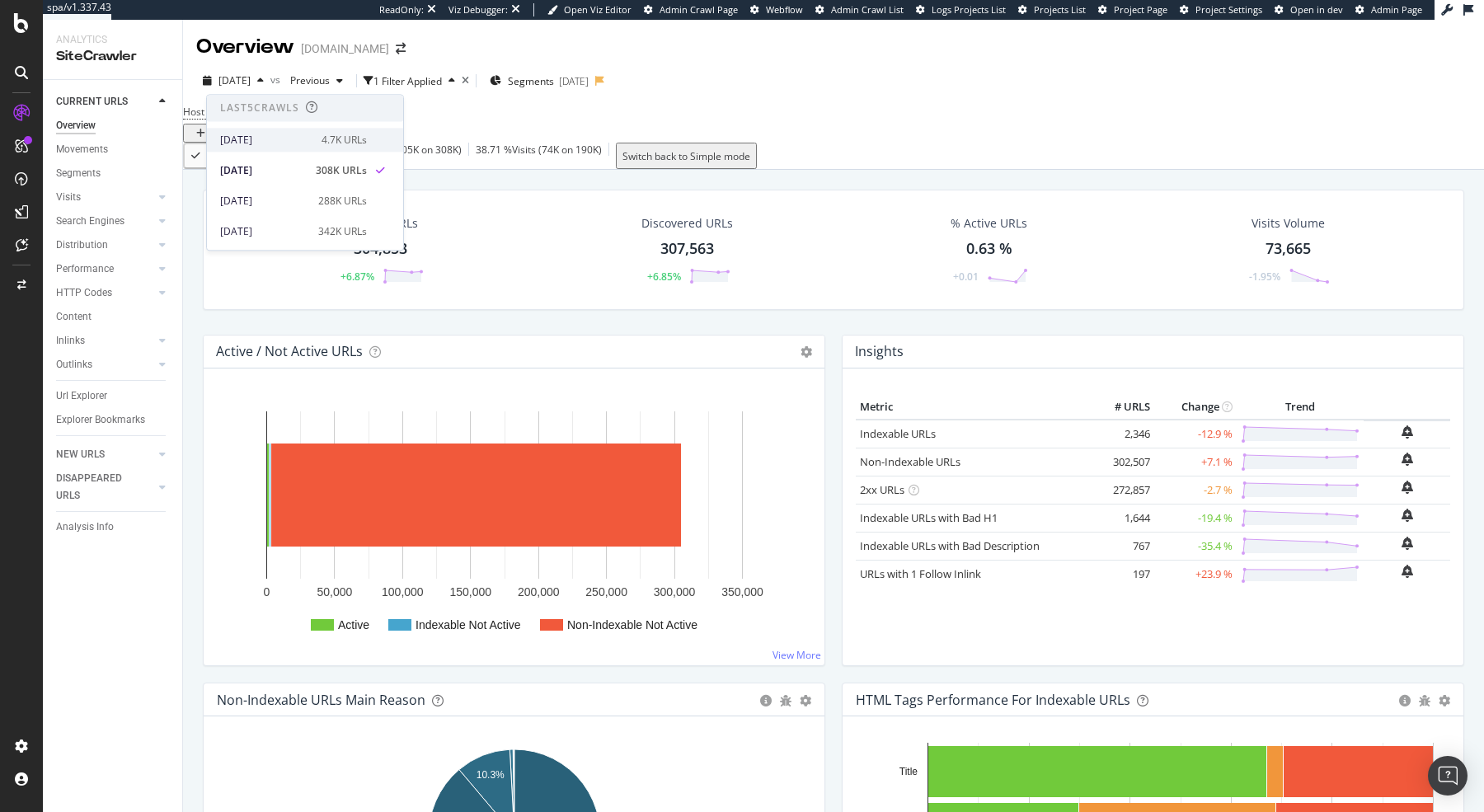
click at [243, 142] on div "[DATE]" at bounding box center [265, 140] width 91 height 15
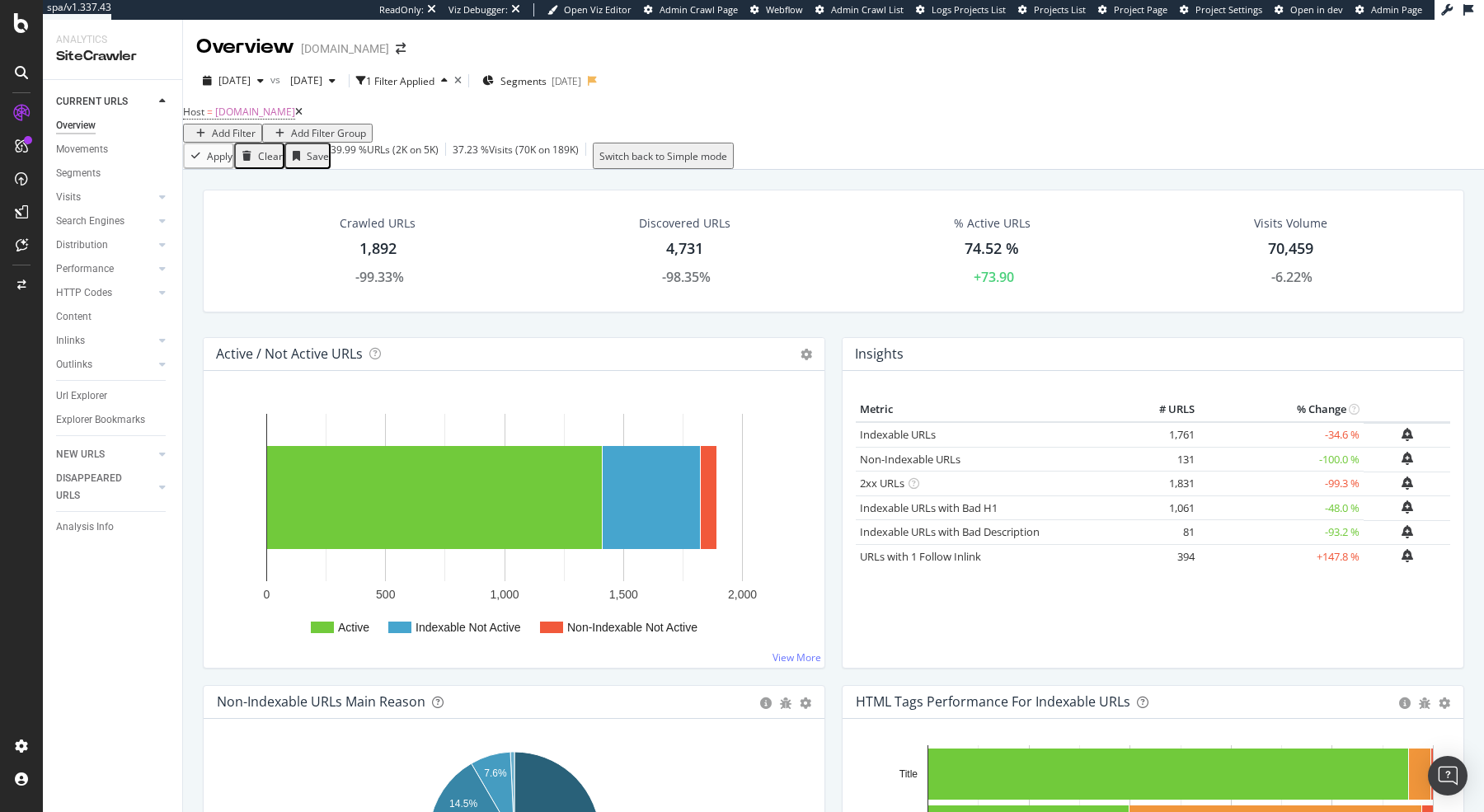
click at [12, 215] on div at bounding box center [21, 212] width 27 height 27
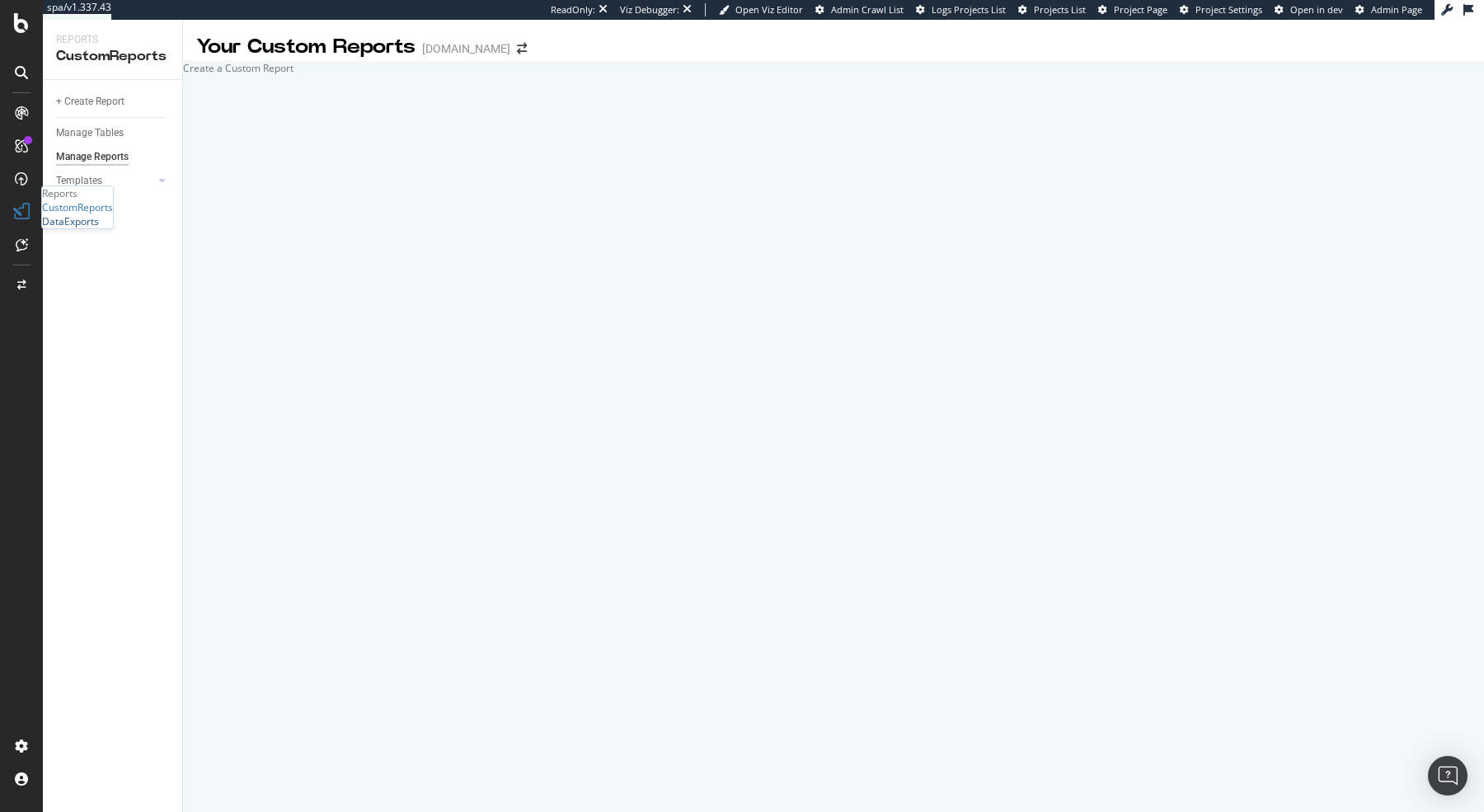
click at [92, 229] on div "DataExports" at bounding box center [71, 221] width 57 height 14
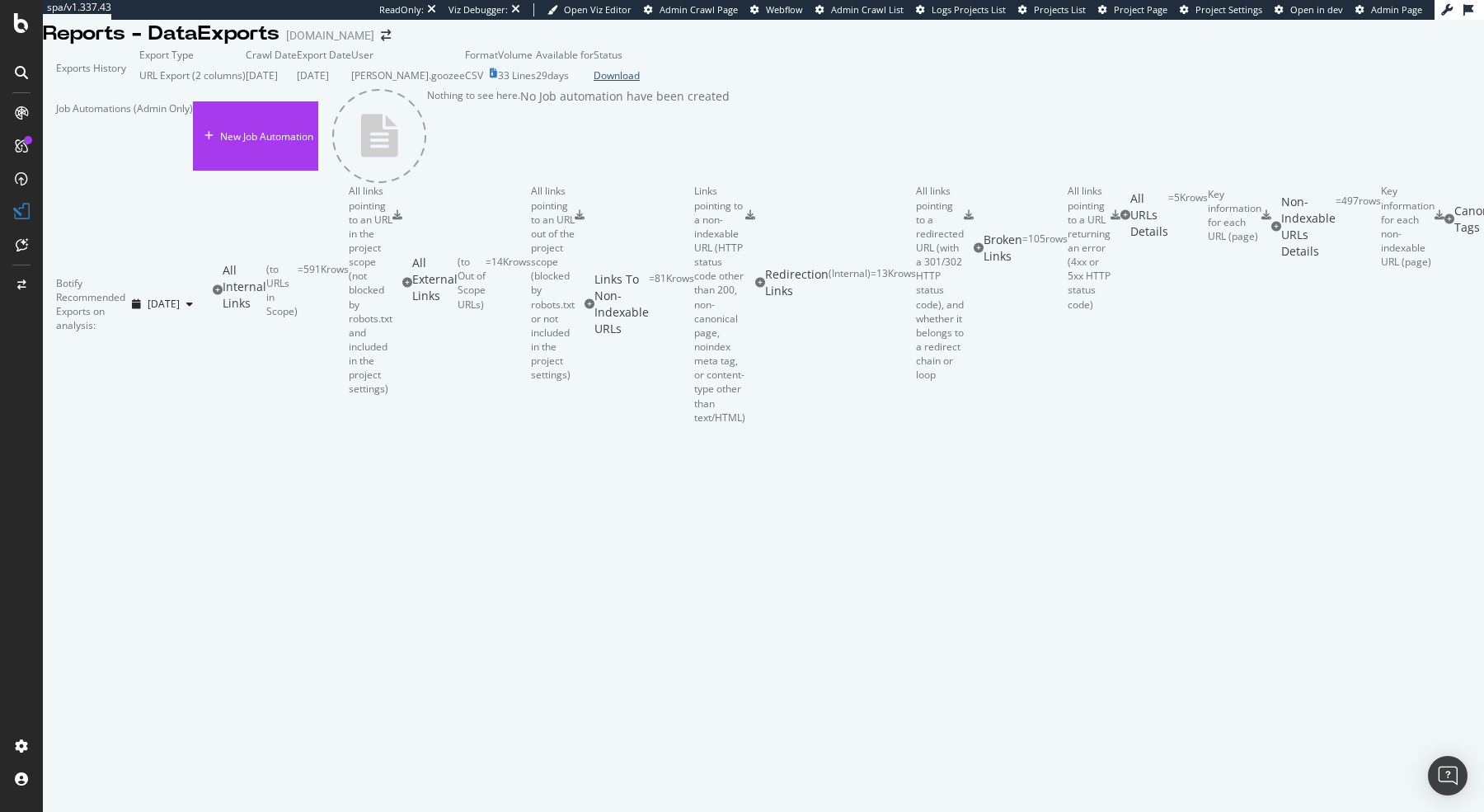
click at [640, 82] on div "Download" at bounding box center [617, 75] width 46 height 14
